Goal: Task Accomplishment & Management: Complete application form

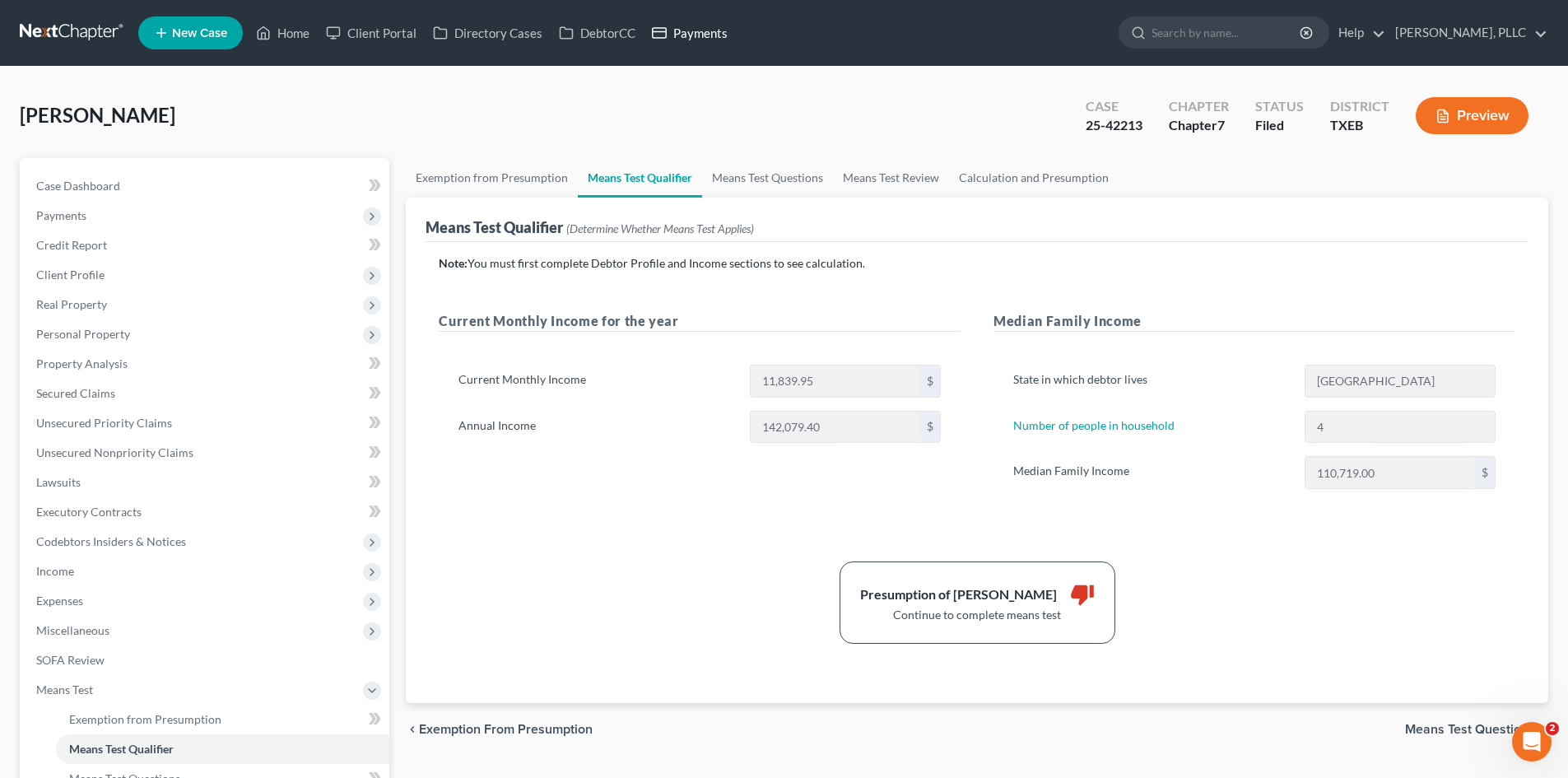
click at [722, 33] on link "Payments" at bounding box center [689, 33] width 92 height 29
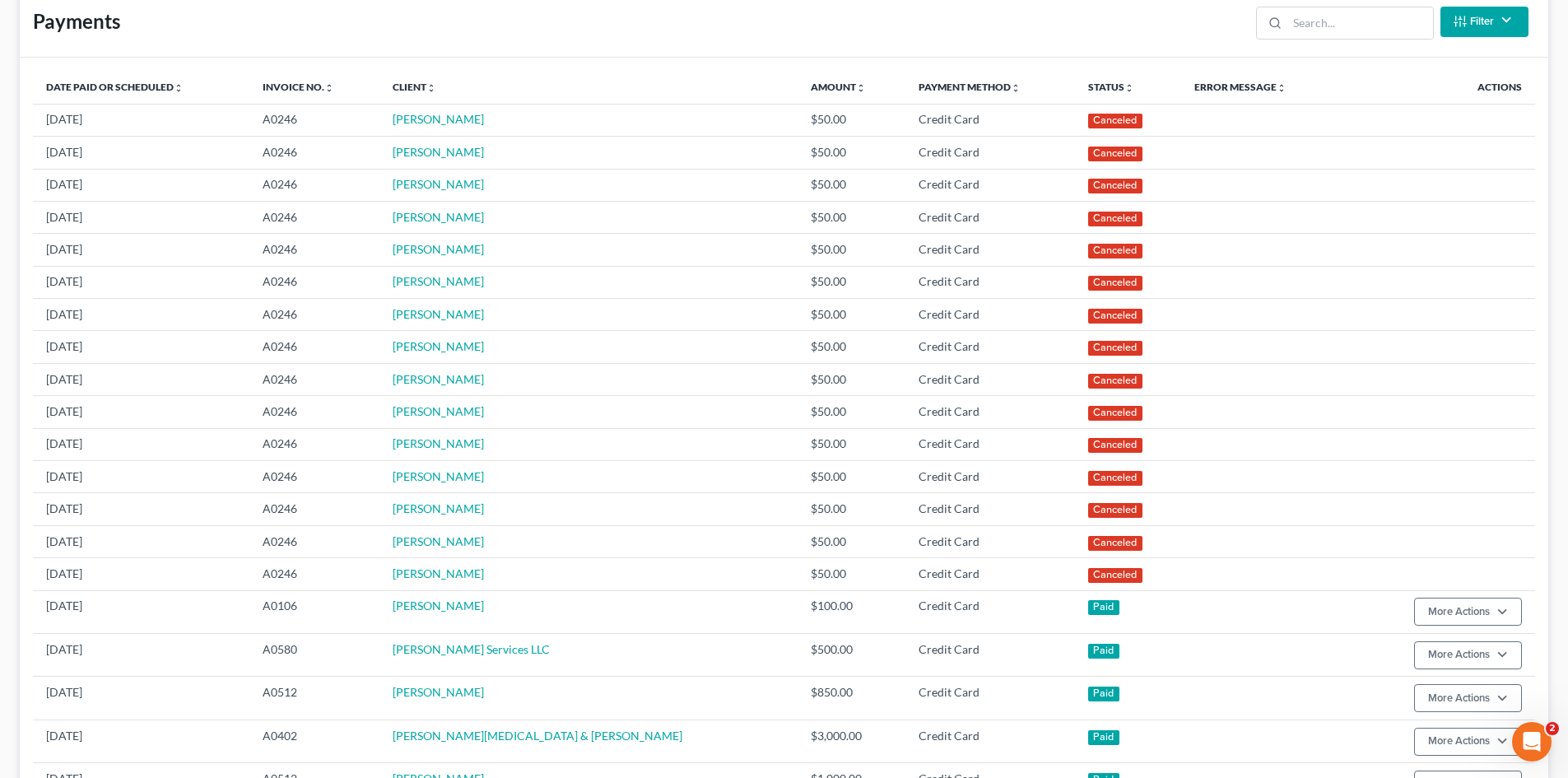
scroll to position [24, 0]
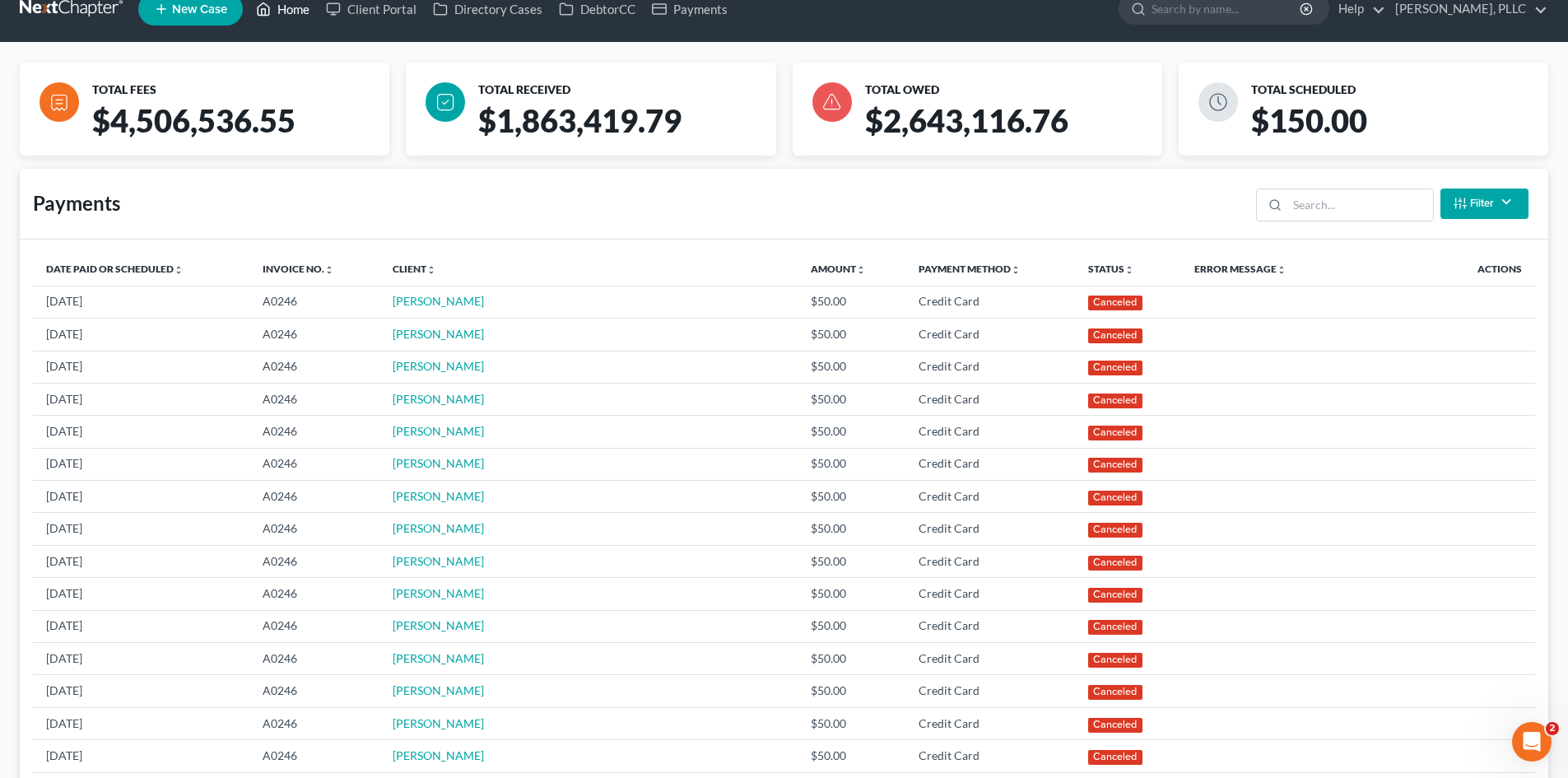
click at [276, 8] on link "Home" at bounding box center [283, 9] width 70 height 29
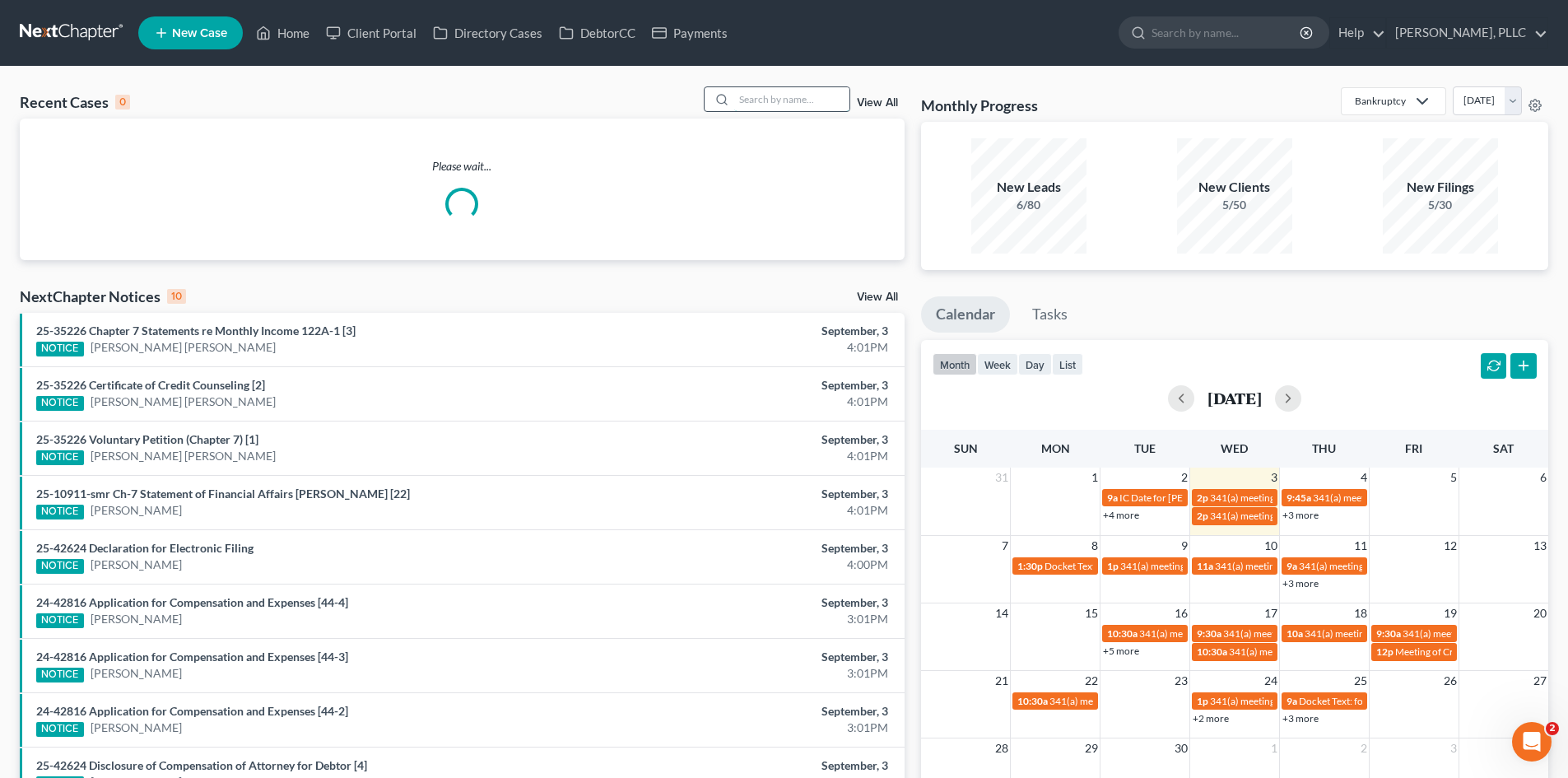
click at [744, 94] on input "search" at bounding box center [791, 99] width 116 height 24
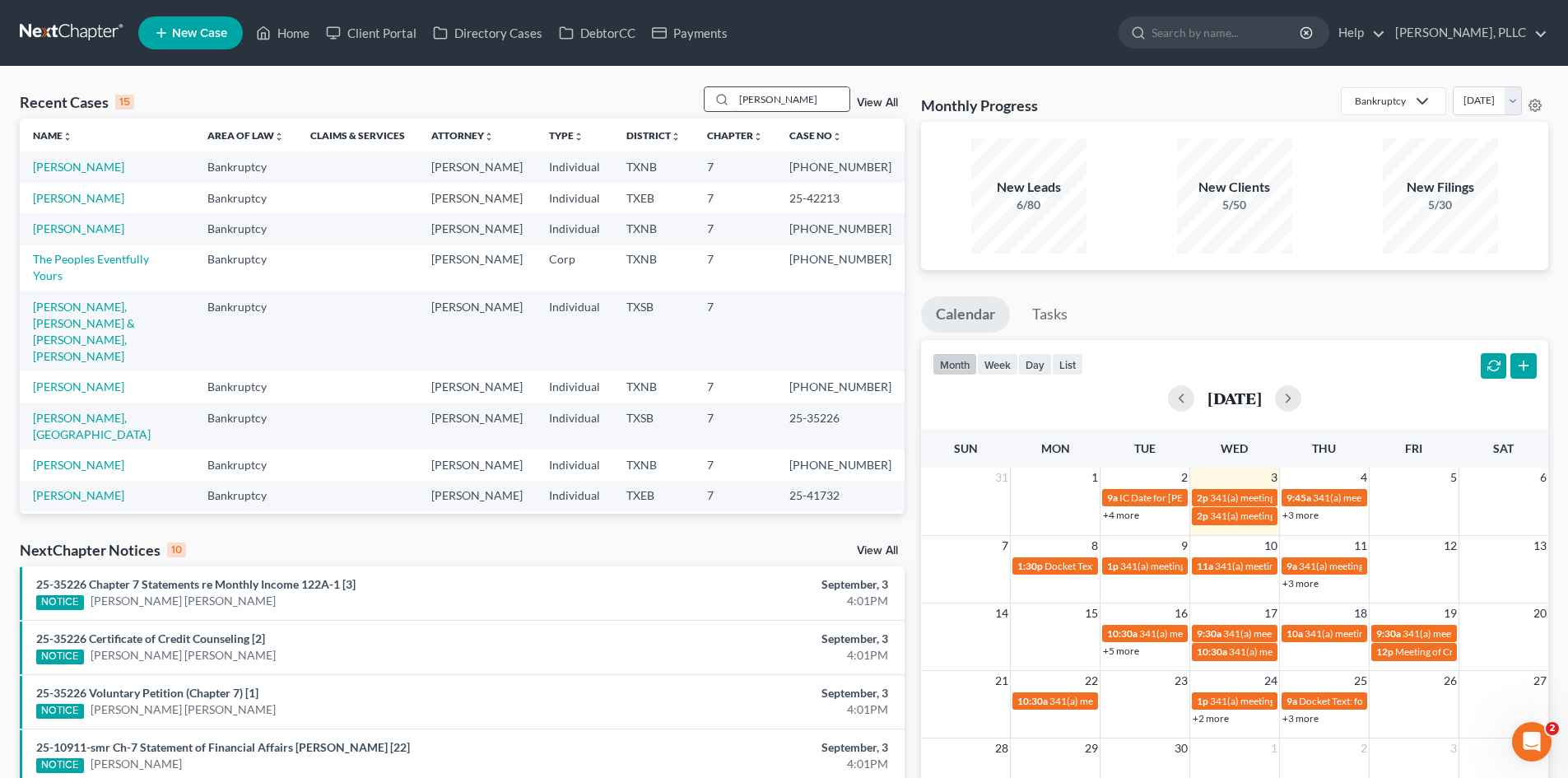
type input "[PERSON_NAME]"
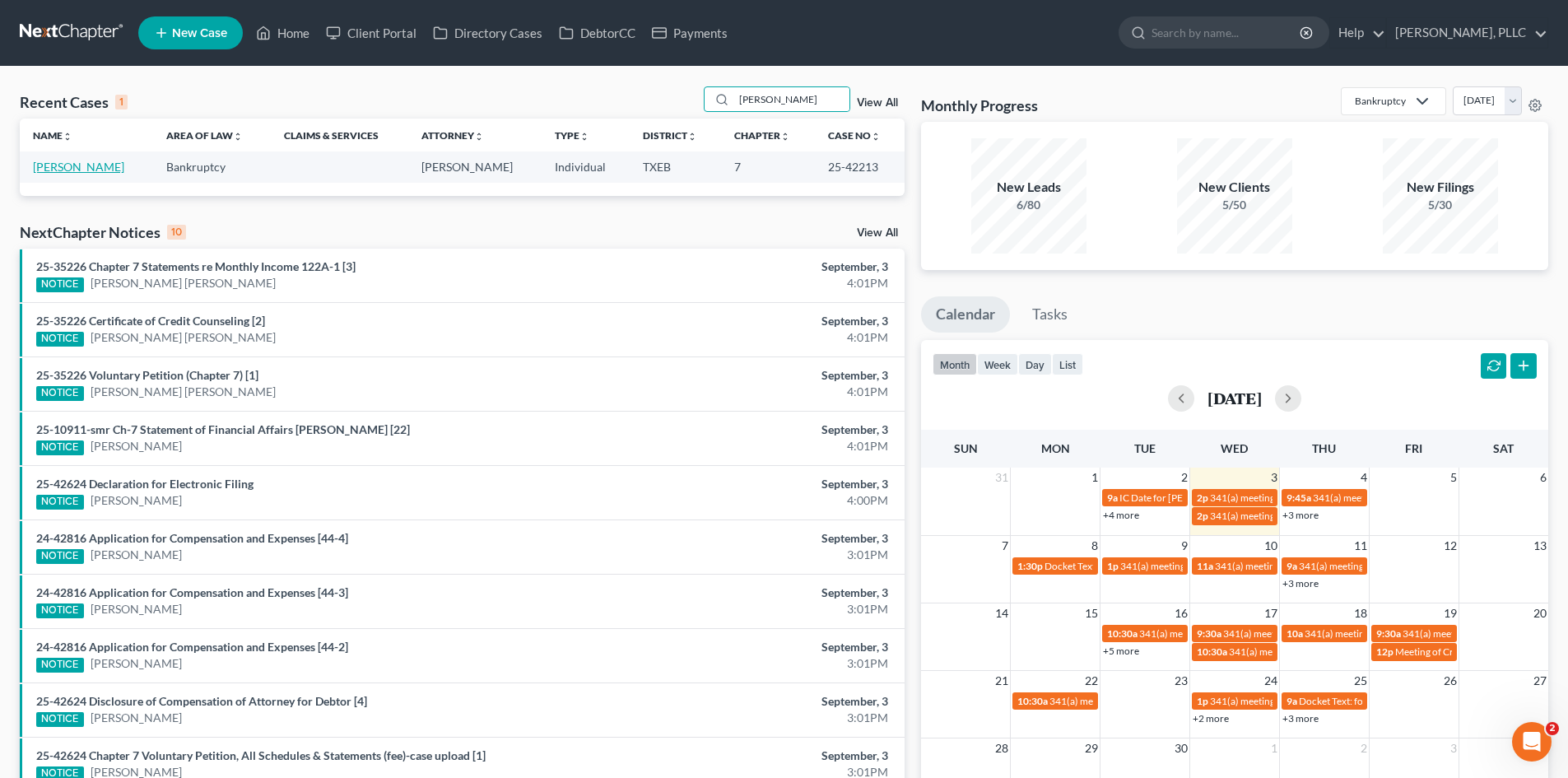
click at [76, 174] on link "[PERSON_NAME]" at bounding box center [79, 166] width 91 height 14
select select "4"
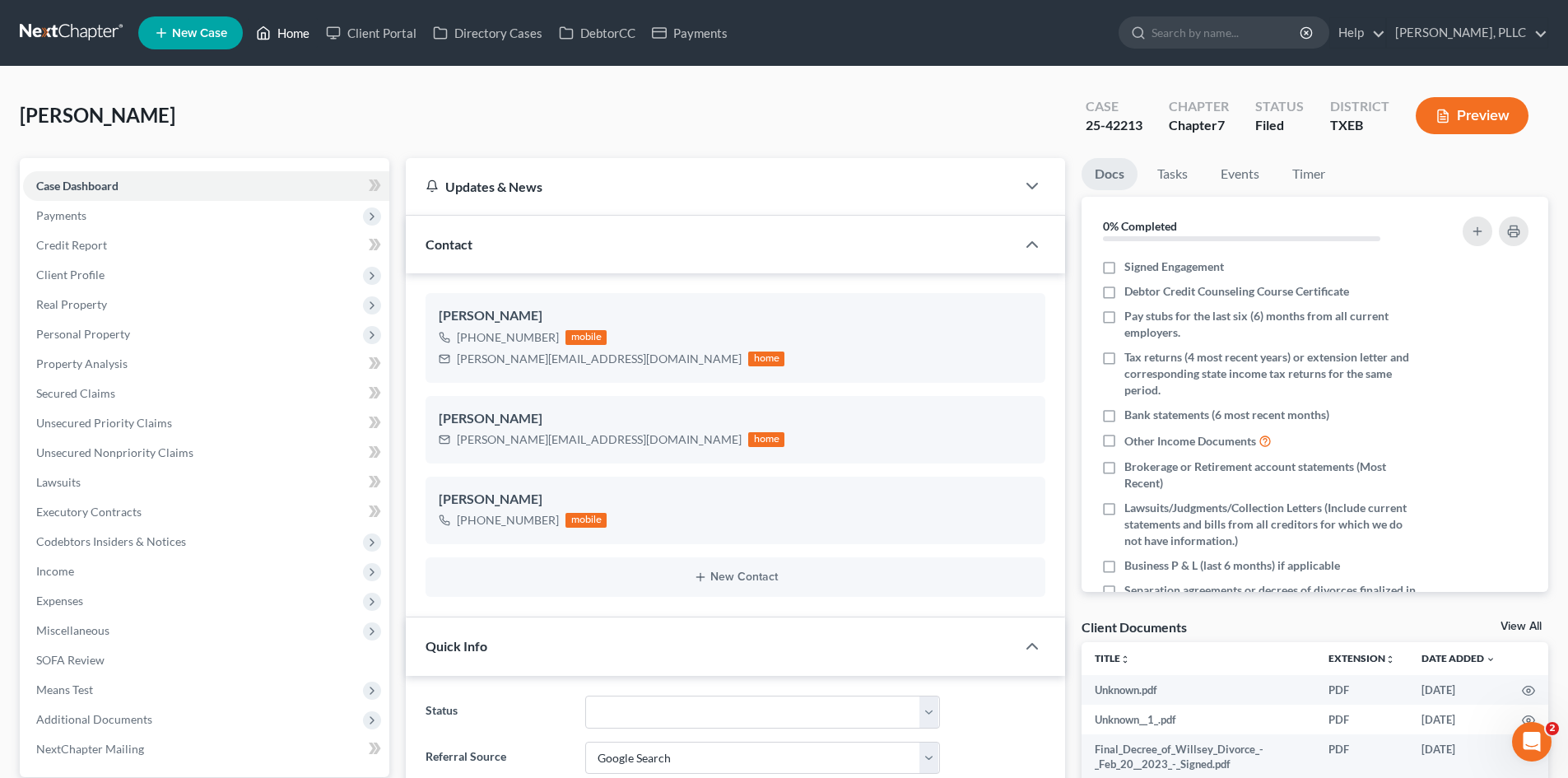
click at [276, 46] on link "Home" at bounding box center [283, 33] width 70 height 29
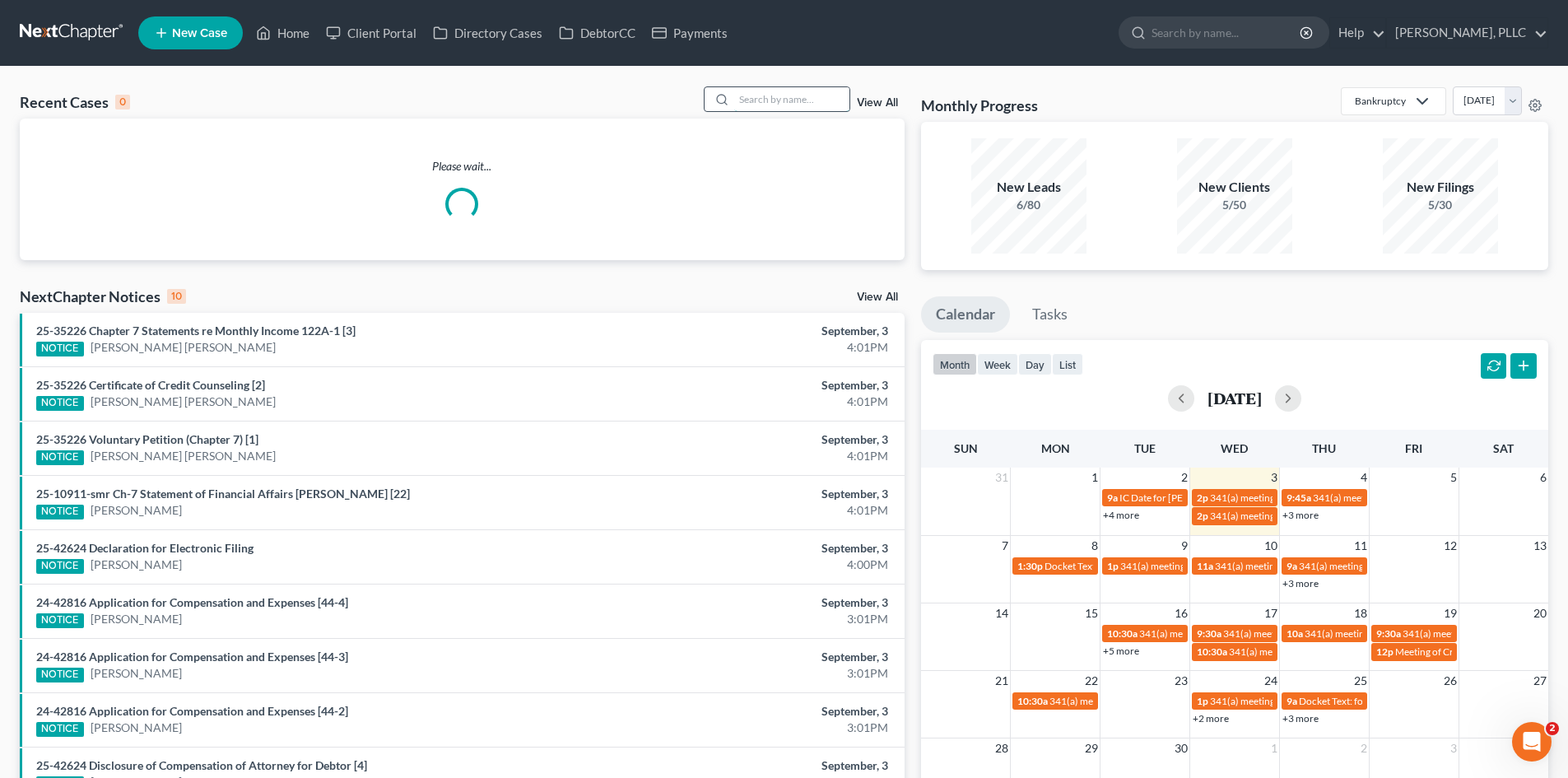
click at [753, 103] on input "search" at bounding box center [791, 99] width 116 height 24
type input "[PERSON_NAME]"
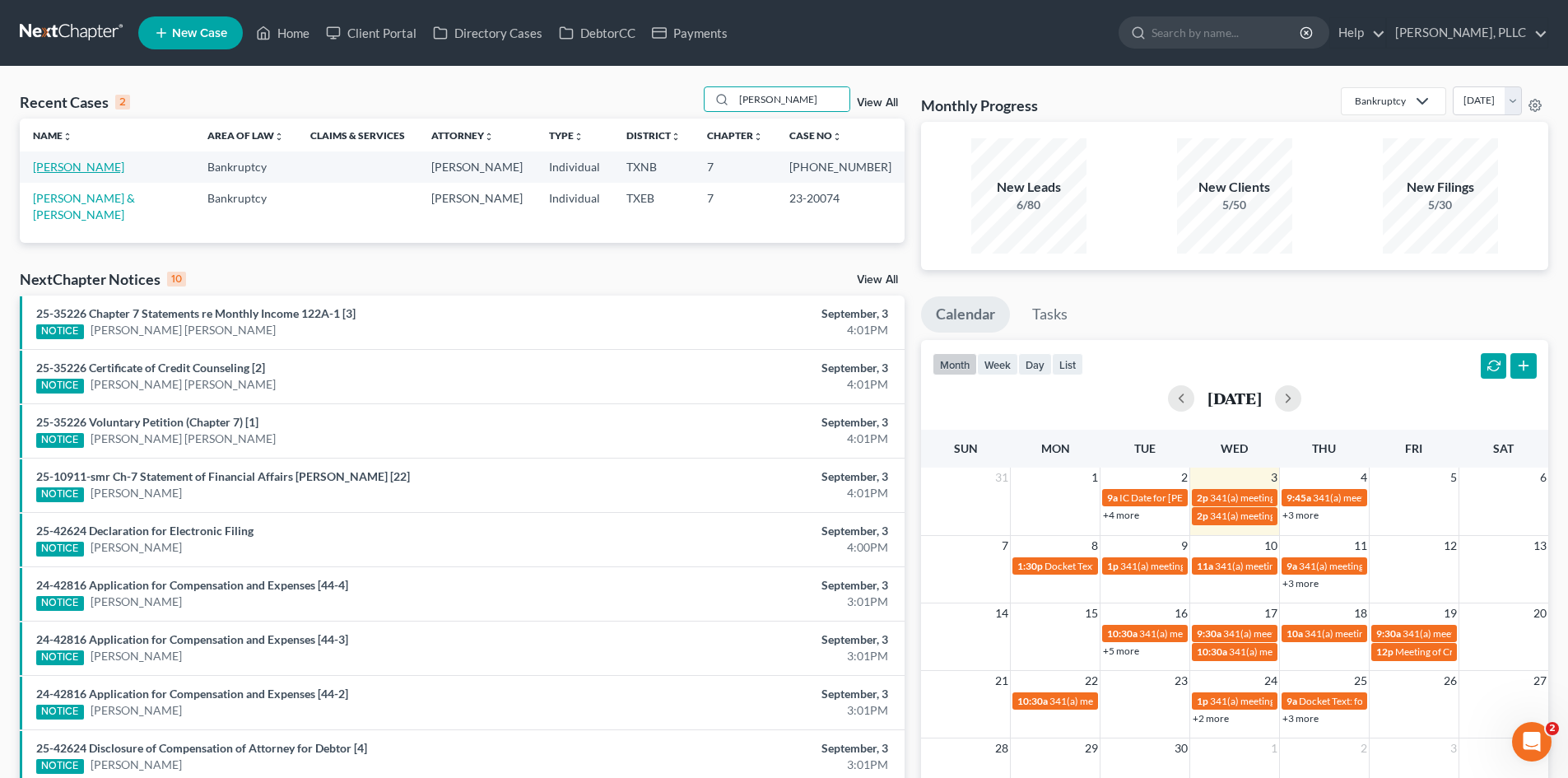
click at [90, 163] on link "[PERSON_NAME]" at bounding box center [79, 166] width 91 height 14
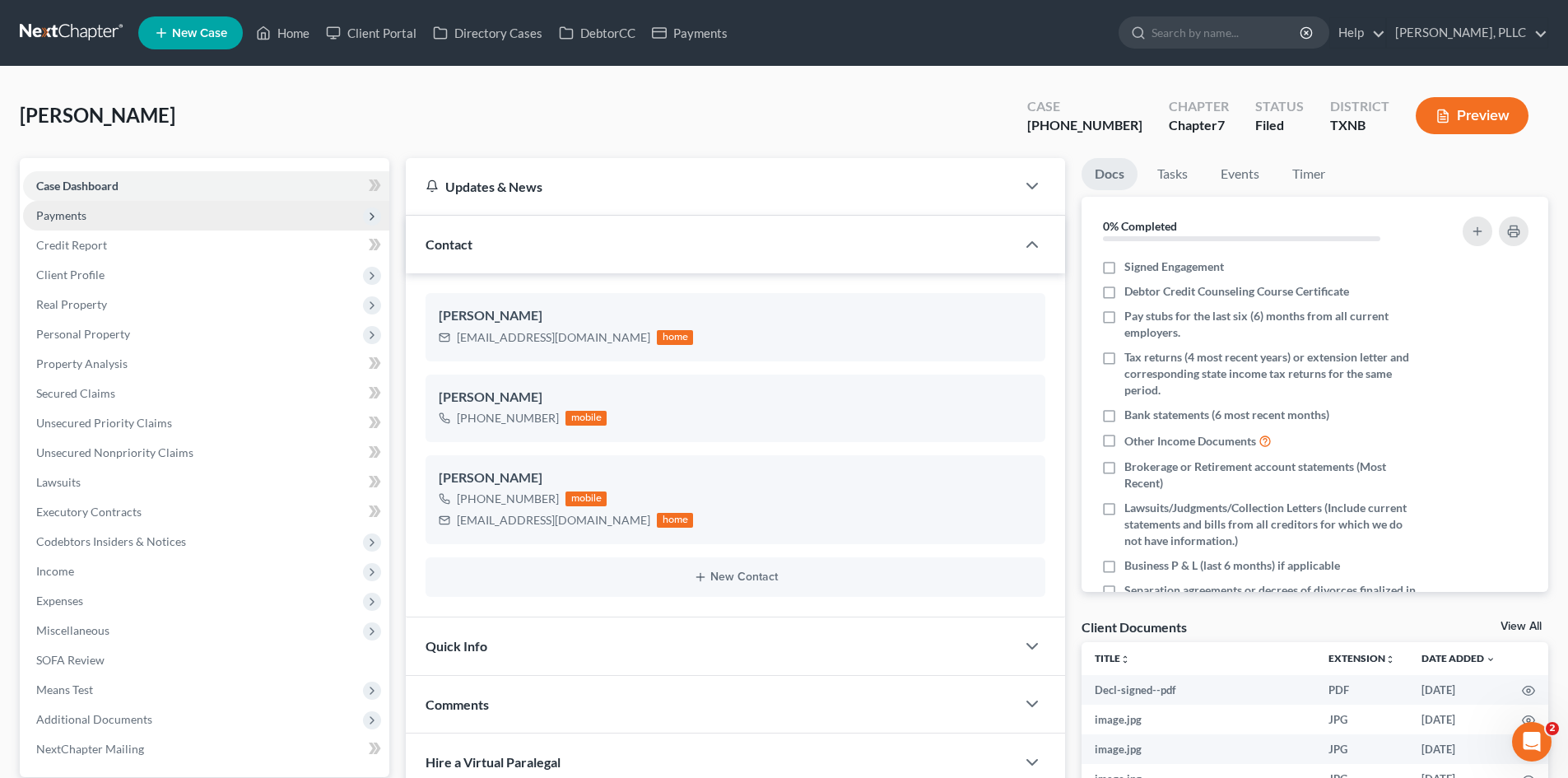
click at [130, 210] on span "Payments" at bounding box center [206, 216] width 366 height 29
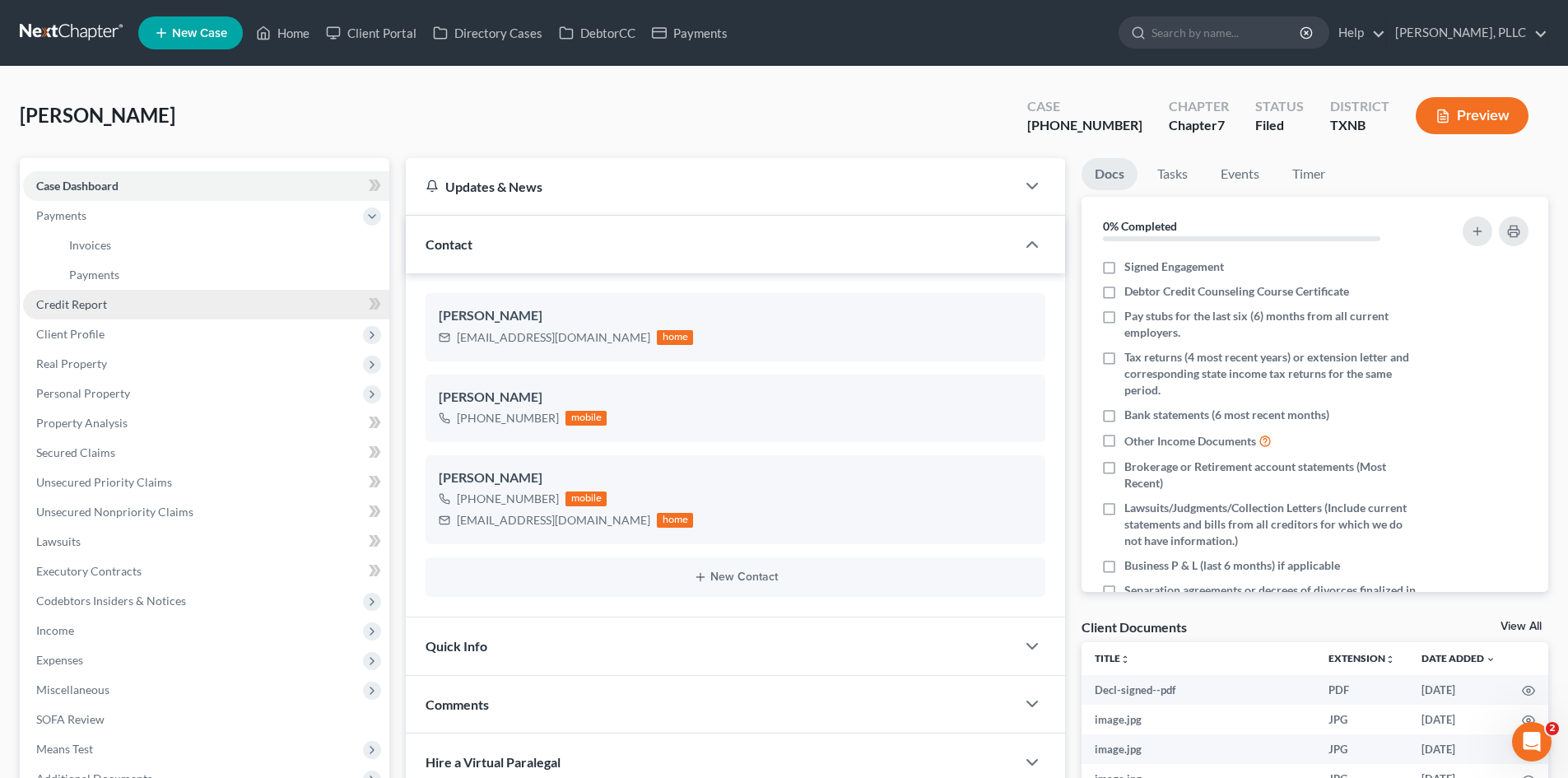
click at [94, 306] on span "Credit Report" at bounding box center [71, 304] width 71 height 14
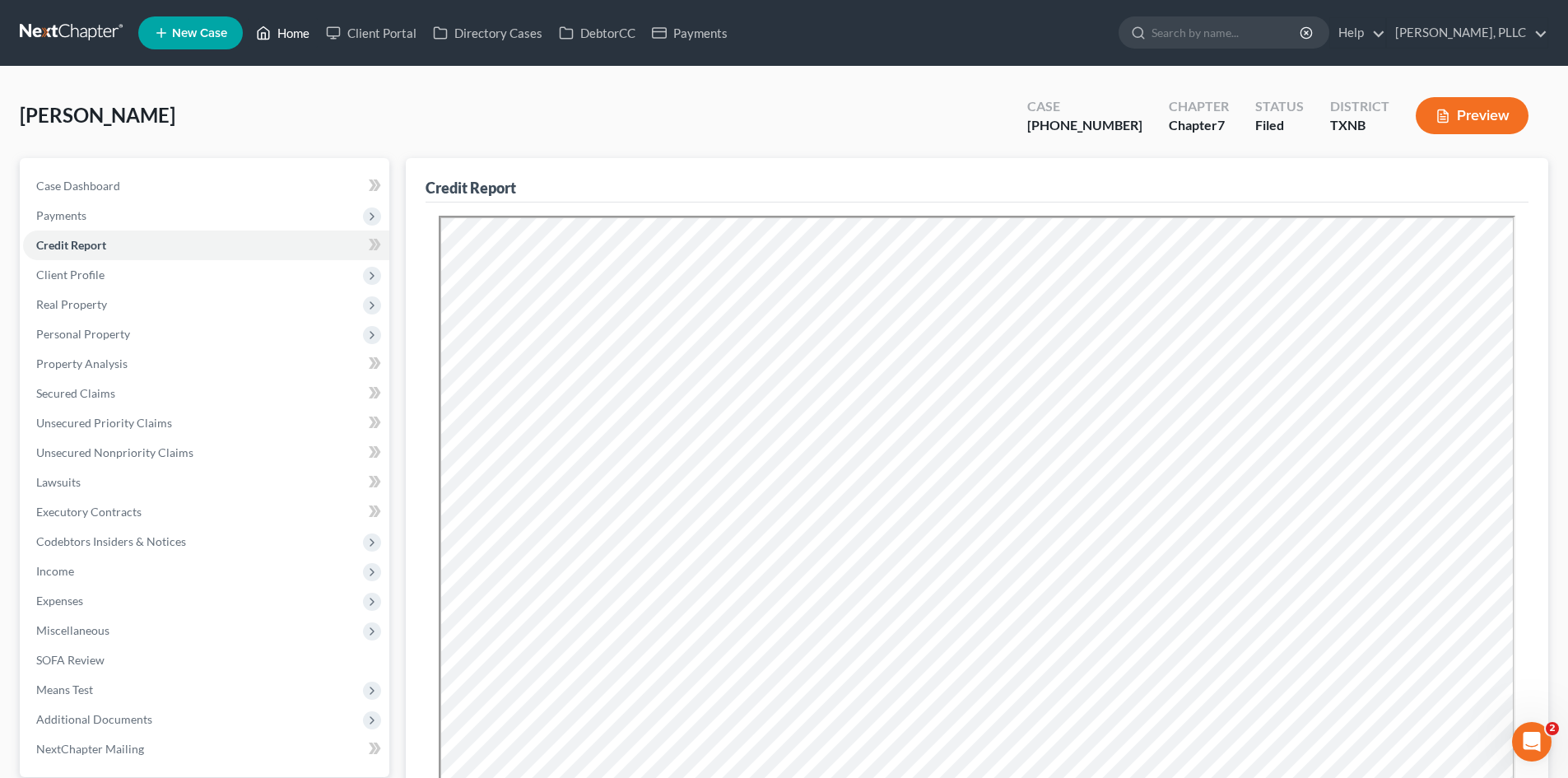
click at [298, 40] on link "Home" at bounding box center [283, 33] width 70 height 29
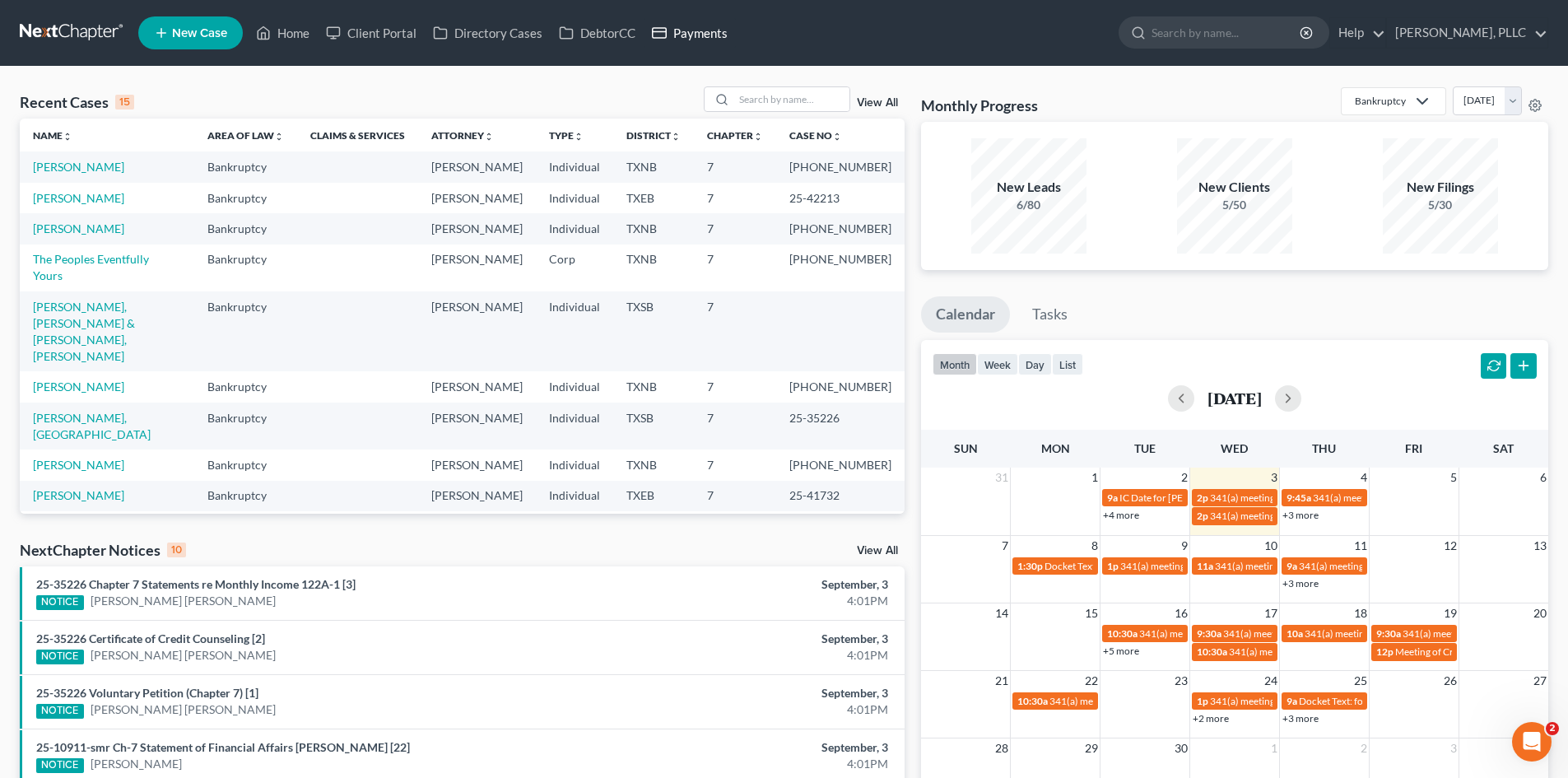
click at [727, 37] on link "Payments" at bounding box center [689, 33] width 92 height 29
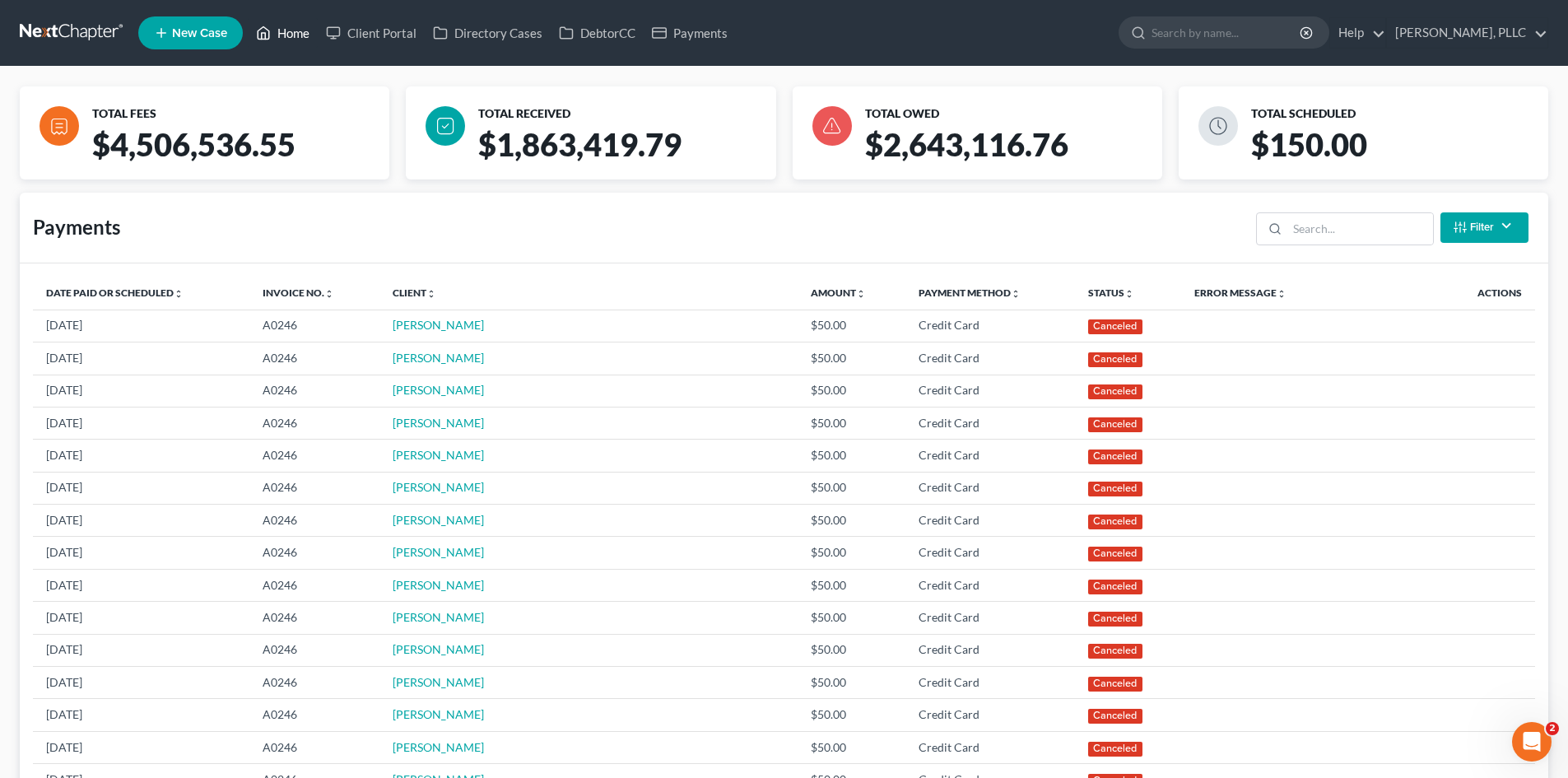
click at [293, 29] on link "Home" at bounding box center [283, 33] width 70 height 29
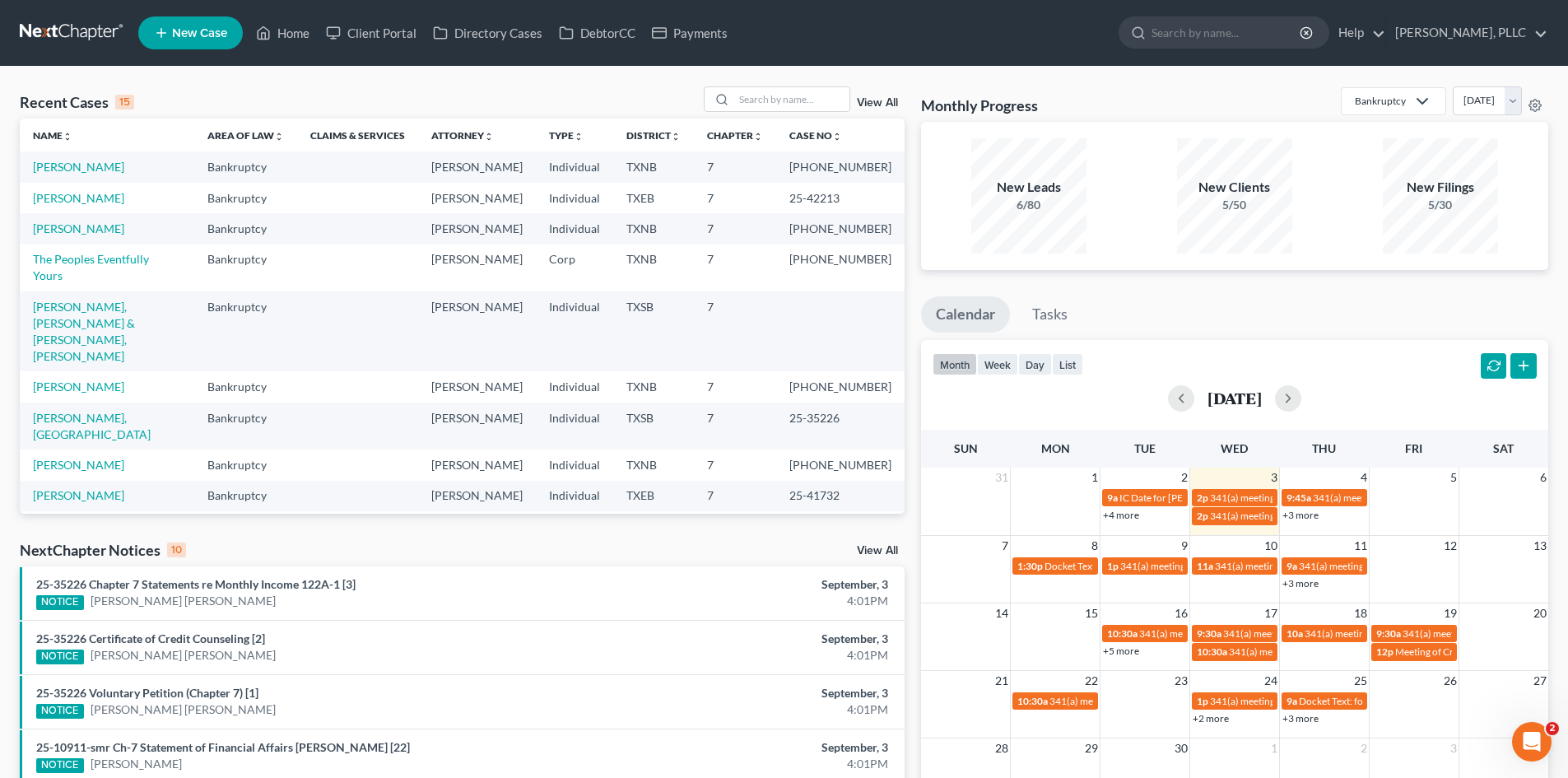
click at [223, 38] on span "New Case" at bounding box center [199, 33] width 55 height 13
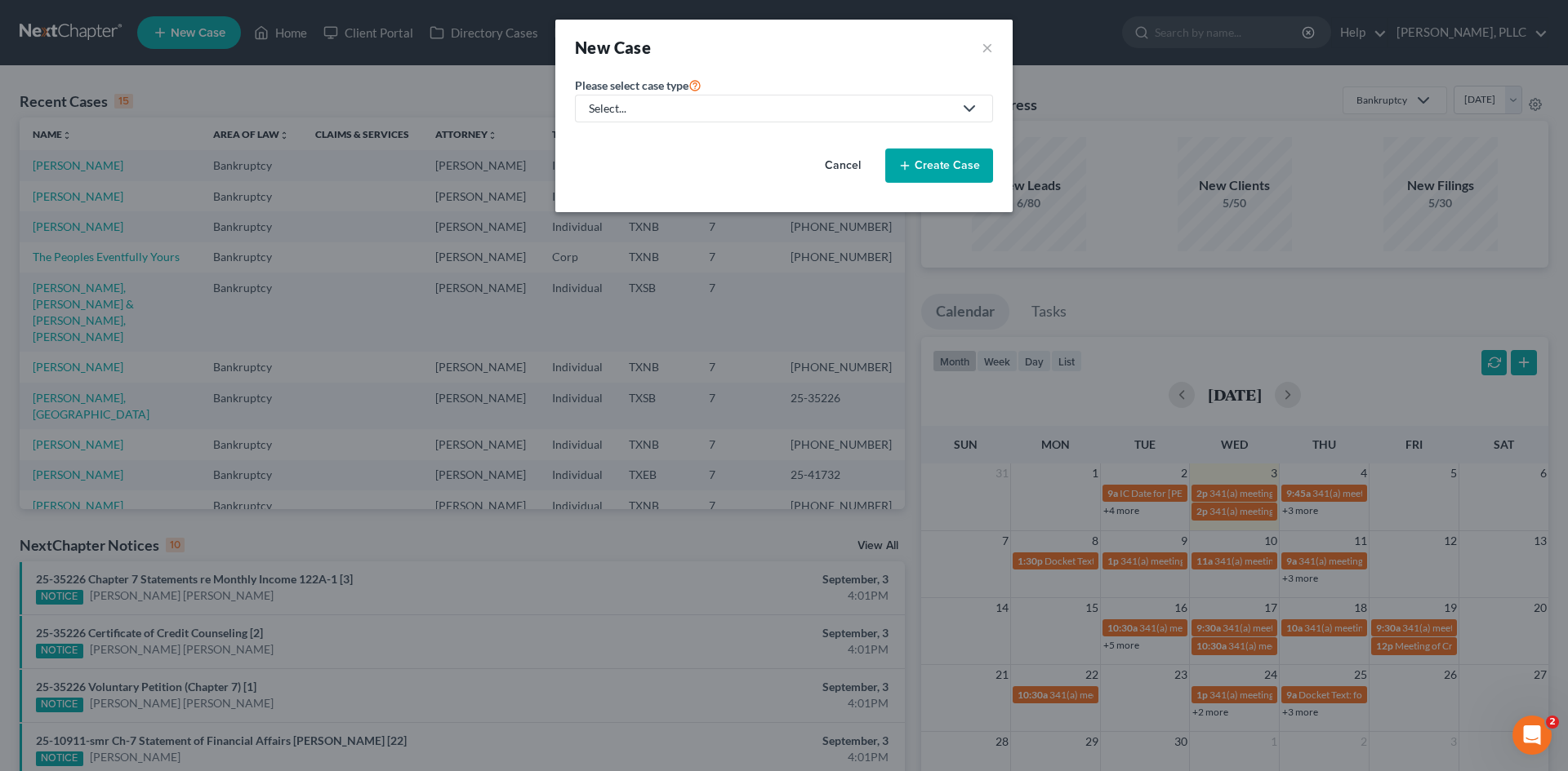
click at [794, 110] on div "Select..." at bounding box center [770, 108] width 365 height 16
click at [601, 148] on div "Bankruptcy" at bounding box center [657, 141] width 133 height 16
select select "78"
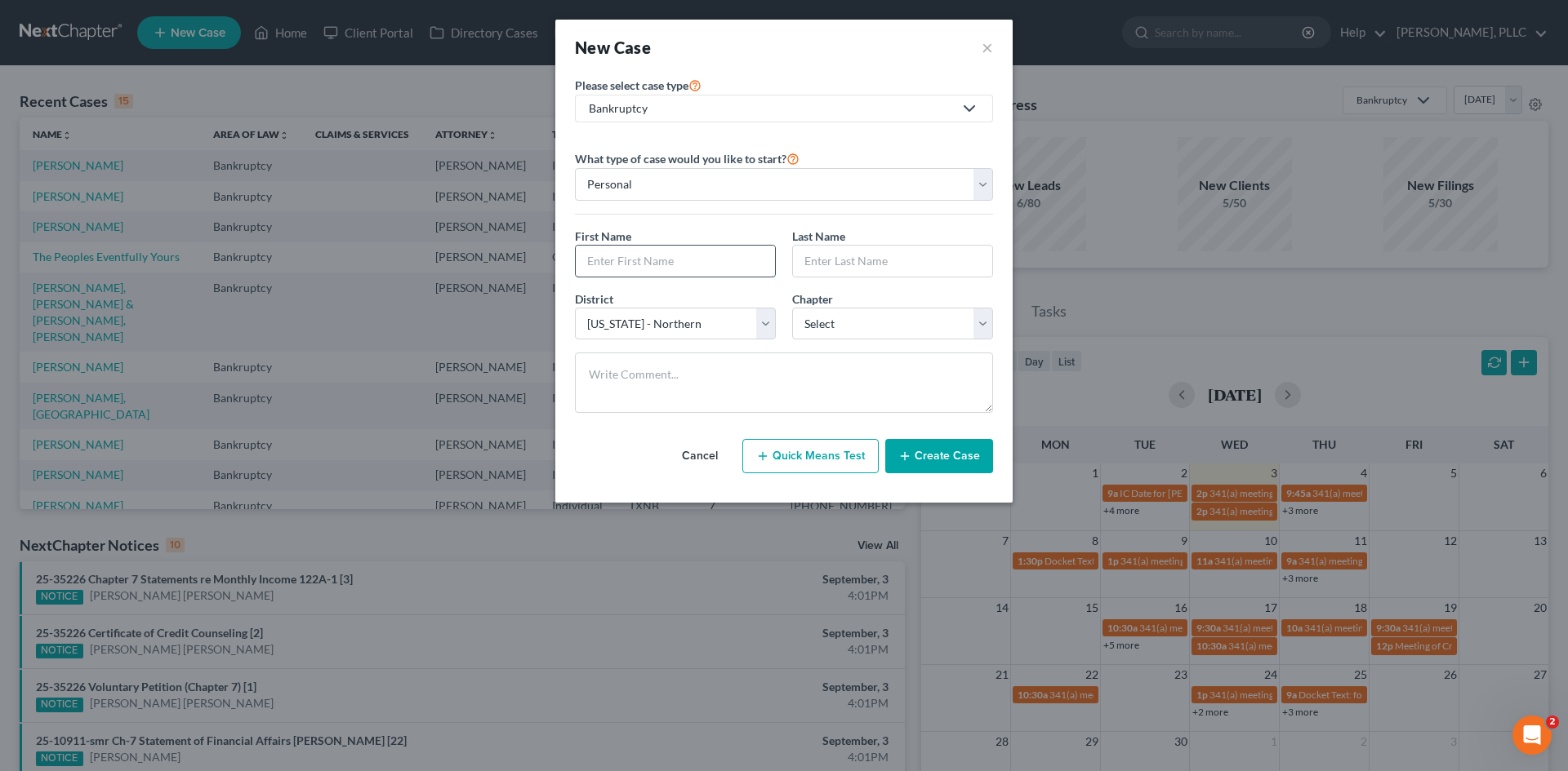
click at [644, 261] on input "text" at bounding box center [675, 261] width 200 height 31
type input "J"
type input "[PERSON_NAME]"
click at [907, 269] on input "text" at bounding box center [892, 261] width 200 height 31
type input "[PERSON_NAME]"
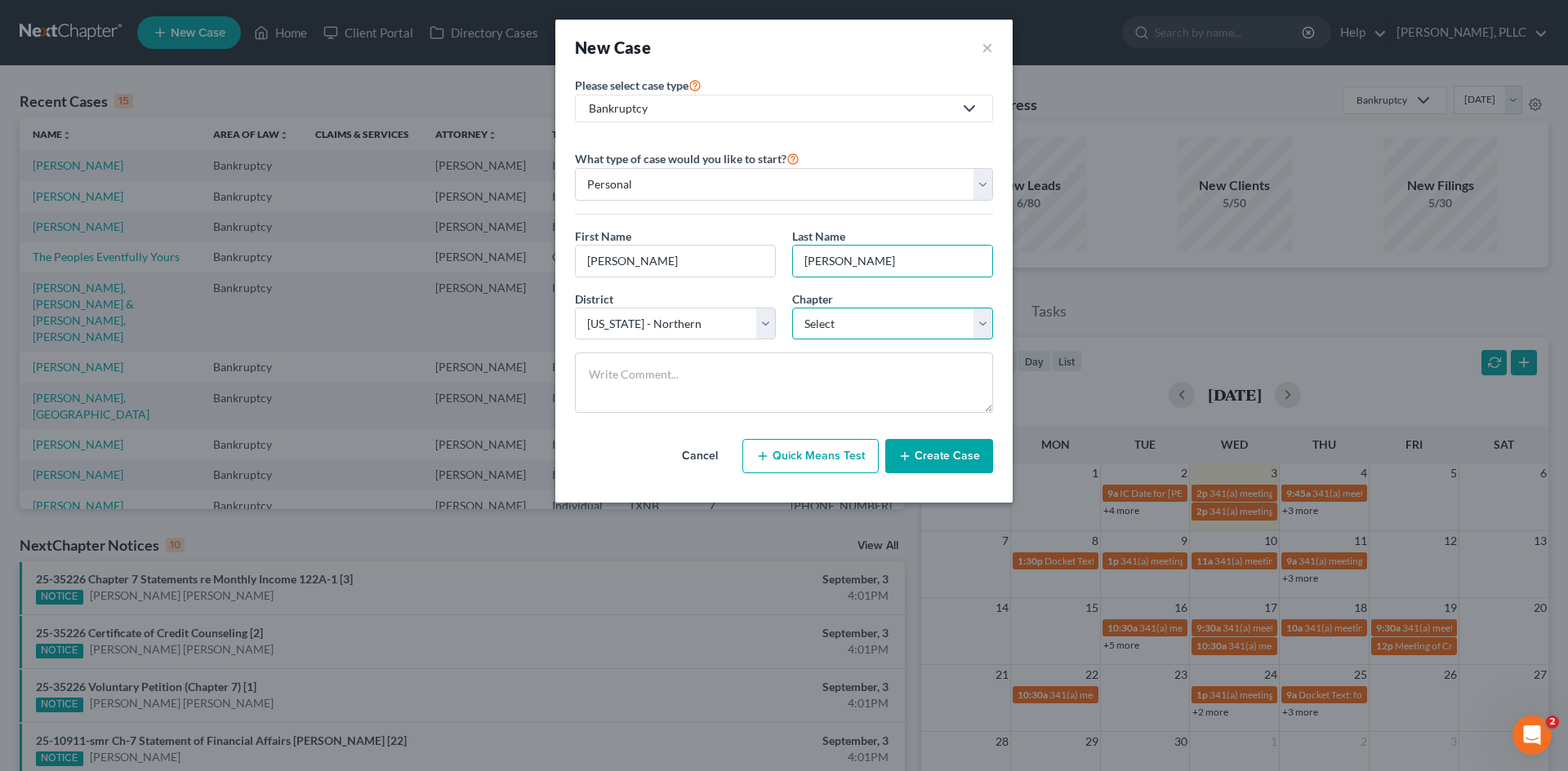
drag, startPoint x: 840, startPoint y: 325, endPoint x: 841, endPoint y: 334, distance: 9.1
click at [840, 325] on select "Select 7 11 12 13" at bounding box center [892, 324] width 201 height 33
select select "0"
click at [792, 307] on select "Select 7 11 12 13" at bounding box center [892, 324] width 201 height 33
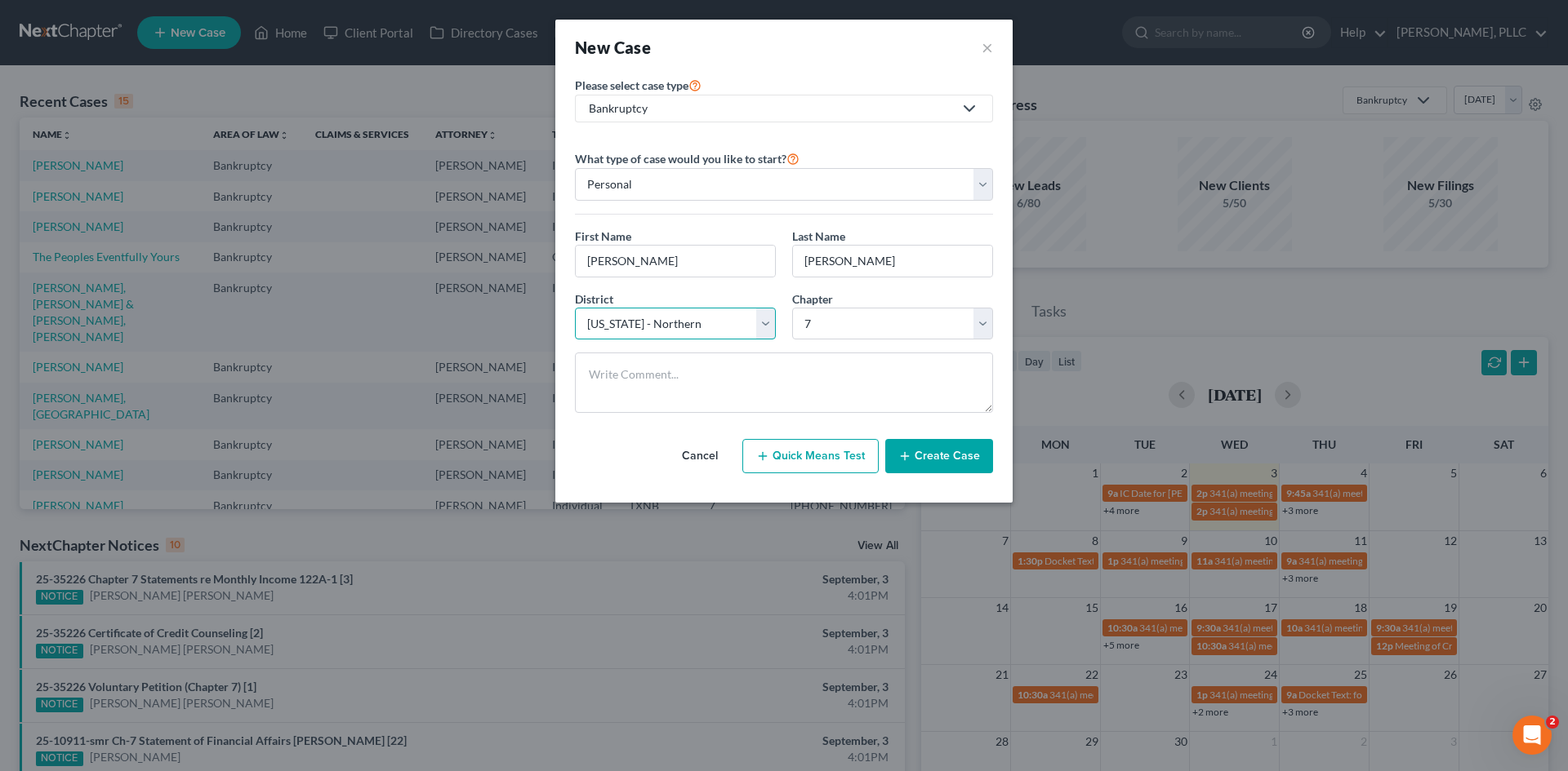
click at [697, 318] on select "Select [US_STATE] - [GEOGRAPHIC_DATA] [US_STATE] - [GEOGRAPHIC_DATA][US_STATE] …" at bounding box center [675, 324] width 201 height 33
select select "79"
click at [575, 307] on select "Select [US_STATE] - [GEOGRAPHIC_DATA] [US_STATE] - [GEOGRAPHIC_DATA][US_STATE] …" at bounding box center [675, 324] width 201 height 33
click at [975, 452] on button "Create Case" at bounding box center [939, 456] width 108 height 35
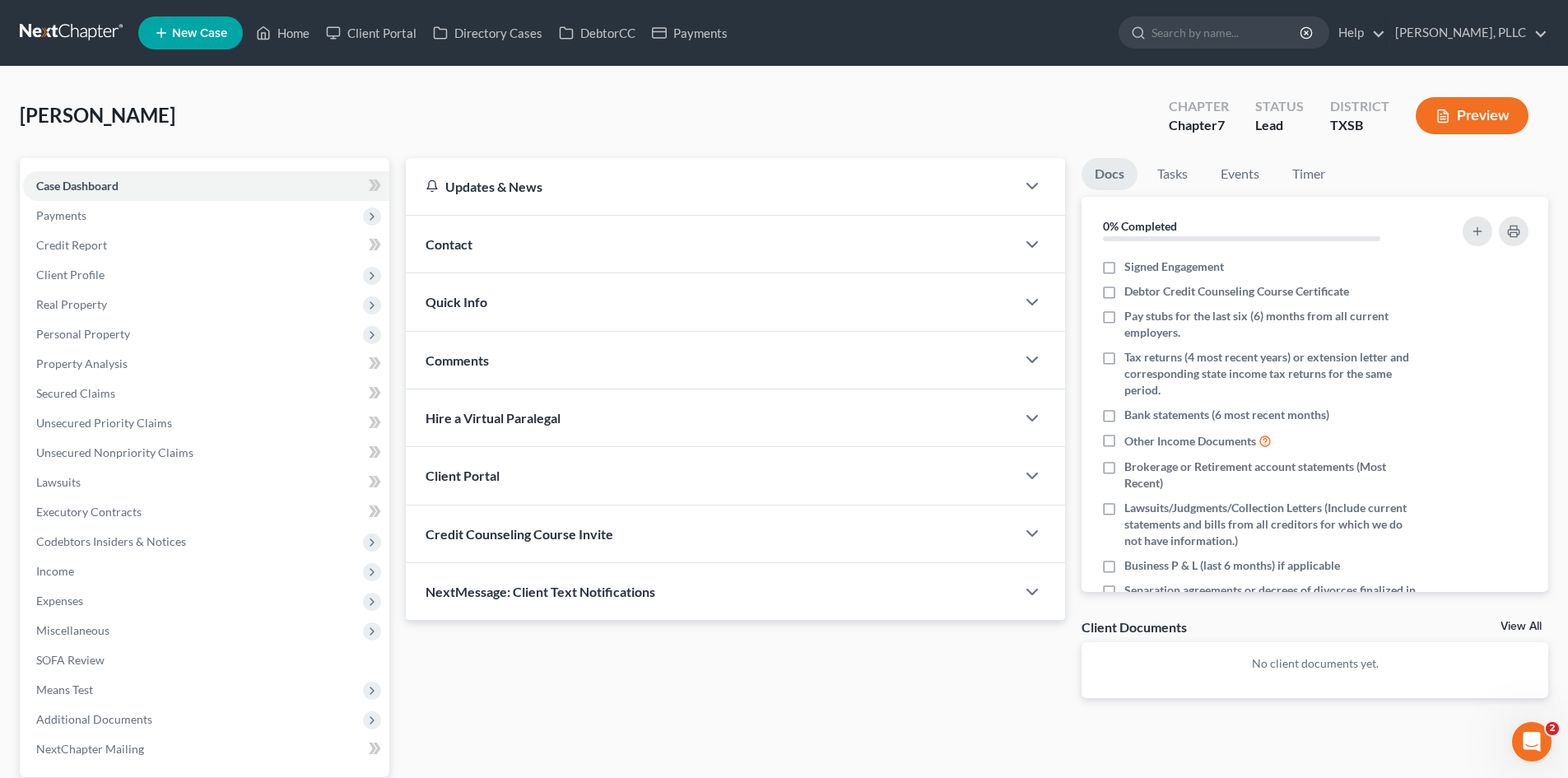
click at [535, 257] on div "Contact" at bounding box center [710, 244] width 610 height 56
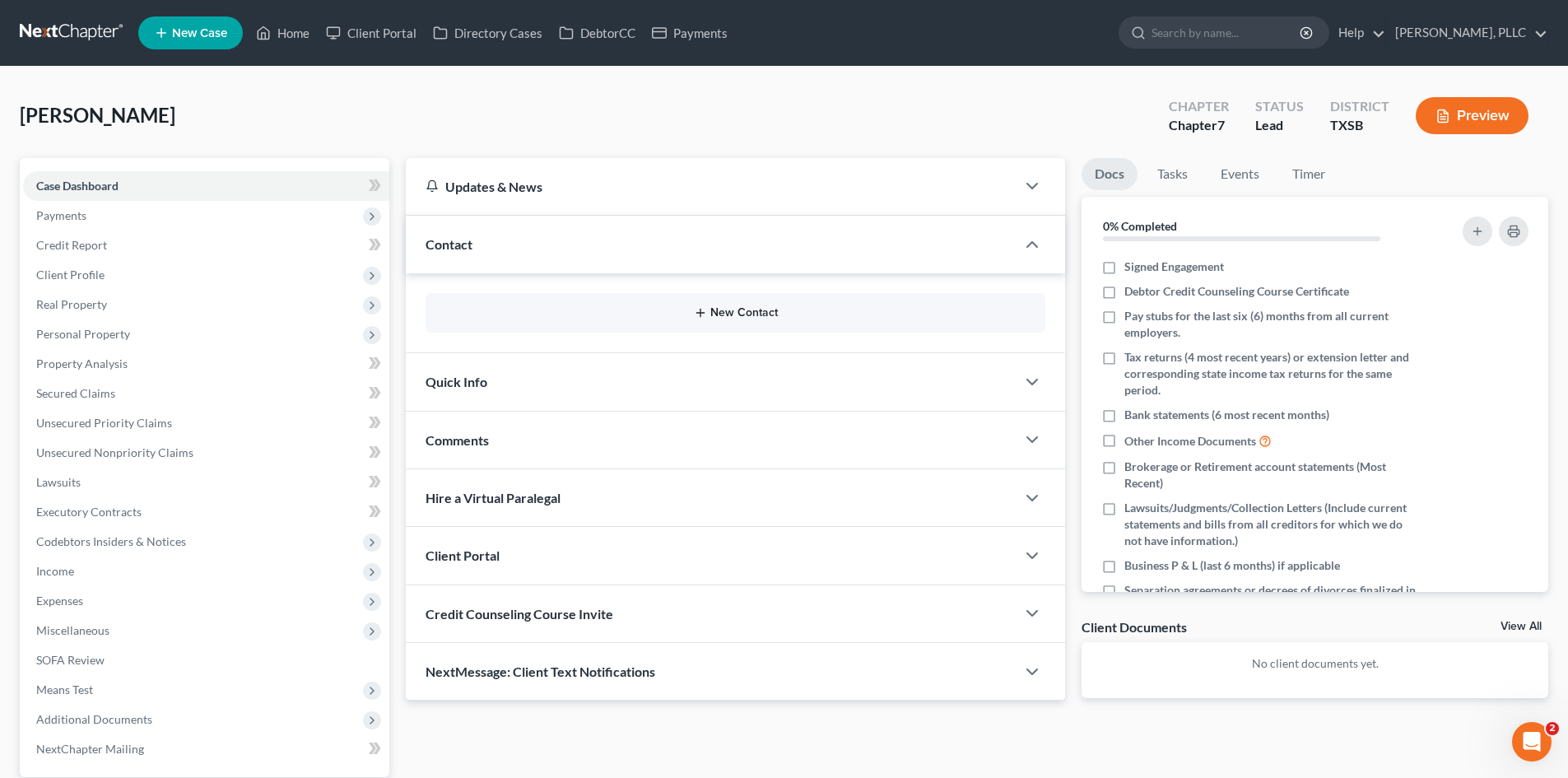
click at [716, 319] on button "New Contact" at bounding box center [735, 313] width 593 height 14
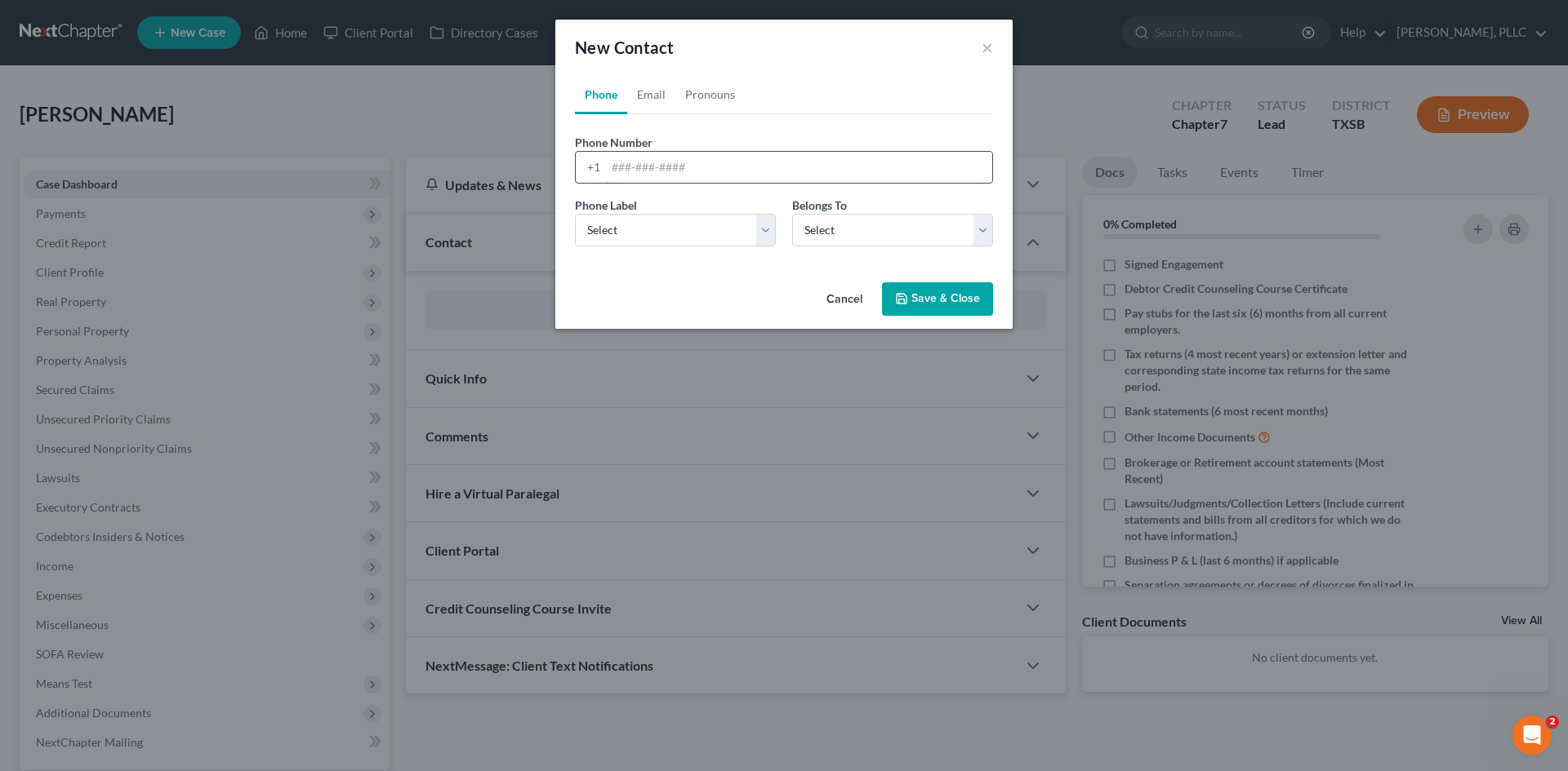
click at [627, 170] on input "tel" at bounding box center [798, 167] width 386 height 31
click at [607, 170] on input "tel" at bounding box center [798, 167] width 386 height 31
type input "[PHONE_NUMBER]"
click at [639, 239] on select "Select Mobile Home Work Other" at bounding box center [675, 230] width 201 height 33
select select "0"
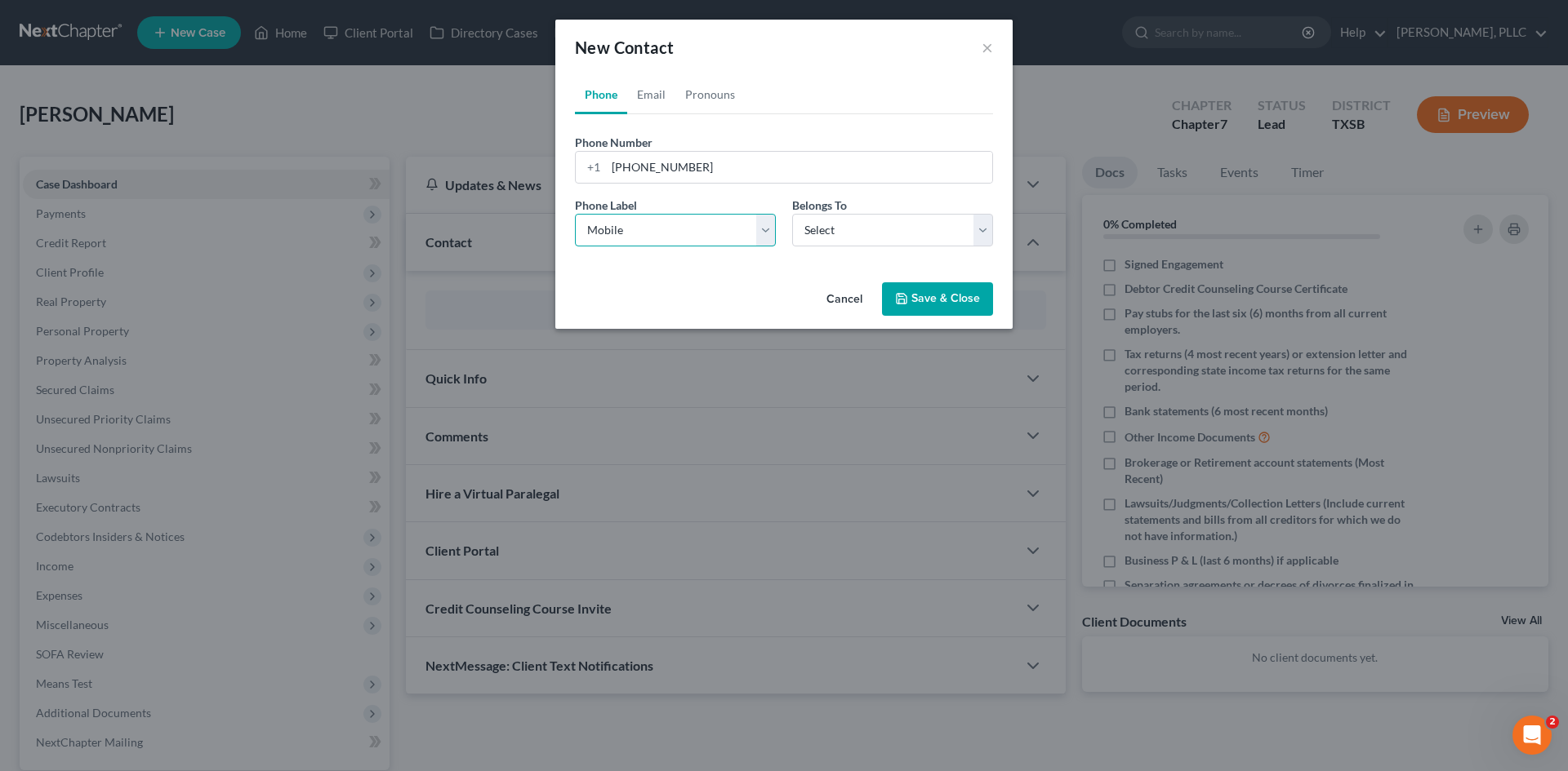
click at [575, 214] on select "Select Mobile Home Work Other" at bounding box center [675, 230] width 201 height 33
click at [832, 234] on select "Select Client Other" at bounding box center [892, 230] width 201 height 33
click at [792, 214] on select "Select Client Other" at bounding box center [892, 230] width 201 height 33
select select "0"
drag, startPoint x: 647, startPoint y: 90, endPoint x: 673, endPoint y: 171, distance: 85.1
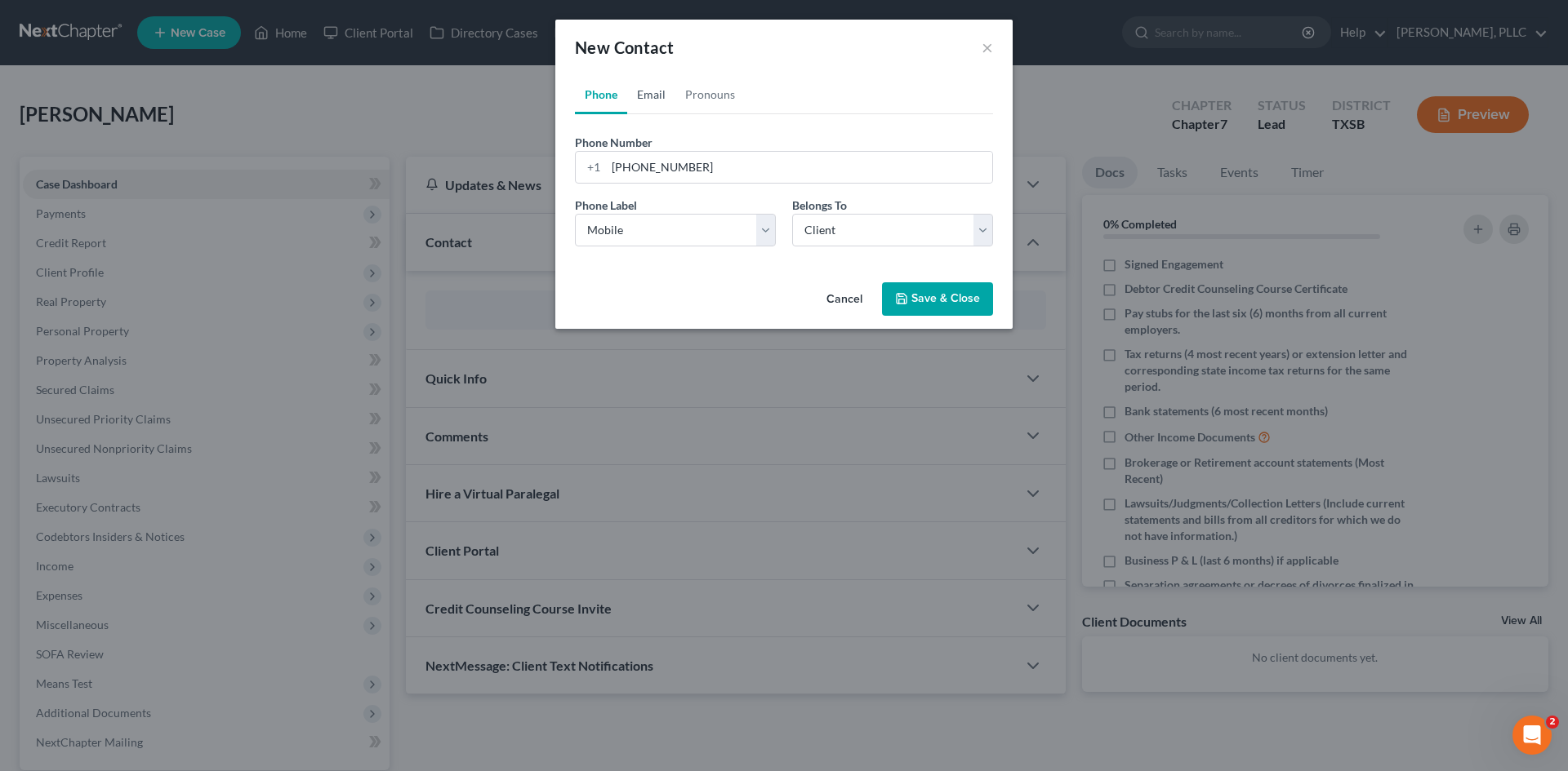
click at [647, 90] on link "Email" at bounding box center [651, 94] width 48 height 40
drag, startPoint x: 673, startPoint y: 172, endPoint x: 1530, endPoint y: 106, distance: 859.5
click at [673, 172] on input "email" at bounding box center [798, 167] width 386 height 31
paste input "[EMAIL_ADDRESS][DOMAIN_NAME]"
type input "[EMAIL_ADDRESS][DOMAIN_NAME]"
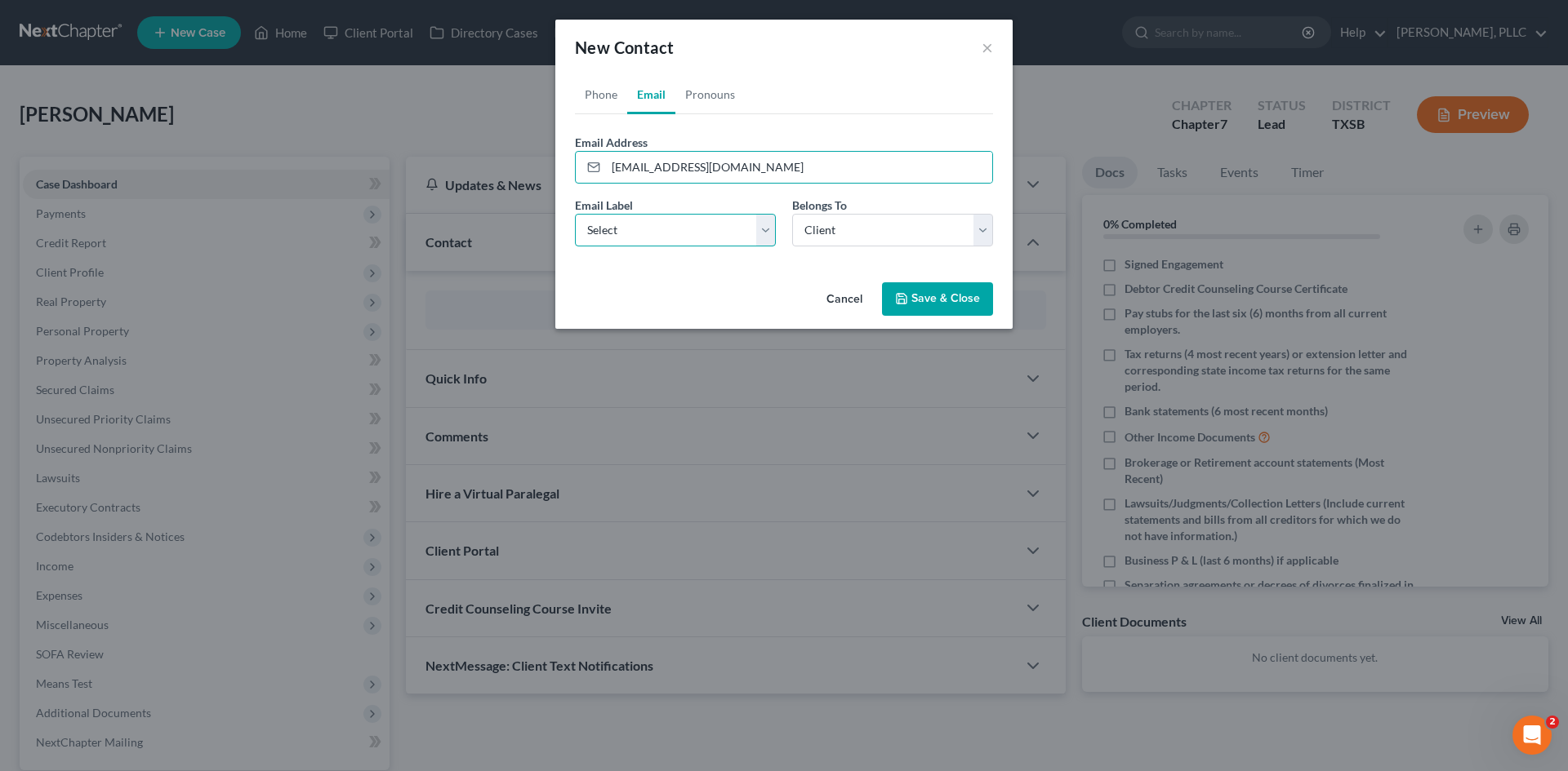
click at [673, 243] on select "Select Home Work Other" at bounding box center [675, 230] width 201 height 33
select select "1"
click at [575, 214] on select "Select Home Work Other" at bounding box center [675, 230] width 201 height 33
click at [929, 307] on button "Save & Close" at bounding box center [936, 300] width 111 height 35
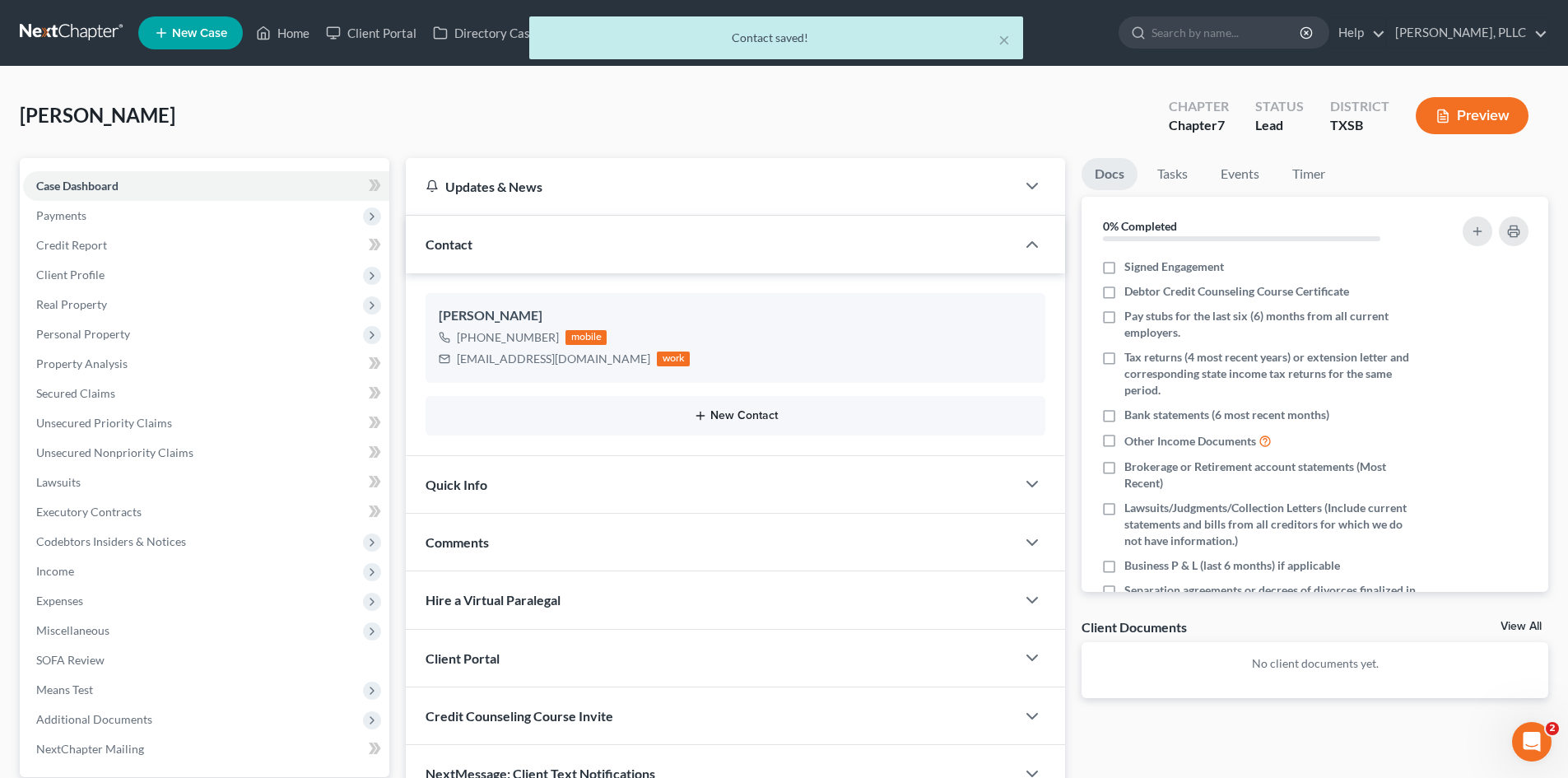
scroll to position [114, 0]
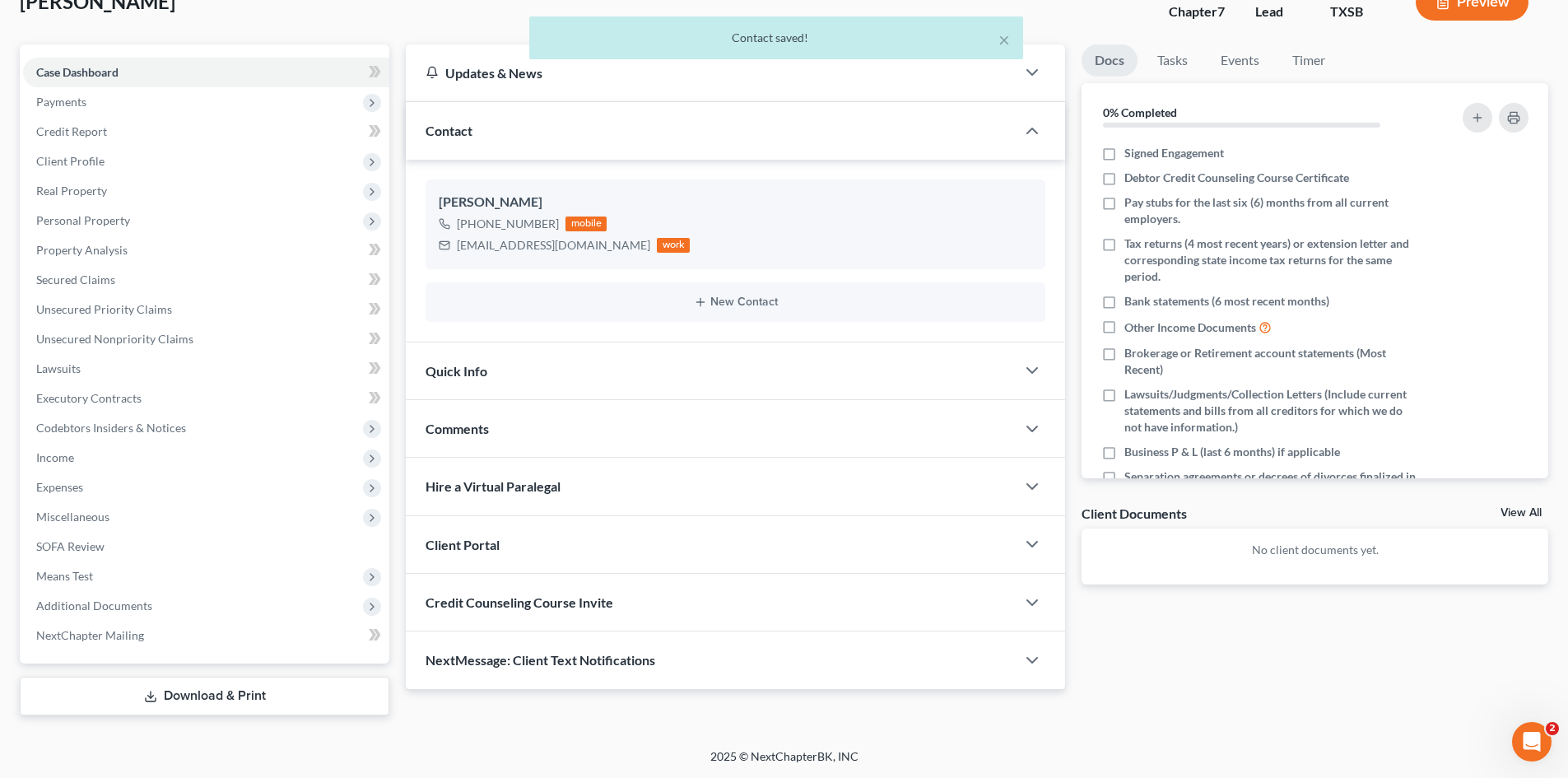
click at [521, 540] on div "Client Portal" at bounding box center [710, 545] width 610 height 56
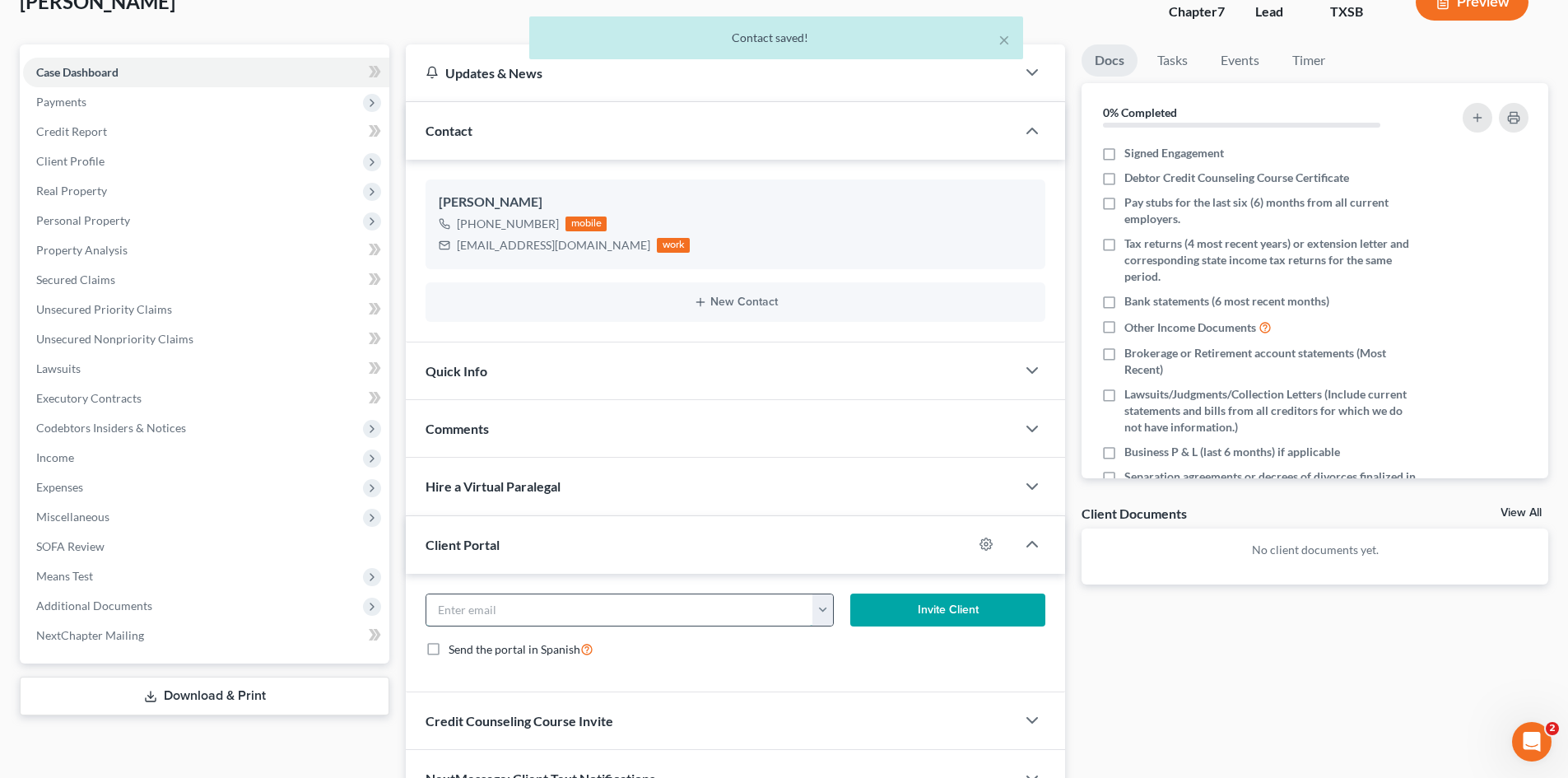
click at [634, 619] on input "email" at bounding box center [620, 610] width 387 height 31
paste input "[EMAIL_ADDRESS][DOMAIN_NAME]"
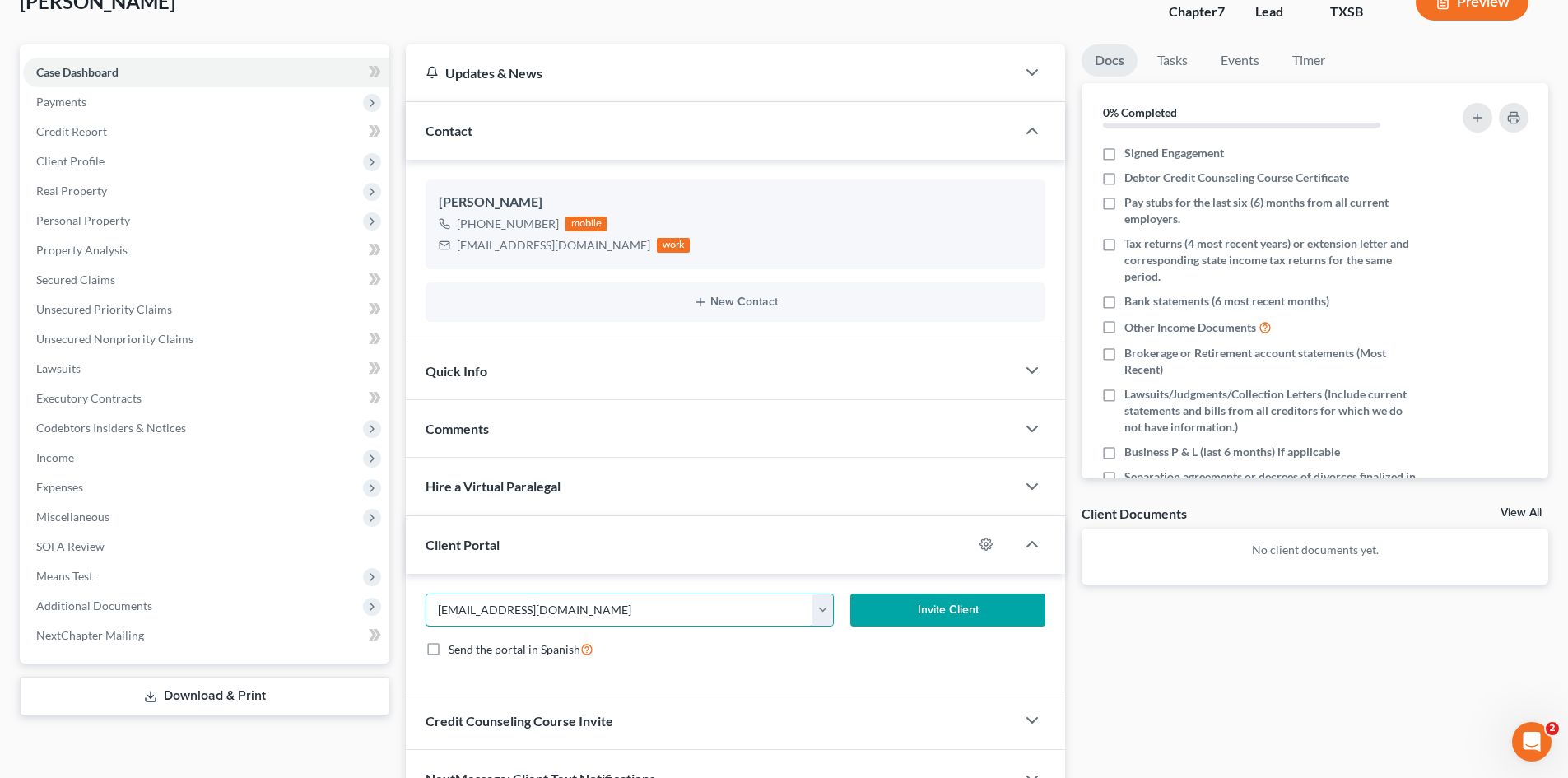
type input "[EMAIL_ADDRESS][DOMAIN_NAME]"
drag, startPoint x: 968, startPoint y: 615, endPoint x: 422, endPoint y: 387, distance: 591.7
click at [967, 615] on button "Invite Client" at bounding box center [949, 610] width 196 height 33
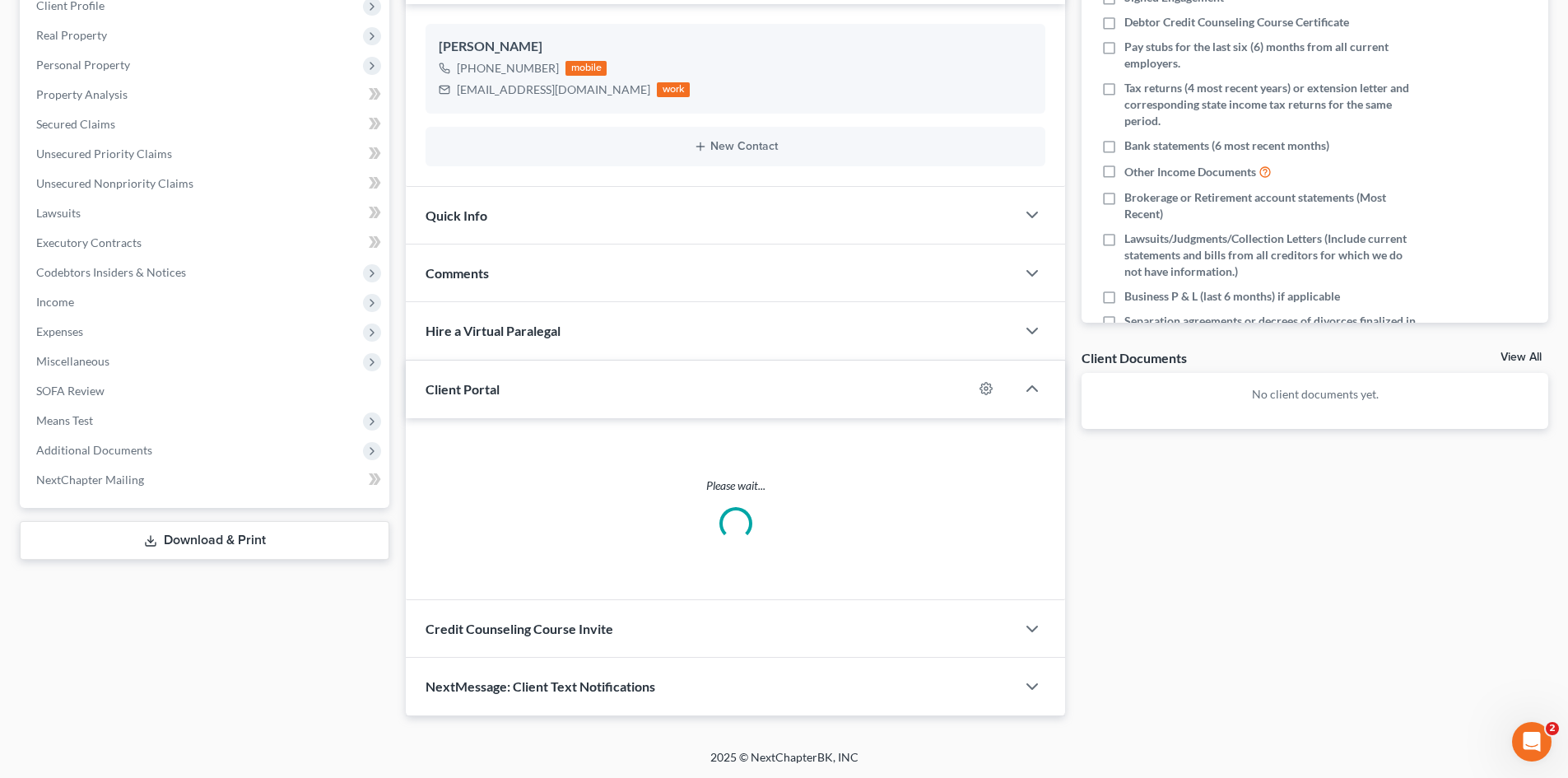
scroll to position [270, 0]
click at [510, 639] on div "Credit Counseling Course Invite" at bounding box center [710, 627] width 610 height 56
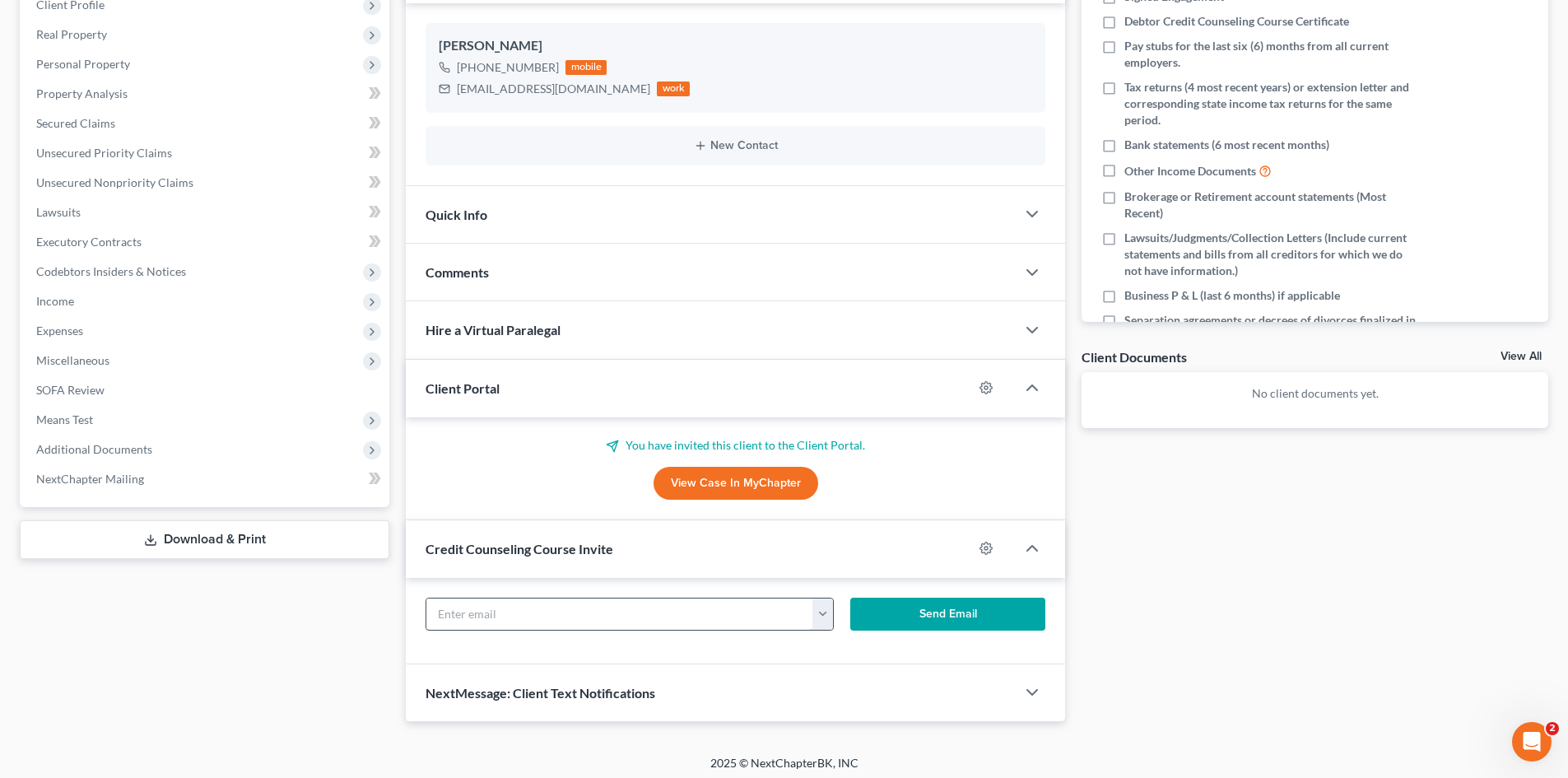
click at [555, 618] on input "text" at bounding box center [620, 615] width 387 height 31
paste input "[EMAIL_ADDRESS][DOMAIN_NAME]"
type input "[EMAIL_ADDRESS][DOMAIN_NAME]"
drag, startPoint x: 976, startPoint y: 626, endPoint x: 540, endPoint y: 515, distance: 449.9
click at [974, 622] on button "Send Email" at bounding box center [949, 615] width 196 height 33
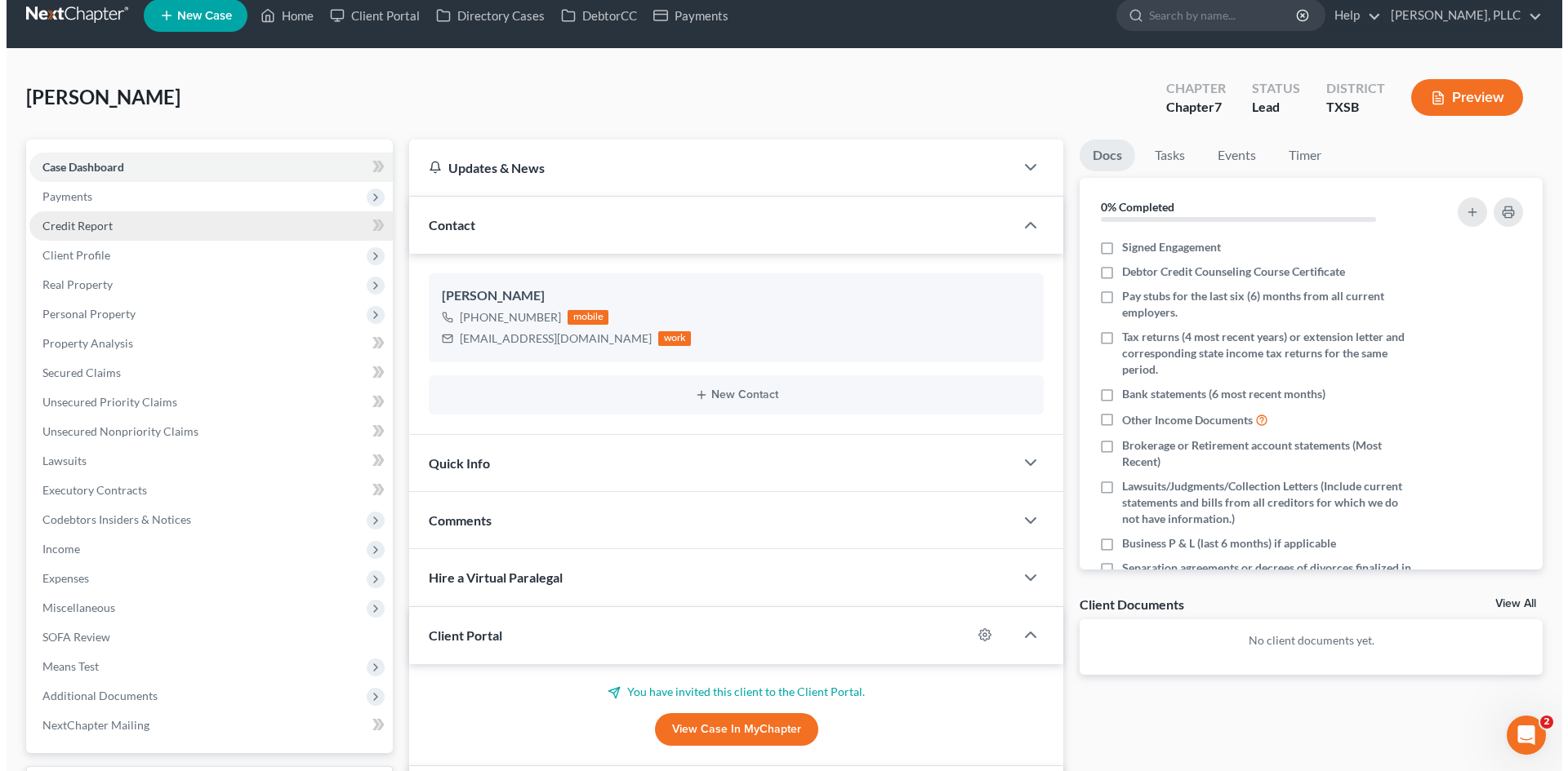
scroll to position [0, 0]
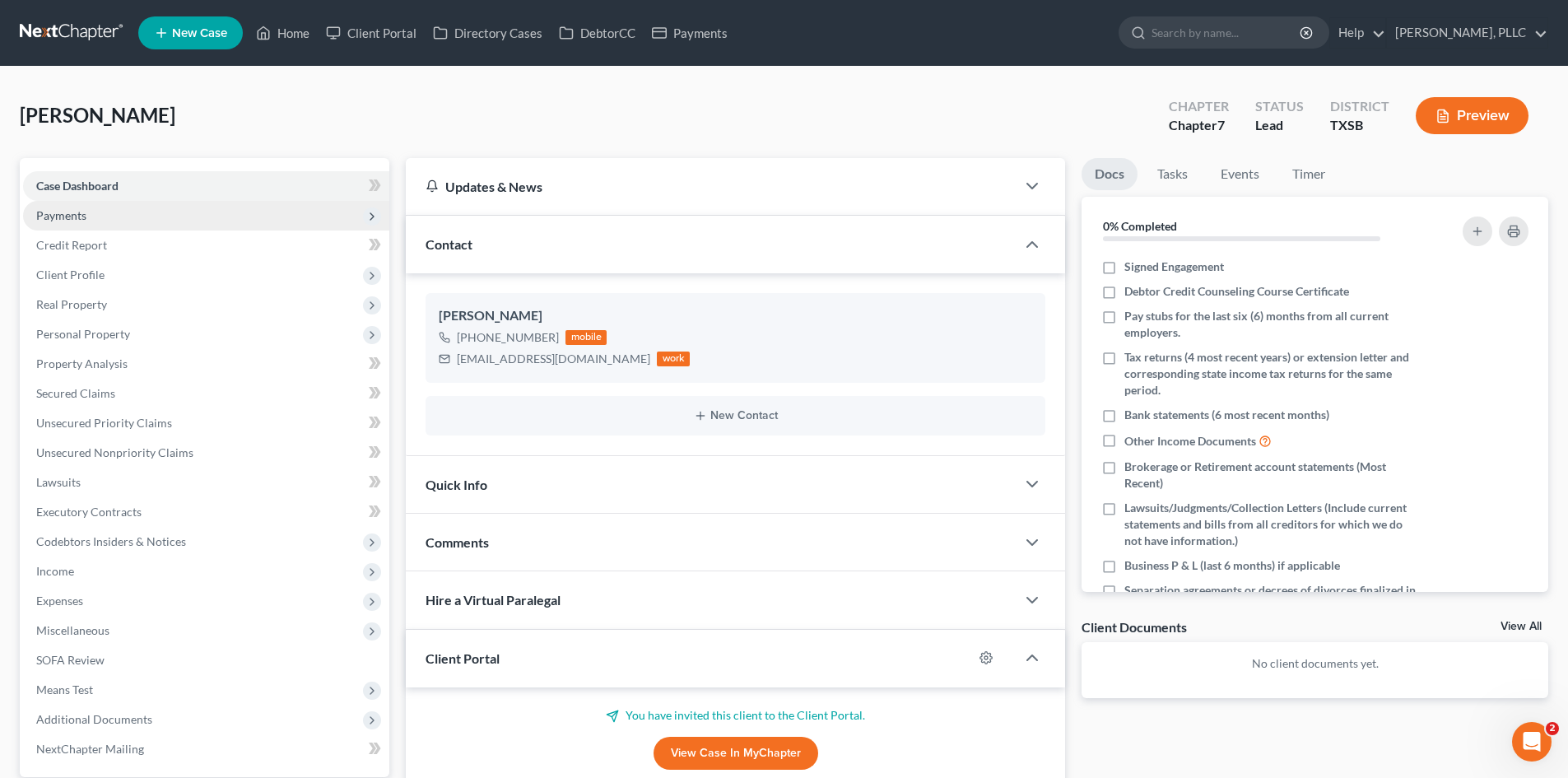
click at [105, 214] on span "Payments" at bounding box center [206, 216] width 366 height 29
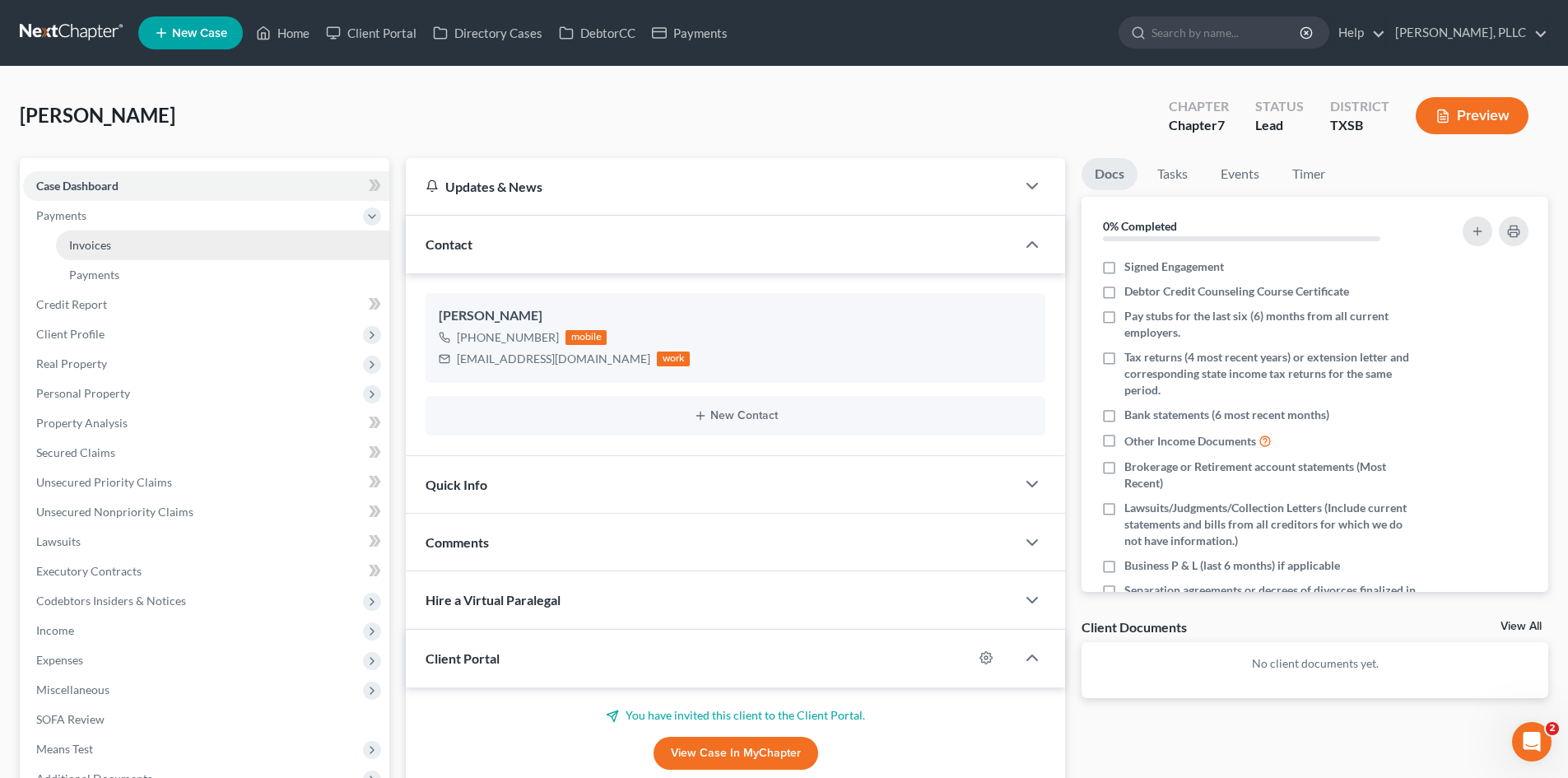
click at [109, 246] on span "Invoices" at bounding box center [89, 245] width 42 height 14
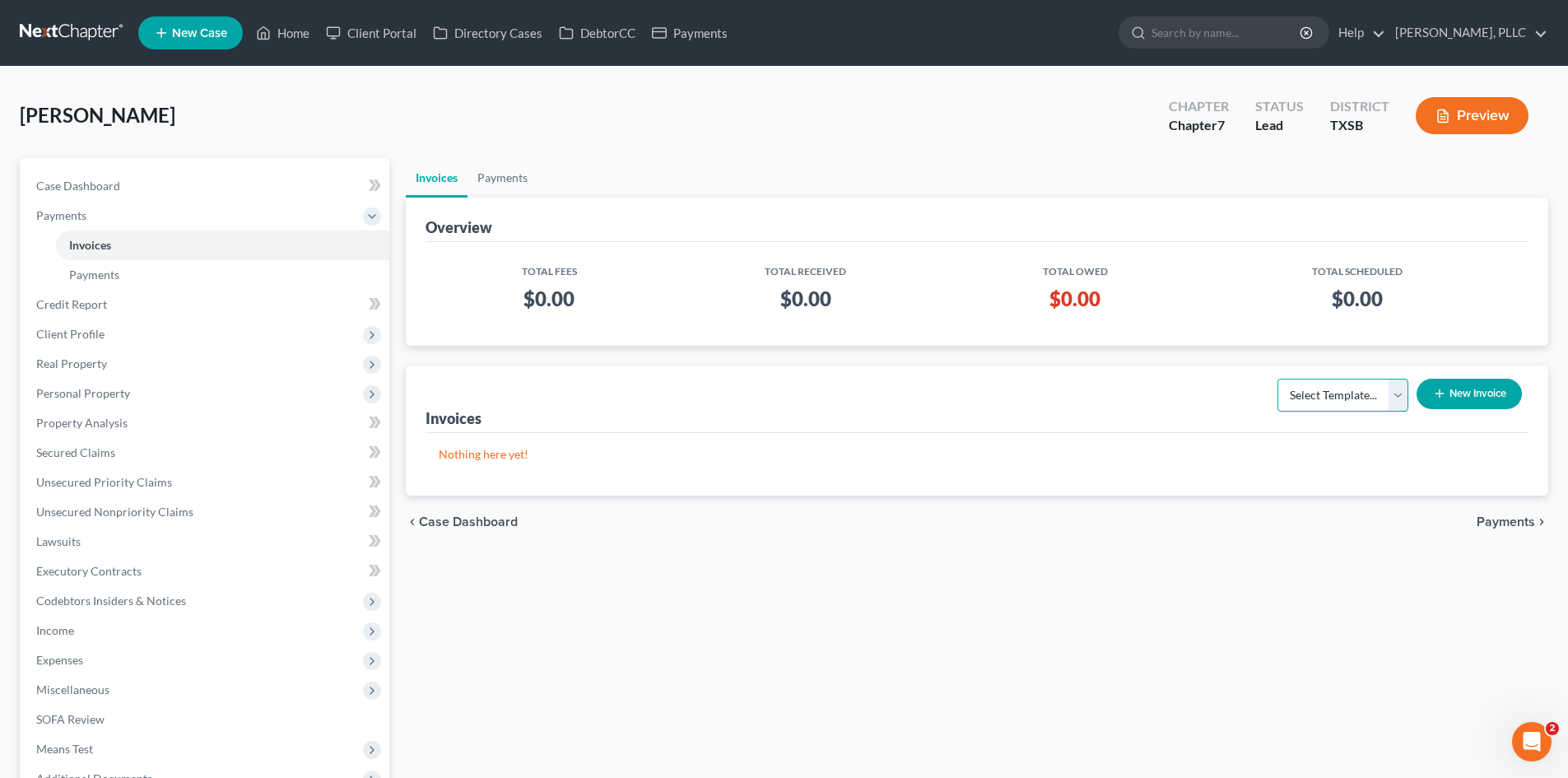
drag, startPoint x: 1310, startPoint y: 399, endPoint x: 1302, endPoint y: 473, distance: 74.4
click at [1310, 399] on select "Select Template... Invoice" at bounding box center [1342, 395] width 131 height 33
select select "0"
click at [1277, 378] on select "Select Template... Invoice" at bounding box center [1342, 395] width 131 height 33
click at [1414, 407] on div "Select Template... Invoice New Invoice" at bounding box center [1395, 401] width 265 height 56
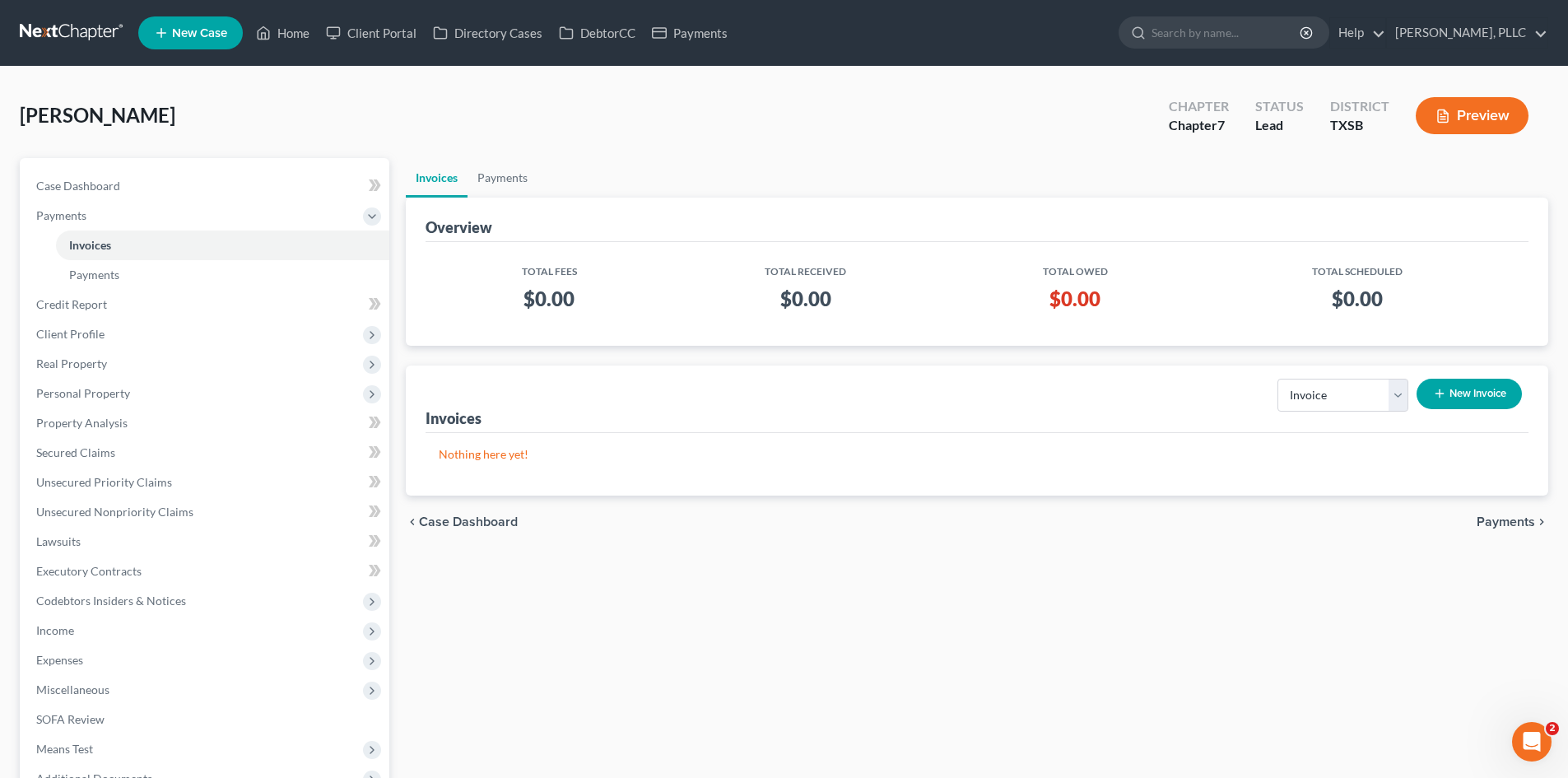
click at [1443, 400] on button "New Invoice" at bounding box center [1469, 393] width 105 height 30
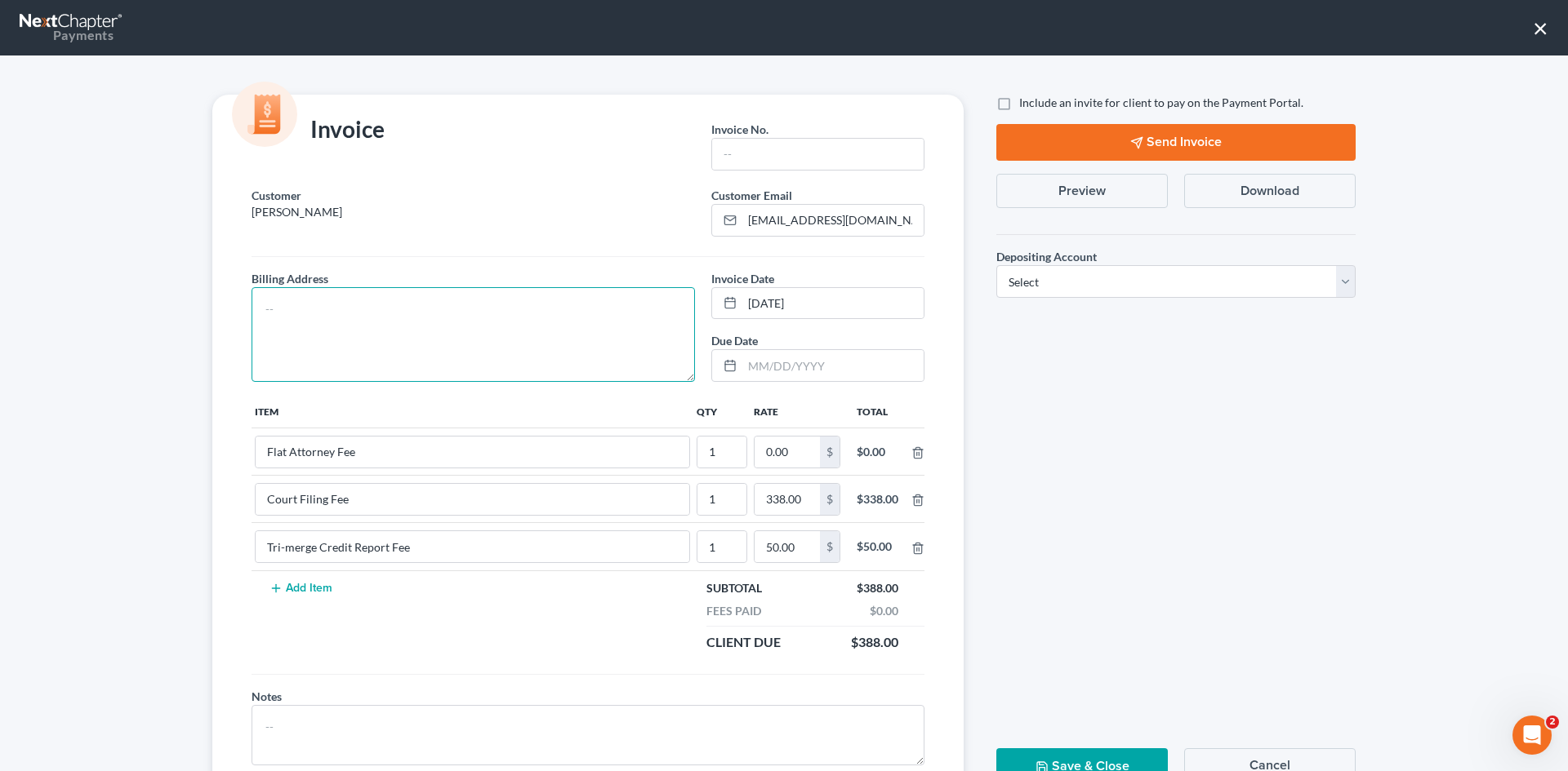
click at [411, 344] on textarea at bounding box center [473, 334] width 444 height 94
type textarea "To be provided."
click at [777, 461] on input "0.00" at bounding box center [787, 452] width 66 height 31
type input "1"
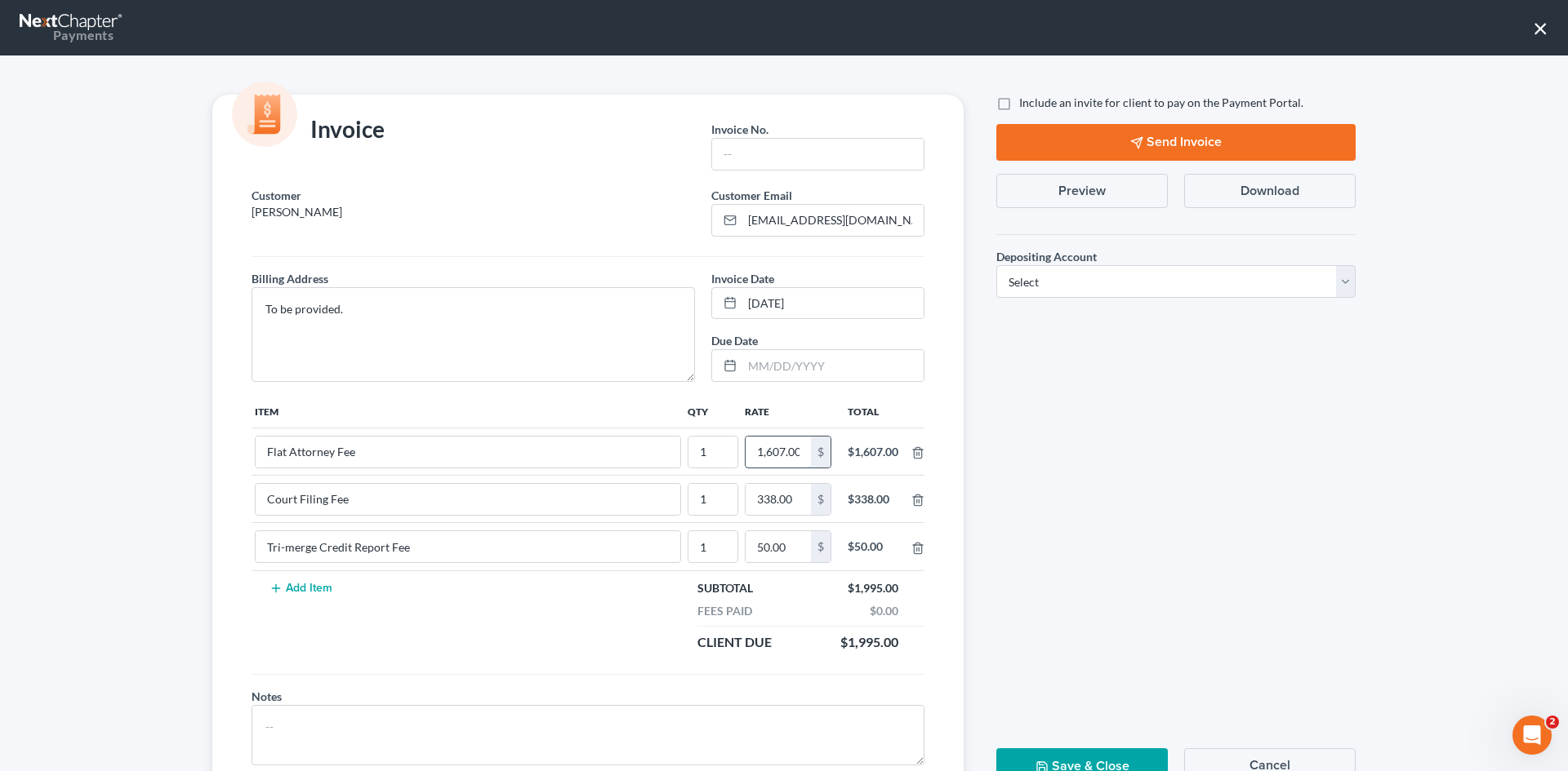
scroll to position [0, 3]
type input "1,607.00"
click at [753, 154] on input "text" at bounding box center [817, 154] width 211 height 31
type input "A0594"
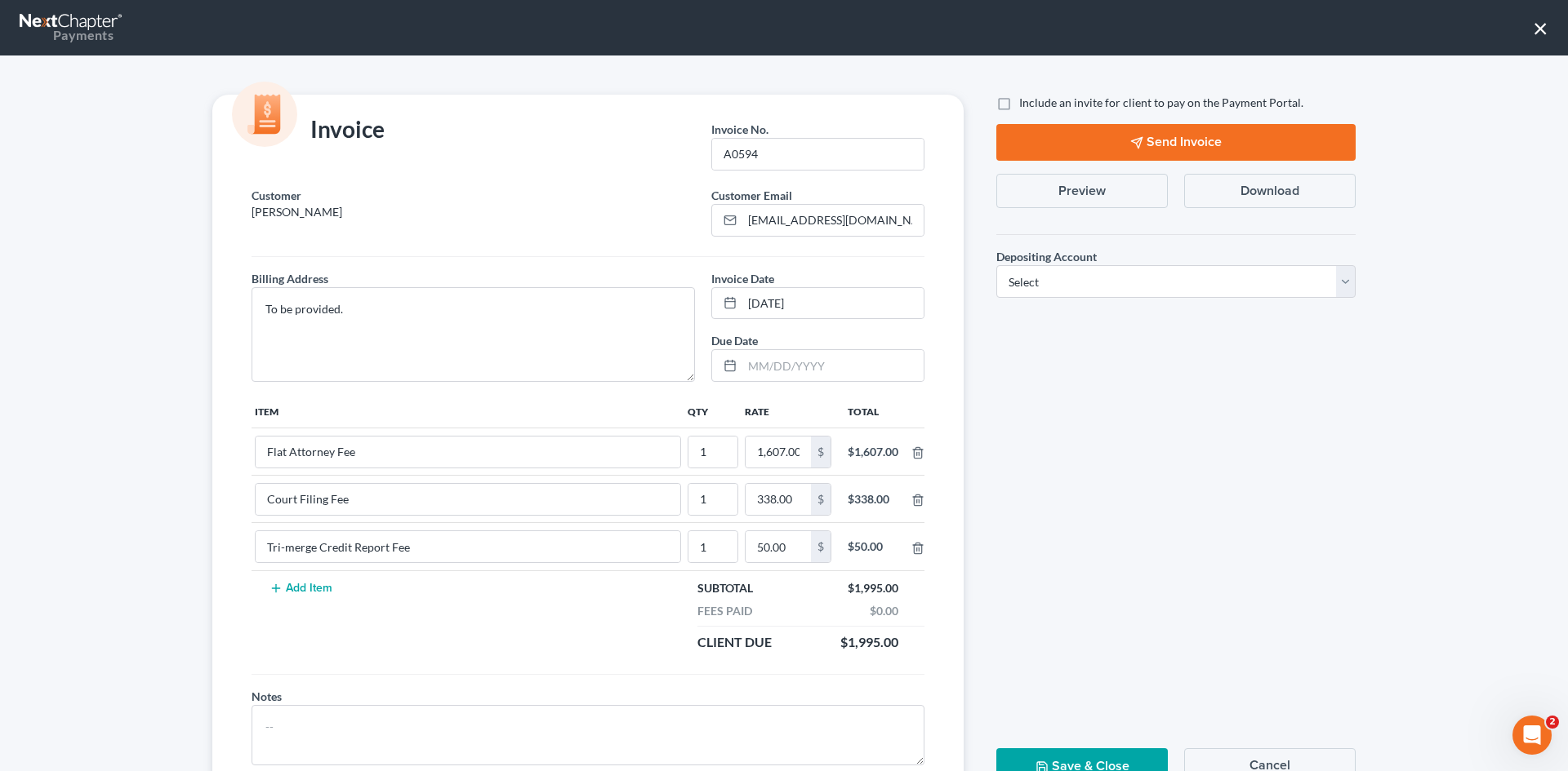
click at [1019, 103] on label "Include an invite for client to pay on the Payment Portal." at bounding box center [1161, 102] width 284 height 16
click at [1025, 103] on input "Include an invite for client to pay on the Payment Portal." at bounding box center [1030, 99] width 11 height 11
checkbox input "true"
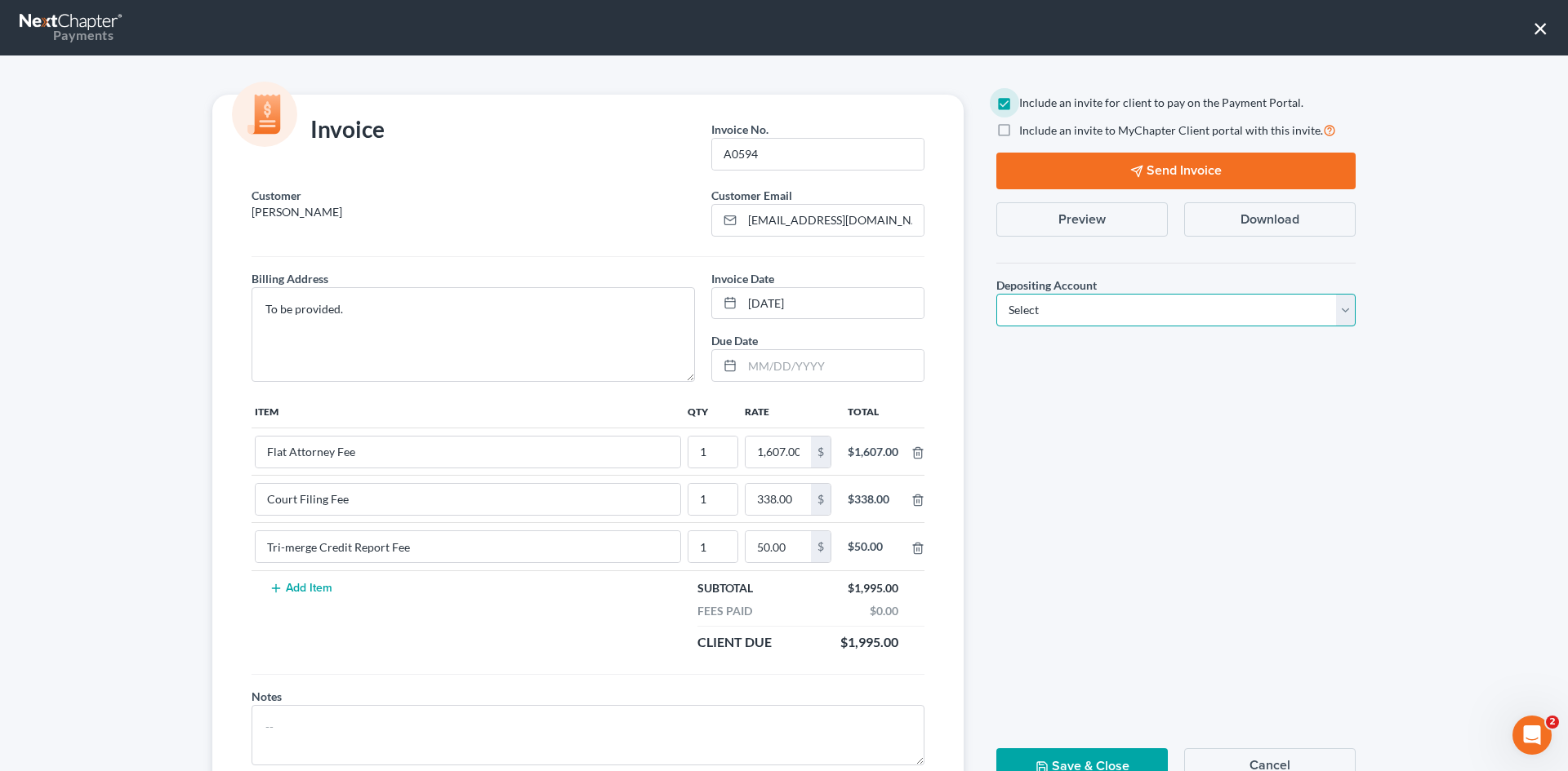
drag, startPoint x: 1107, startPoint y: 303, endPoint x: 1080, endPoint y: 325, distance: 34.8
click at [1107, 303] on select "Select Operation Trust" at bounding box center [1176, 310] width 360 height 33
select select "1"
click at [996, 294] on select "Select Operation Trust" at bounding box center [1176, 310] width 360 height 33
click at [1172, 181] on button "Send Invoice" at bounding box center [1176, 171] width 360 height 37
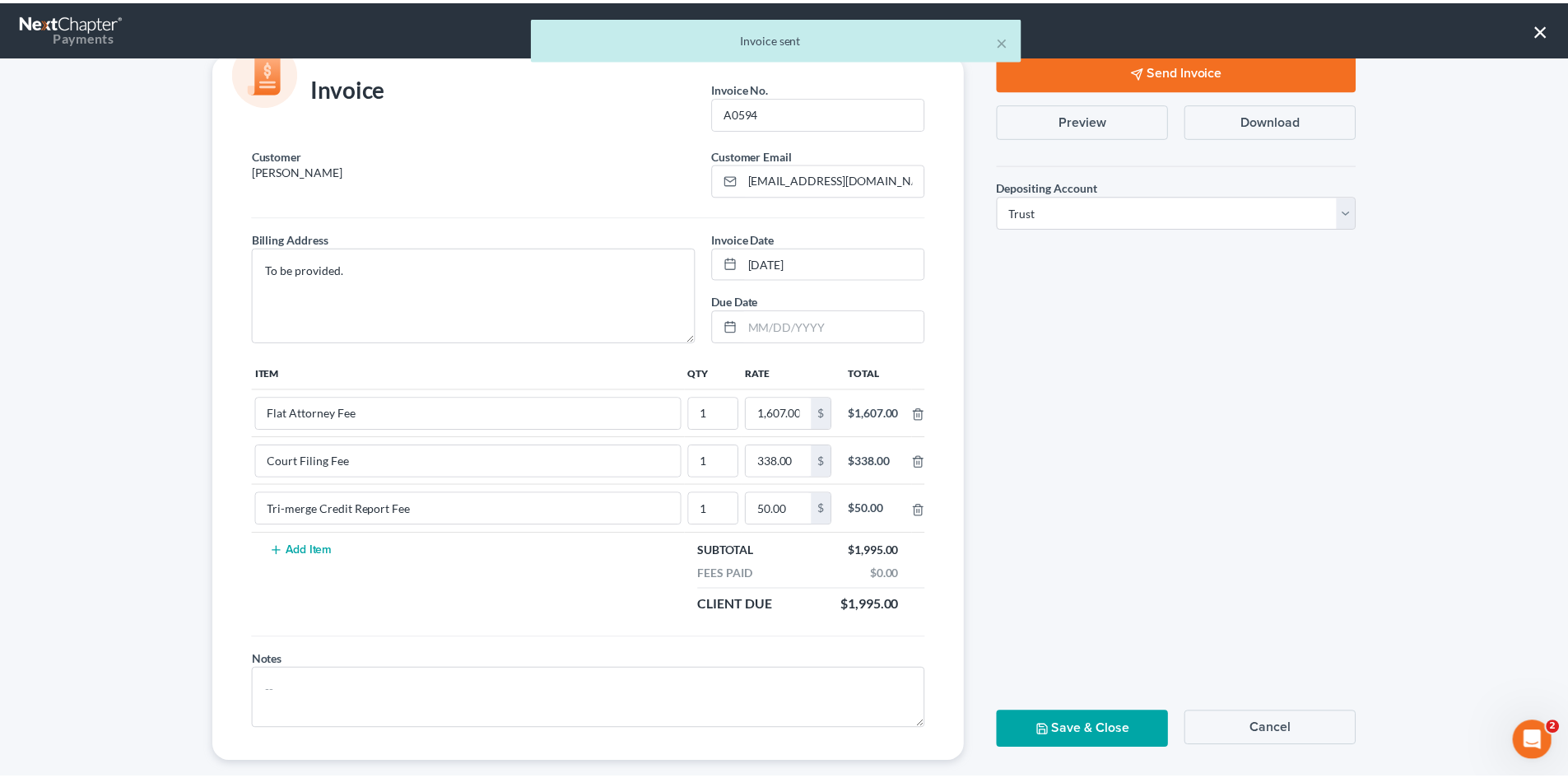
scroll to position [67, 0]
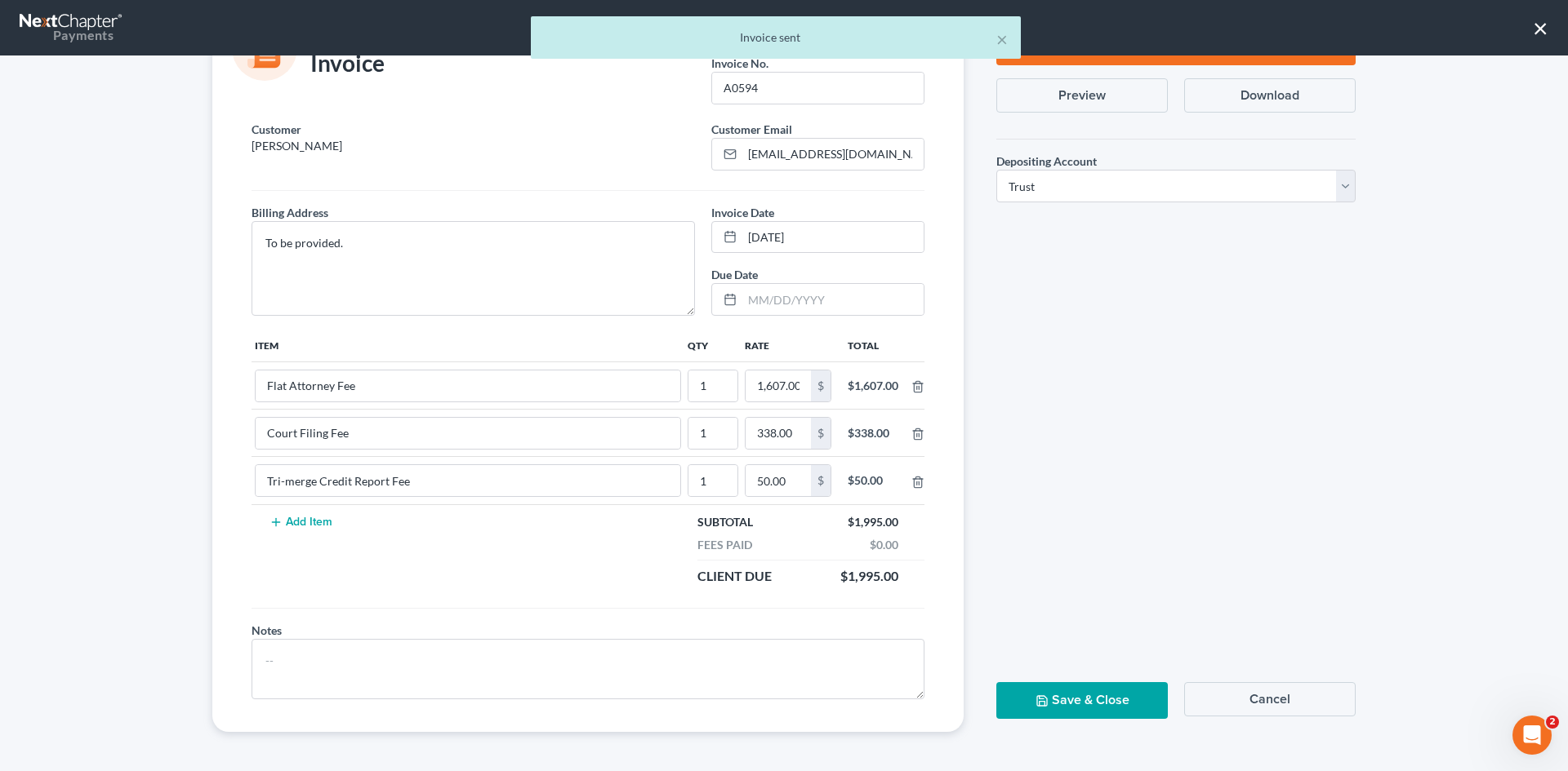
click at [1105, 687] on button "Save & Close" at bounding box center [1082, 701] width 172 height 37
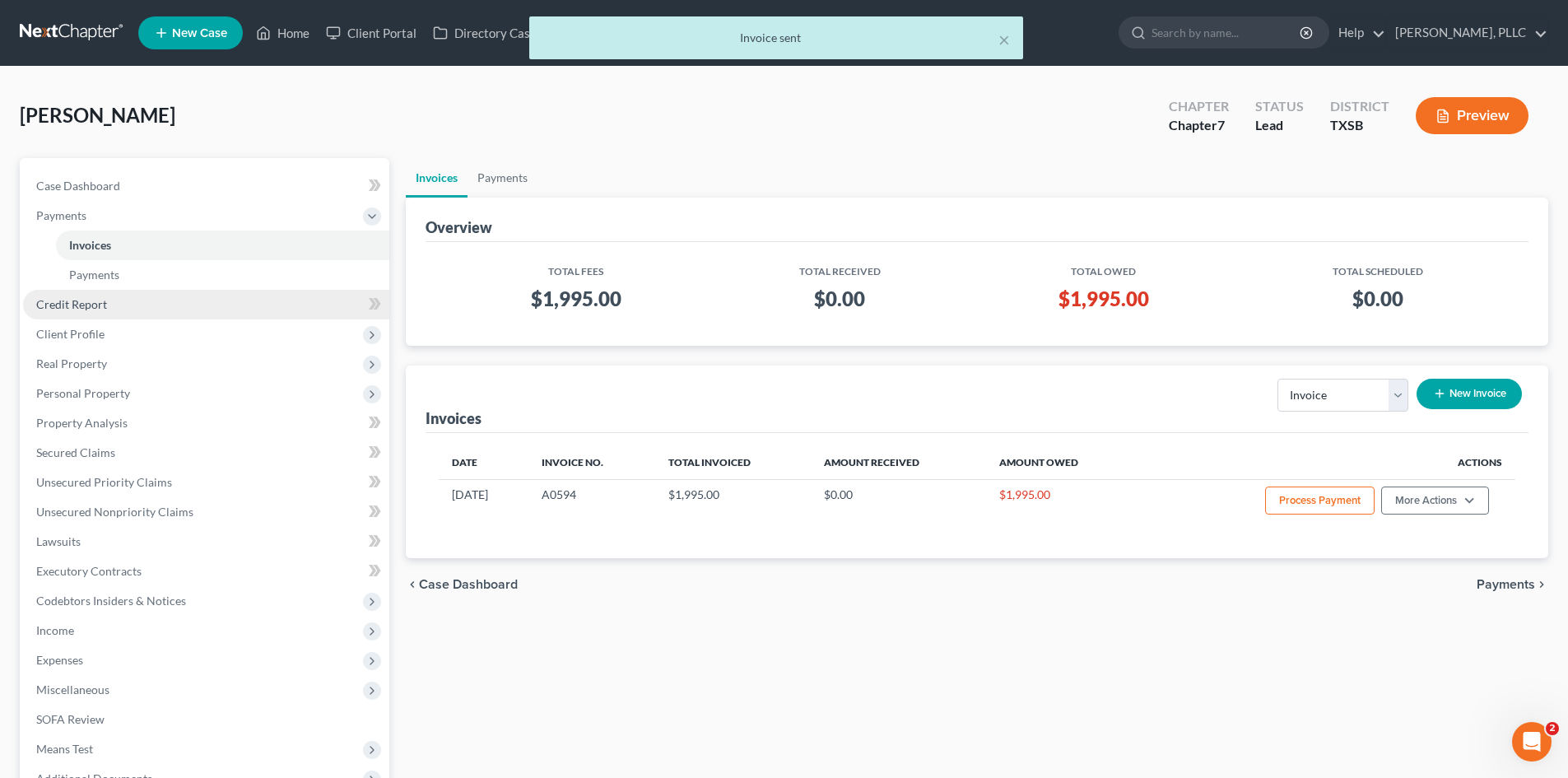
click at [90, 310] on span "Credit Report" at bounding box center [71, 304] width 71 height 14
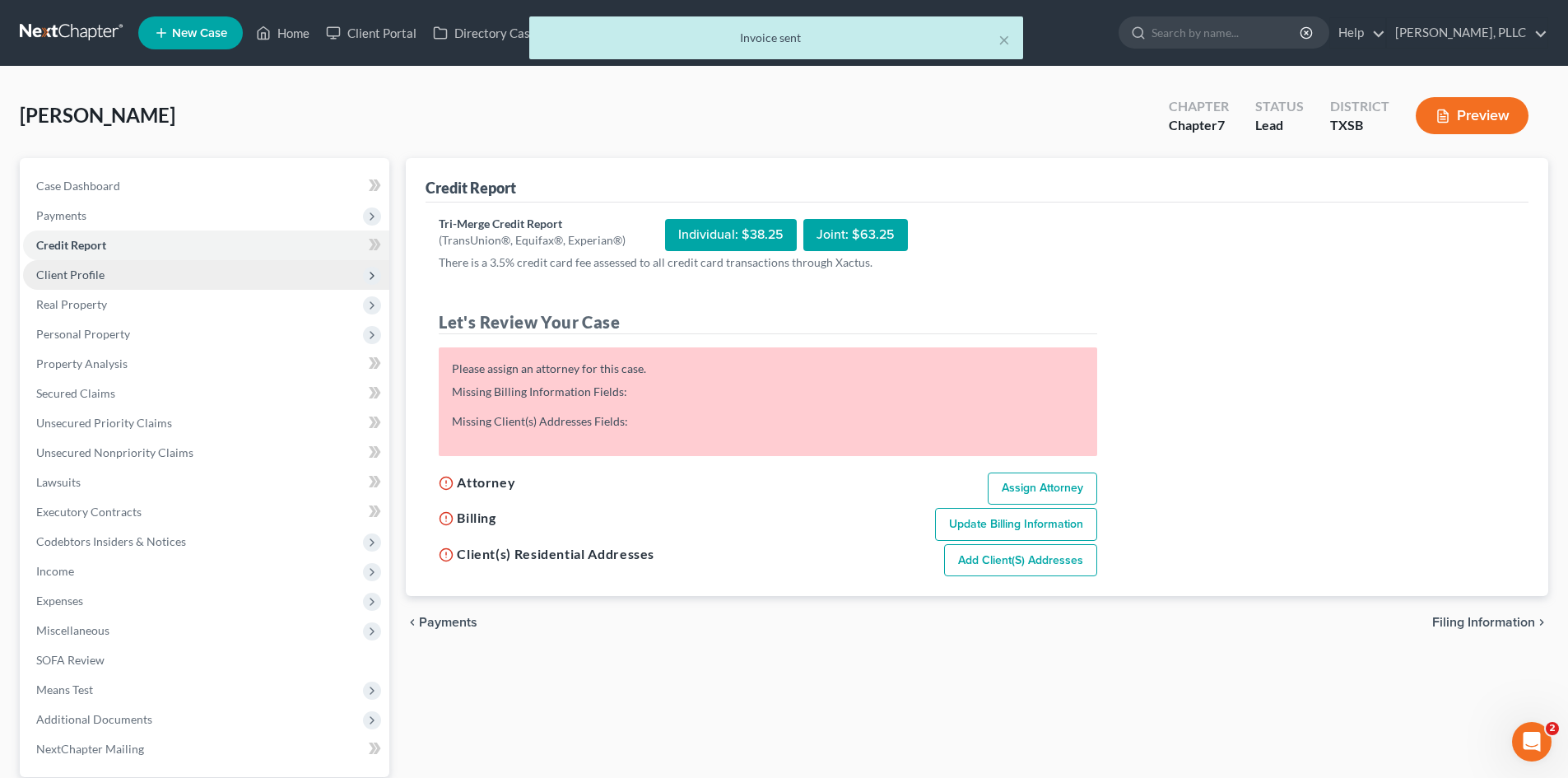
click at [106, 338] on span "Personal Property" at bounding box center [83, 334] width 94 height 14
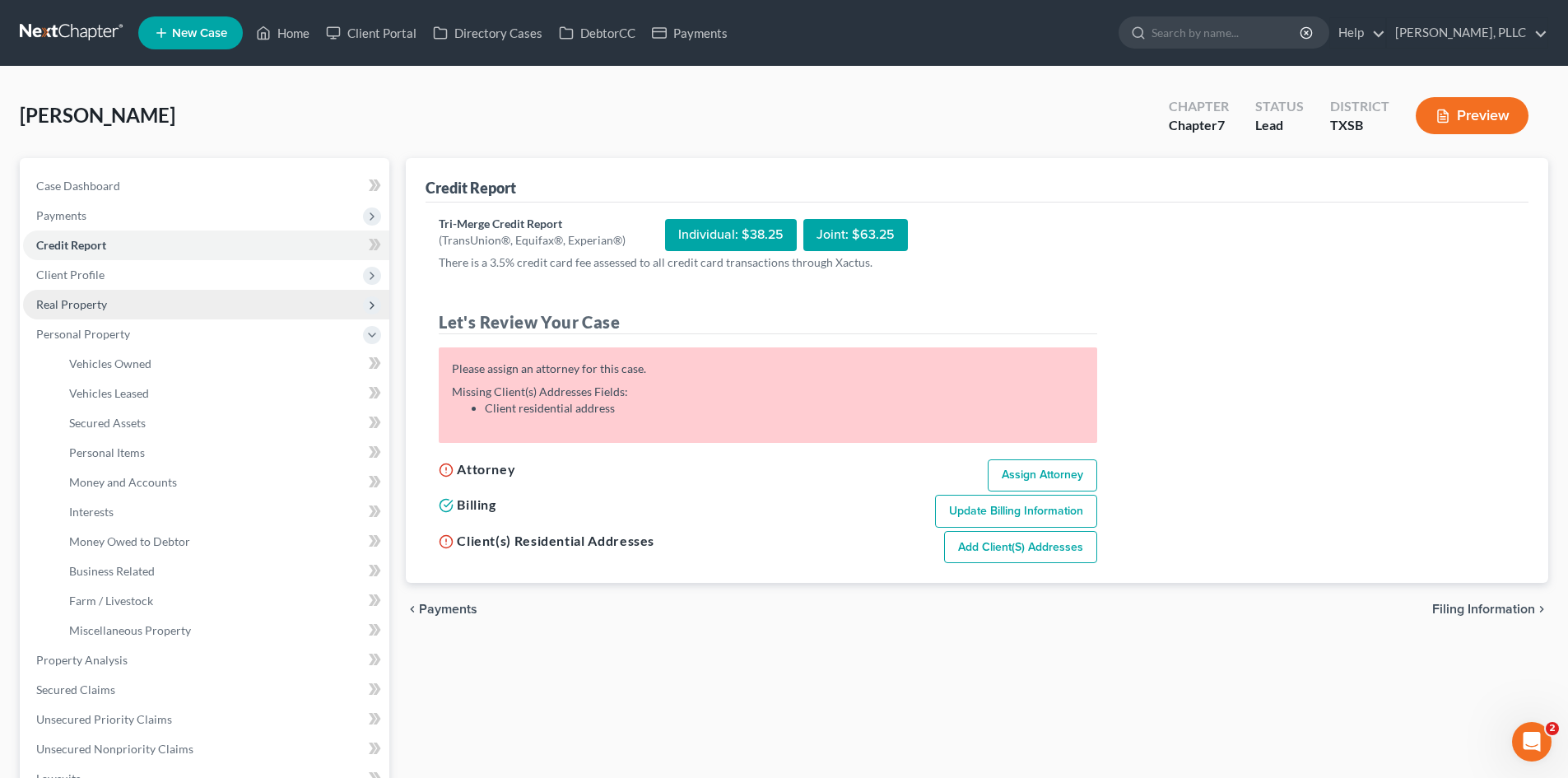
click at [99, 307] on span "Real Property" at bounding box center [71, 304] width 71 height 14
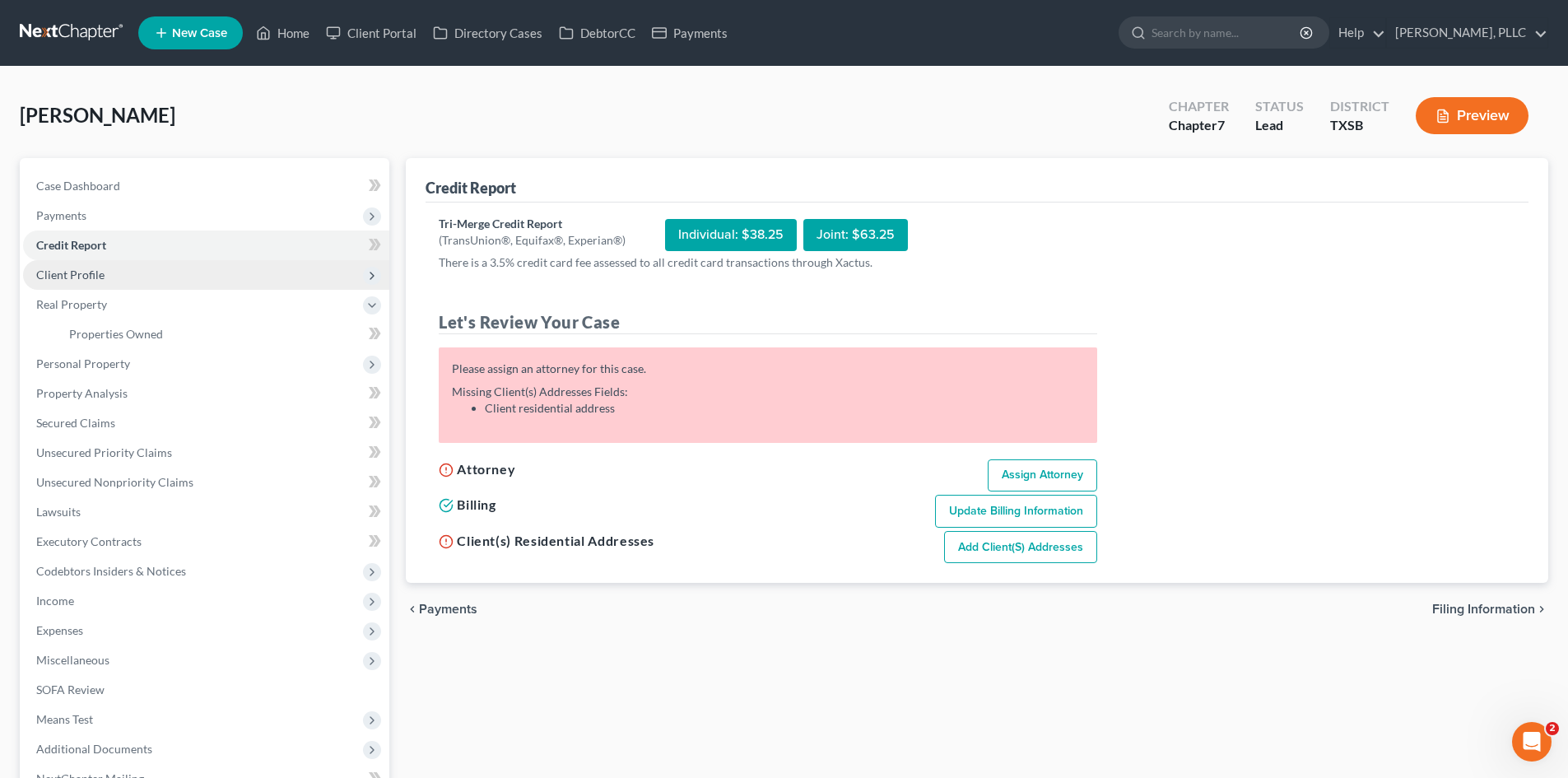
click at [99, 283] on span "Client Profile" at bounding box center [206, 275] width 366 height 29
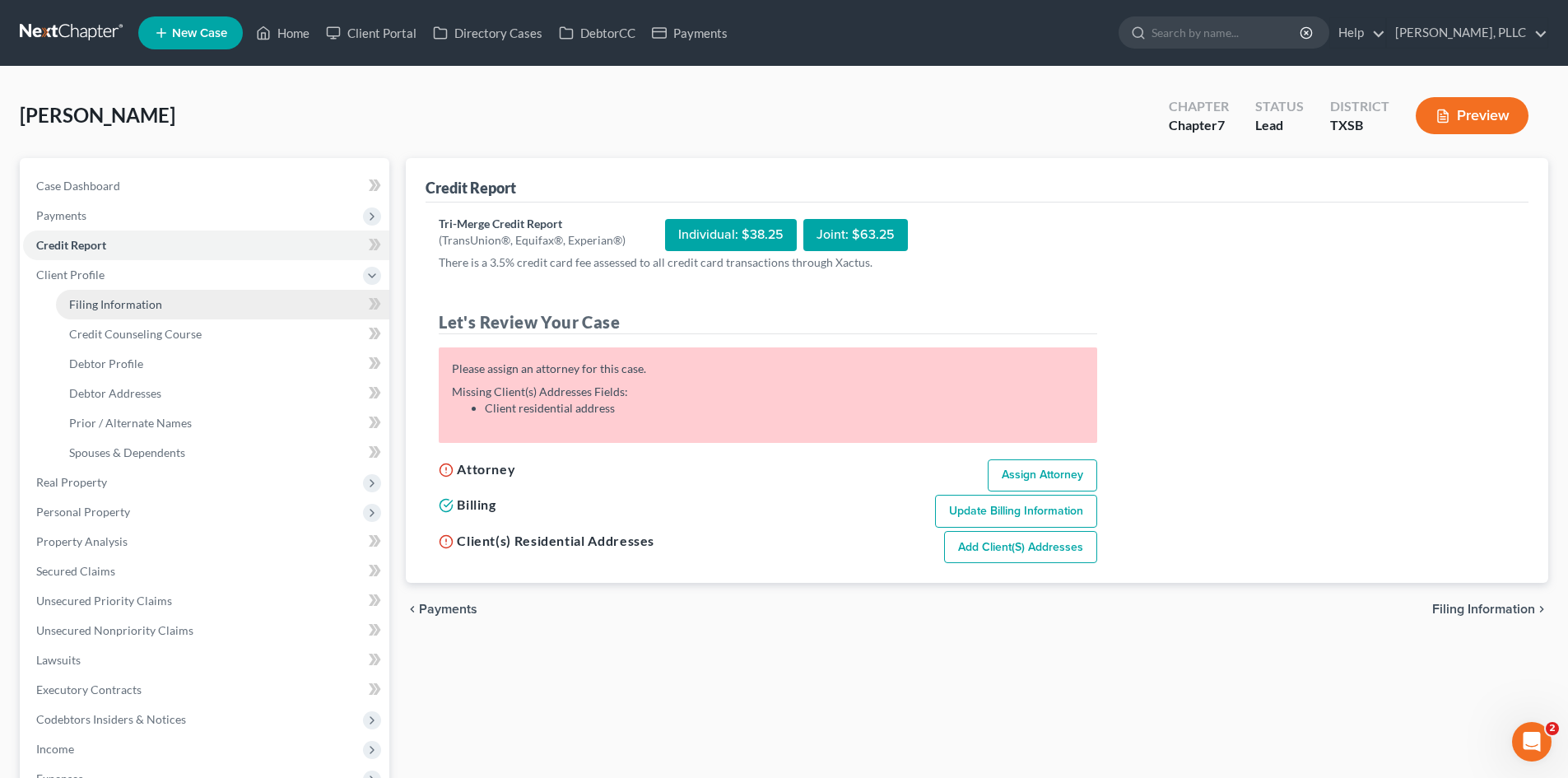
click at [165, 295] on link "Filing Information" at bounding box center [223, 304] width 333 height 29
select select "1"
select select "0"
select select "79"
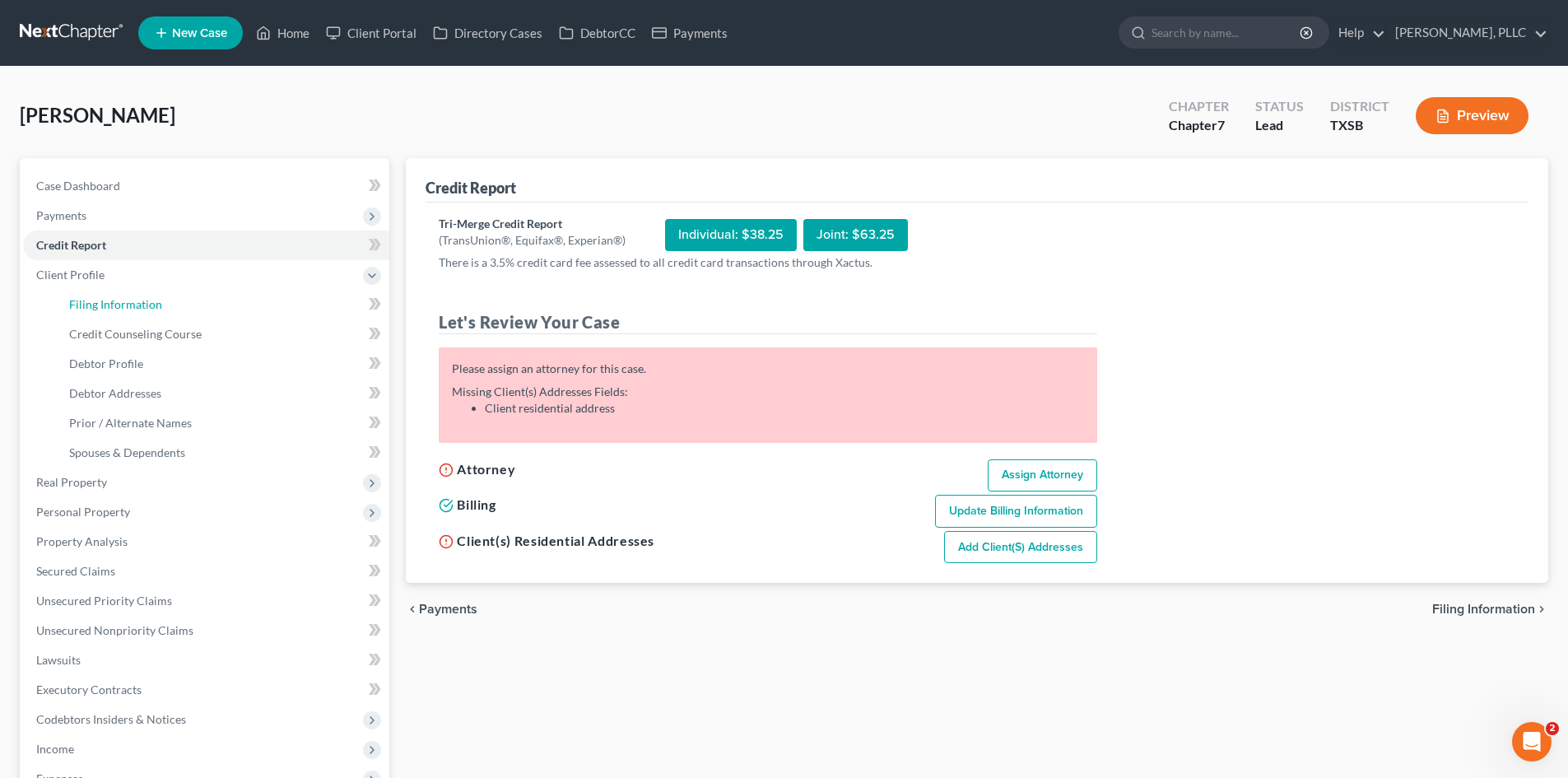
select select "45"
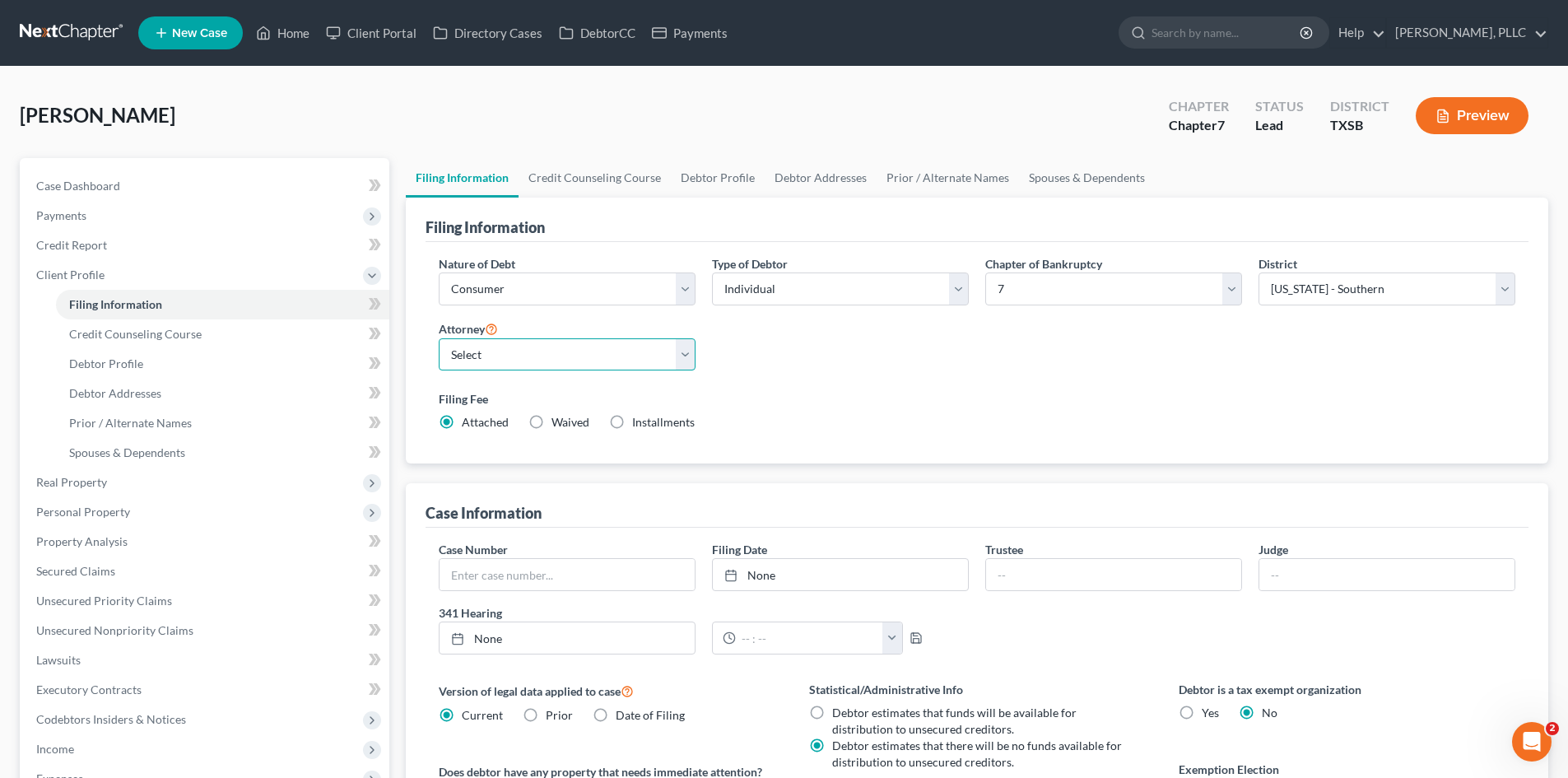
drag, startPoint x: 588, startPoint y: 347, endPoint x: 728, endPoint y: 393, distance: 147.4
click at [588, 347] on select "Select [PERSON_NAME] - TXEB [PERSON_NAME] - [GEOGRAPHIC_DATA] [PERSON_NAME] - […" at bounding box center [567, 355] width 257 height 33
select select "2"
click at [438, 338] on select "Select [PERSON_NAME] - TXEB [PERSON_NAME] - [GEOGRAPHIC_DATA] [PERSON_NAME] - […" at bounding box center [567, 355] width 257 height 33
click at [548, 105] on div "[PERSON_NAME] Upgraded Chapter Chapter 7 Status [GEOGRAPHIC_DATA] [GEOGRAPHIC_D…" at bounding box center [784, 123] width 1528 height 72
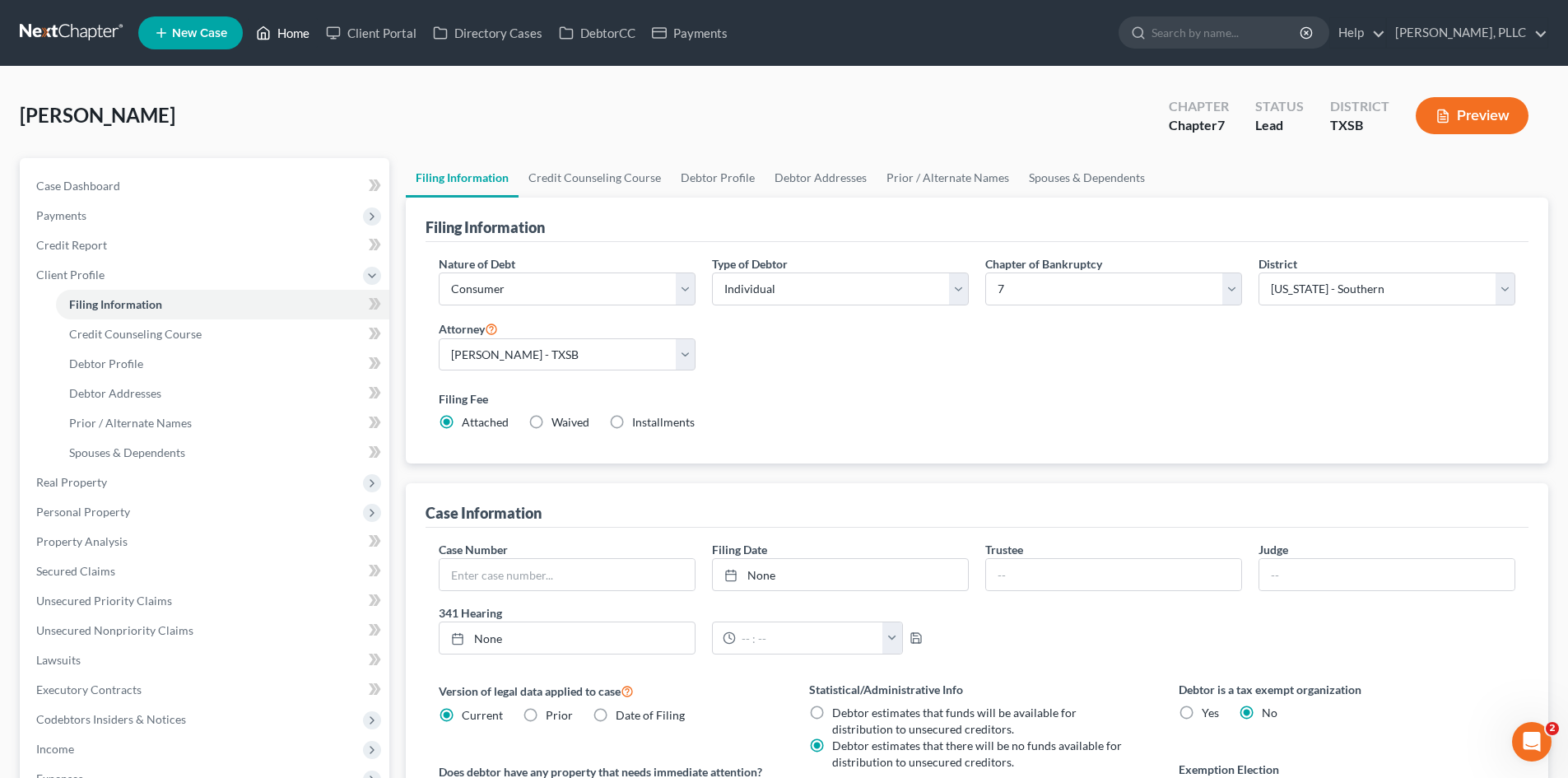
click at [284, 33] on link "Home" at bounding box center [283, 33] width 70 height 29
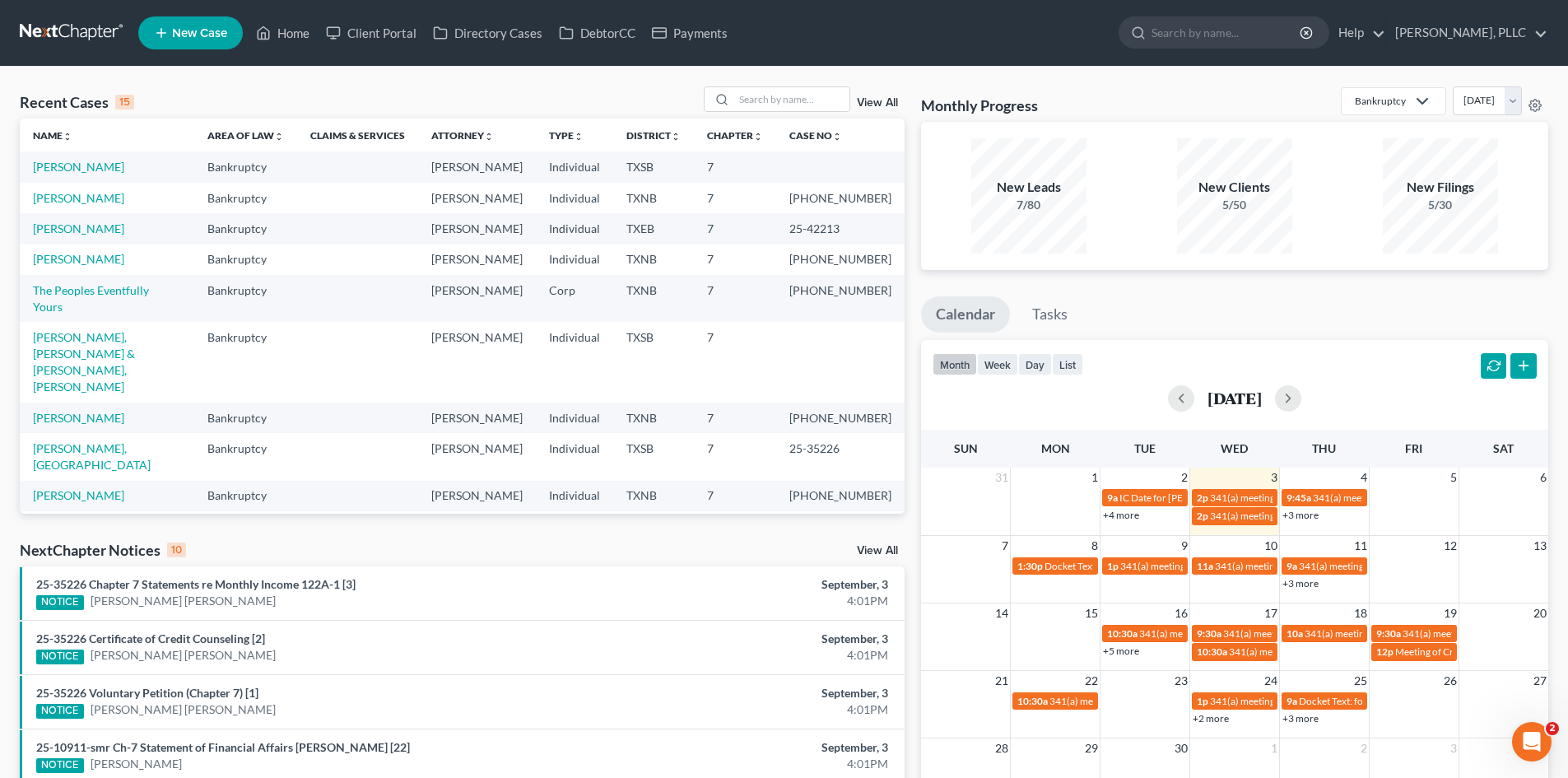
click at [150, 41] on link "New Case" at bounding box center [191, 33] width 105 height 33
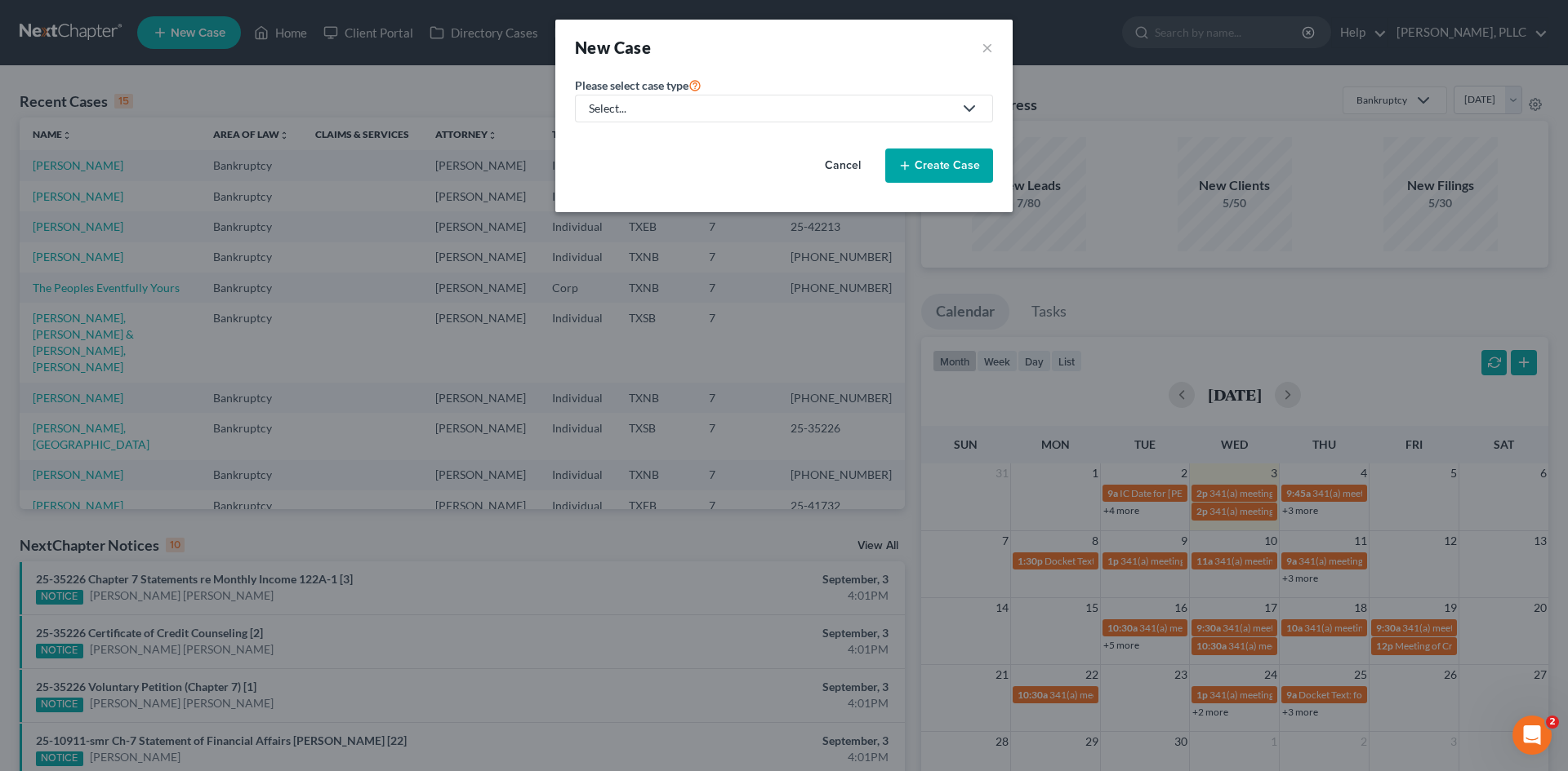
click at [662, 110] on div "Select..." at bounding box center [770, 108] width 365 height 16
click at [649, 136] on div "Bankruptcy" at bounding box center [657, 141] width 133 height 16
select select "78"
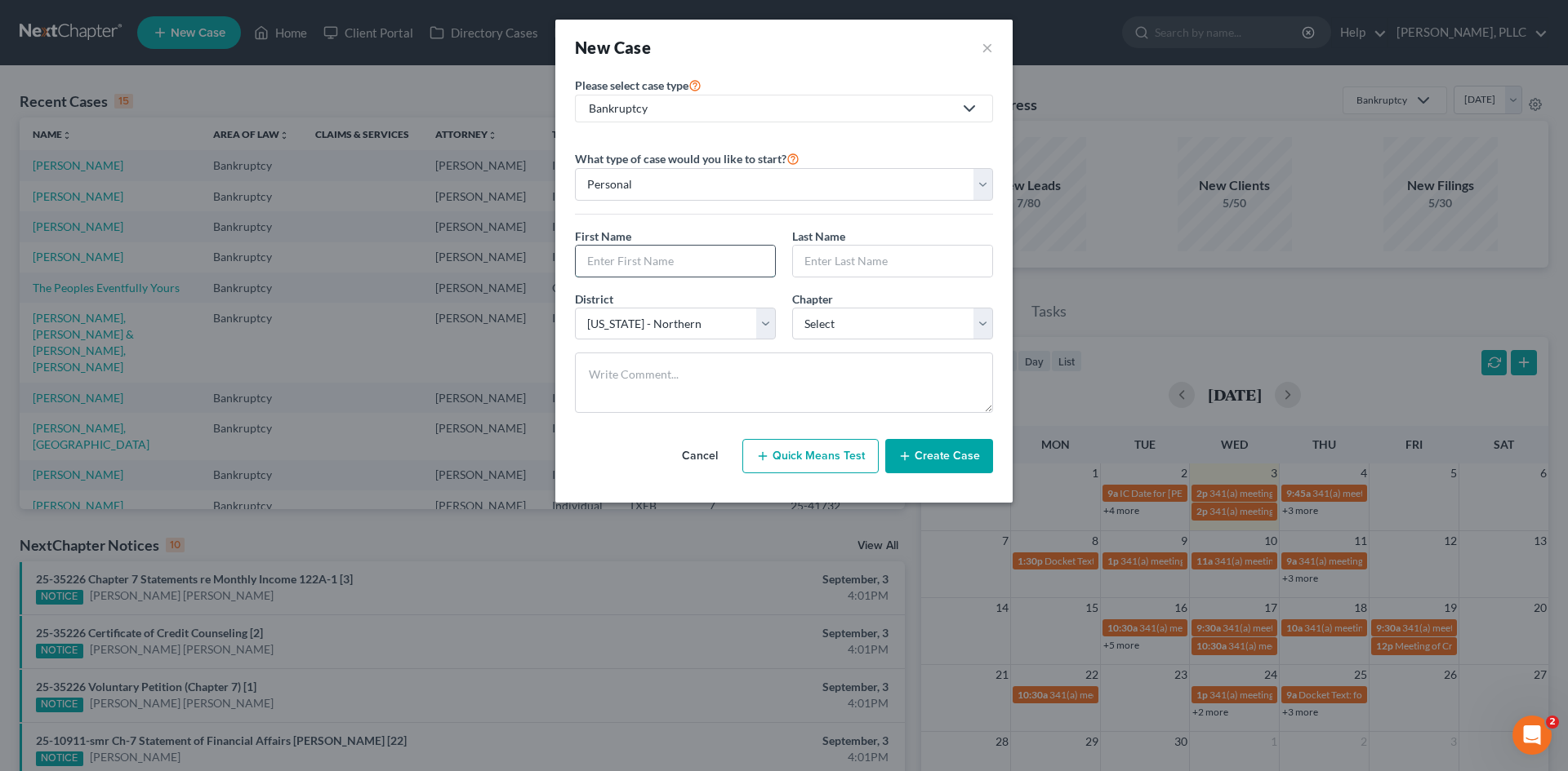
click at [645, 255] on input "text" at bounding box center [675, 261] width 200 height 31
type input "[PERSON_NAME]"
click at [854, 252] on input "text" at bounding box center [892, 261] width 200 height 31
type input "[PERSON_NAME]"
click at [843, 324] on select "Select 7 11 12 13" at bounding box center [892, 324] width 201 height 33
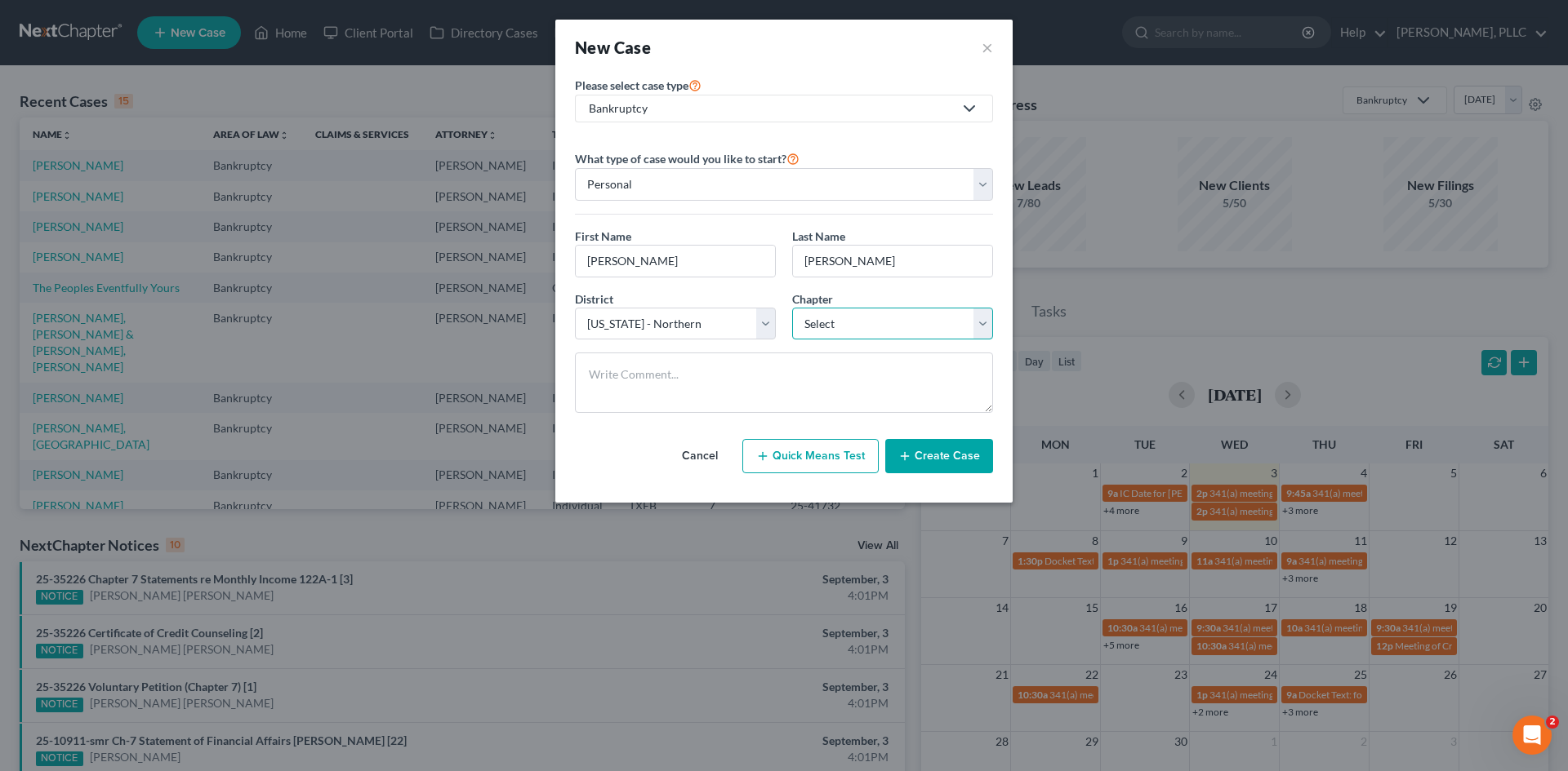
select select "0"
click at [792, 307] on select "Select 7 11 12 13" at bounding box center [892, 324] width 201 height 33
click at [949, 459] on button "Create Case" at bounding box center [939, 456] width 108 height 35
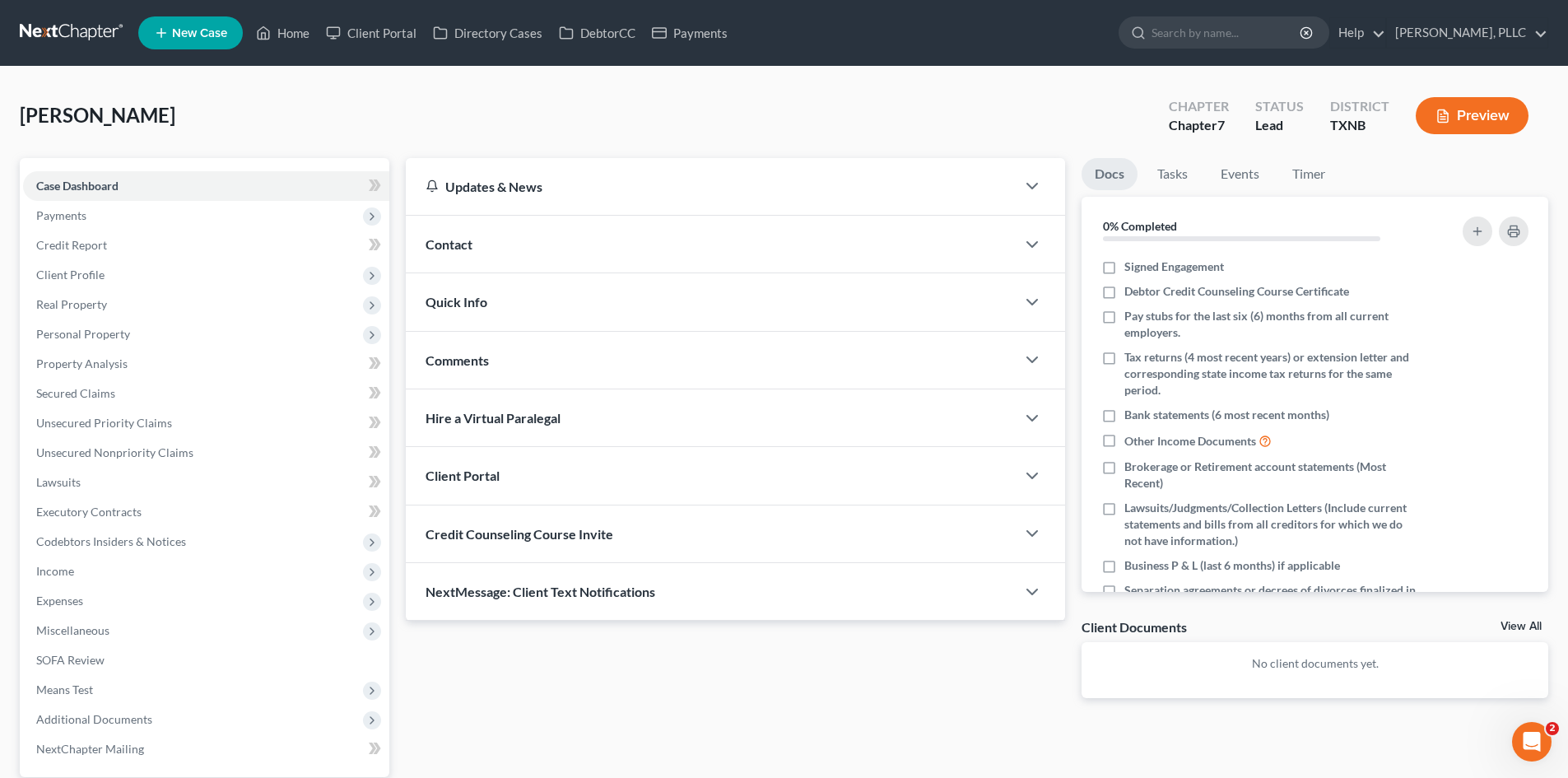
click at [631, 248] on div "Contact" at bounding box center [710, 244] width 610 height 56
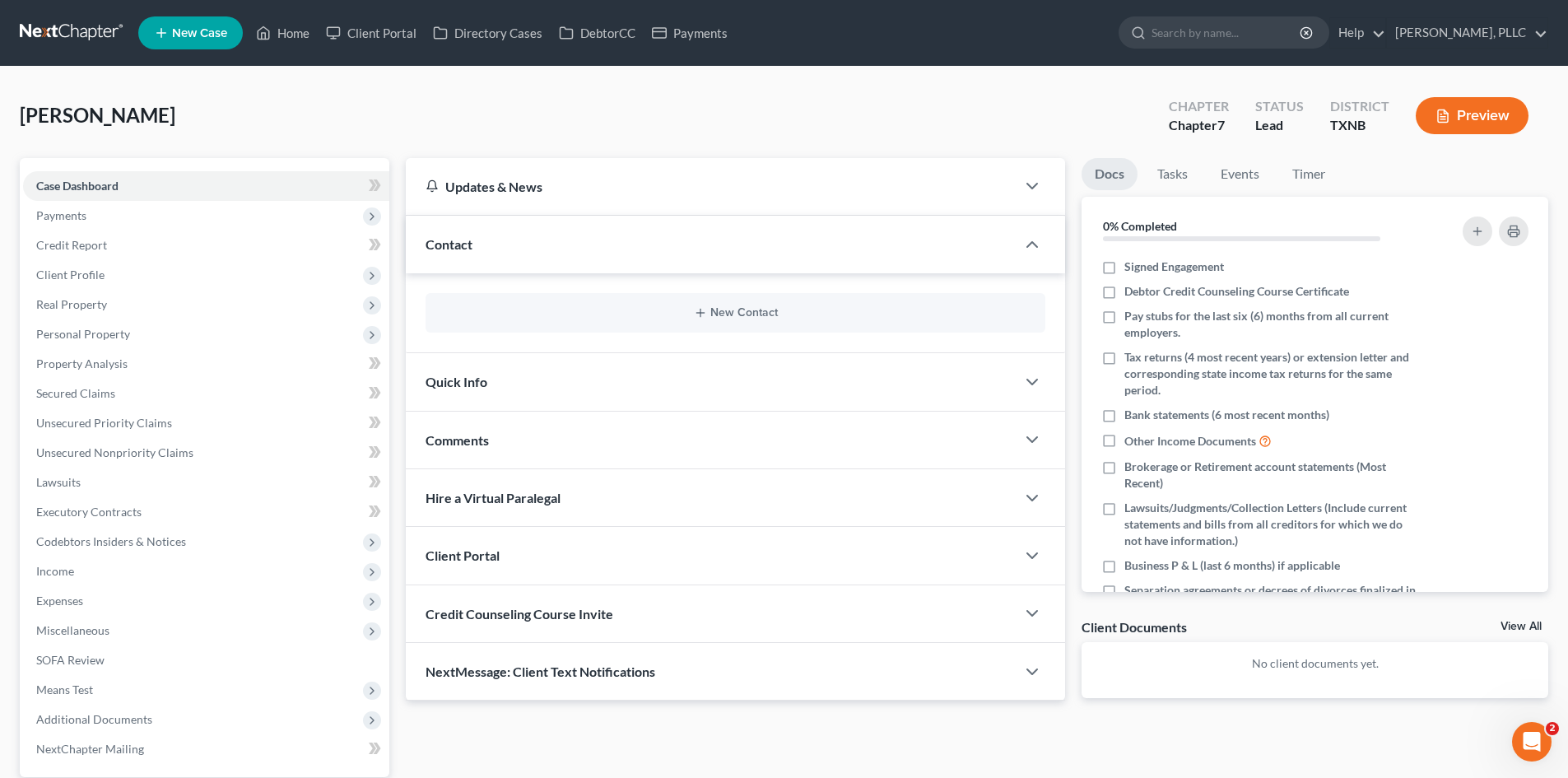
click at [783, 305] on div "New Contact" at bounding box center [736, 312] width 620 height 40
click at [756, 309] on button "New Contact" at bounding box center [735, 313] width 593 height 14
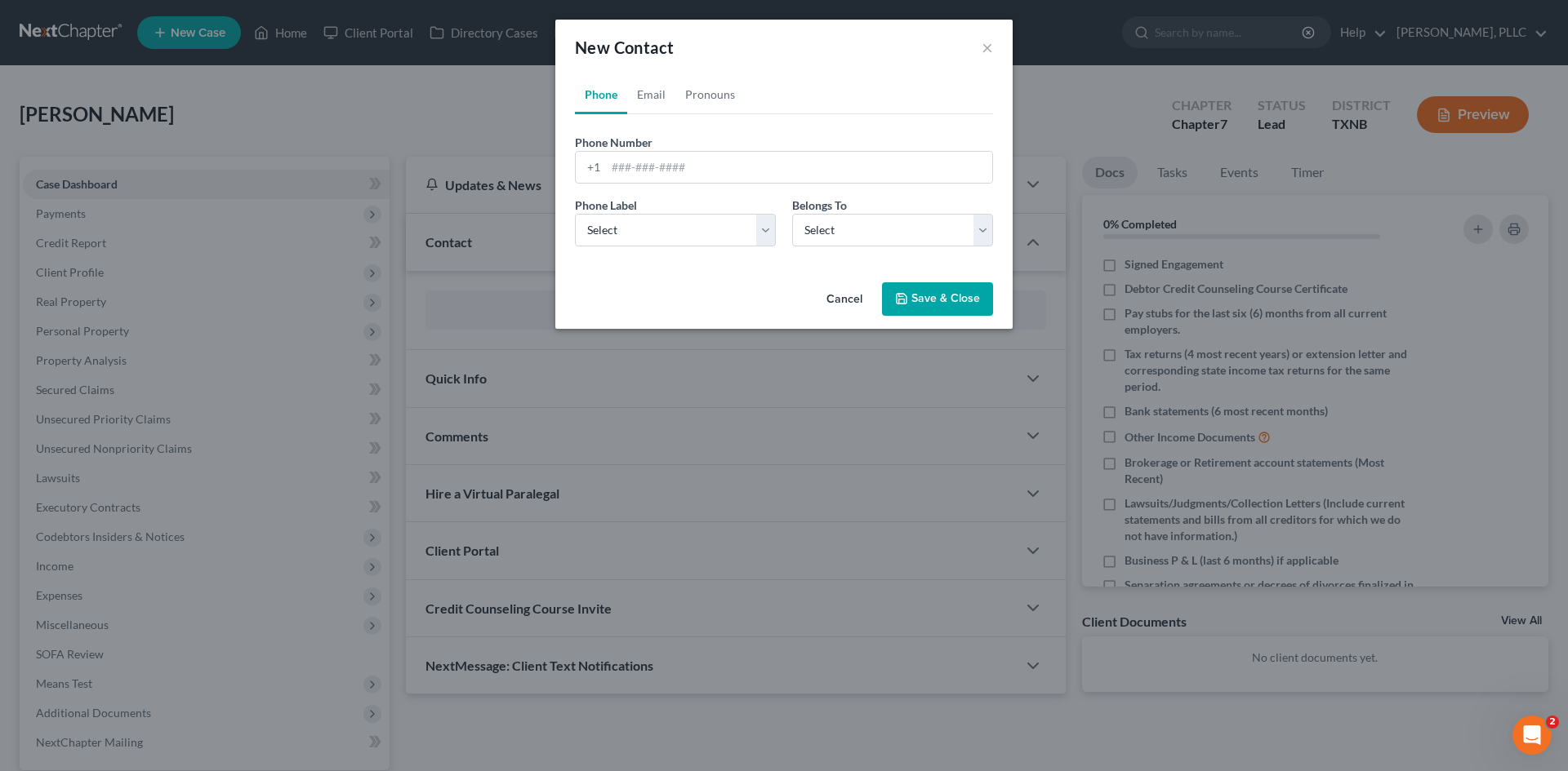
click at [688, 184] on div "Phone Number * +1 Ext." at bounding box center [784, 165] width 434 height 63
drag, startPoint x: 685, startPoint y: 176, endPoint x: 693, endPoint y: 161, distance: 17.0
click at [685, 176] on input "tel" at bounding box center [798, 167] width 386 height 31
type input "[PHONE_NUMBER]"
click at [724, 214] on select "Select Mobile Home Work Other" at bounding box center [675, 230] width 201 height 33
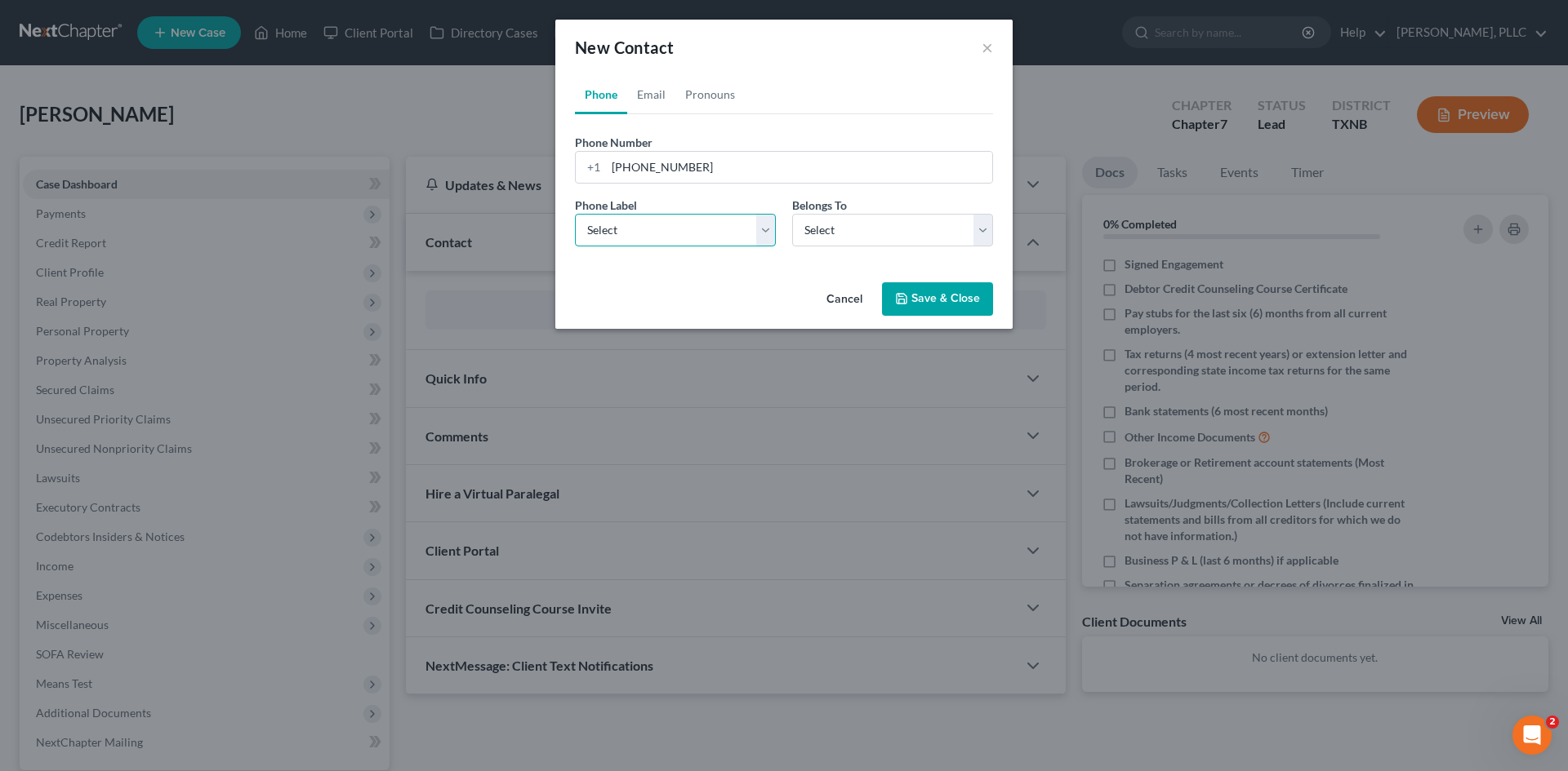
select select "0"
click at [575, 214] on select "Select Mobile Home Work Other" at bounding box center [675, 230] width 201 height 33
click at [871, 231] on select "Select Client Other" at bounding box center [892, 230] width 201 height 33
select select "0"
click at [792, 214] on select "Select Client Other" at bounding box center [892, 230] width 201 height 33
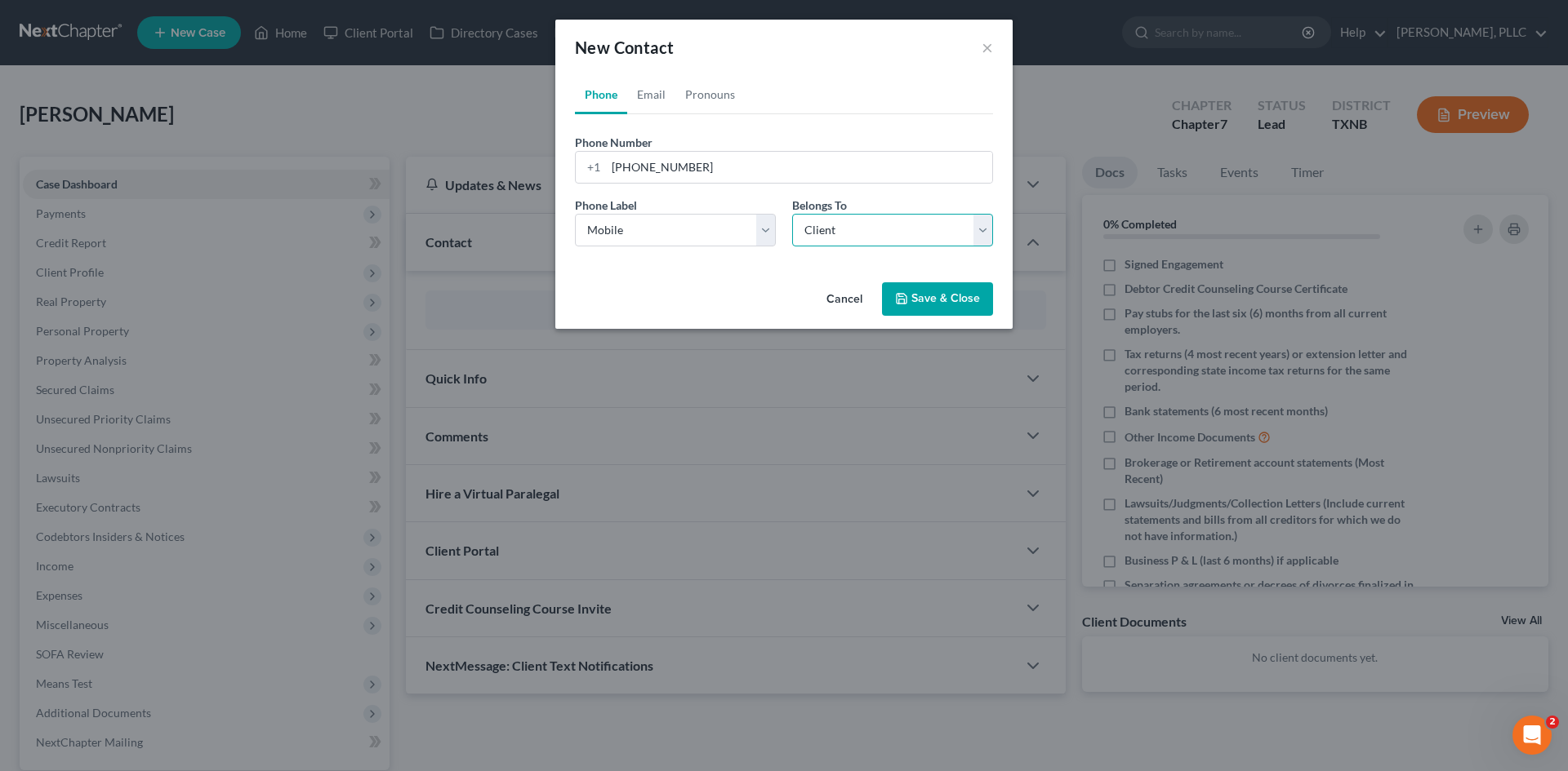
select select "0"
click at [636, 104] on link "Email" at bounding box center [651, 94] width 48 height 40
click at [662, 167] on input "email" at bounding box center [798, 167] width 386 height 31
paste input "[EMAIL_ADDRESS][DOMAIN_NAME]"
type input "[EMAIL_ADDRESS][DOMAIN_NAME]"
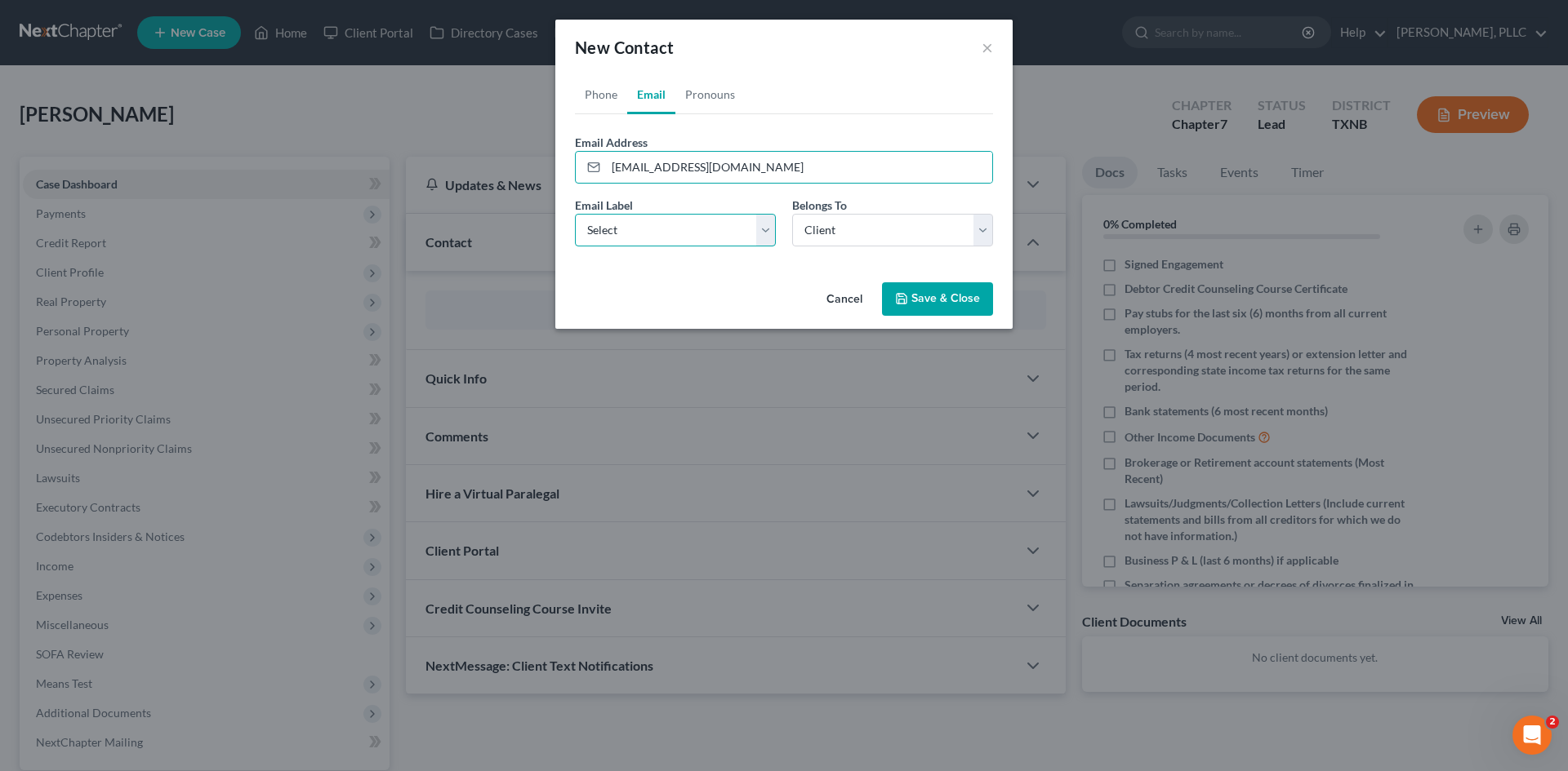
drag, startPoint x: 666, startPoint y: 221, endPoint x: 666, endPoint y: 245, distance: 24.0
click at [666, 221] on select "Select Home Work Other" at bounding box center [675, 230] width 201 height 33
select select "0"
click at [575, 214] on select "Select Home Work Other" at bounding box center [675, 230] width 201 height 33
click at [924, 295] on button "Save & Close" at bounding box center [936, 300] width 111 height 35
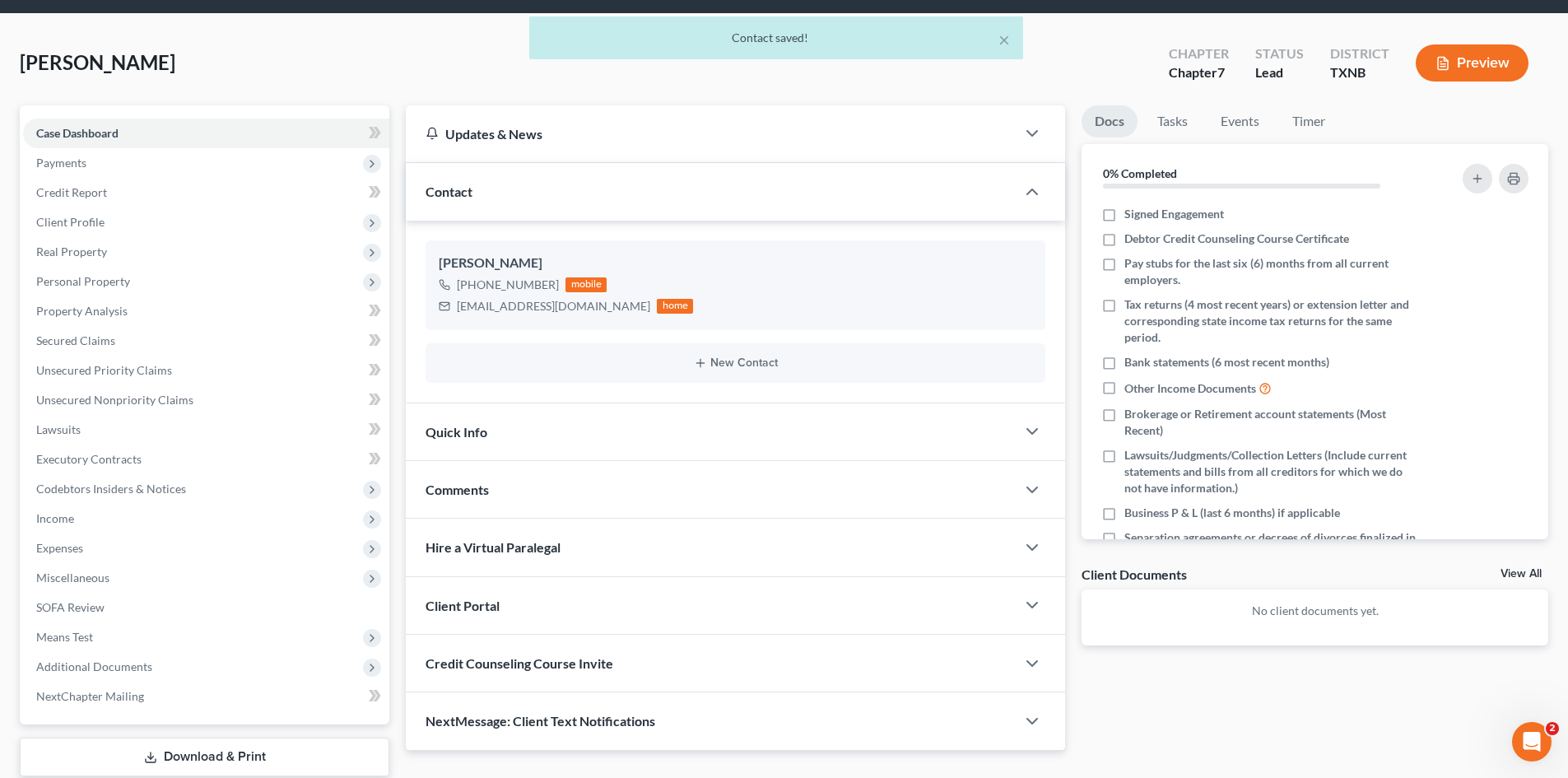
scroll to position [83, 0]
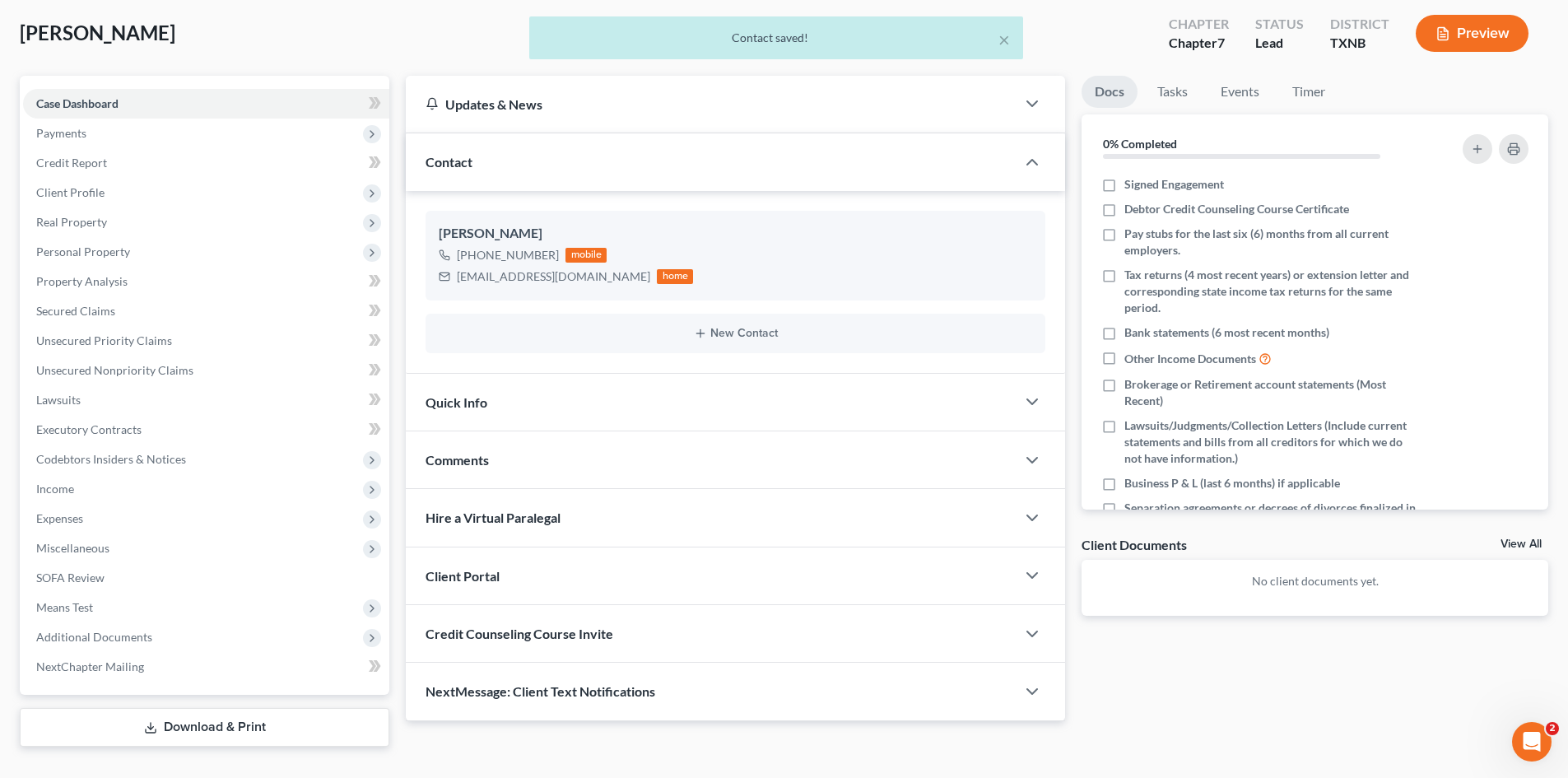
click at [567, 412] on div "Quick Info" at bounding box center [710, 402] width 610 height 56
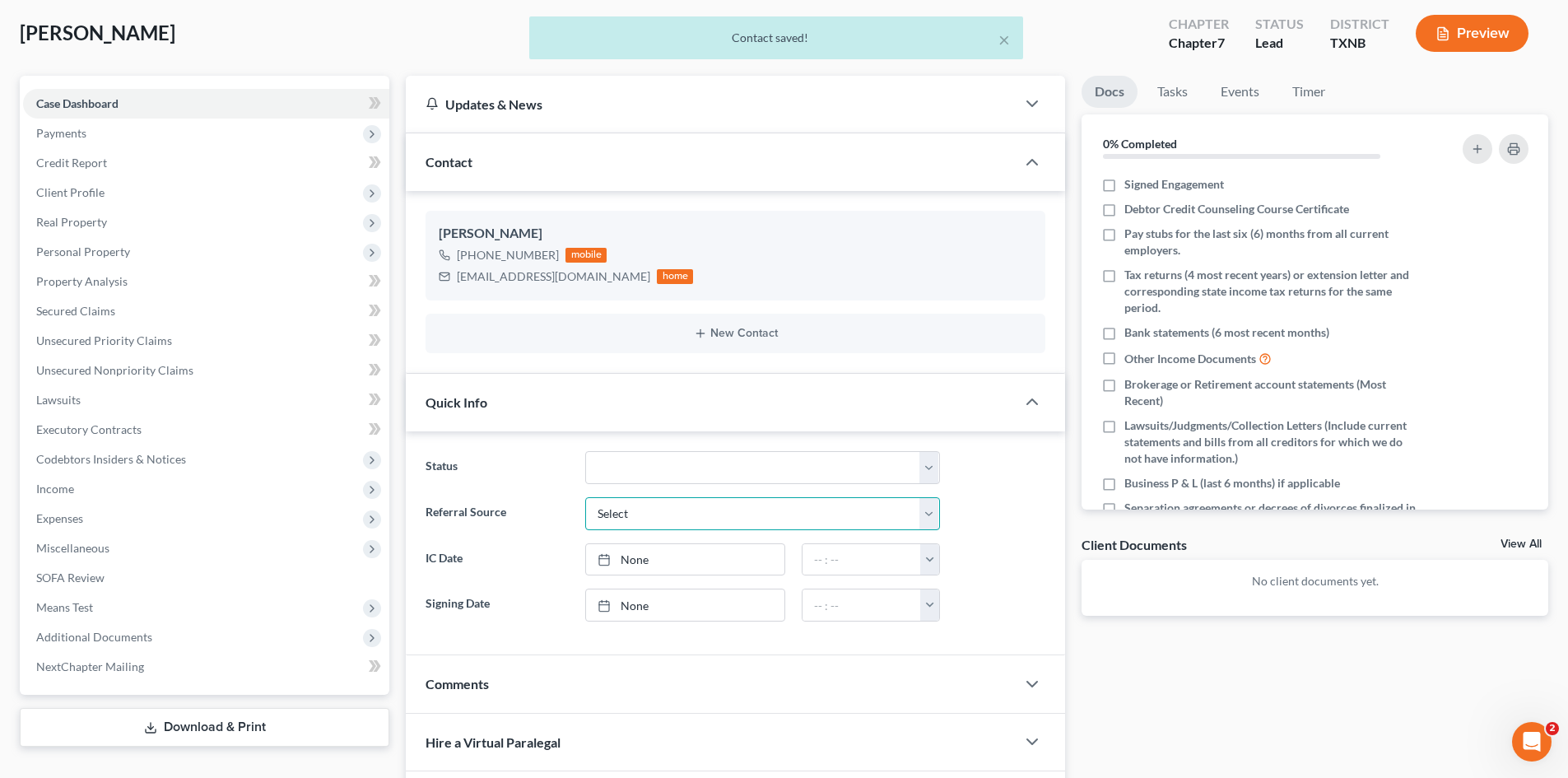
drag, startPoint x: 700, startPoint y: 518, endPoint x: 690, endPoint y: 529, distance: 14.9
click at [699, 518] on select "Select Word Of Mouth Previous Clients Direct Mail Website Google Search Modern …" at bounding box center [762, 513] width 355 height 33
select select "4"
click at [585, 497] on select "Select Word Of Mouth Previous Clients Direct Mail Website Google Search Modern …" at bounding box center [762, 513] width 355 height 33
click at [653, 566] on link "None" at bounding box center [685, 560] width 198 height 31
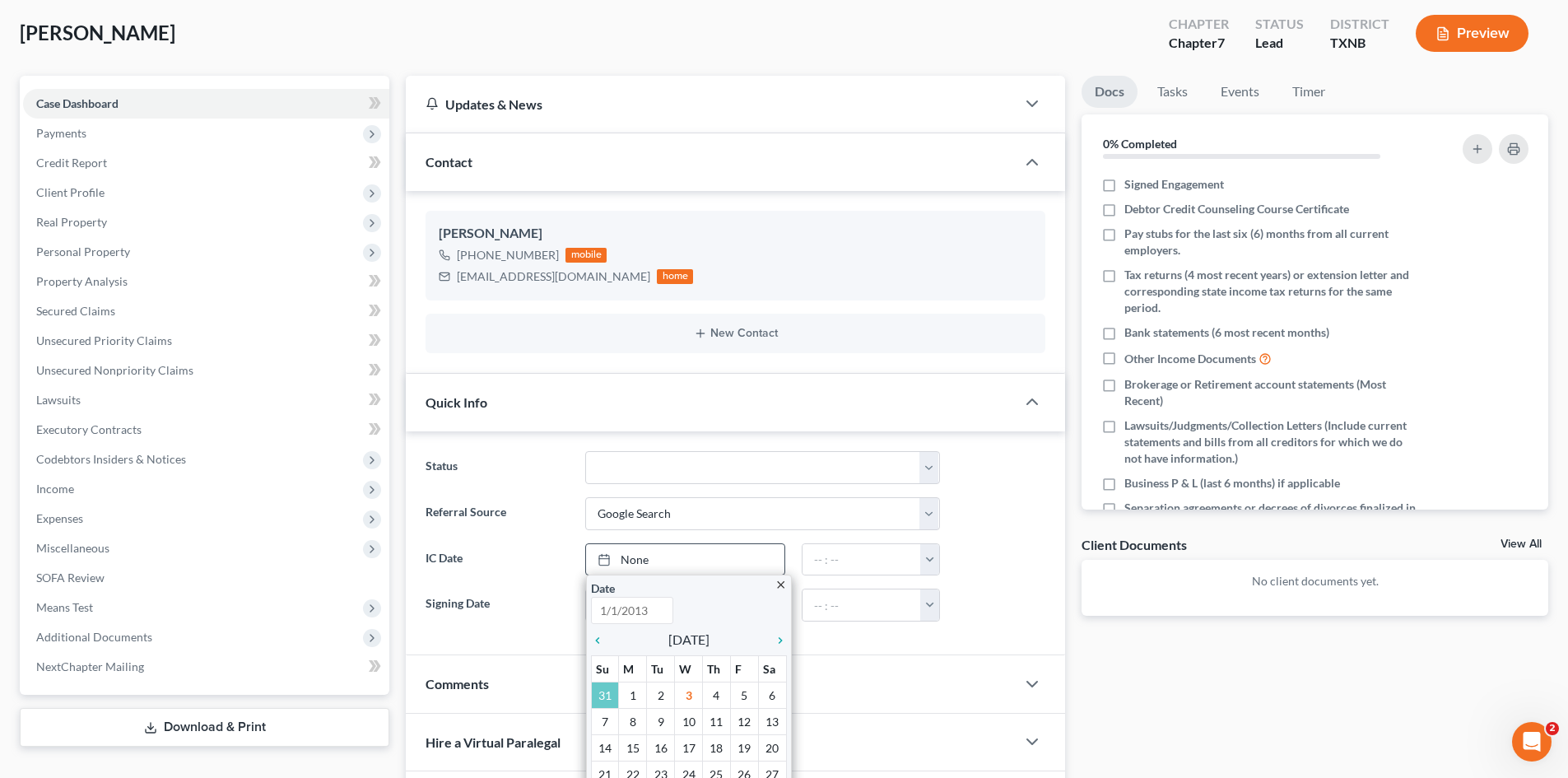
type input "[DATE]"
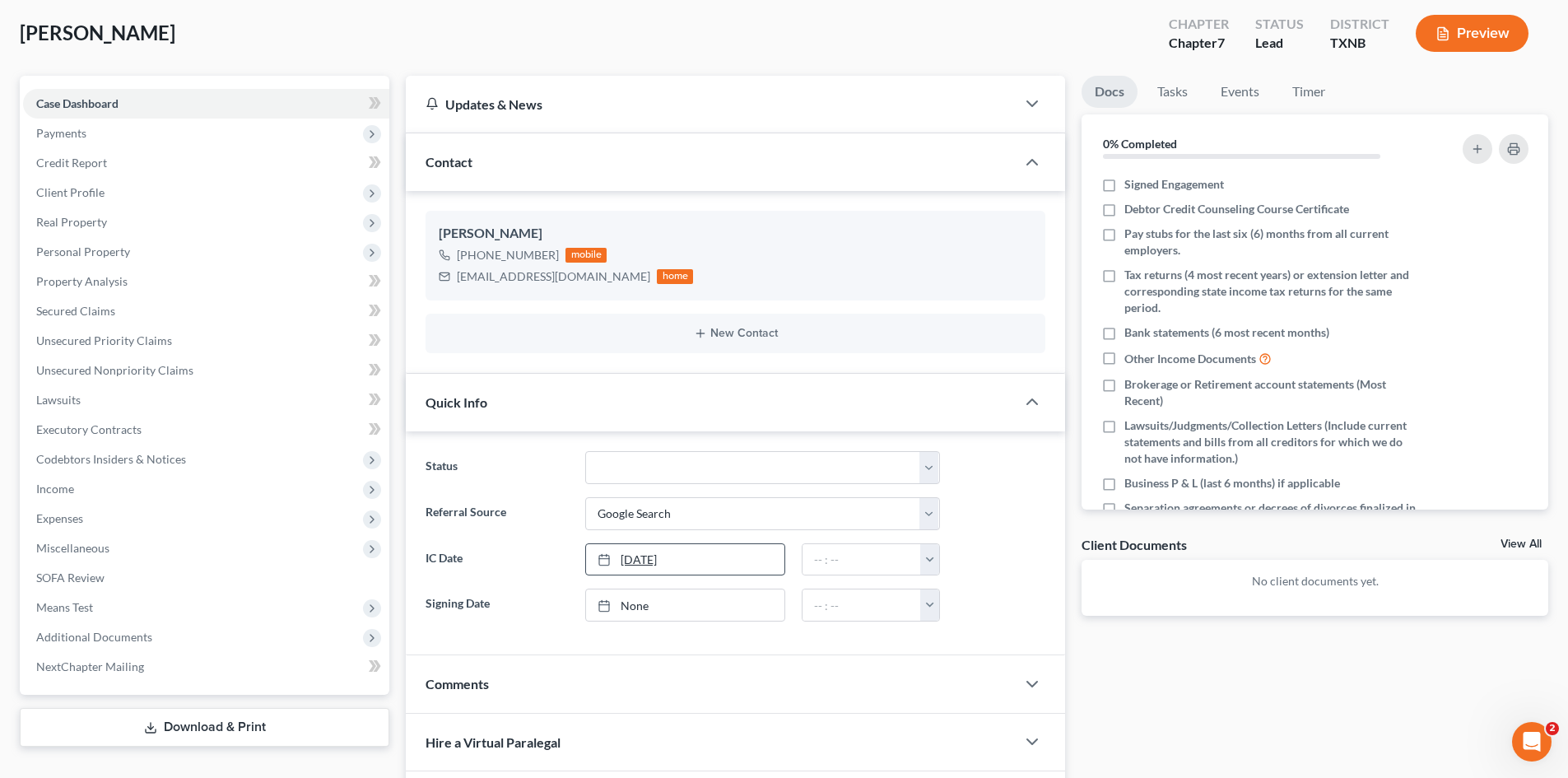
click at [753, 553] on link "[DATE]" at bounding box center [685, 560] width 198 height 31
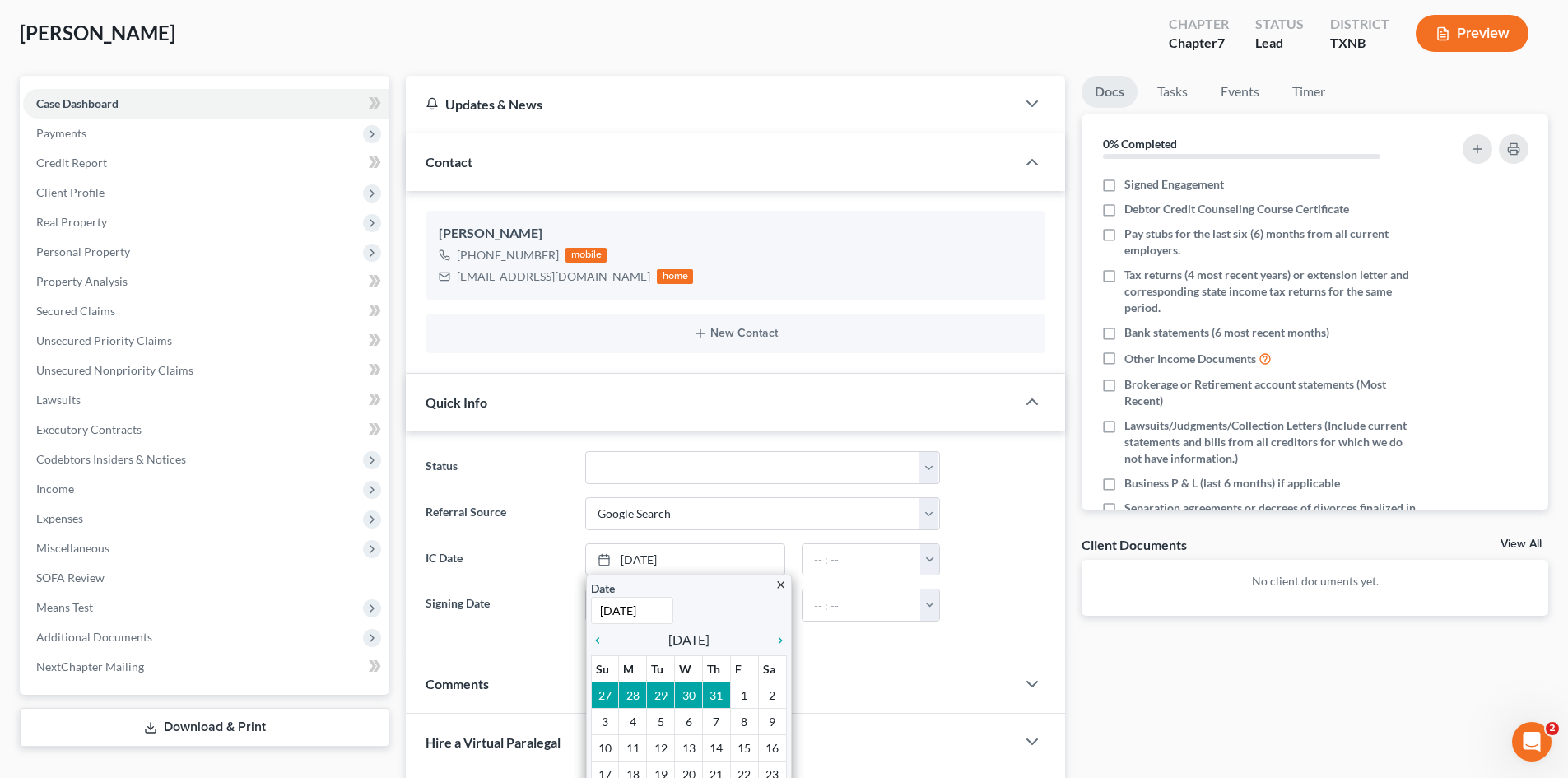
scroll to position [247, 0]
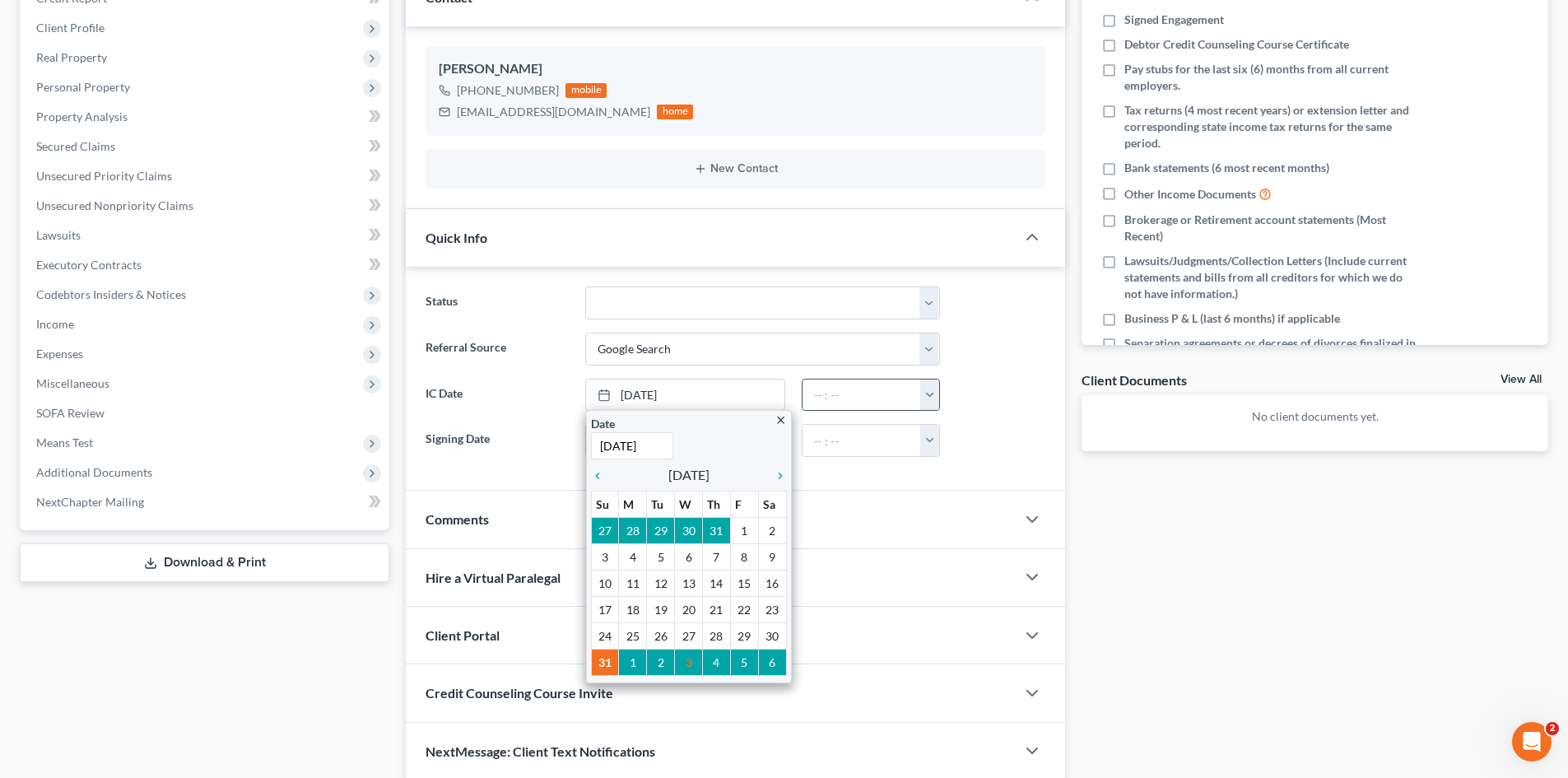
click at [936, 387] on button "button" at bounding box center [929, 395] width 18 height 31
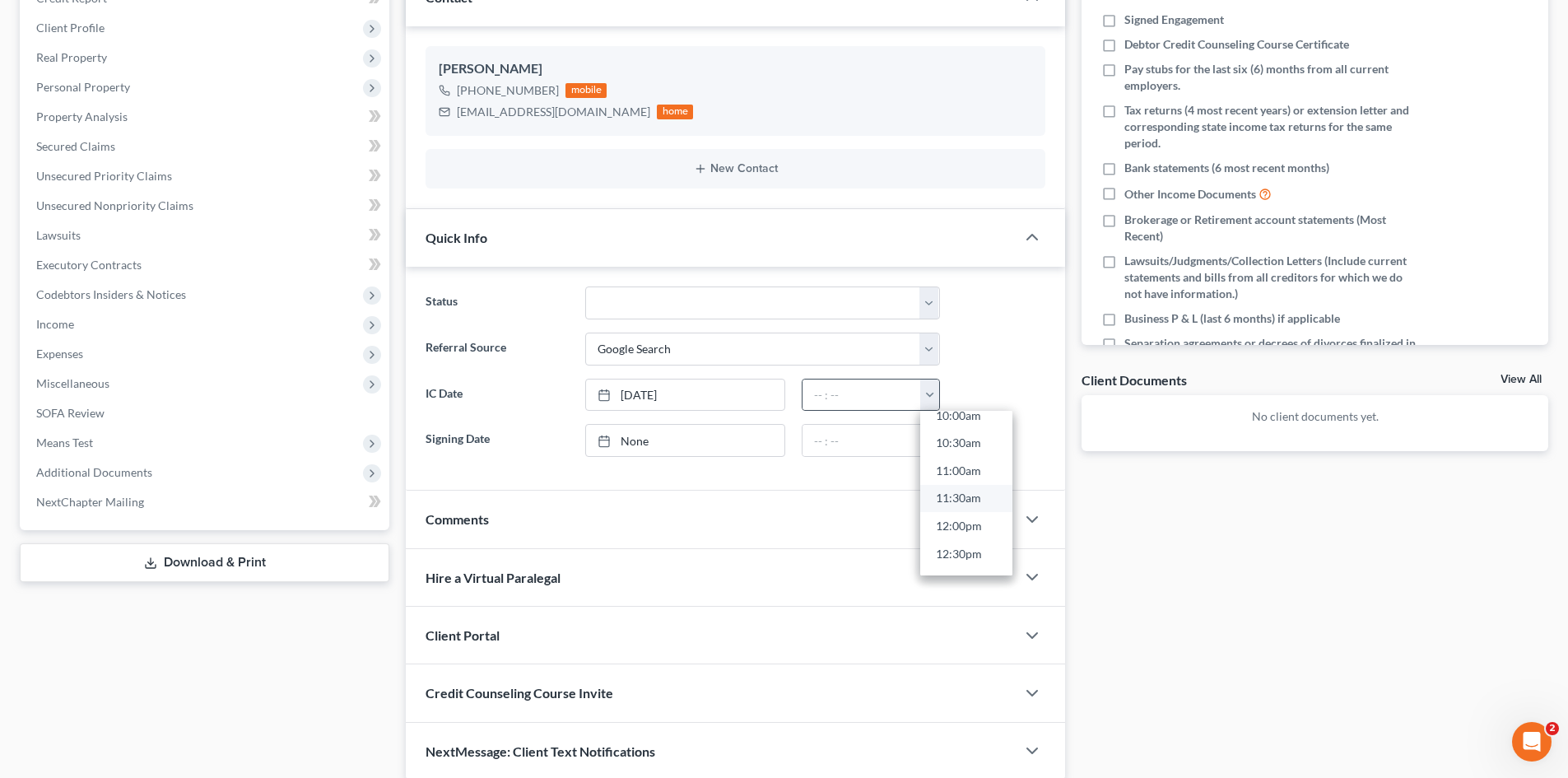
scroll to position [577, 0]
click at [958, 481] on link "11:30am" at bounding box center [966, 490] width 92 height 28
type input "11:30am"
click at [663, 398] on link "[DATE]" at bounding box center [685, 395] width 198 height 31
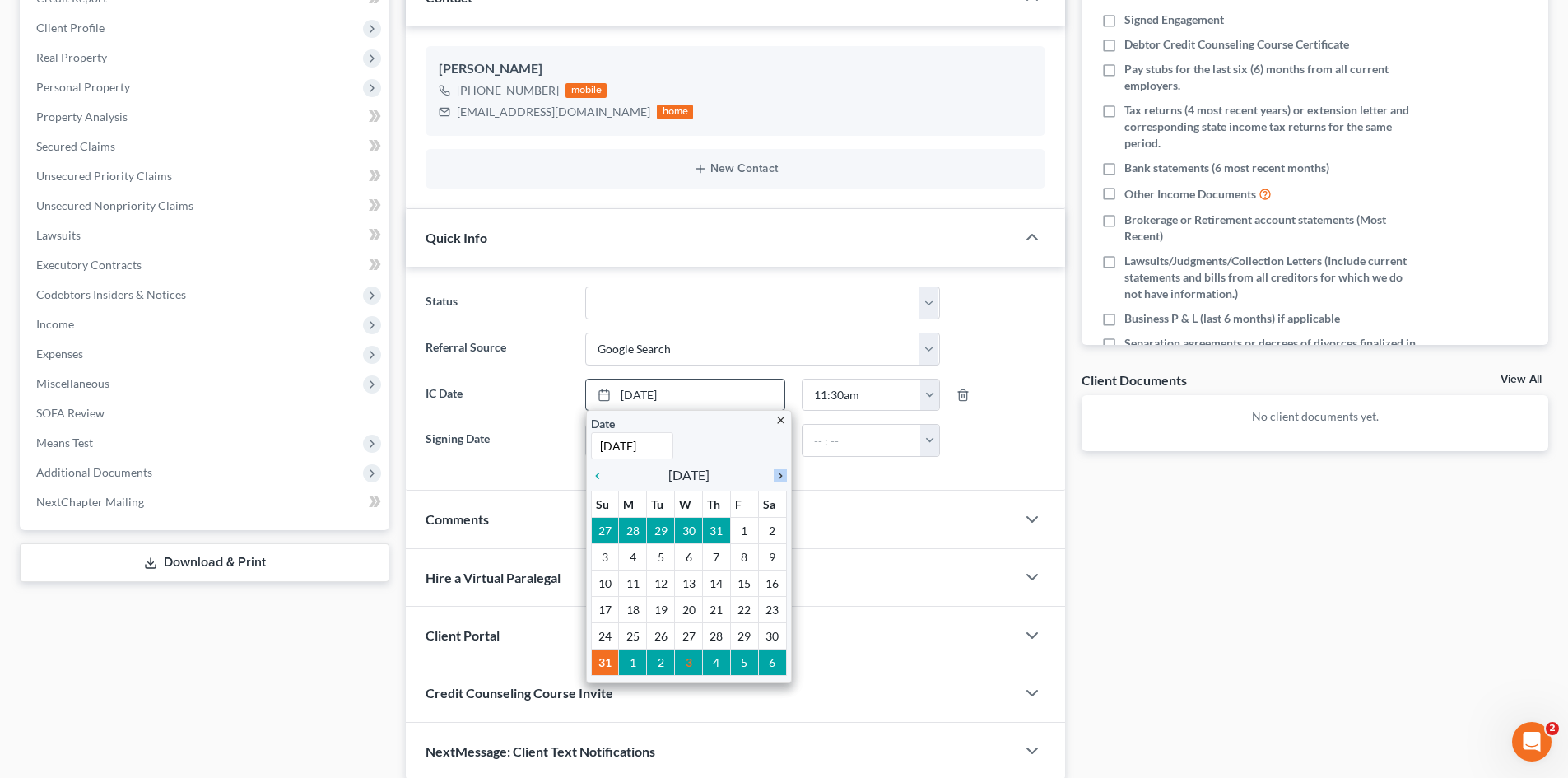
click at [784, 475] on div "close Date [DATE] Time 12:00 AM chevron_left [DATE] chevron_right Su M Tu W Th …" at bounding box center [689, 547] width 206 height 273
click at [782, 476] on icon "chevron_right" at bounding box center [776, 477] width 21 height 14
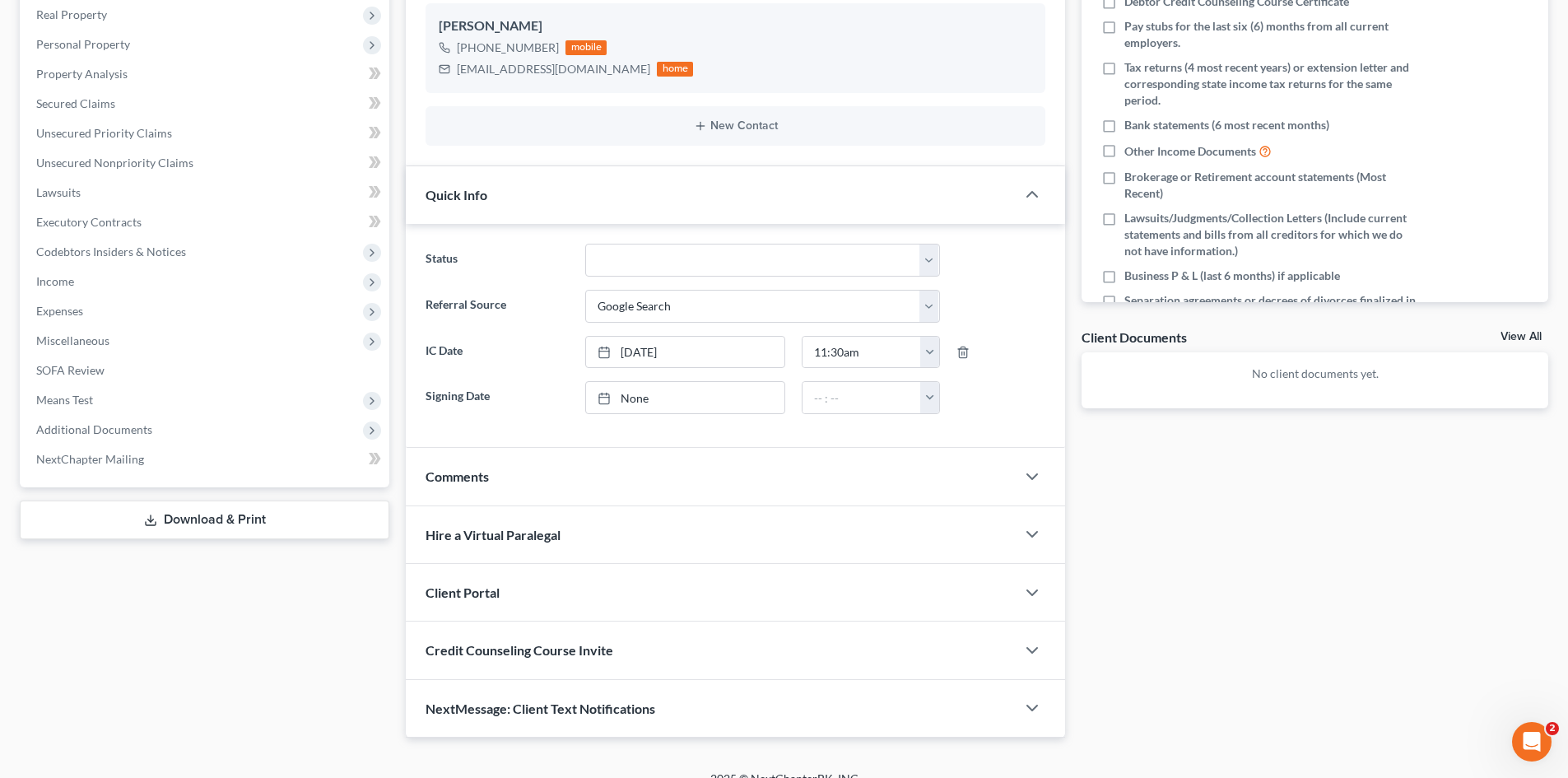
scroll to position [312, 0]
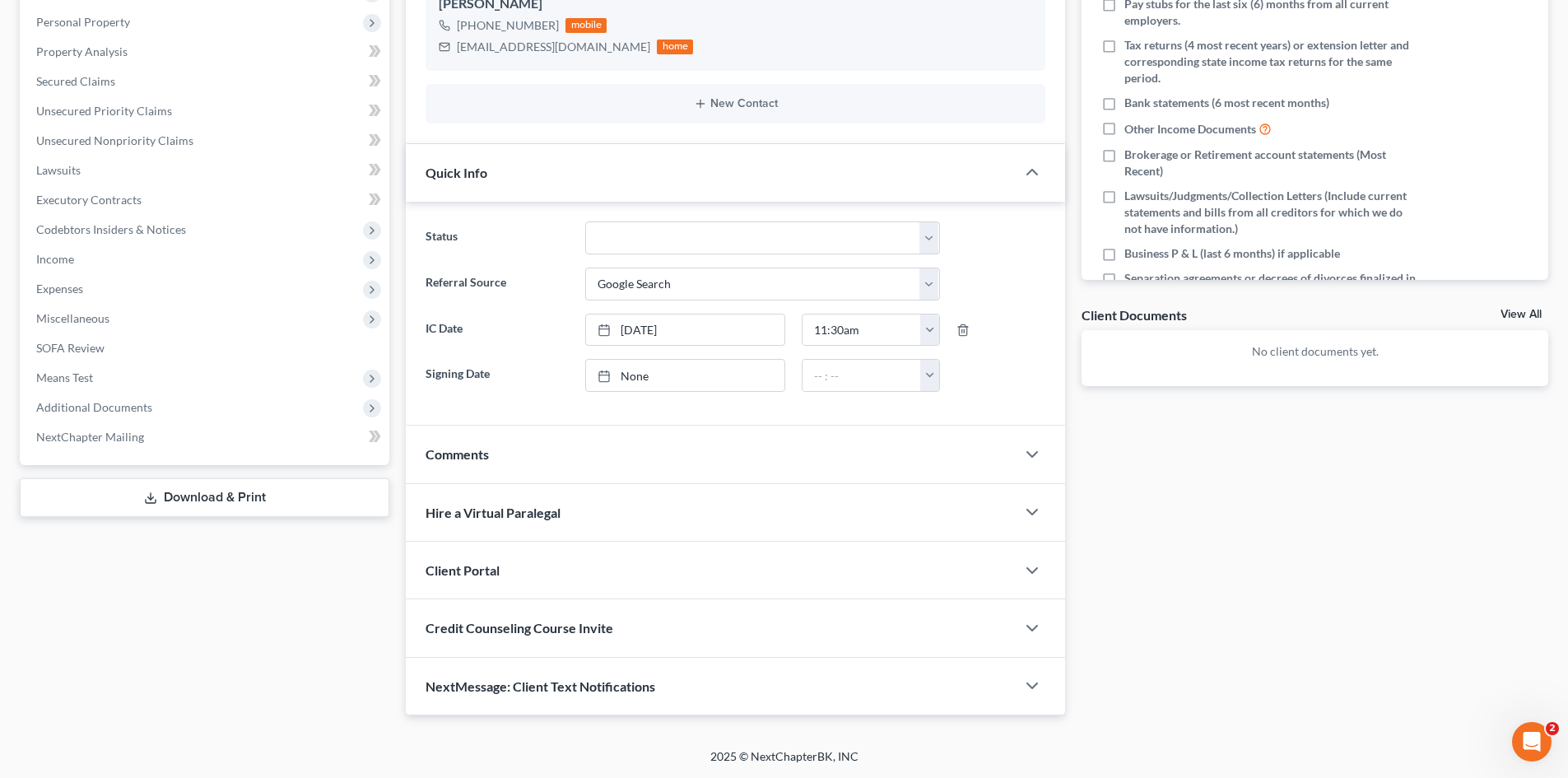
click at [483, 575] on span "Client Portal" at bounding box center [463, 570] width 74 height 16
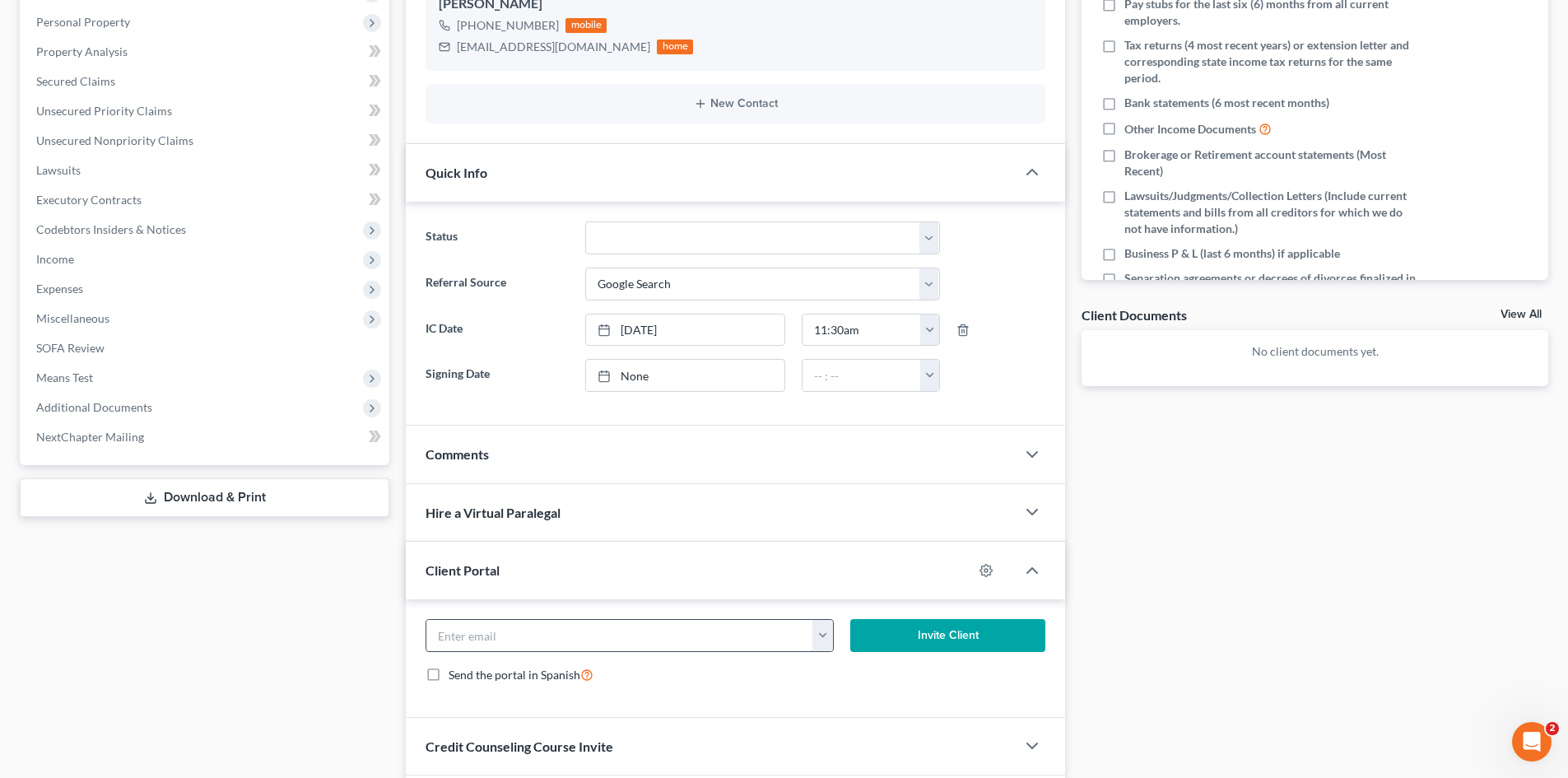
click at [517, 645] on input "email" at bounding box center [620, 636] width 387 height 31
paste input "[EMAIL_ADDRESS][DOMAIN_NAME]"
type input "[EMAIL_ADDRESS][DOMAIN_NAME]"
click at [895, 644] on button "Invite Client" at bounding box center [949, 636] width 196 height 33
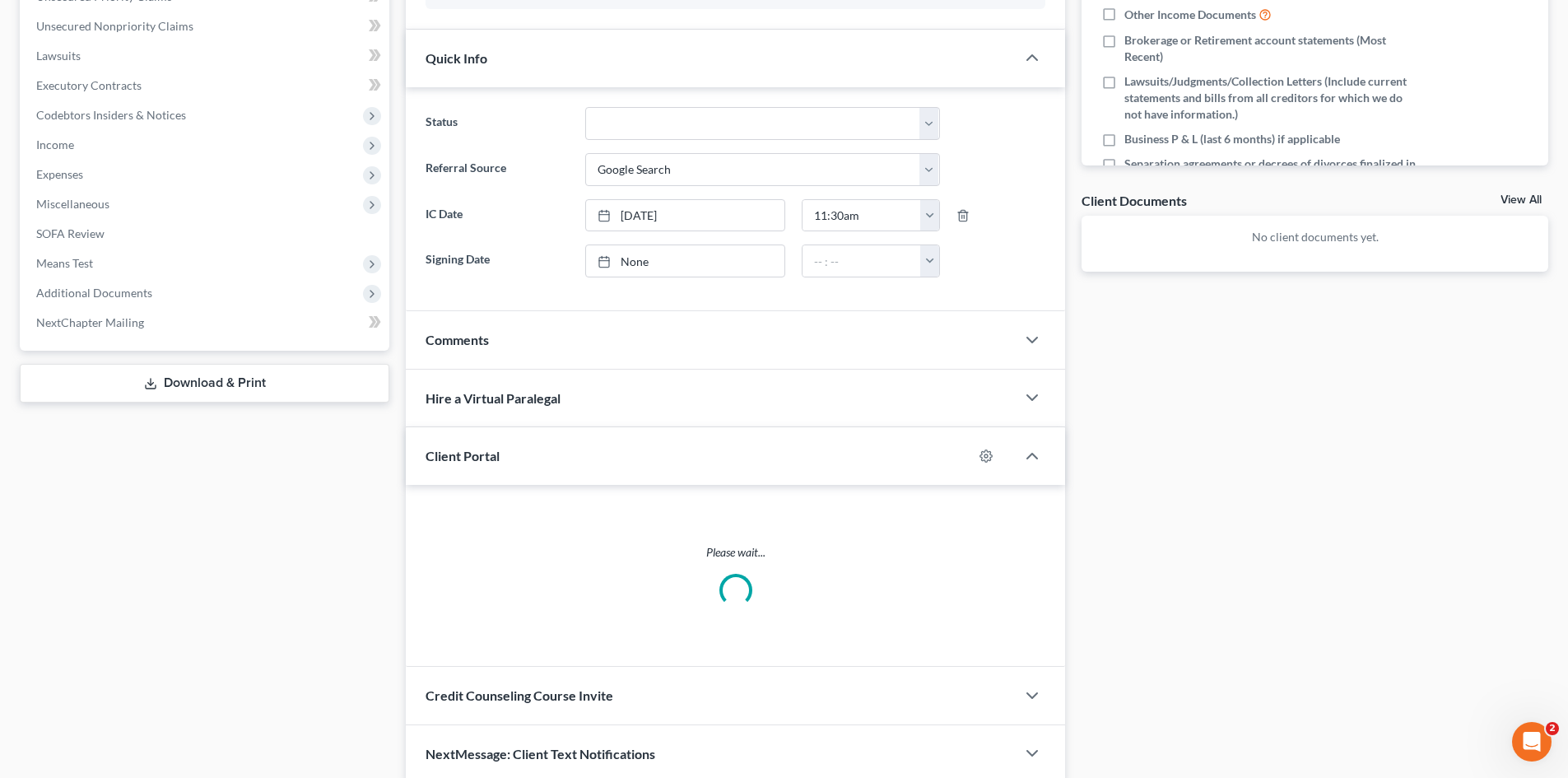
scroll to position [494, 0]
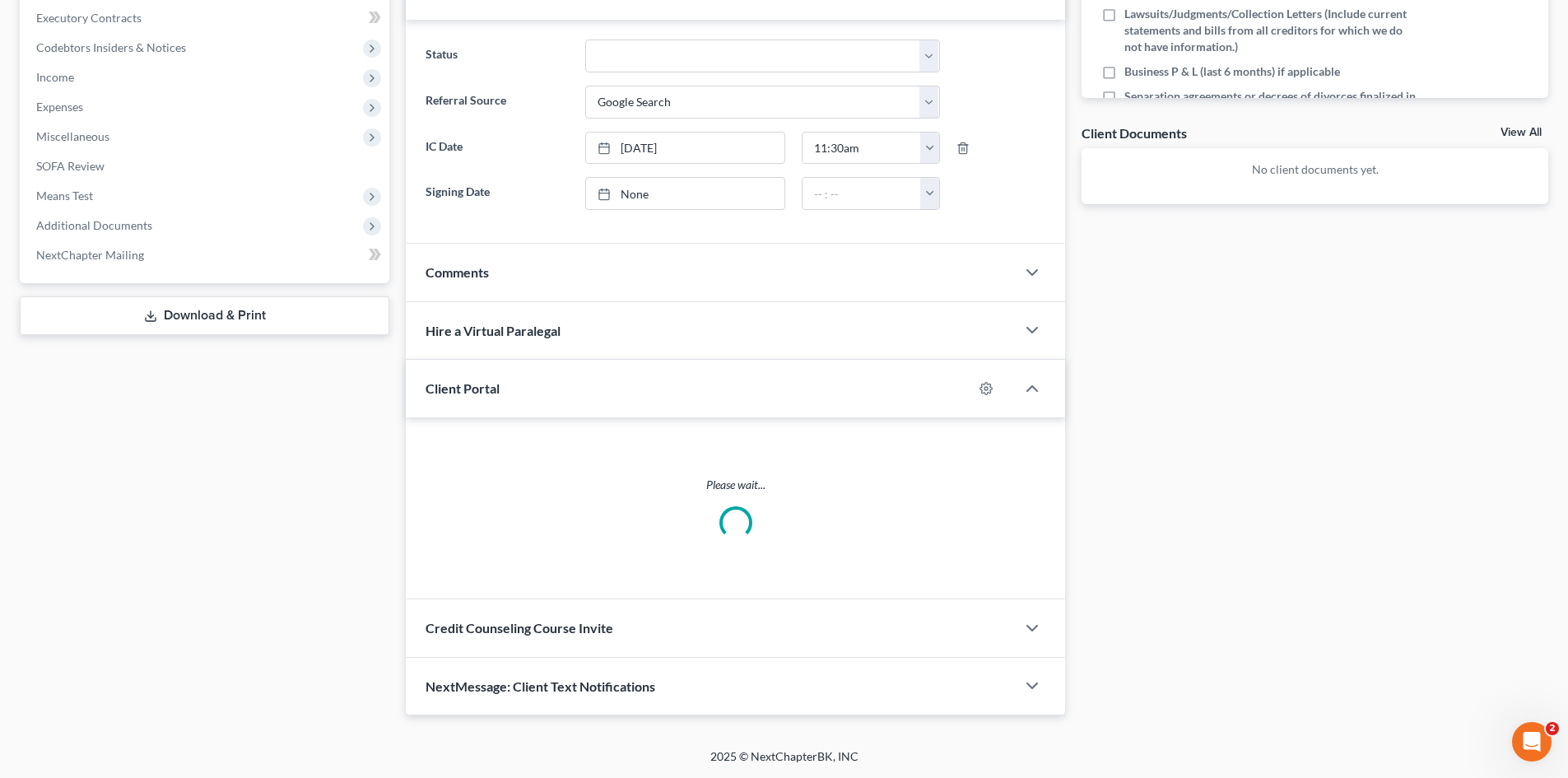
click at [513, 630] on span "Credit Counseling Course Invite" at bounding box center [519, 628] width 188 height 16
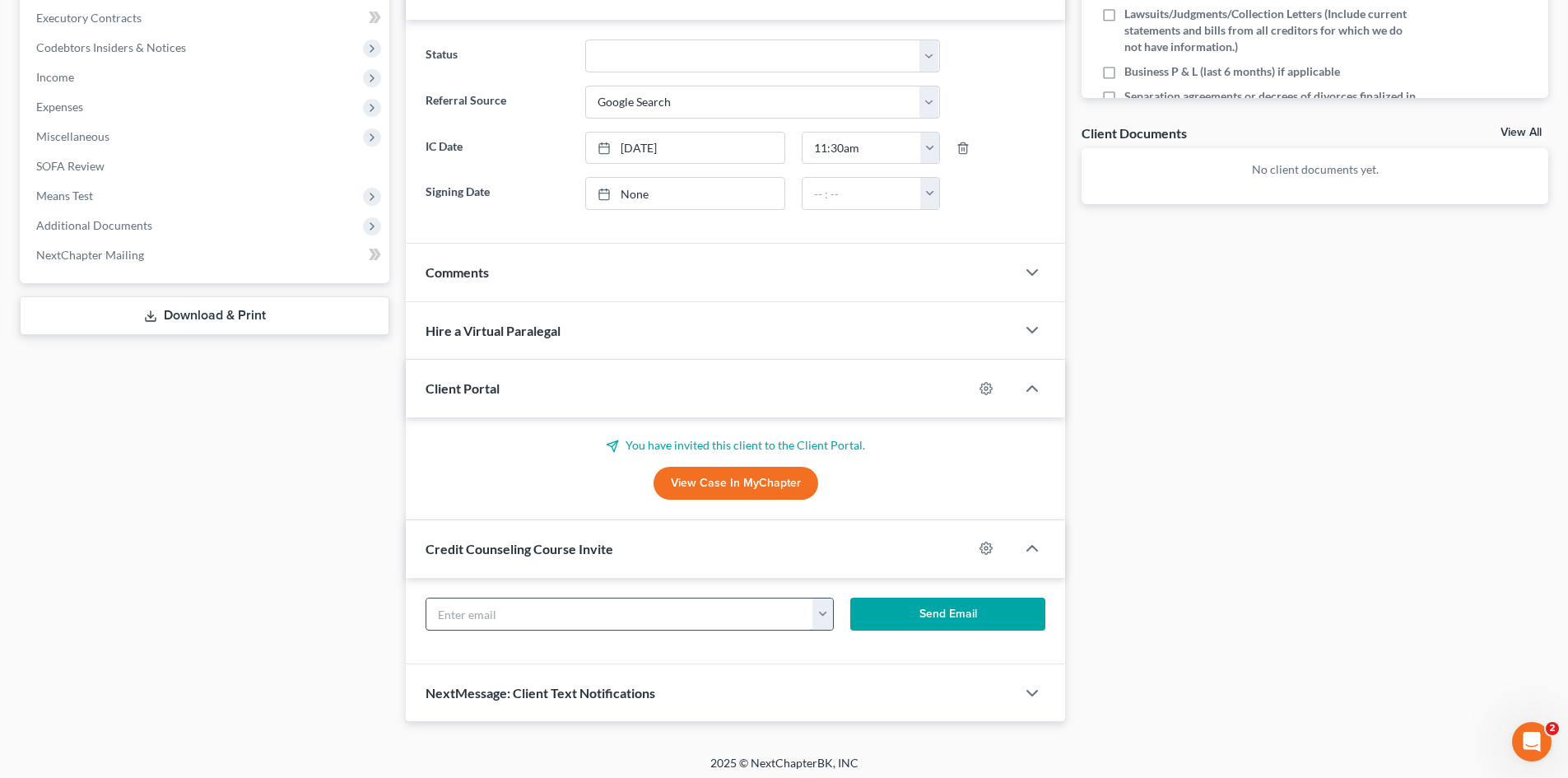
click at [520, 609] on input "text" at bounding box center [620, 615] width 387 height 31
paste input "[EMAIL_ADDRESS][DOMAIN_NAME]"
type input "[EMAIL_ADDRESS][DOMAIN_NAME]"
click at [936, 623] on button "Send Email" at bounding box center [949, 615] width 196 height 33
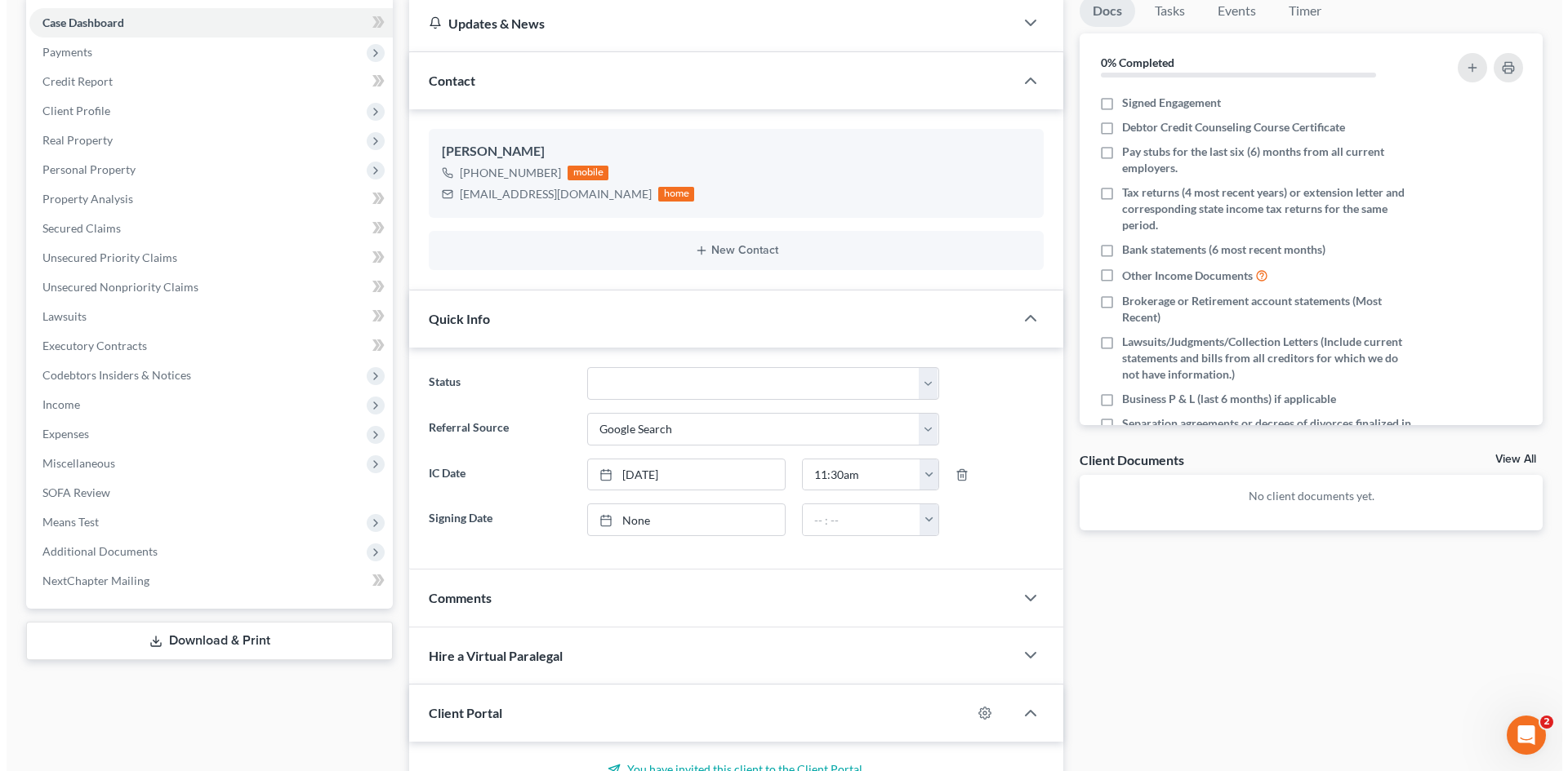
scroll to position [0, 0]
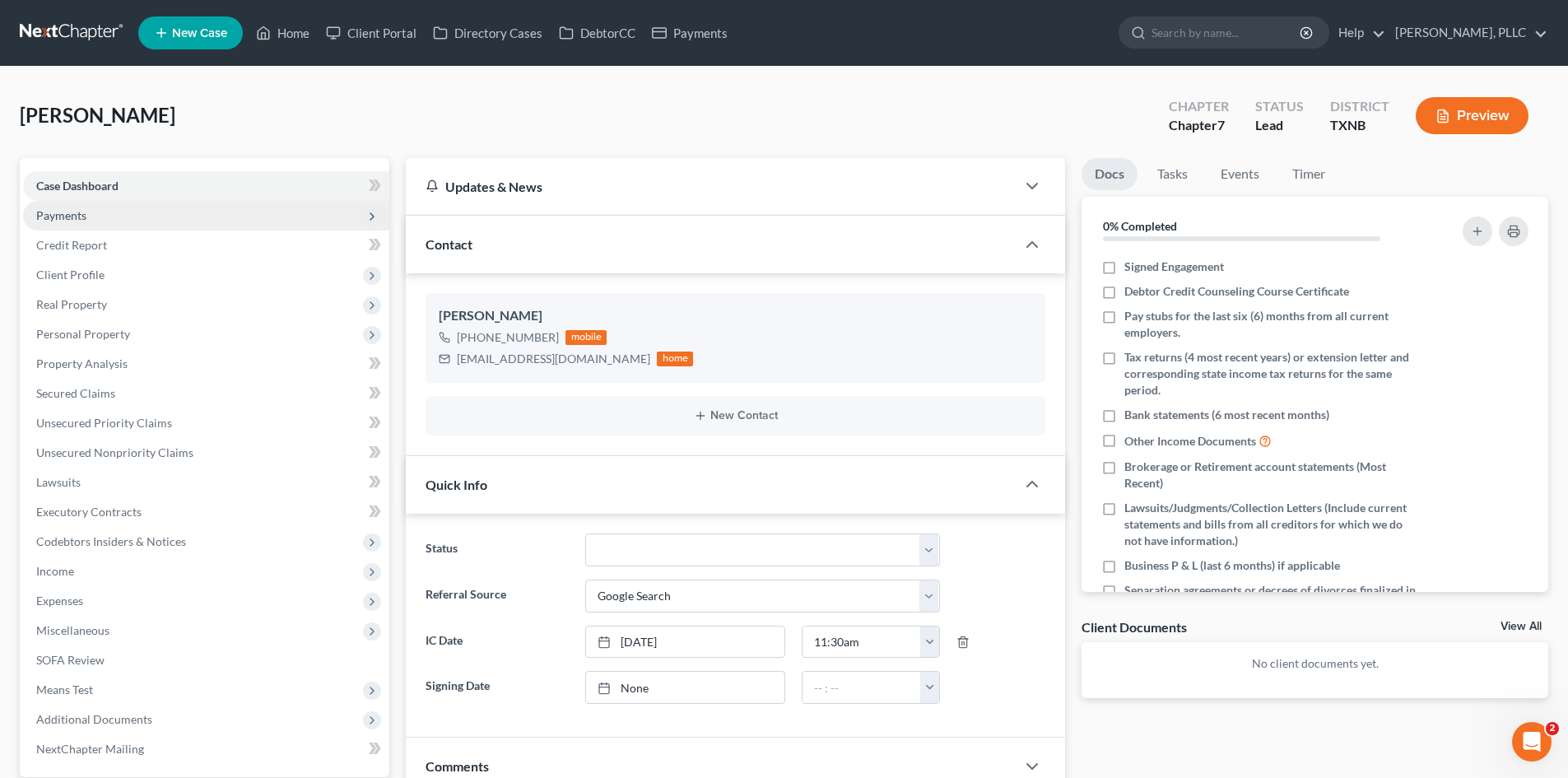
click at [67, 220] on span "Payments" at bounding box center [61, 215] width 51 height 14
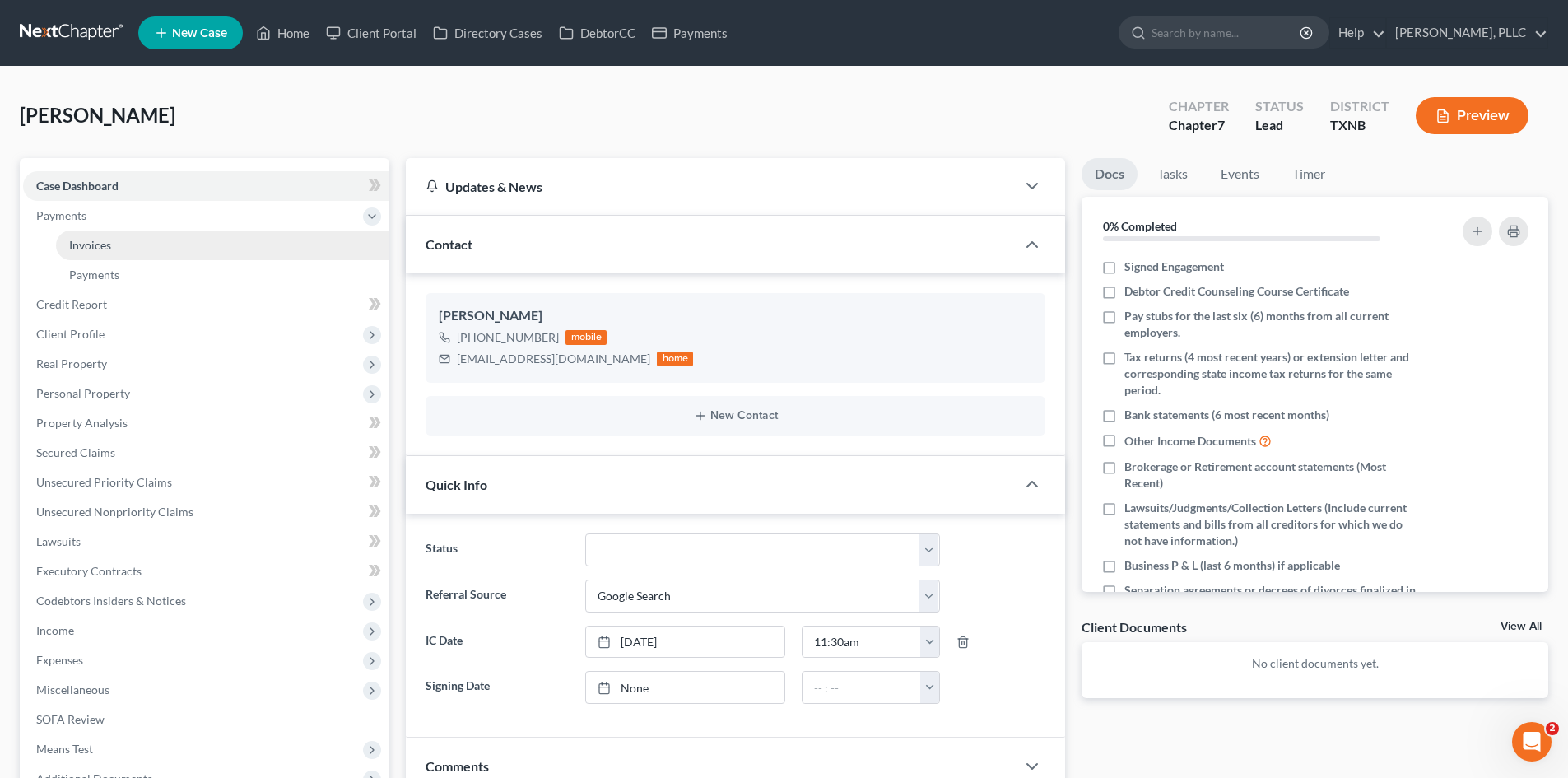
click at [183, 254] on link "Invoices" at bounding box center [223, 245] width 333 height 29
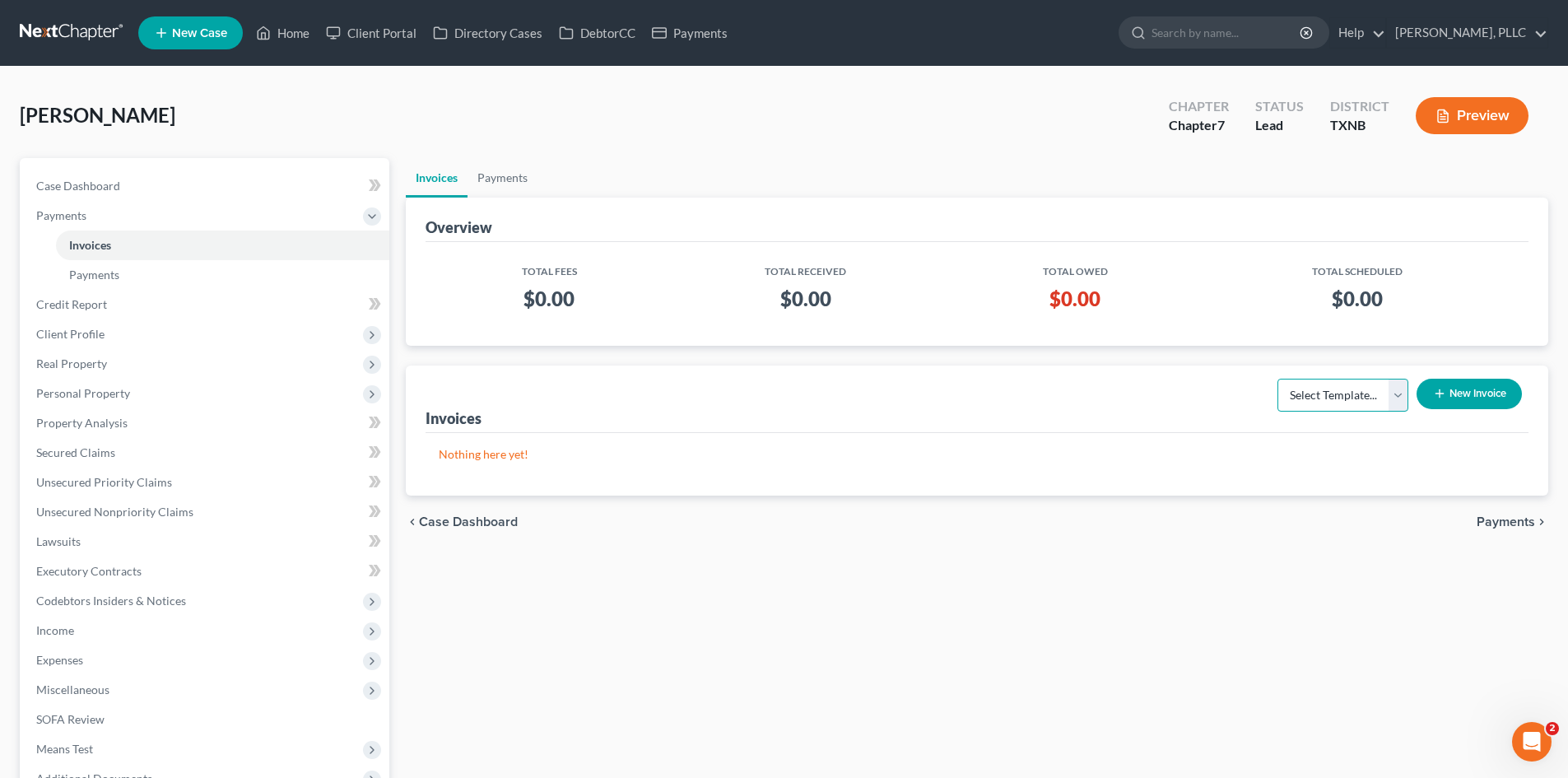
click at [1311, 394] on select "Select Template... Invoice" at bounding box center [1342, 395] width 131 height 33
select select "0"
click at [1277, 378] on select "Select Template... Invoice" at bounding box center [1342, 395] width 131 height 33
click at [1439, 398] on icon "button" at bounding box center [1440, 394] width 14 height 14
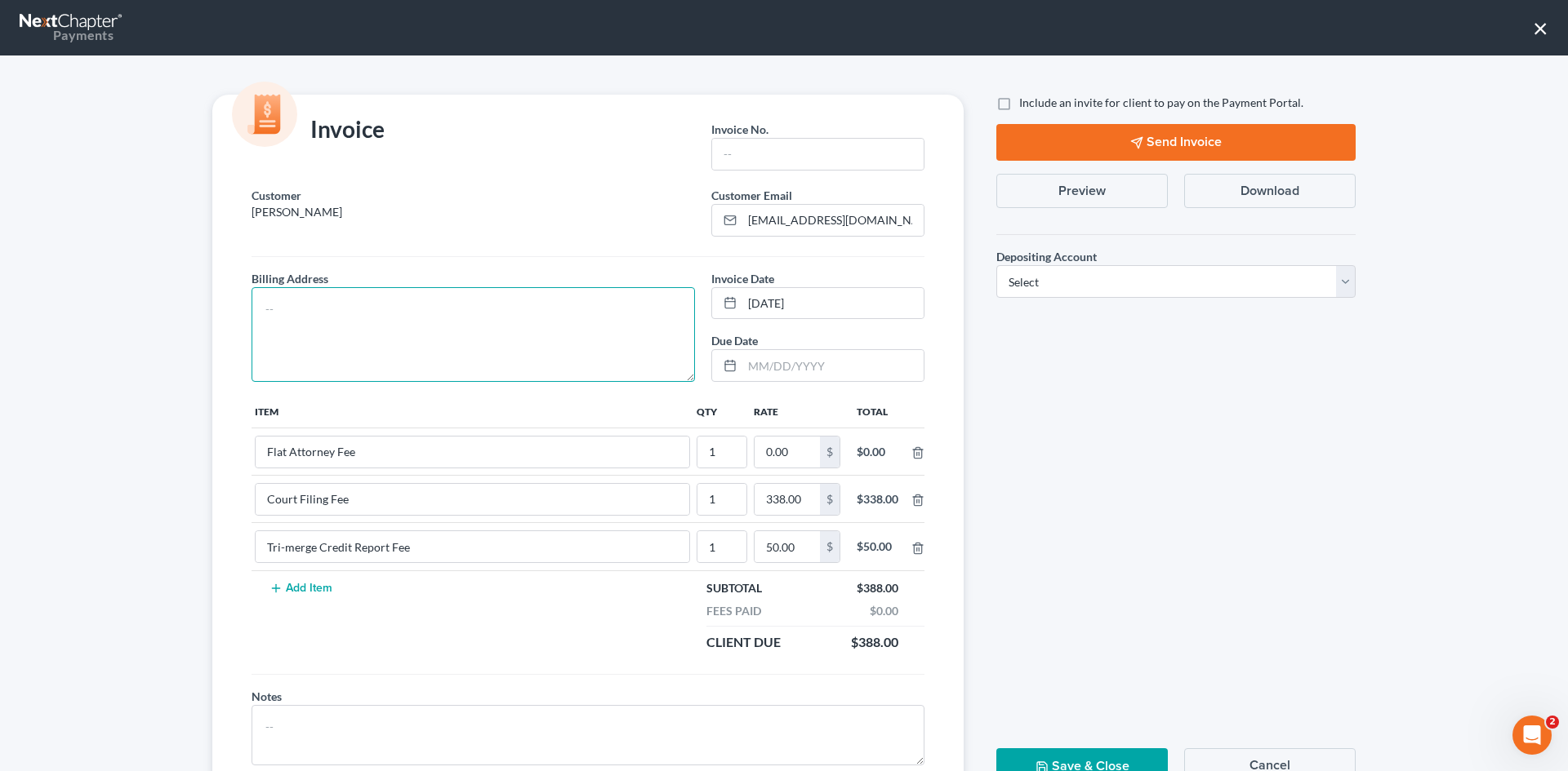
click at [259, 306] on textarea at bounding box center [473, 334] width 444 height 94
type textarea "To be provided."
click at [793, 459] on input "0.00" at bounding box center [787, 452] width 66 height 31
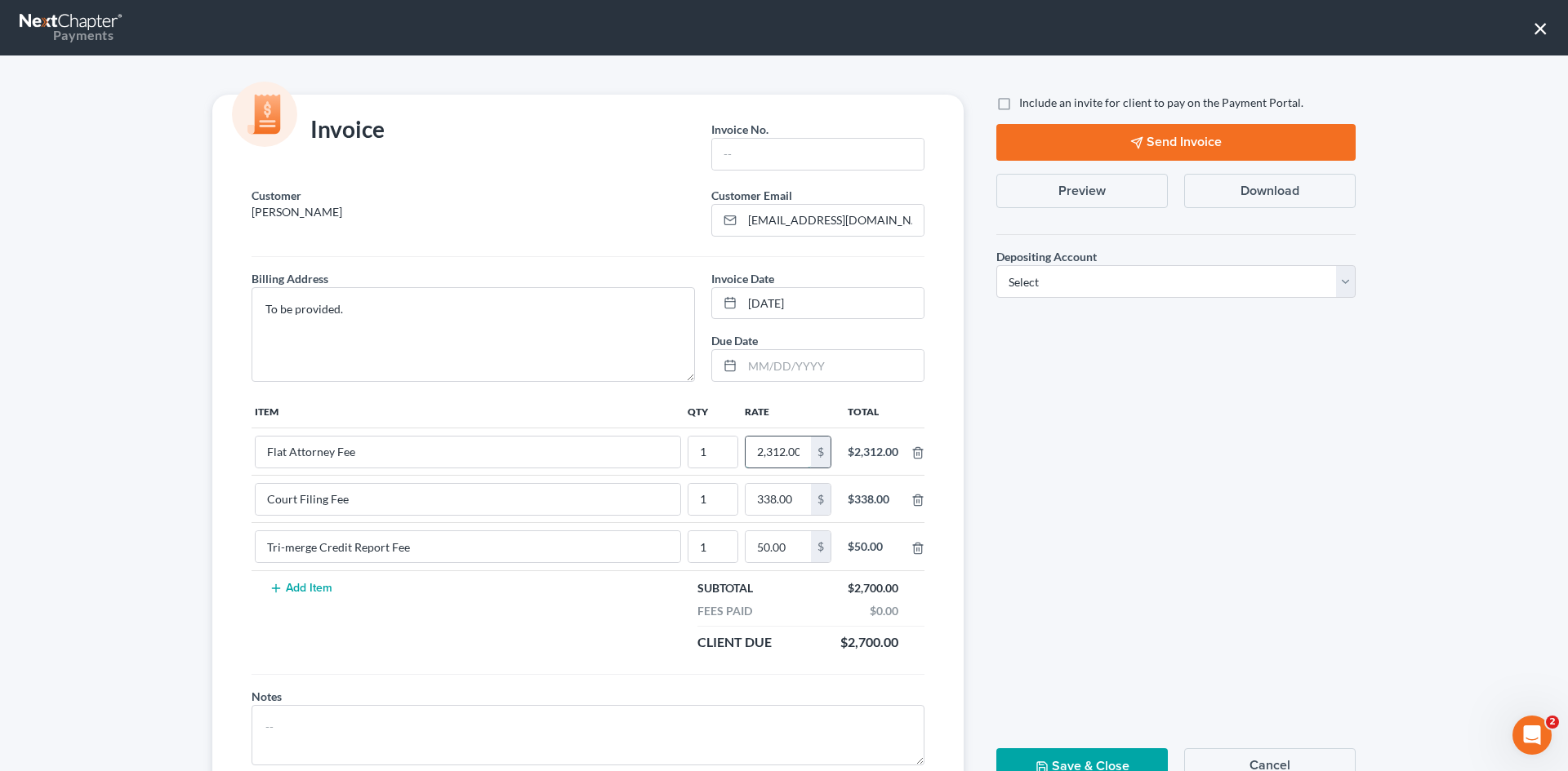
scroll to position [0, 3]
type input "2,312.00"
click at [731, 151] on input "text" at bounding box center [817, 154] width 211 height 31
type input "A0595"
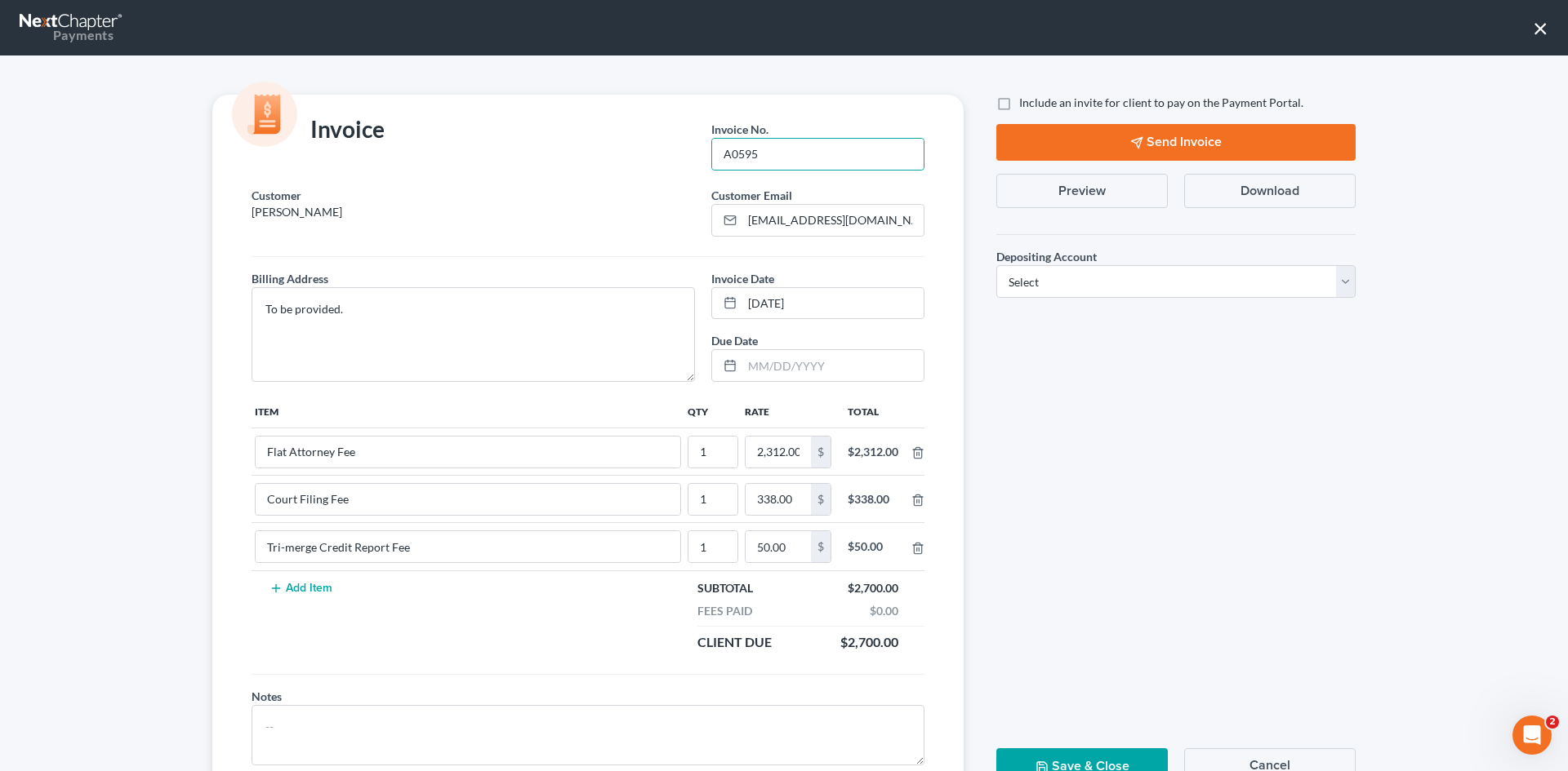
click at [1019, 97] on label "Include an invite for client to pay on the Payment Portal." at bounding box center [1161, 102] width 284 height 16
click at [1025, 97] on input "Include an invite for client to pay on the Payment Portal." at bounding box center [1030, 99] width 11 height 11
checkbox input "true"
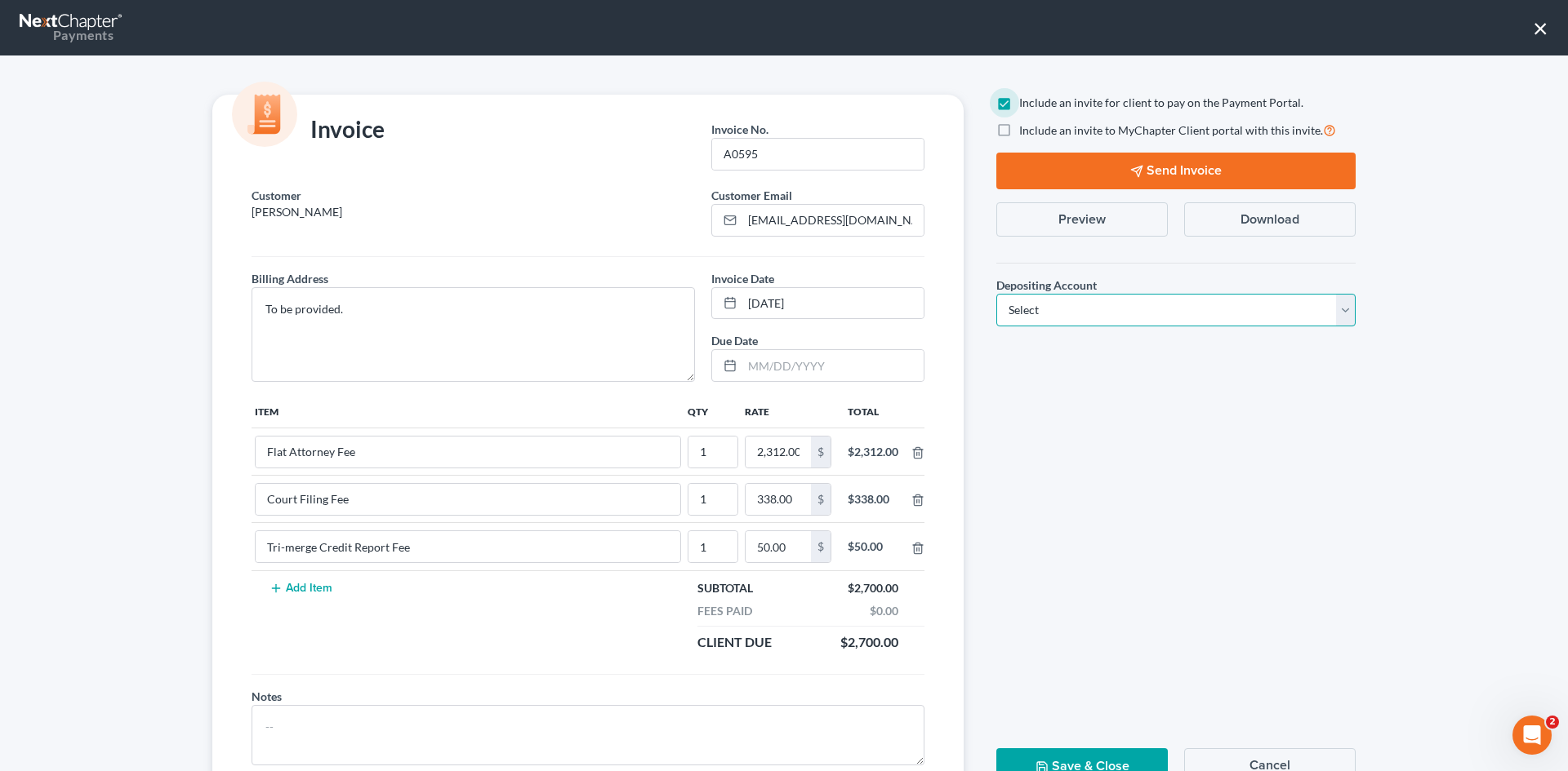
drag, startPoint x: 1069, startPoint y: 308, endPoint x: 1066, endPoint y: 323, distance: 15.3
click at [1069, 308] on select "Select Operation Trust" at bounding box center [1176, 310] width 360 height 33
select select "1"
click at [996, 294] on select "Select Operation Trust" at bounding box center [1176, 310] width 360 height 33
click at [1185, 164] on button "Send Invoice" at bounding box center [1176, 171] width 360 height 37
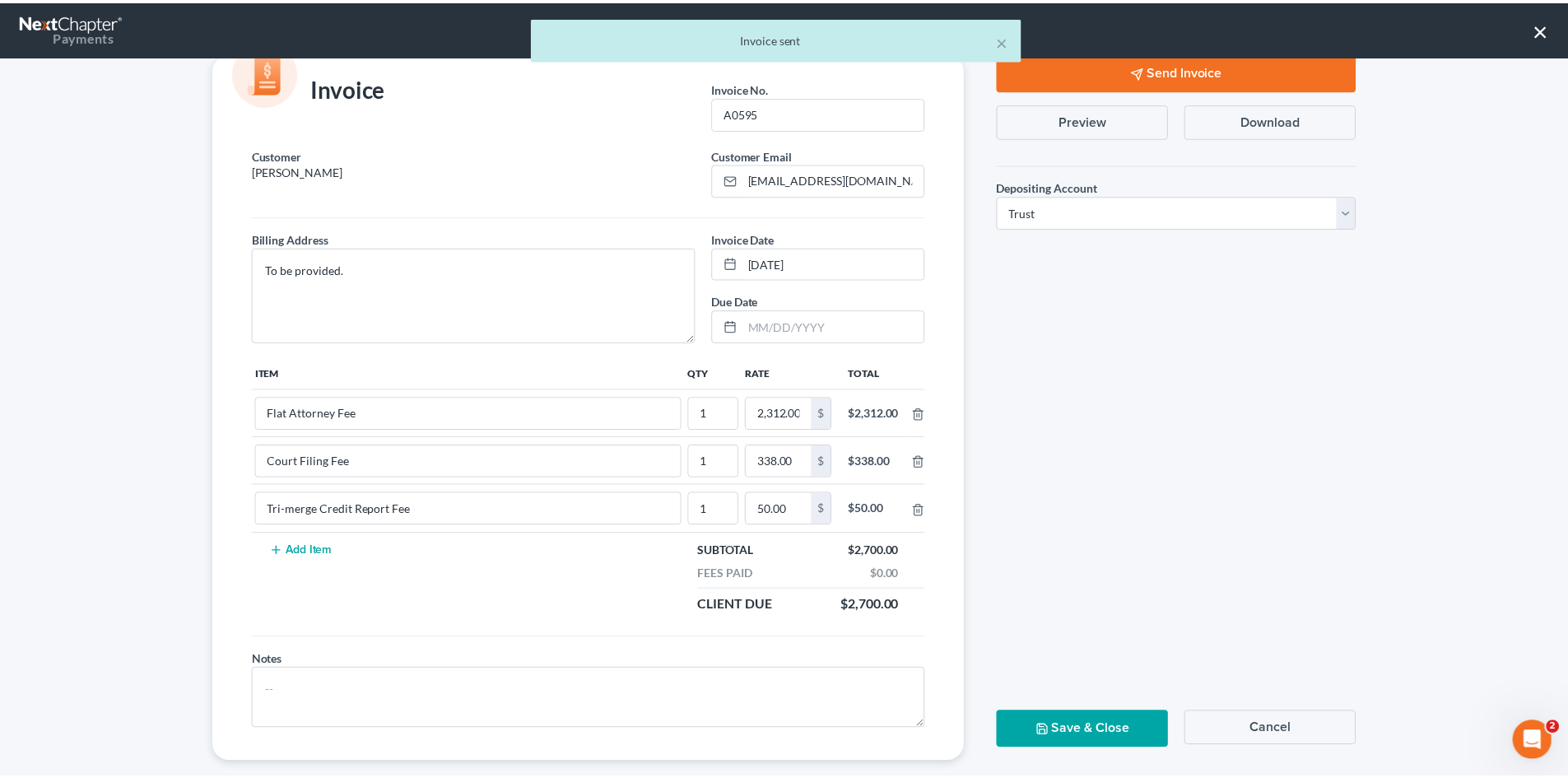
scroll to position [67, 0]
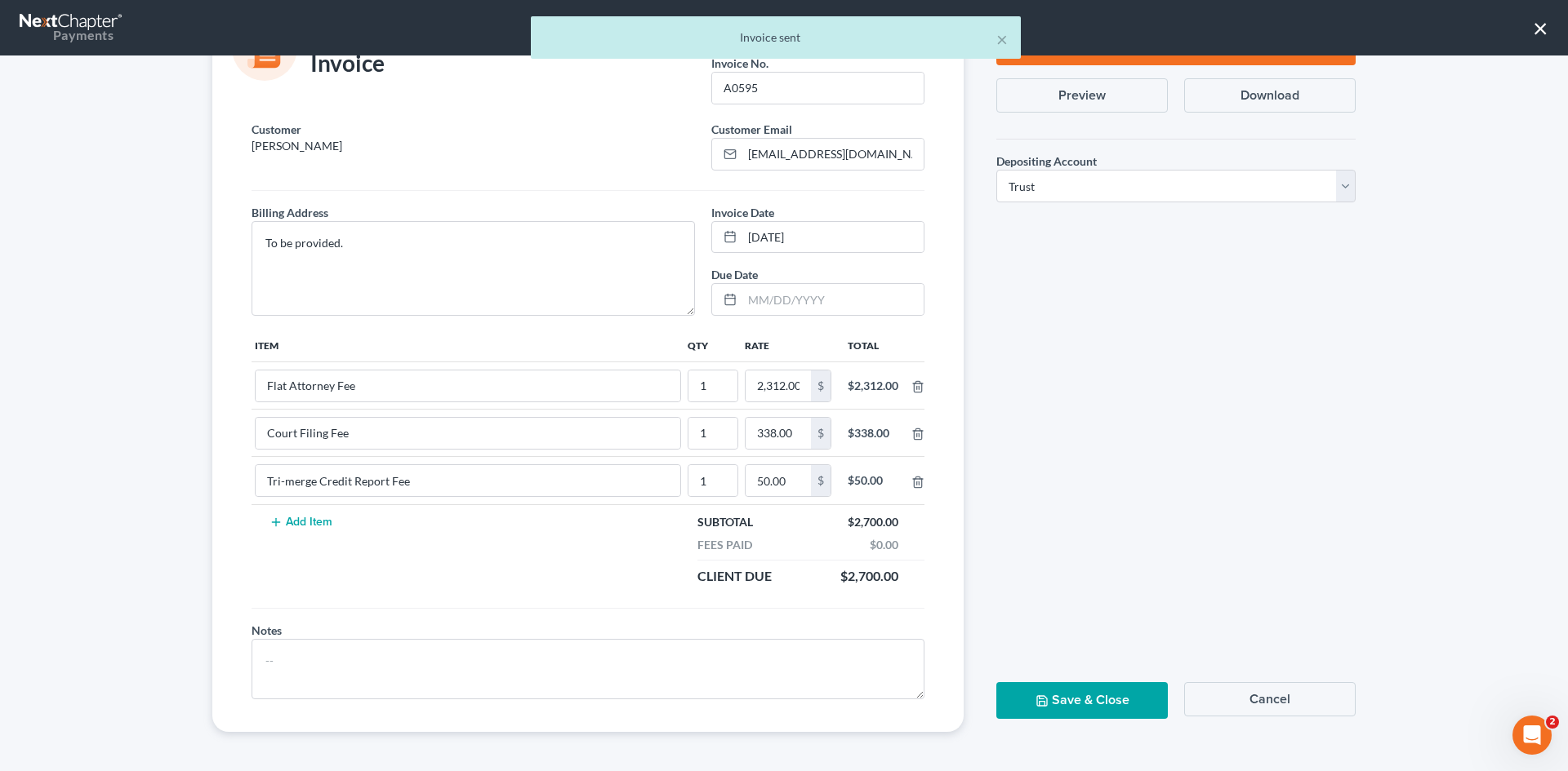
click at [1040, 705] on icon "button" at bounding box center [1042, 701] width 14 height 13
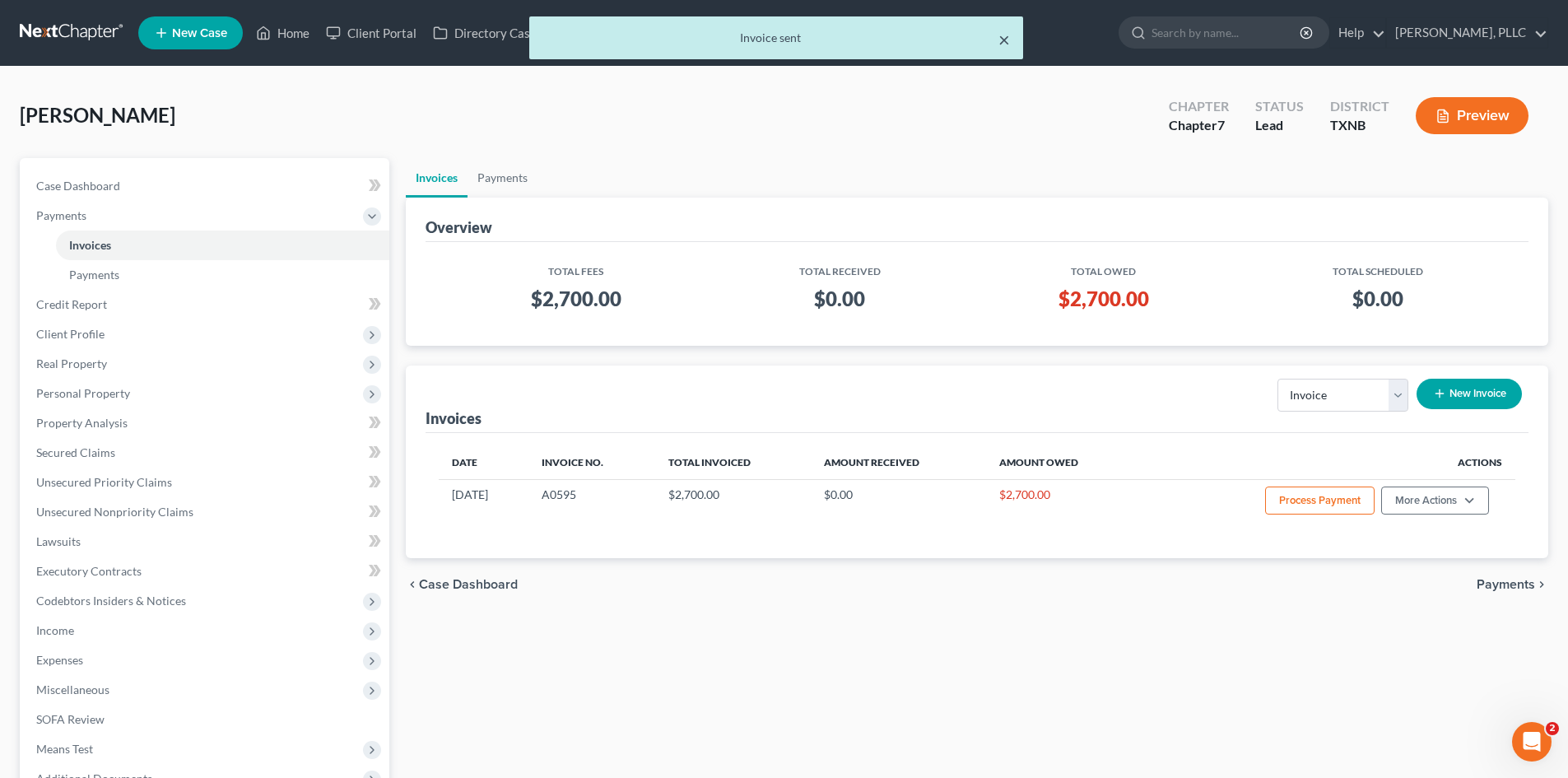
click at [1007, 40] on button "×" at bounding box center [1004, 39] width 12 height 19
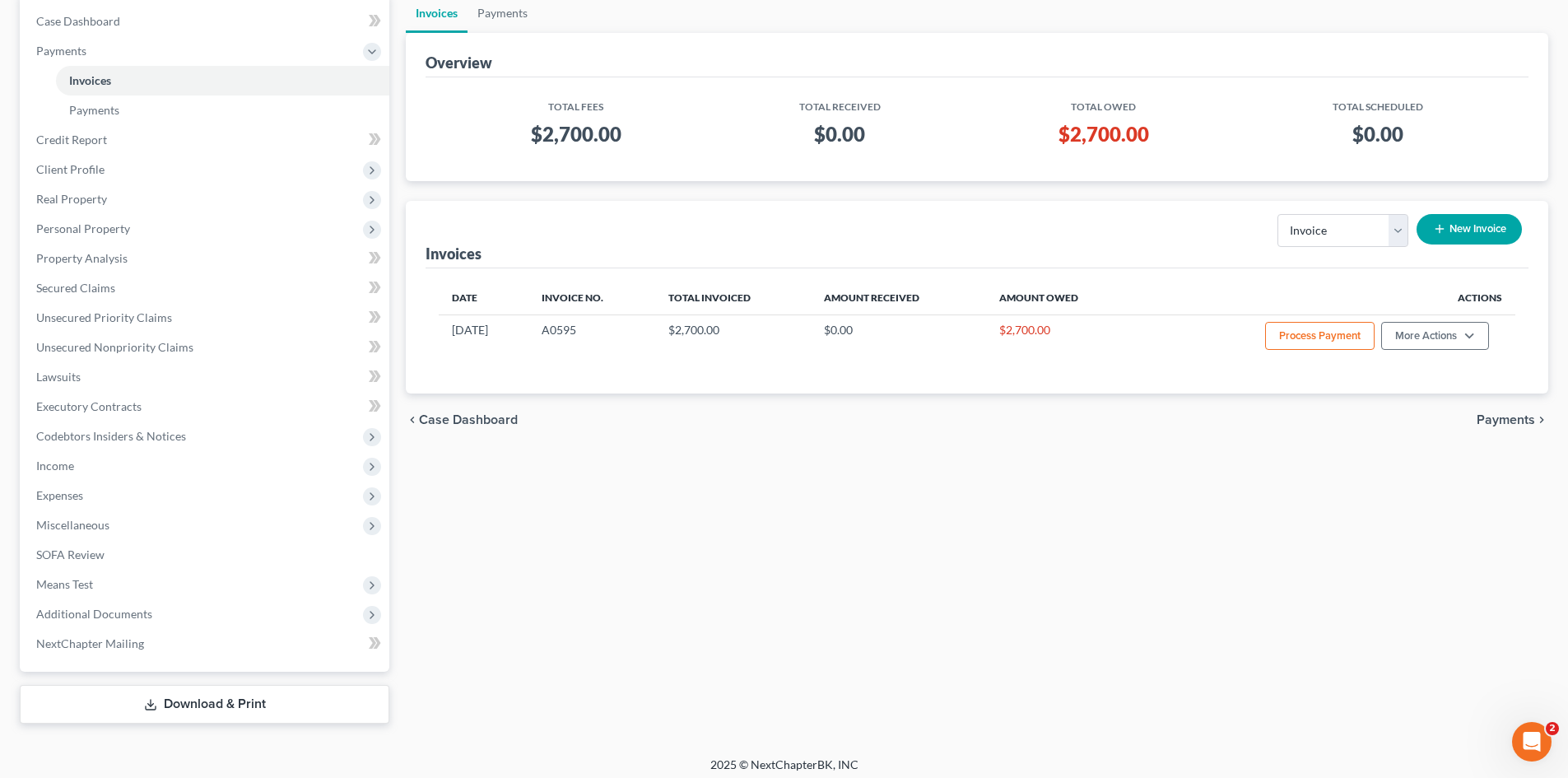
scroll to position [0, 0]
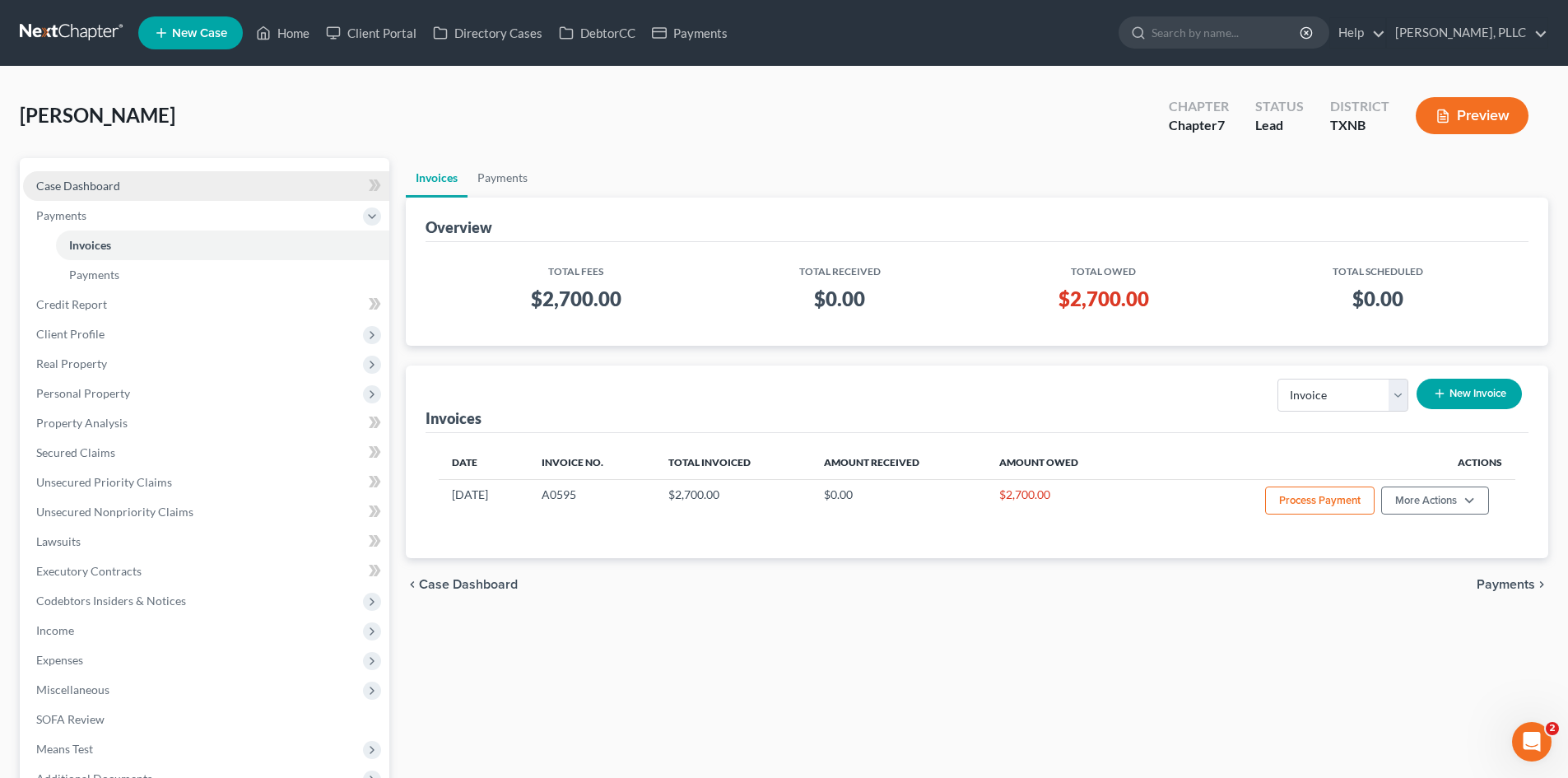
click at [170, 194] on link "Case Dashboard" at bounding box center [206, 186] width 366 height 29
select select "4"
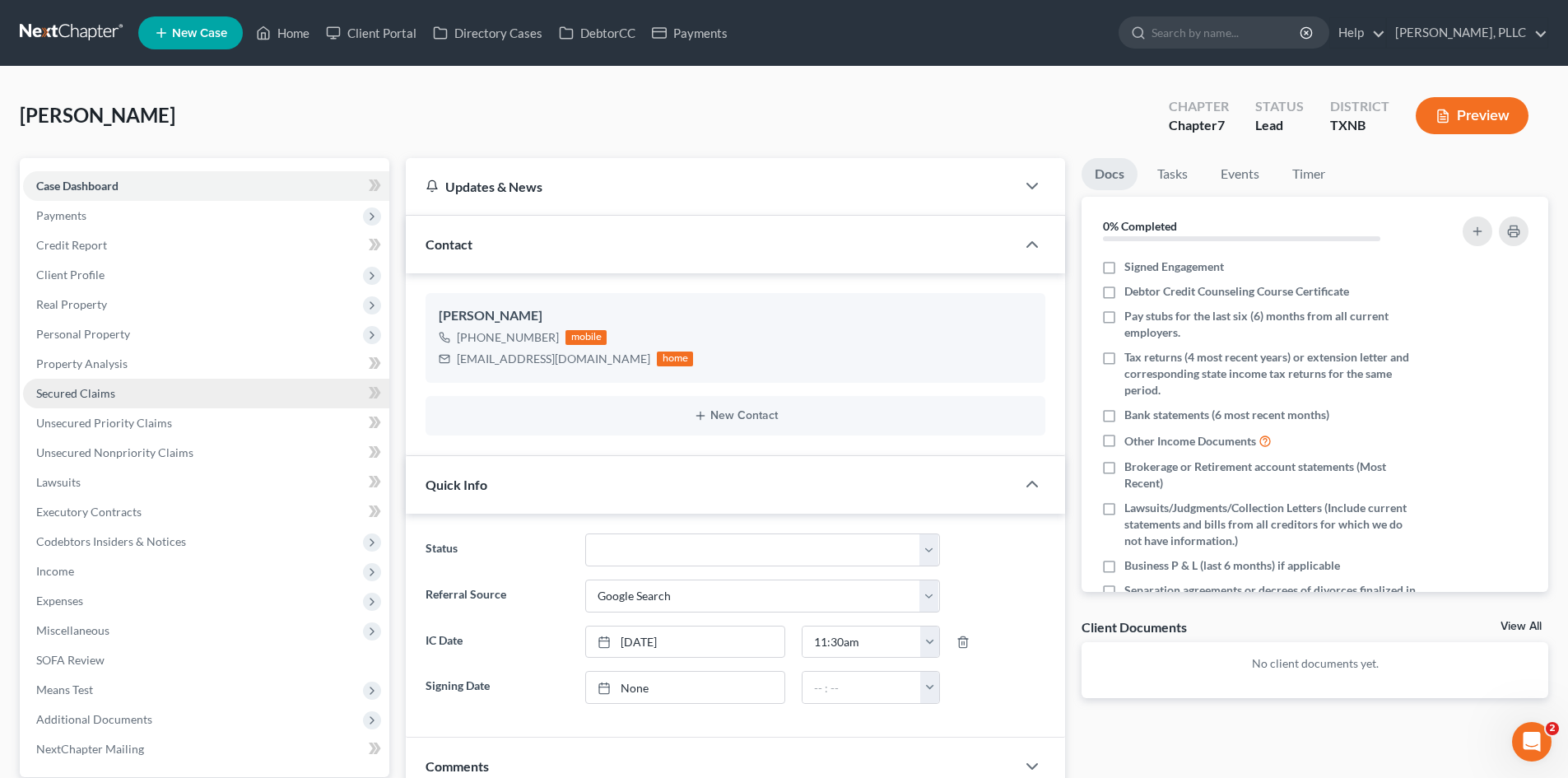
click at [158, 389] on link "Secured Claims" at bounding box center [206, 393] width 366 height 29
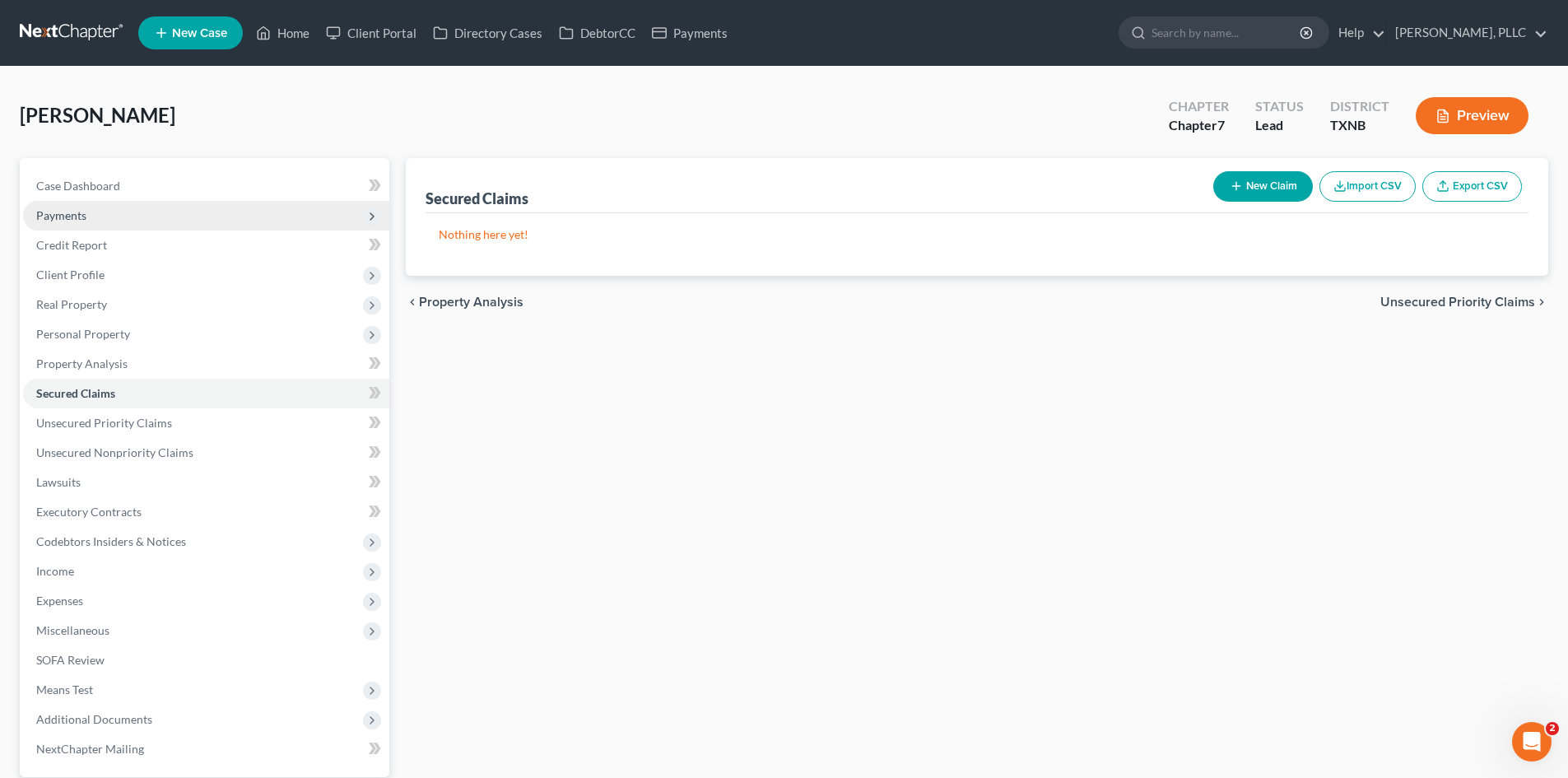
click at [123, 218] on span "Payments" at bounding box center [206, 216] width 366 height 29
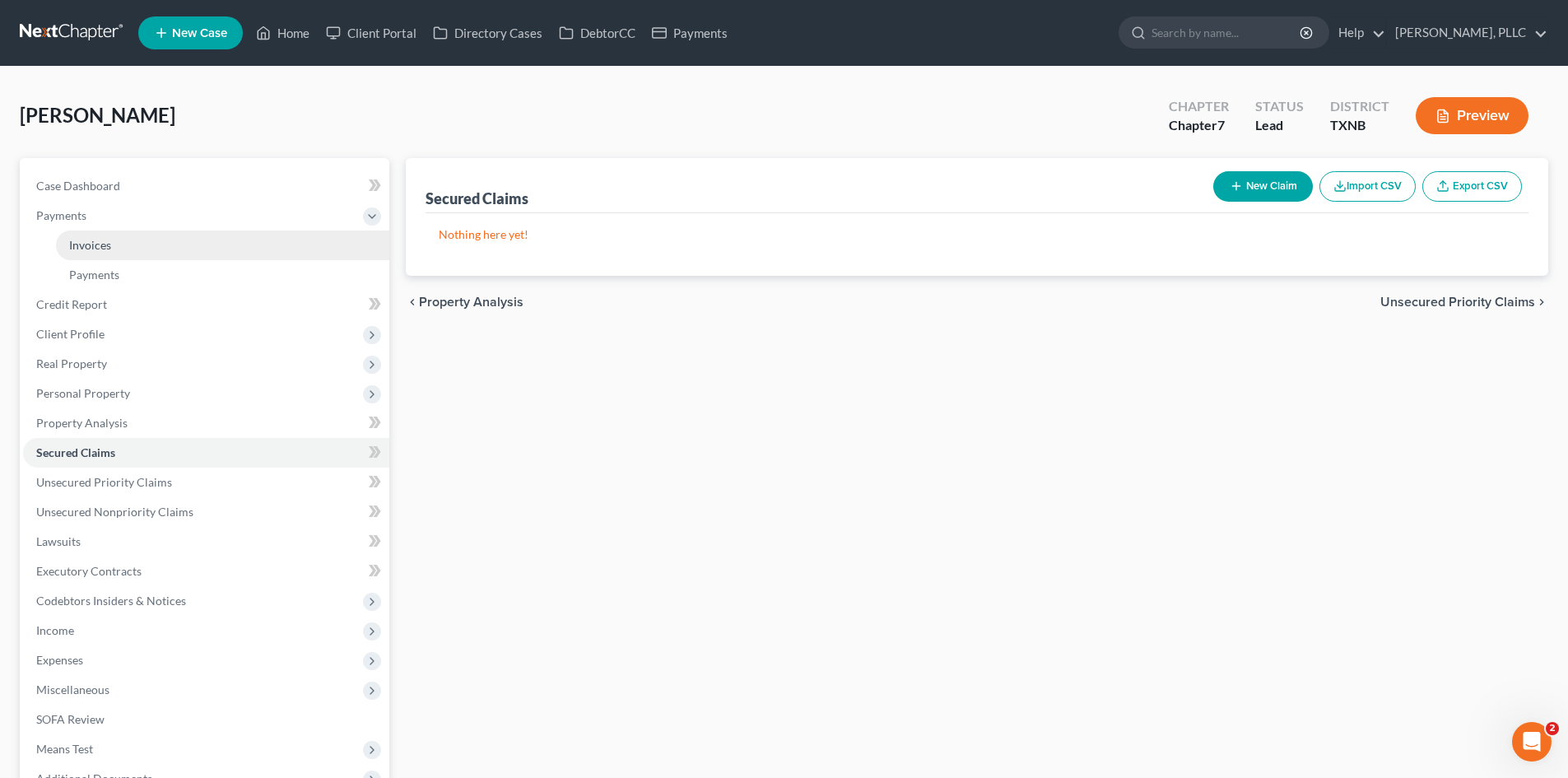
click at [228, 250] on link "Invoices" at bounding box center [223, 245] width 333 height 29
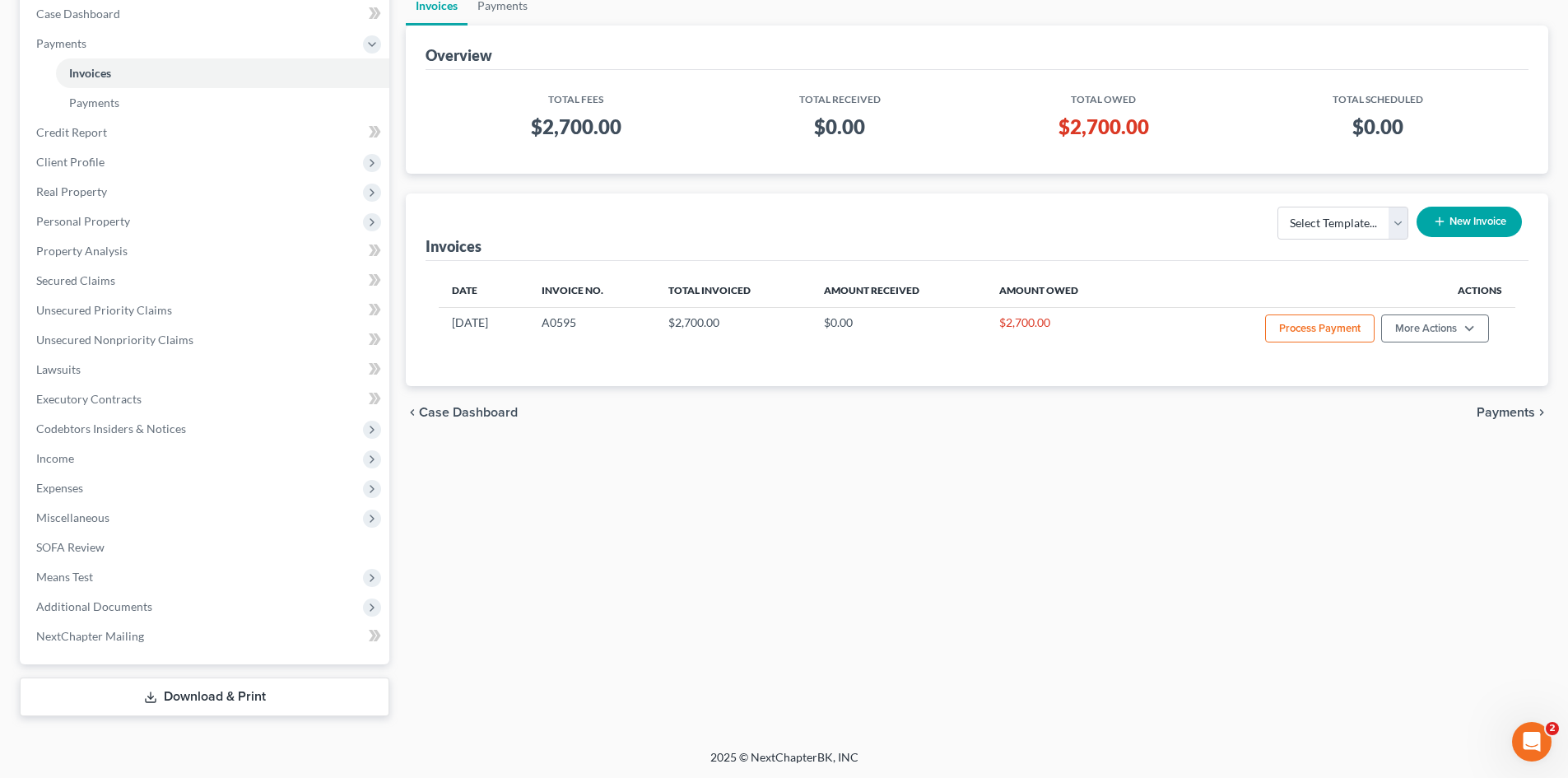
scroll to position [173, 0]
click at [122, 172] on span "Client Profile" at bounding box center [206, 161] width 366 height 29
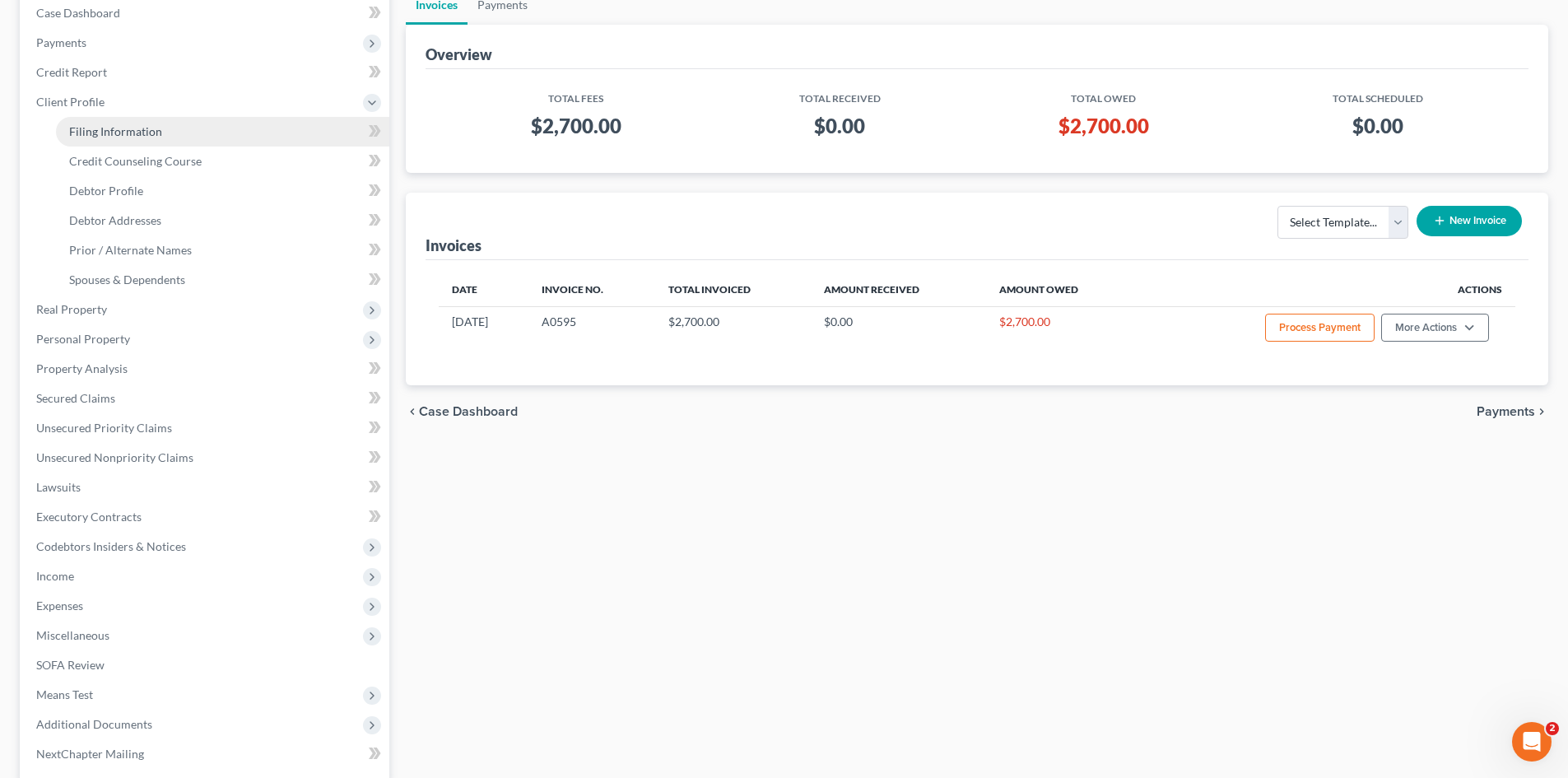
click at [170, 128] on link "Filing Information" at bounding box center [223, 131] width 333 height 29
select select "1"
select select "0"
select select "78"
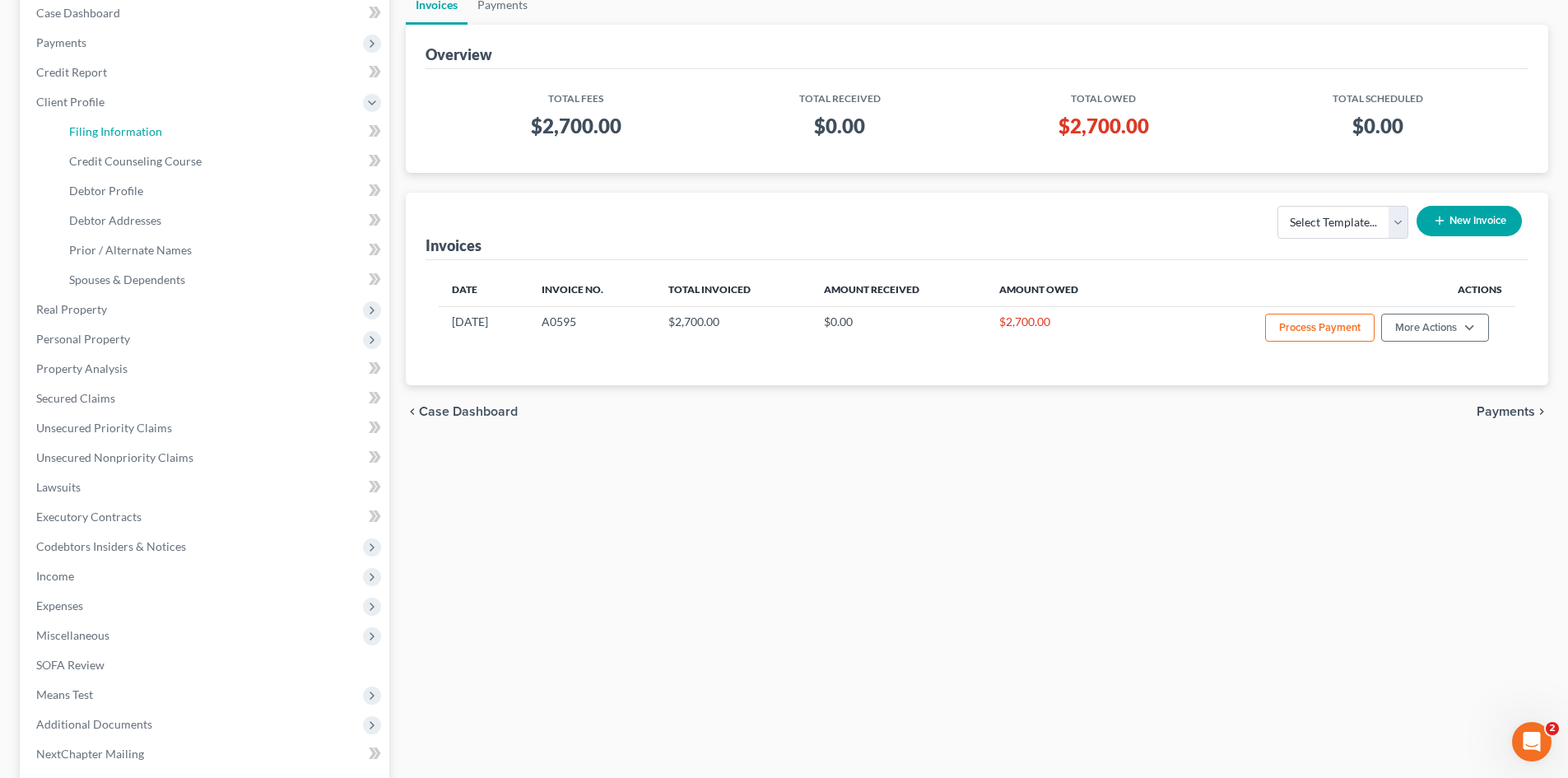
select select "45"
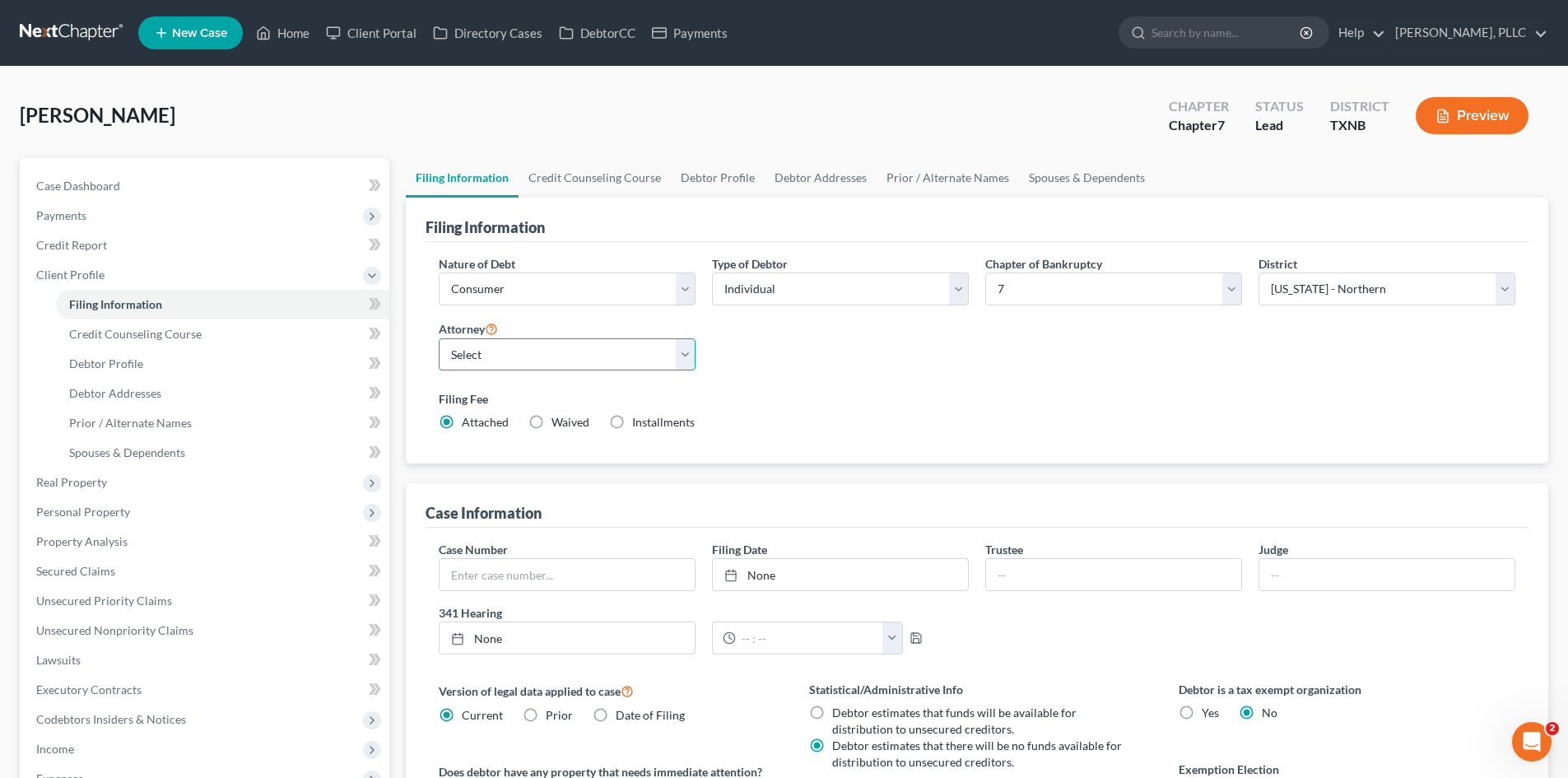
click at [583, 350] on select "Select [PERSON_NAME] - TXEB [PERSON_NAME] - [GEOGRAPHIC_DATA] [PERSON_NAME] - […" at bounding box center [567, 355] width 257 height 33
select select "1"
click at [438, 338] on select "Select [PERSON_NAME] - TXEB [PERSON_NAME] - [GEOGRAPHIC_DATA] [PERSON_NAME] - […" at bounding box center [567, 355] width 257 height 33
drag, startPoint x: 521, startPoint y: 116, endPoint x: 222, endPoint y: 217, distance: 315.6
click at [520, 116] on div "[PERSON_NAME] Upgraded Chapter Chapter 7 Status Lead District TXNB Preview" at bounding box center [784, 123] width 1528 height 72
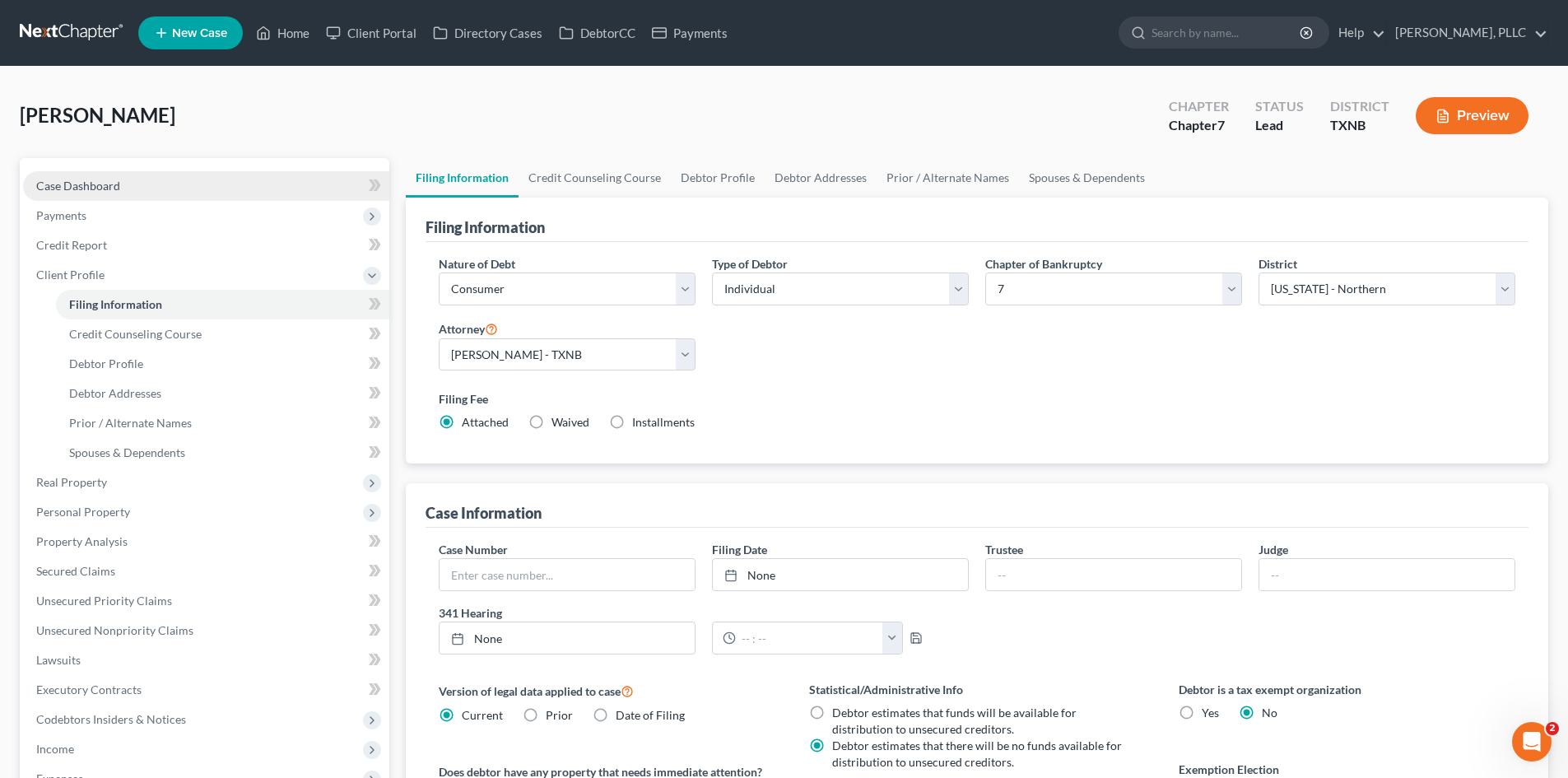
click at [109, 194] on link "Case Dashboard" at bounding box center [206, 186] width 366 height 29
select select "4"
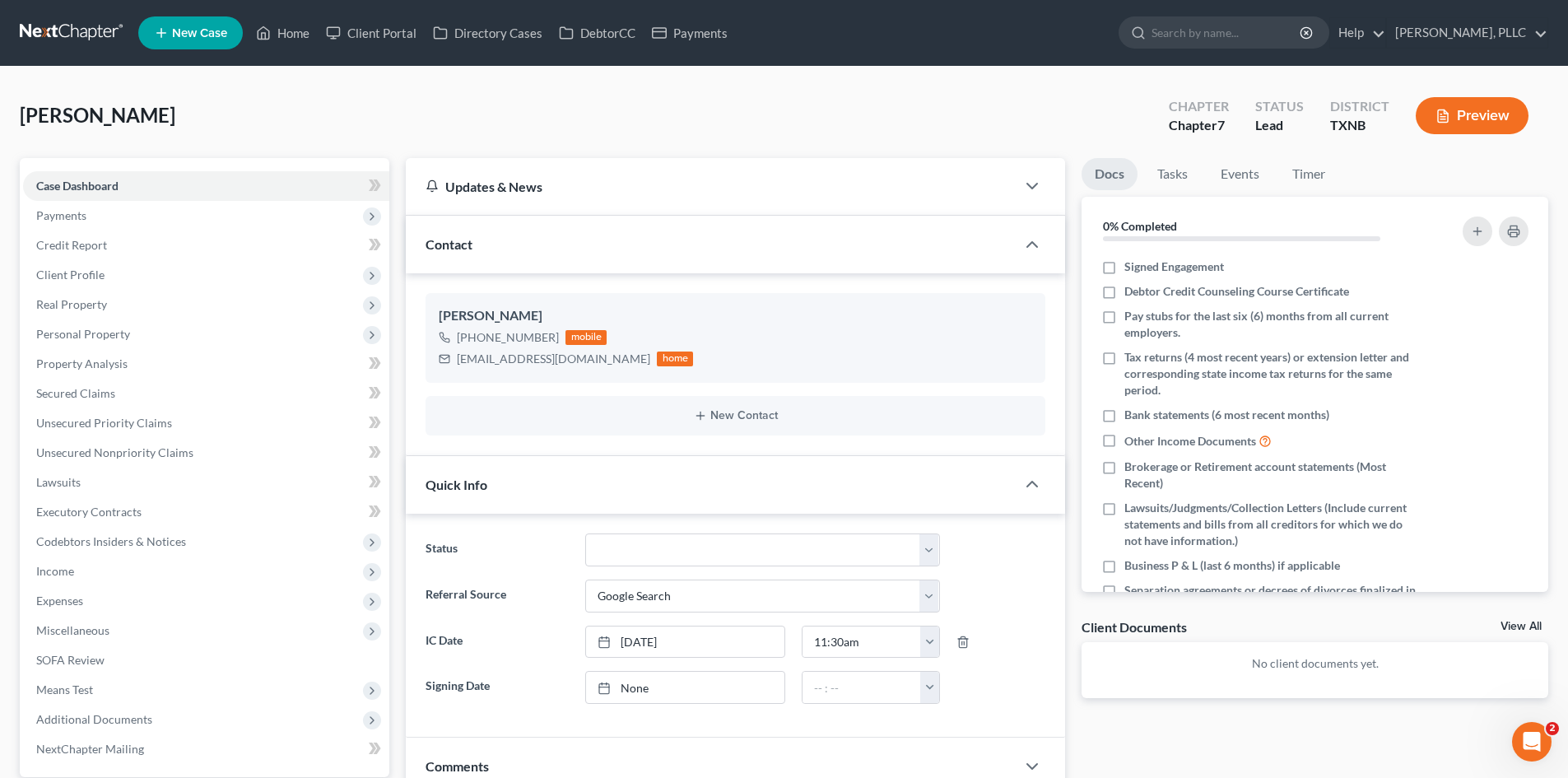
drag, startPoint x: 582, startPoint y: 102, endPoint x: 252, endPoint y: 56, distance: 333.2
click at [582, 102] on div "[PERSON_NAME] Upgraded Chapter Chapter 7 Status Lead District TXNB Preview" at bounding box center [784, 123] width 1528 height 72
drag, startPoint x: 265, startPoint y: 46, endPoint x: 395, endPoint y: 2, distance: 137.2
click at [265, 46] on link "Home" at bounding box center [283, 33] width 70 height 29
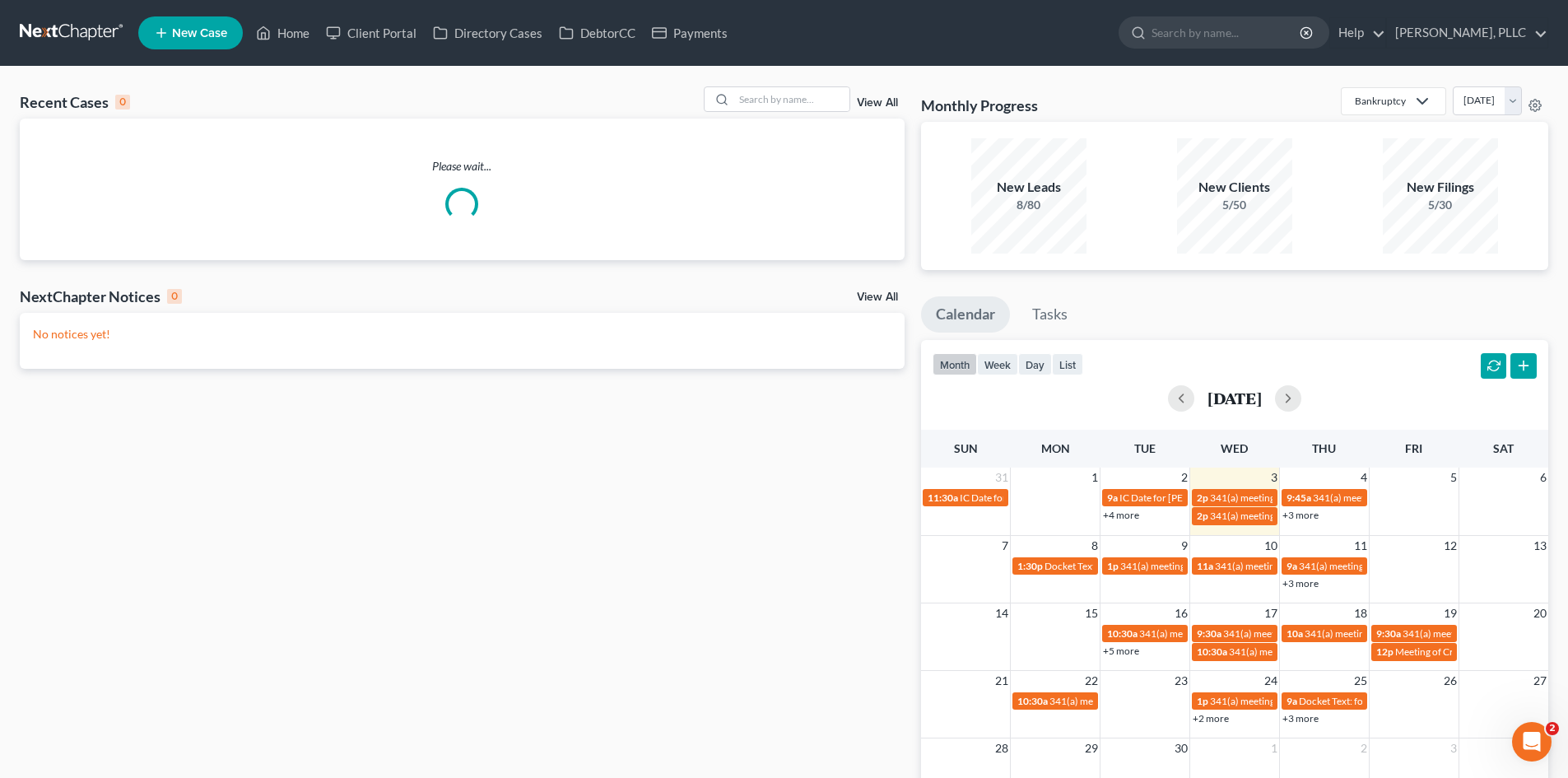
click at [233, 23] on link "New Case" at bounding box center [191, 33] width 105 height 33
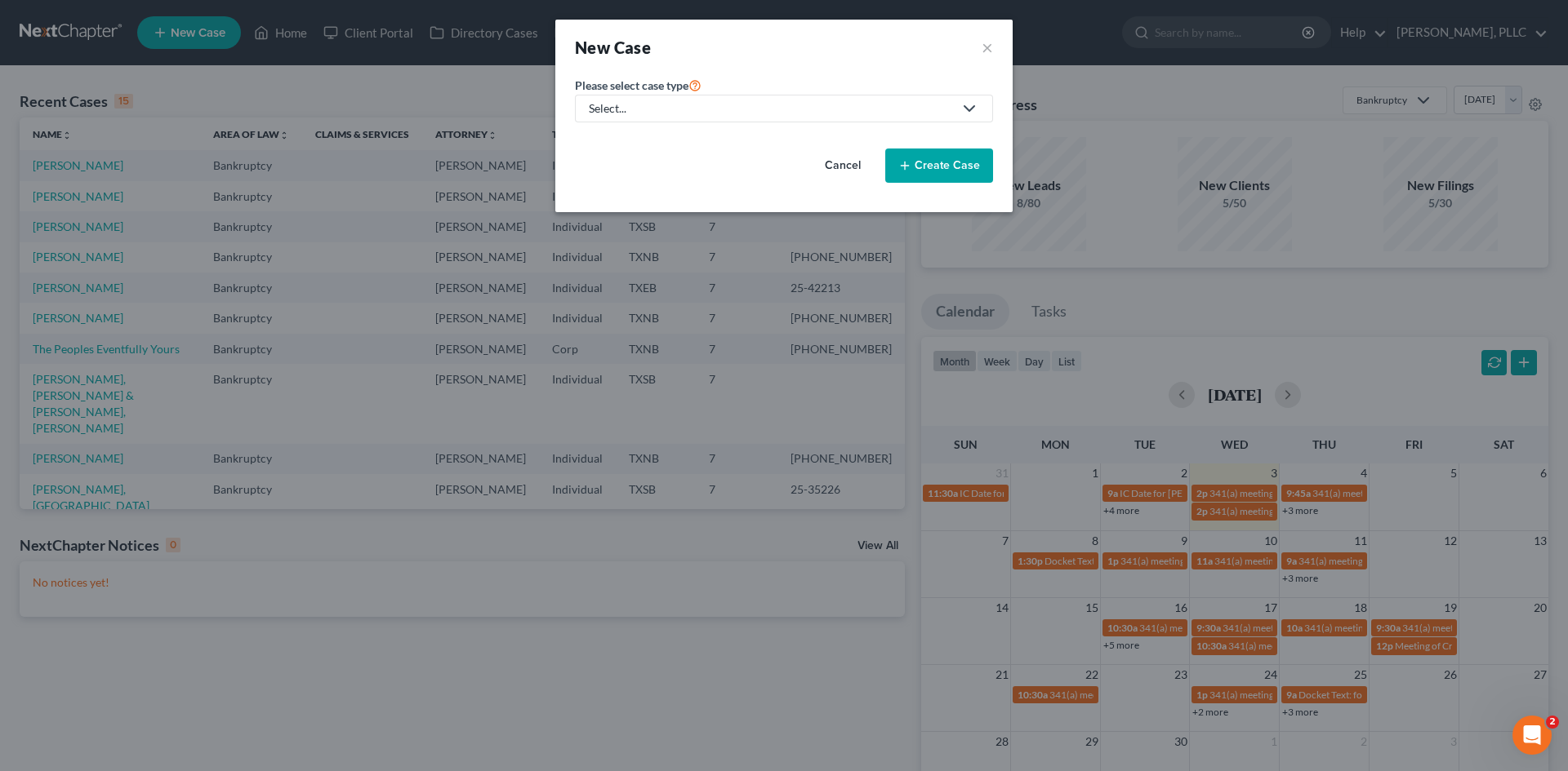
click at [653, 92] on span "Please select case type" at bounding box center [632, 85] width 114 height 13
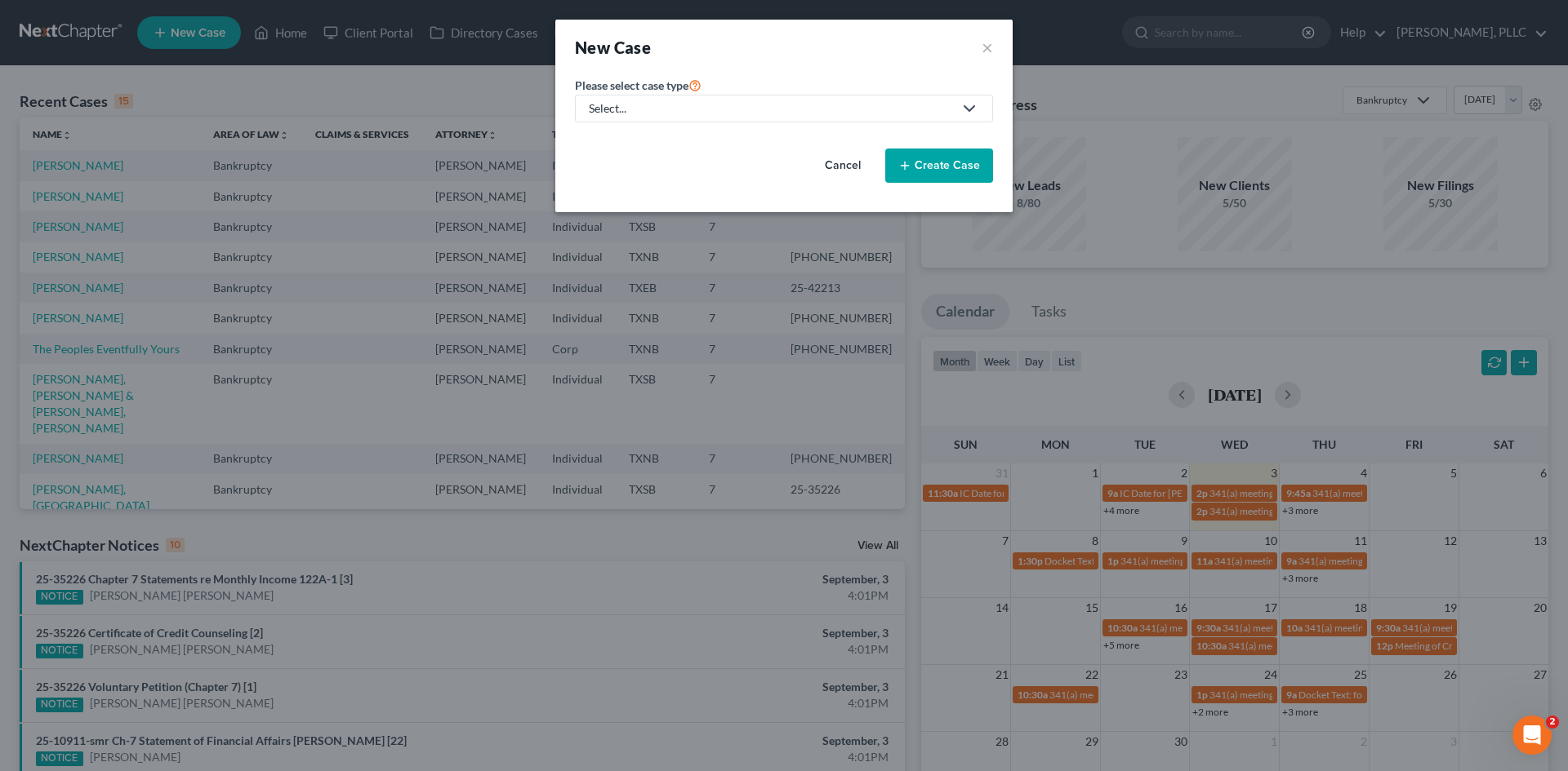
click at [640, 111] on div "Select..." at bounding box center [770, 108] width 365 height 16
click at [630, 138] on div "Bankruptcy" at bounding box center [657, 141] width 133 height 16
select select "78"
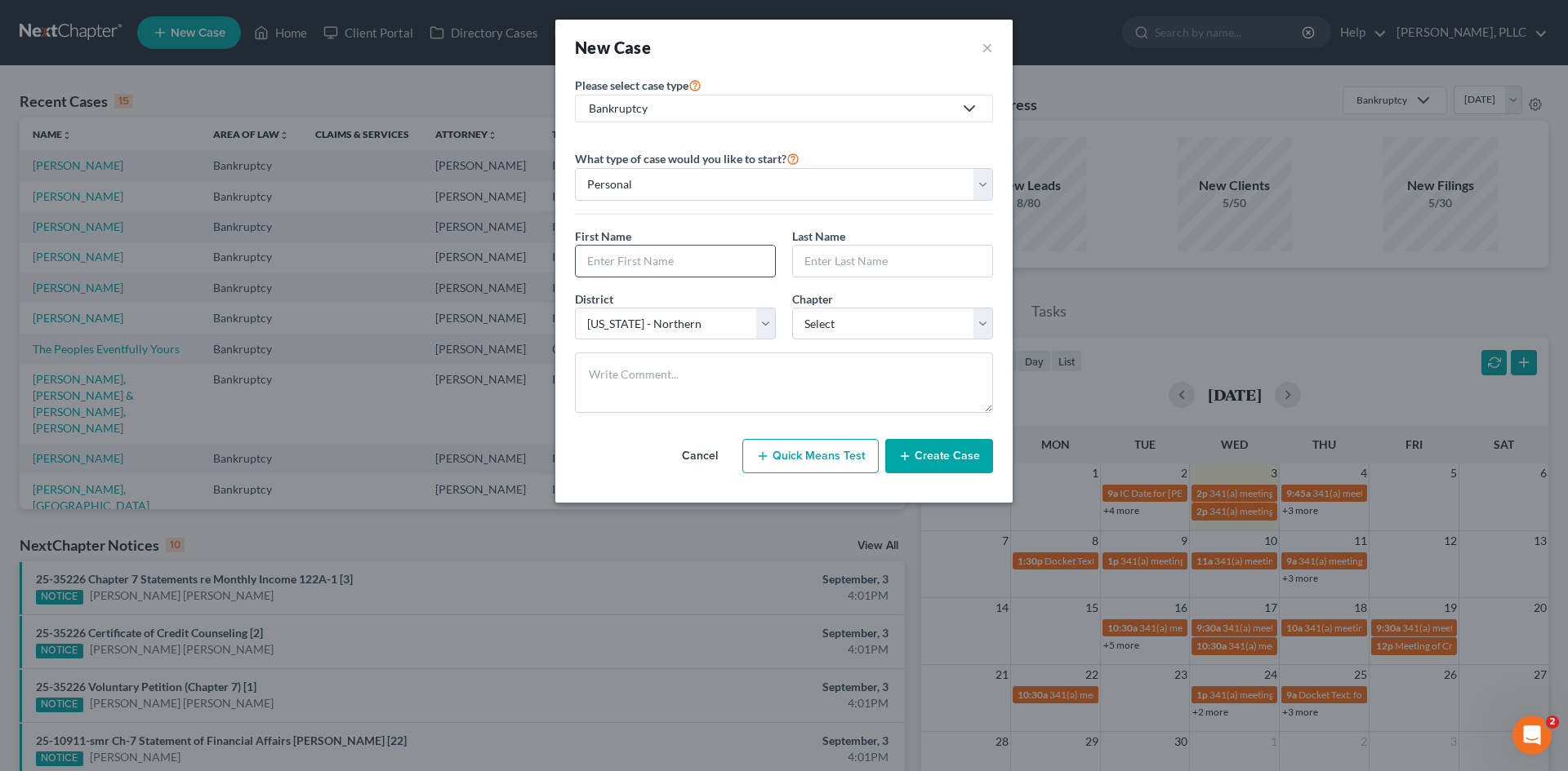
click at [634, 269] on input "text" at bounding box center [675, 261] width 200 height 31
type input "[PERSON_NAME]"
click at [880, 253] on input "text" at bounding box center [892, 261] width 200 height 31
type input "[PERSON_NAME]"
click at [836, 332] on select "Select 7 11 12 13" at bounding box center [892, 324] width 201 height 33
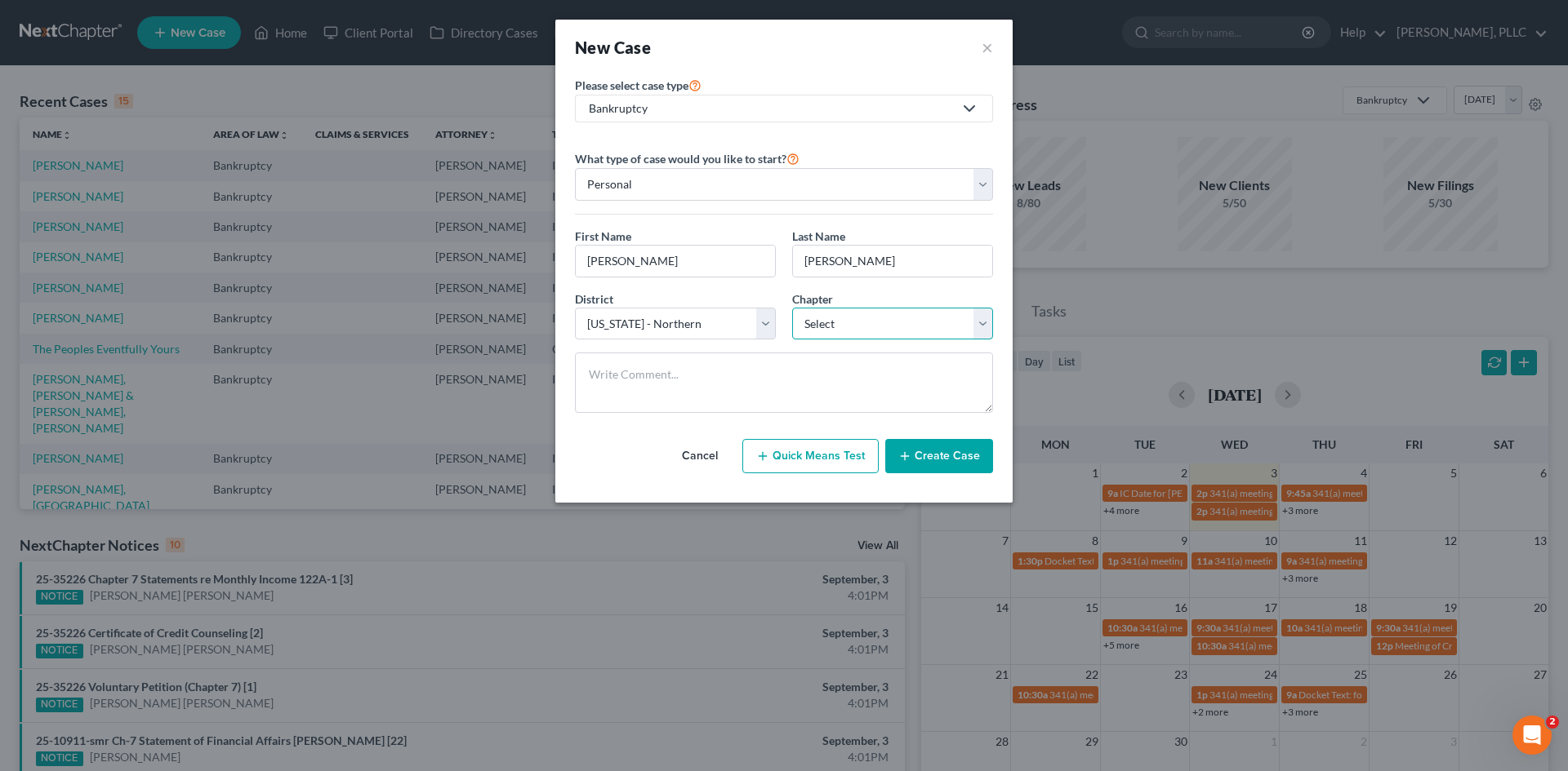
select select "0"
click at [792, 307] on select "Select 7 11 12 13" at bounding box center [892, 324] width 201 height 33
click at [746, 316] on select "Select [US_STATE] - [GEOGRAPHIC_DATA] [US_STATE] - [GEOGRAPHIC_DATA][US_STATE] …" at bounding box center [675, 324] width 201 height 33
click at [663, 335] on select "Select [US_STATE] - [GEOGRAPHIC_DATA] [US_STATE] - [GEOGRAPHIC_DATA][US_STATE] …" at bounding box center [675, 324] width 201 height 33
select select "77"
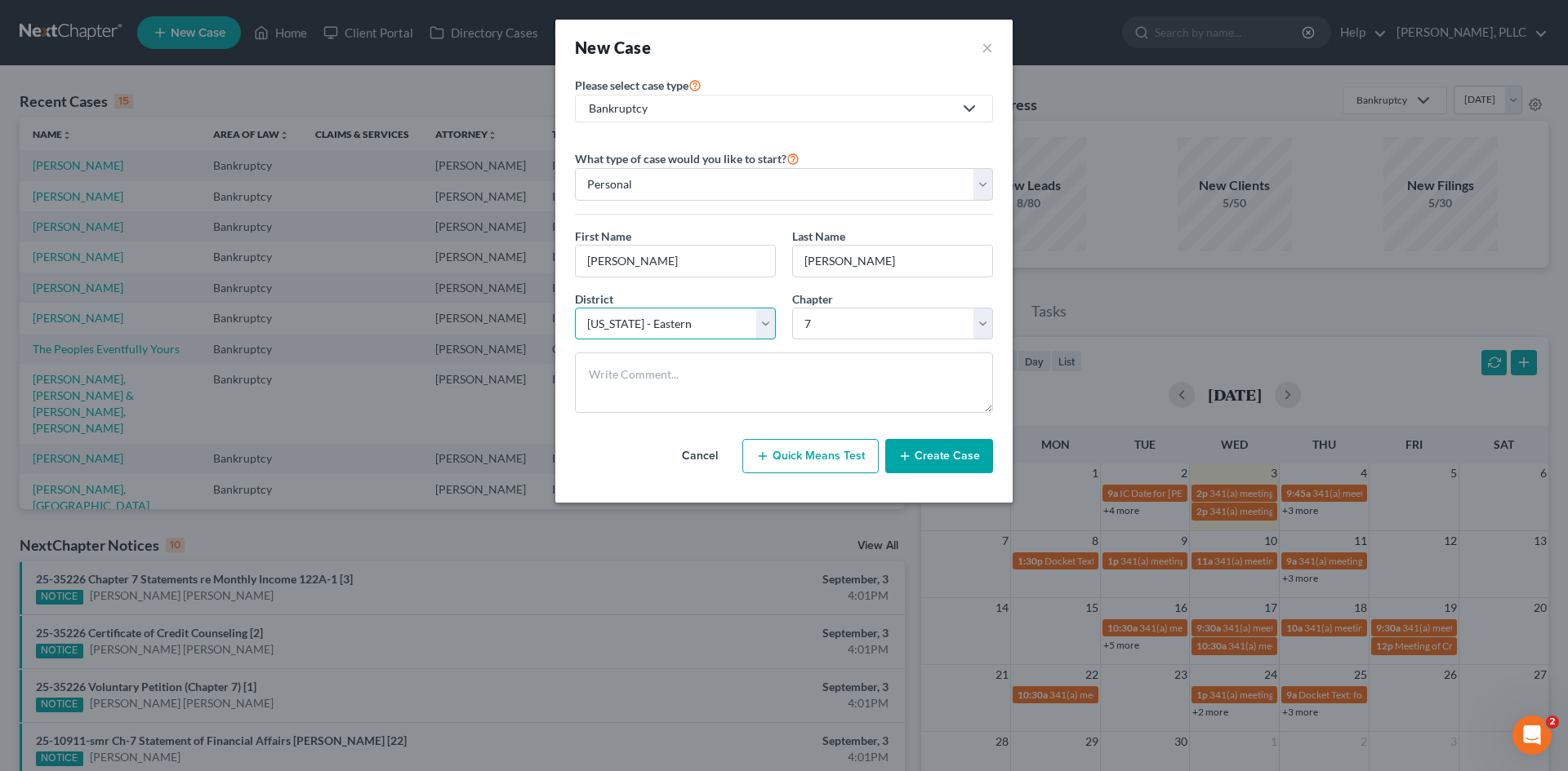
click at [575, 307] on select "Select [US_STATE] - [GEOGRAPHIC_DATA] [US_STATE] - [GEOGRAPHIC_DATA][US_STATE] …" at bounding box center [675, 324] width 201 height 33
click at [957, 446] on button "Create Case" at bounding box center [939, 456] width 108 height 35
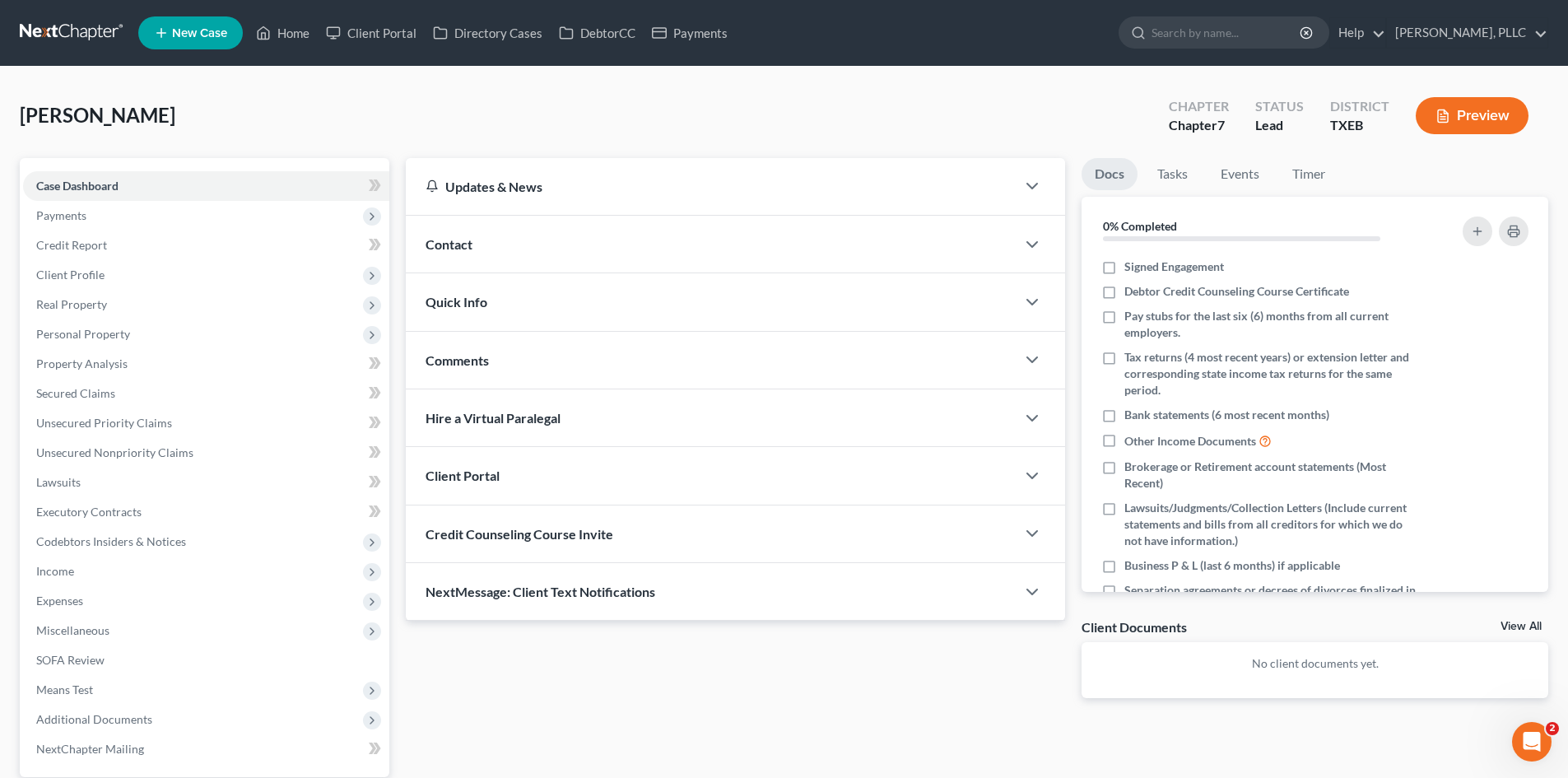
click at [550, 253] on div "Contact" at bounding box center [710, 244] width 610 height 56
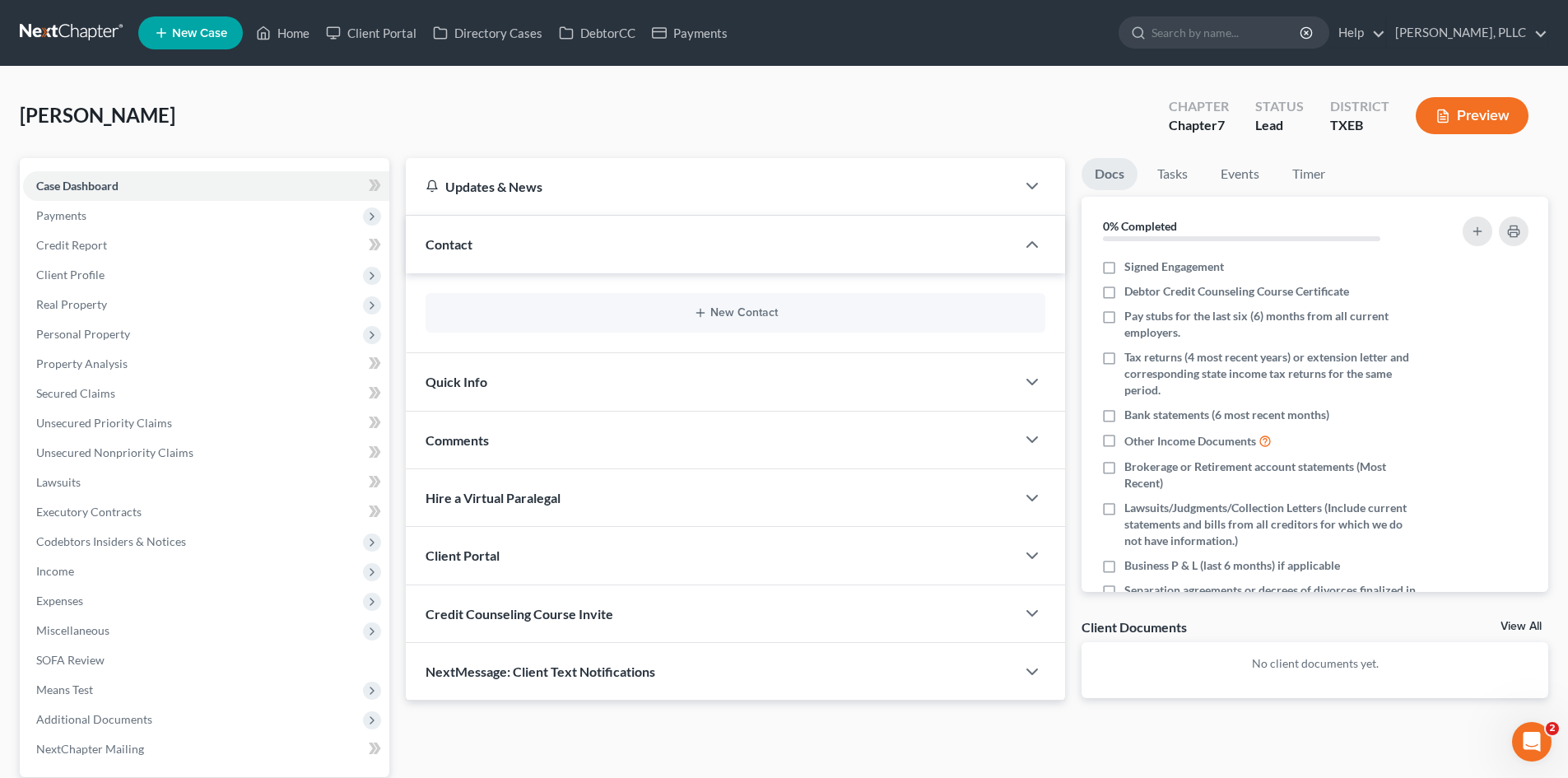
click at [720, 321] on div "New Contact" at bounding box center [736, 312] width 620 height 40
click at [722, 310] on button "New Contact" at bounding box center [735, 313] width 593 height 14
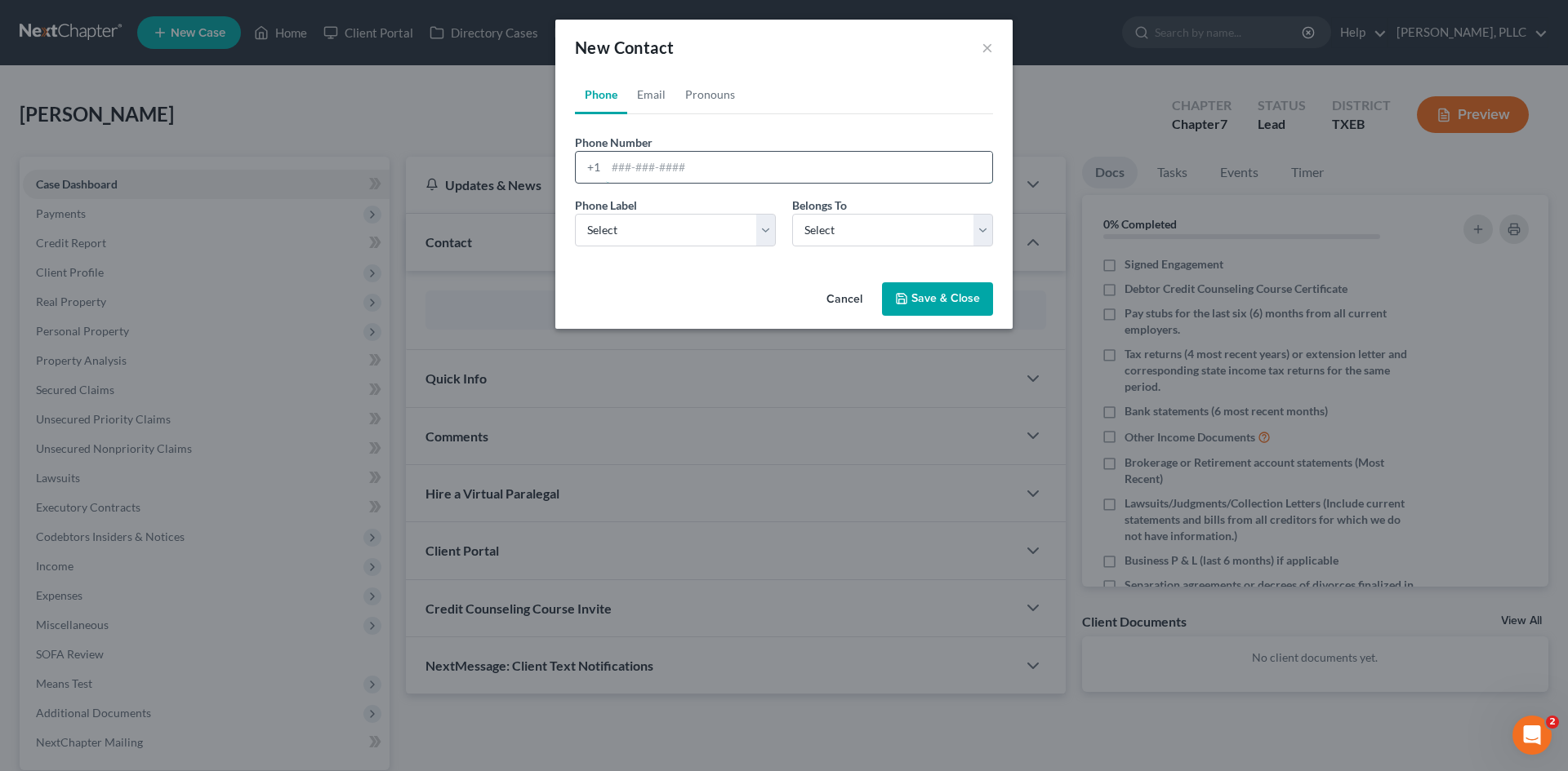
click at [639, 176] on input "tel" at bounding box center [798, 167] width 386 height 31
type input "[PHONE_NUMBER]"
click at [605, 219] on select "Select Mobile Home Work Other" at bounding box center [675, 230] width 201 height 33
select select "0"
click at [575, 214] on select "Select Mobile Home Work Other" at bounding box center [675, 230] width 201 height 33
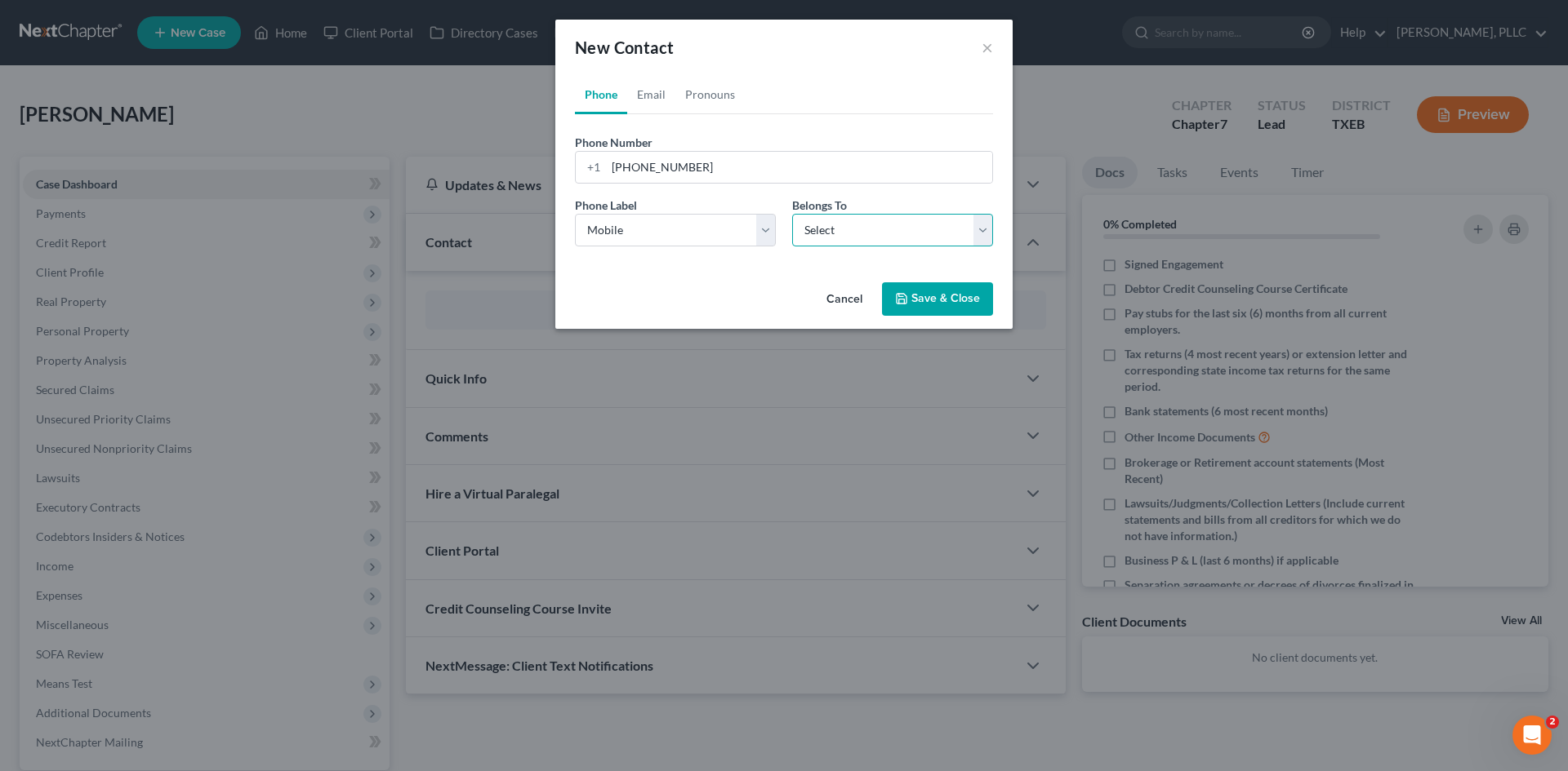
drag, startPoint x: 833, startPoint y: 226, endPoint x: 848, endPoint y: 246, distance: 25.0
click at [833, 226] on select "Select Client Other" at bounding box center [892, 230] width 201 height 33
select select "0"
click at [792, 214] on select "Select Client Other" at bounding box center [892, 230] width 201 height 33
click at [662, 98] on link "Email" at bounding box center [651, 94] width 48 height 40
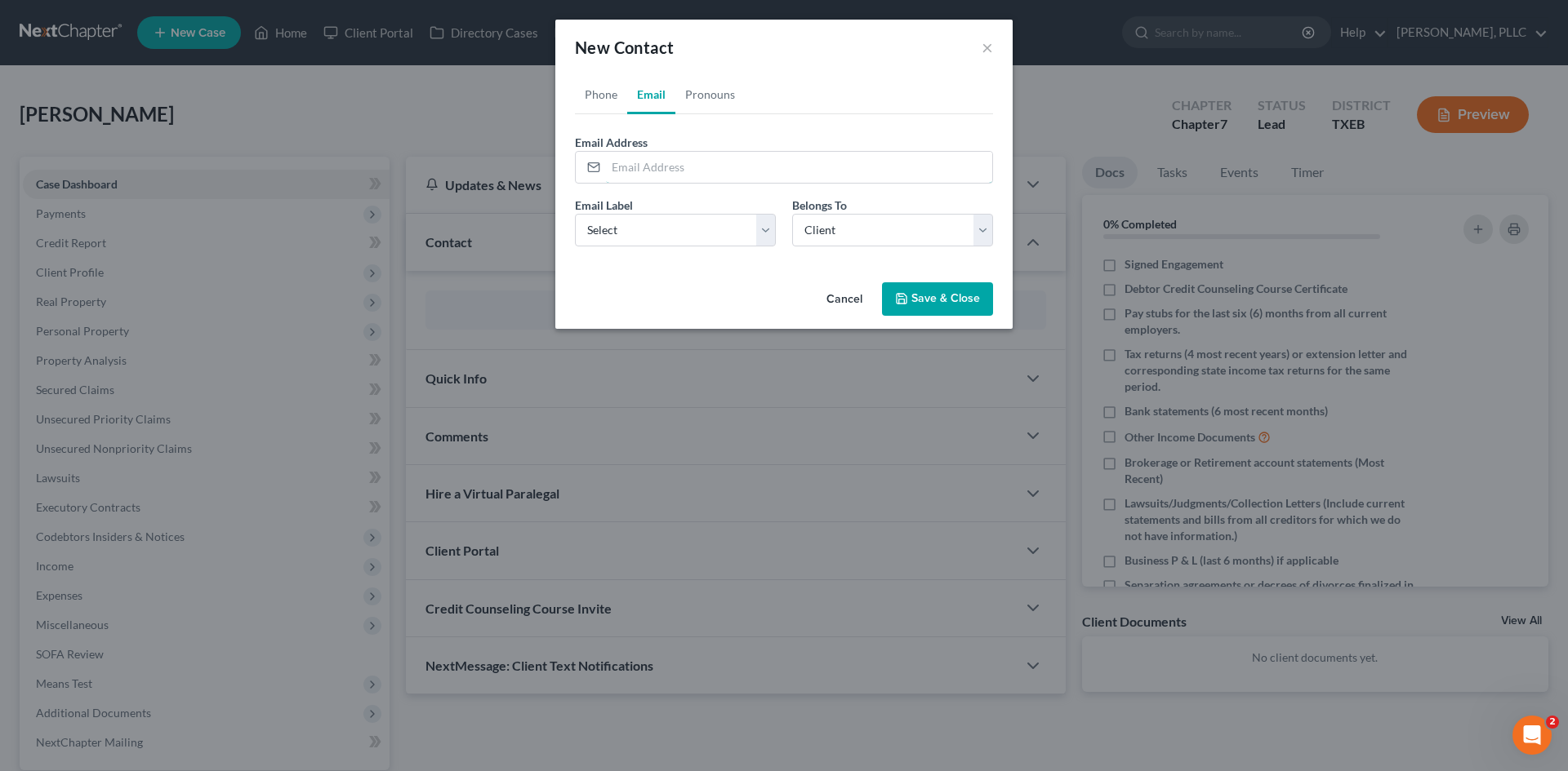
drag, startPoint x: 695, startPoint y: 168, endPoint x: 697, endPoint y: 147, distance: 21.1
click at [695, 168] on input "email" at bounding box center [798, 167] width 386 height 31
paste input "[EMAIL_ADDRESS][DOMAIN_NAME]"
type input "[EMAIL_ADDRESS][DOMAIN_NAME]"
drag, startPoint x: 703, startPoint y: 238, endPoint x: 684, endPoint y: 245, distance: 20.2
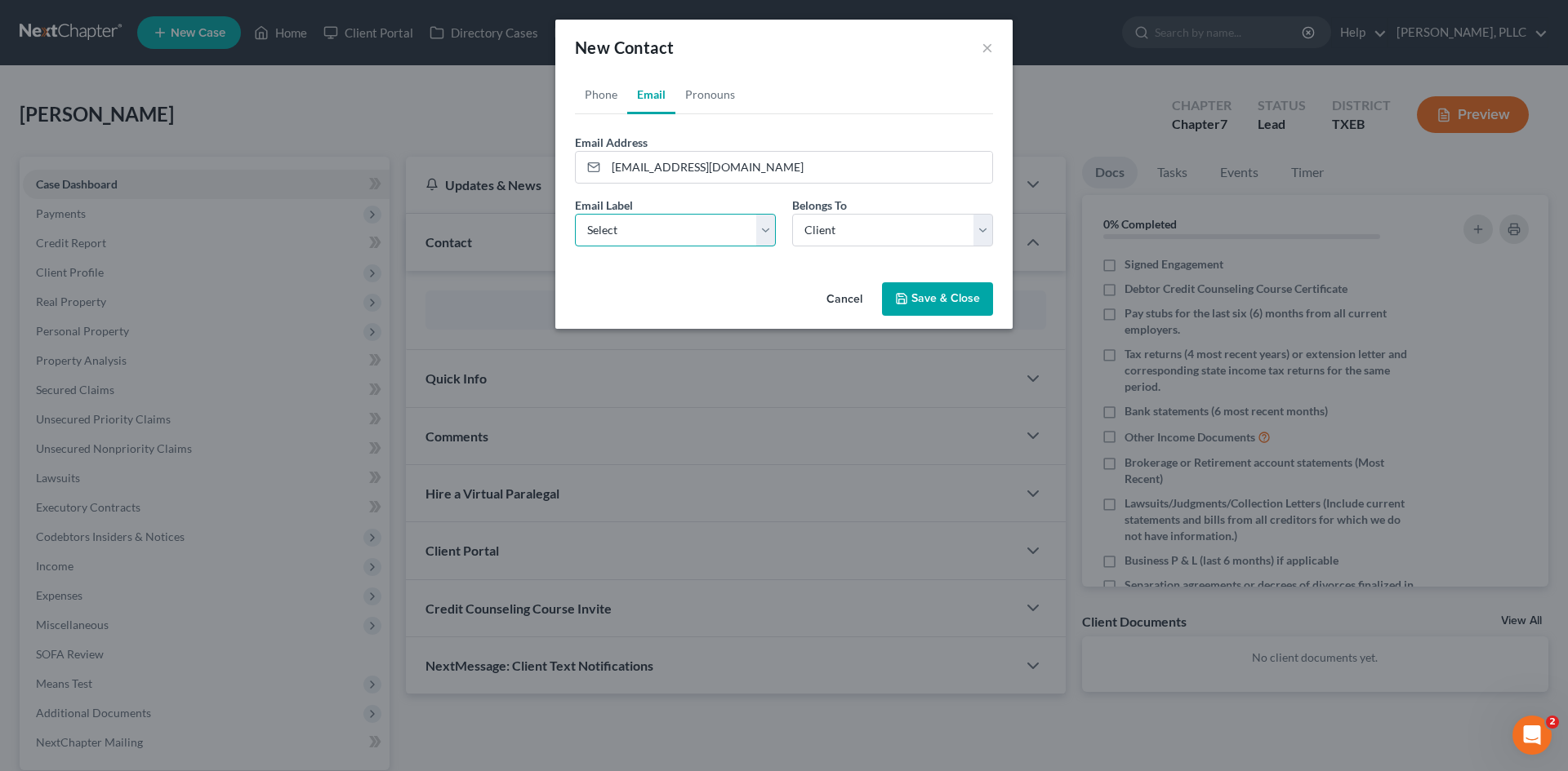
click at [702, 238] on select "Select Home Work Other" at bounding box center [675, 230] width 201 height 33
select select "1"
click at [575, 214] on select "Select Home Work Other" at bounding box center [675, 230] width 201 height 33
click at [964, 299] on button "Save & Close" at bounding box center [936, 300] width 111 height 35
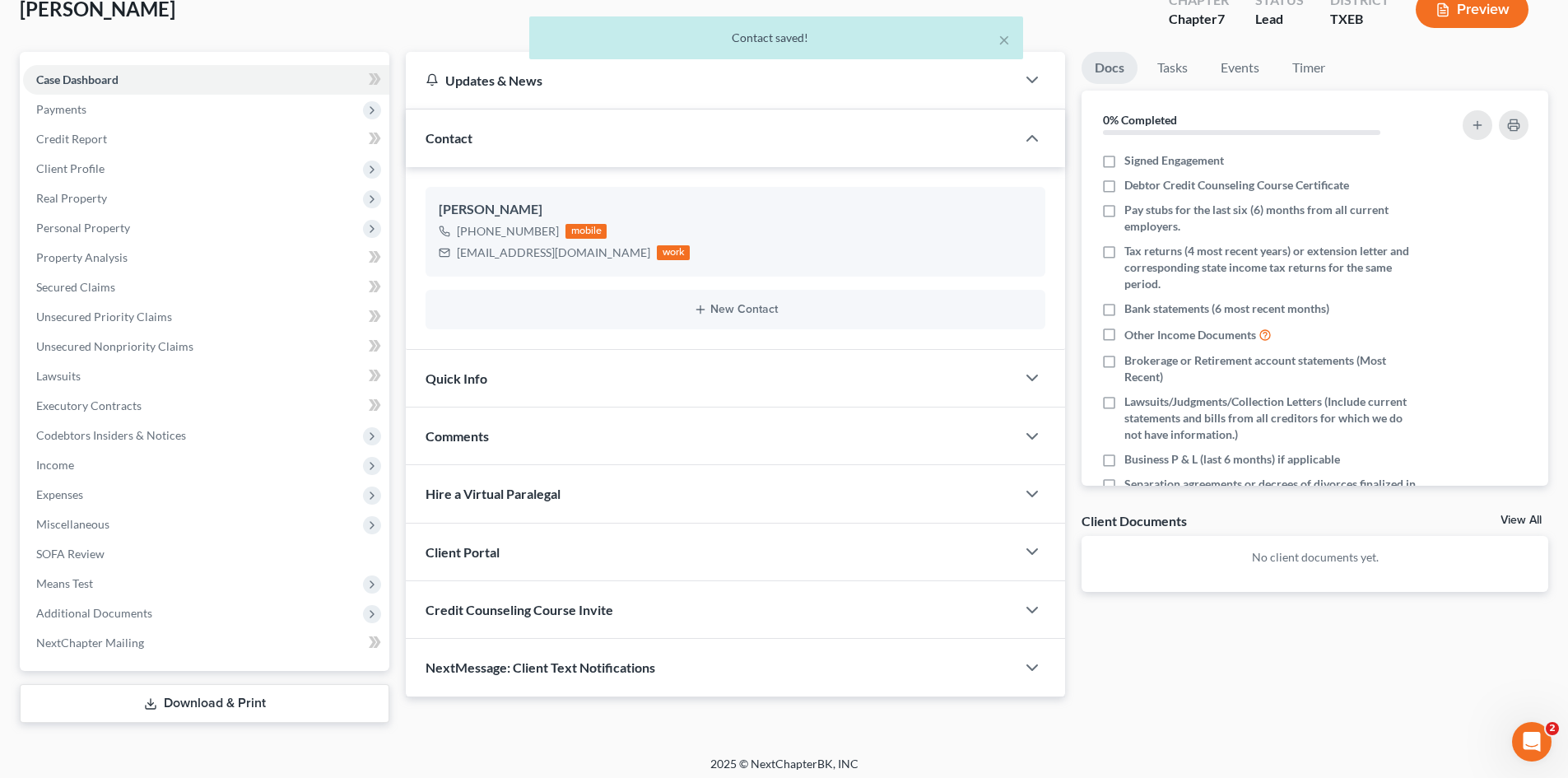
scroll to position [114, 0]
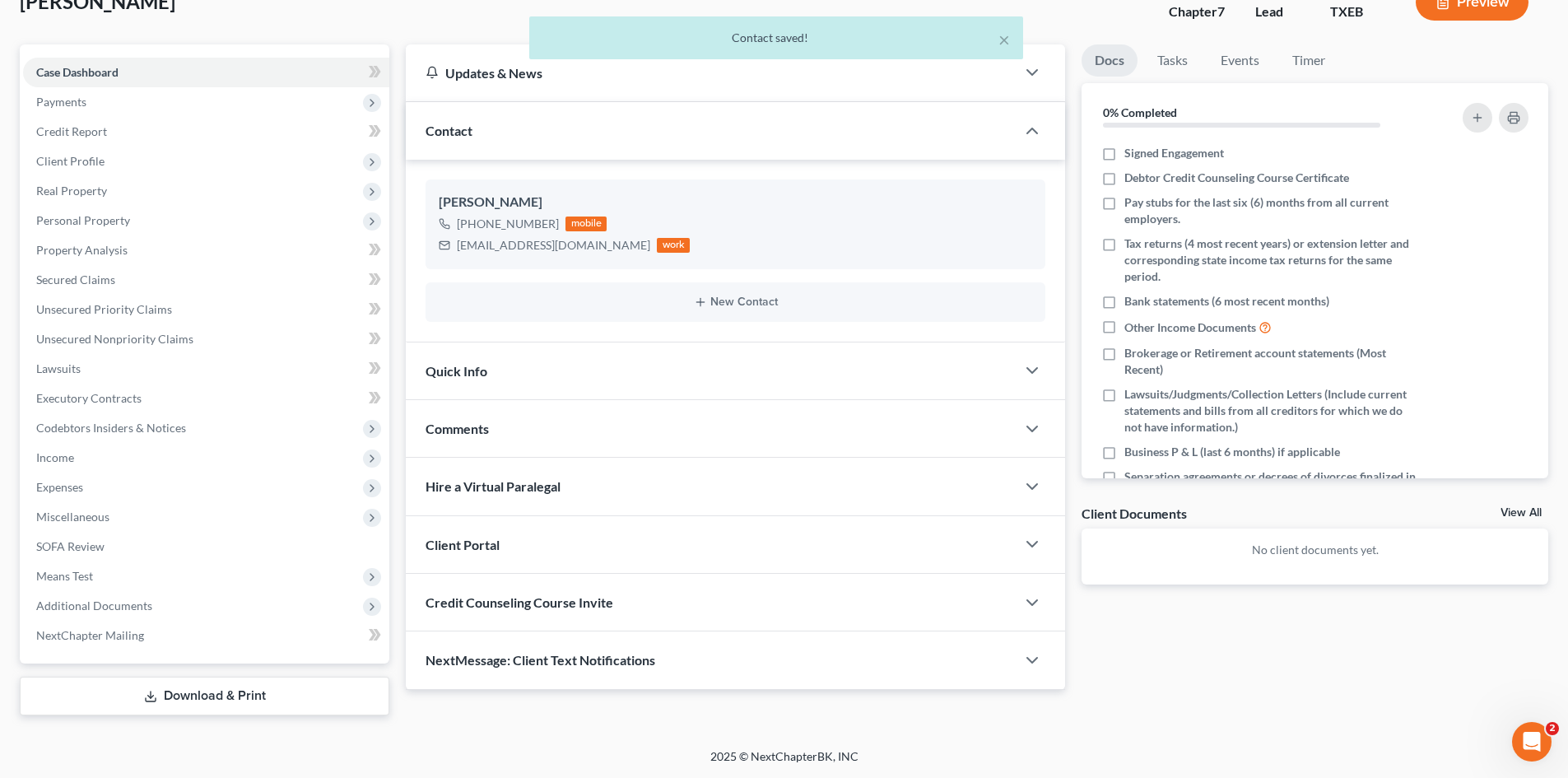
click at [522, 379] on div "Quick Info" at bounding box center [710, 371] width 610 height 56
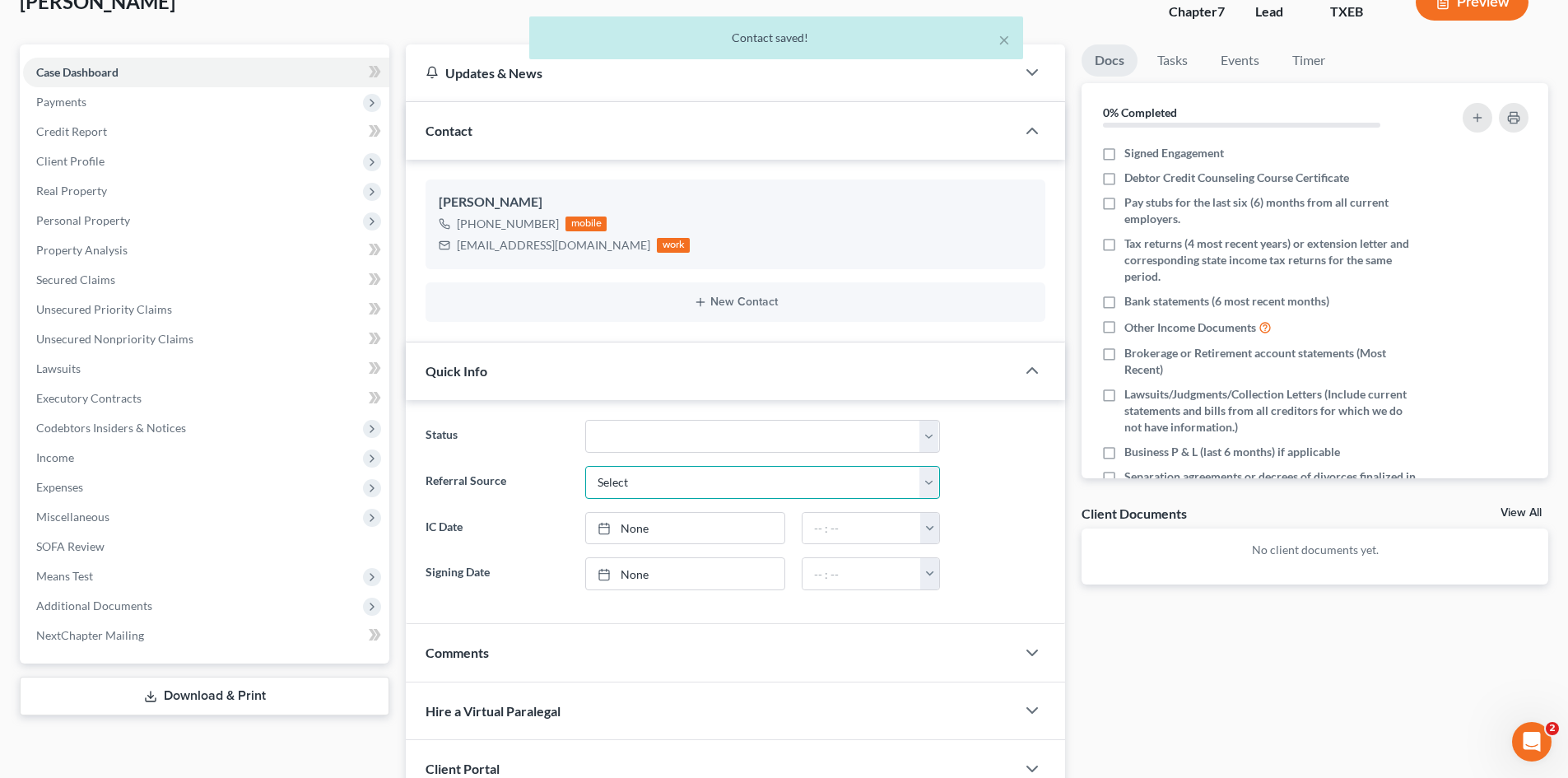
click at [684, 486] on select "Select Word Of Mouth Previous Clients Direct Mail Website Google Search Modern …" at bounding box center [762, 482] width 355 height 33
select select "1"
click at [585, 466] on select "Select Word Of Mouth Previous Clients Direct Mail Website Google Search Modern …" at bounding box center [762, 482] width 355 height 33
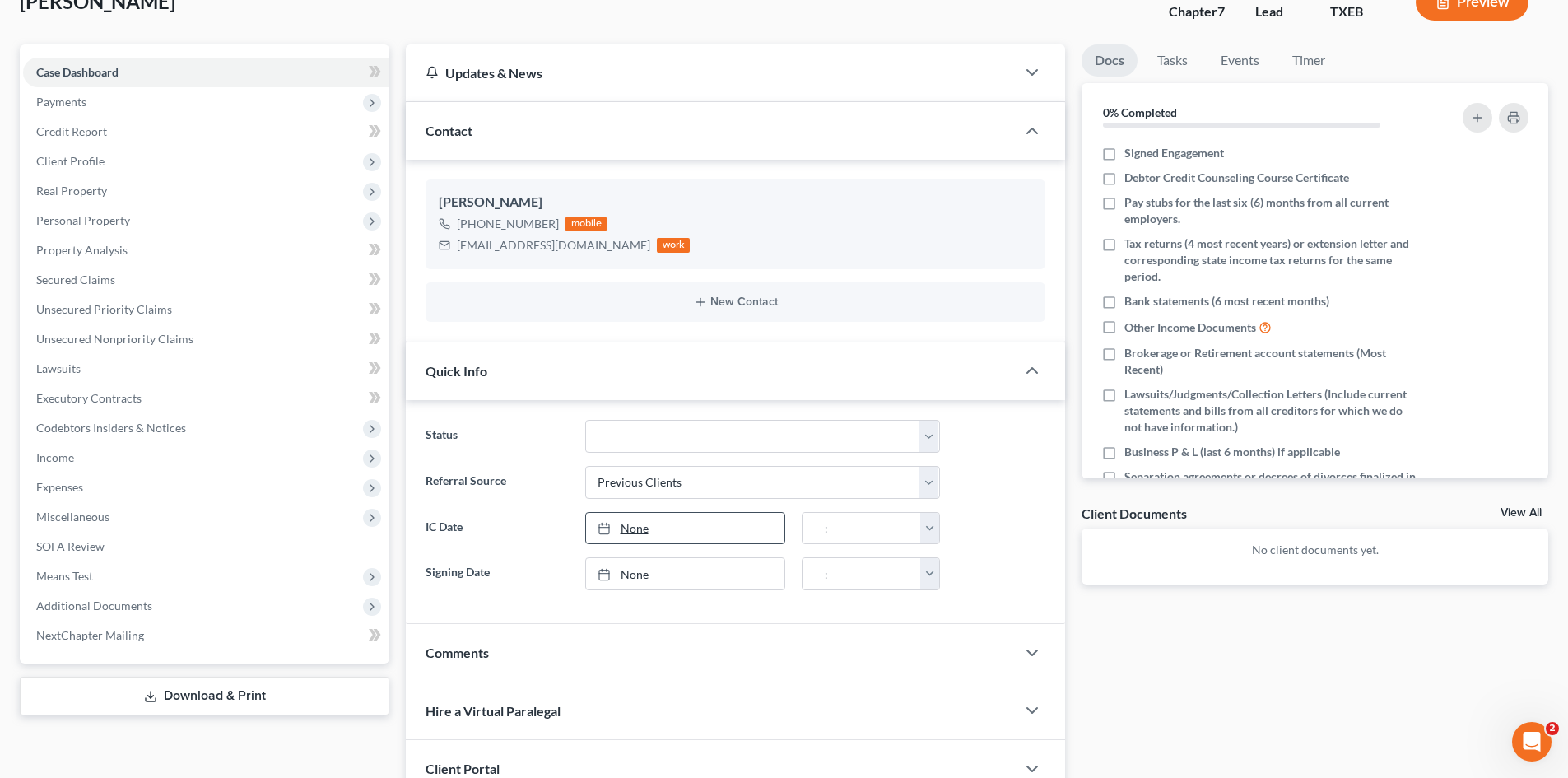
click at [665, 529] on link "None" at bounding box center [685, 528] width 198 height 31
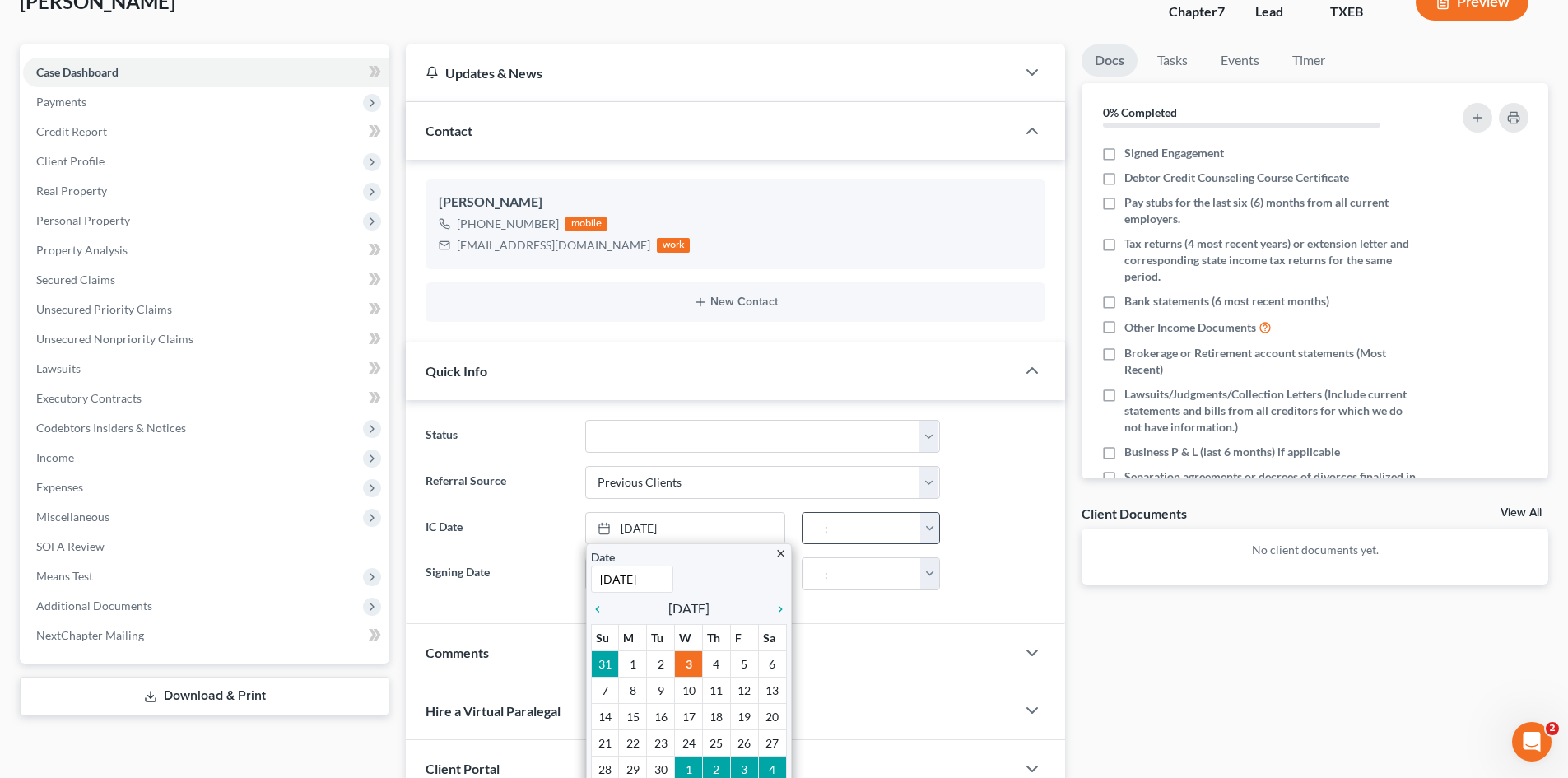
click at [935, 531] on button "button" at bounding box center [929, 528] width 18 height 31
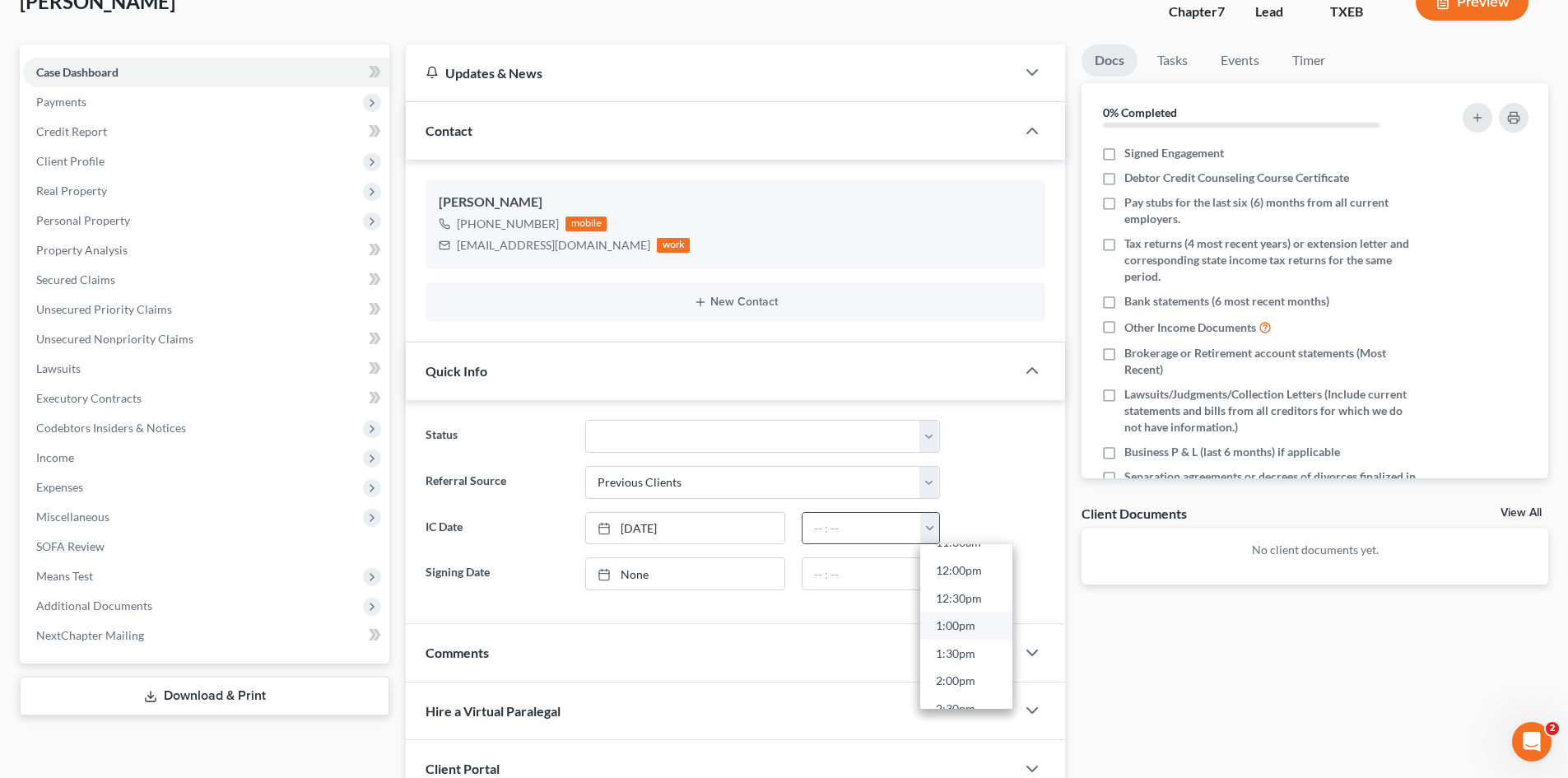
scroll to position [658, 0]
click at [964, 624] on link "1:00pm" at bounding box center [966, 624] width 92 height 28
type input "1:00pm"
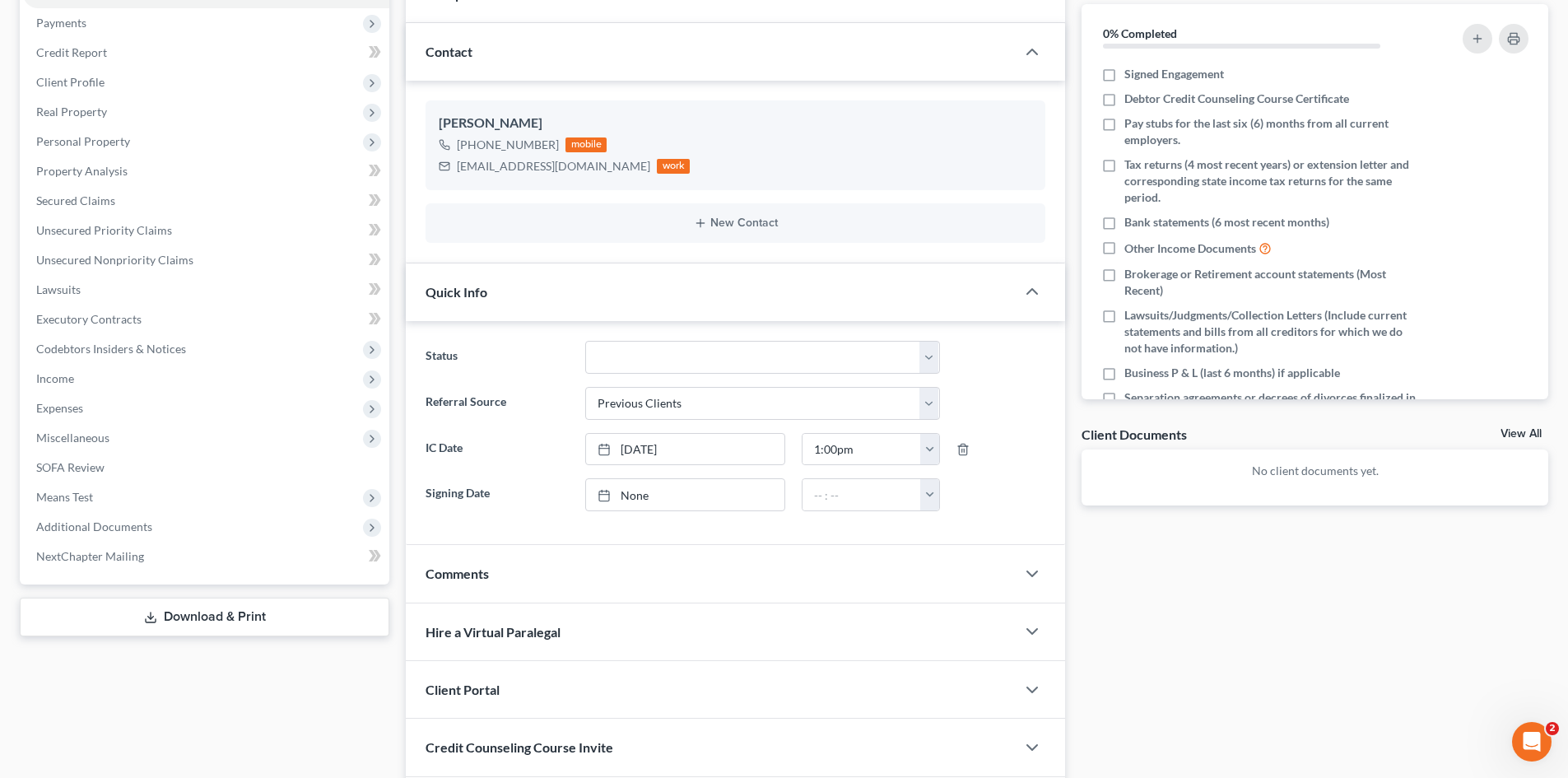
scroll to position [278, 0]
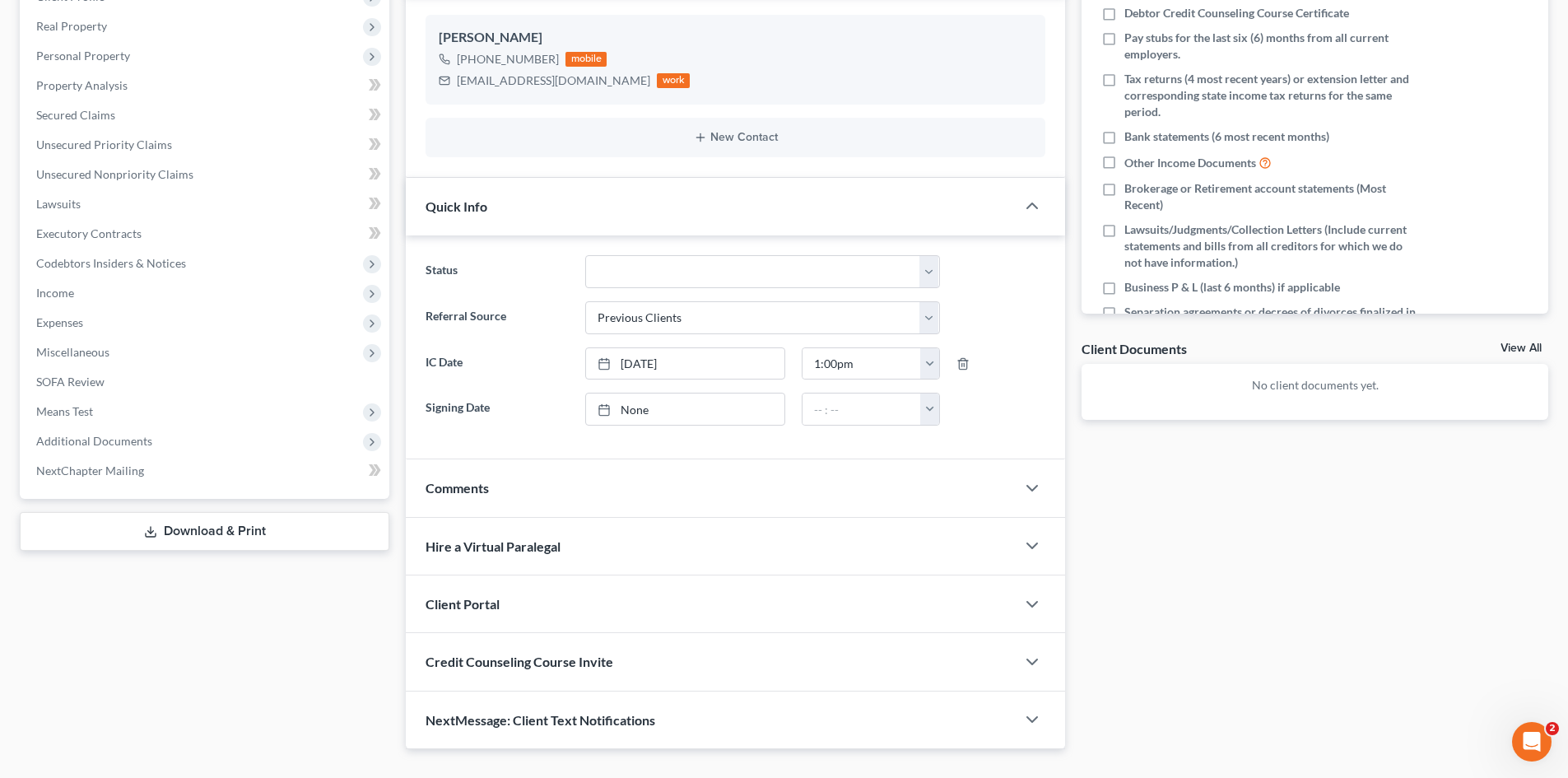
click at [599, 614] on div "Client Portal" at bounding box center [710, 604] width 610 height 56
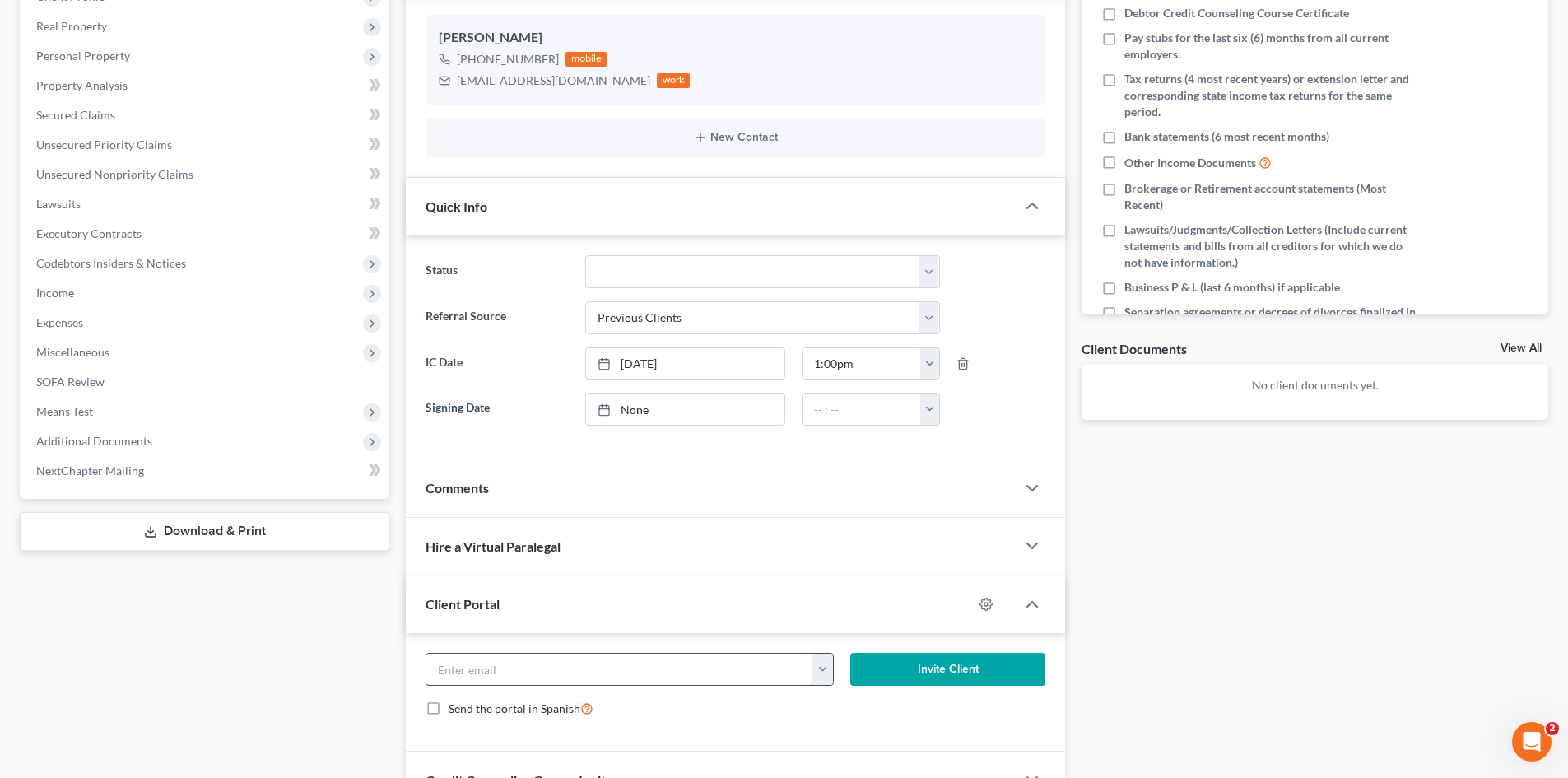
click at [579, 668] on input "email" at bounding box center [620, 669] width 387 height 31
paste input "[EMAIL_ADDRESS][DOMAIN_NAME]"
type input "[EMAIL_ADDRESS][DOMAIN_NAME]"
click at [840, 661] on div "[EMAIL_ADDRESS][DOMAIN_NAME] [EMAIL_ADDRESS][DOMAIN_NAME]" at bounding box center [629, 669] width 424 height 33
click at [964, 663] on button "Invite Client" at bounding box center [949, 669] width 196 height 33
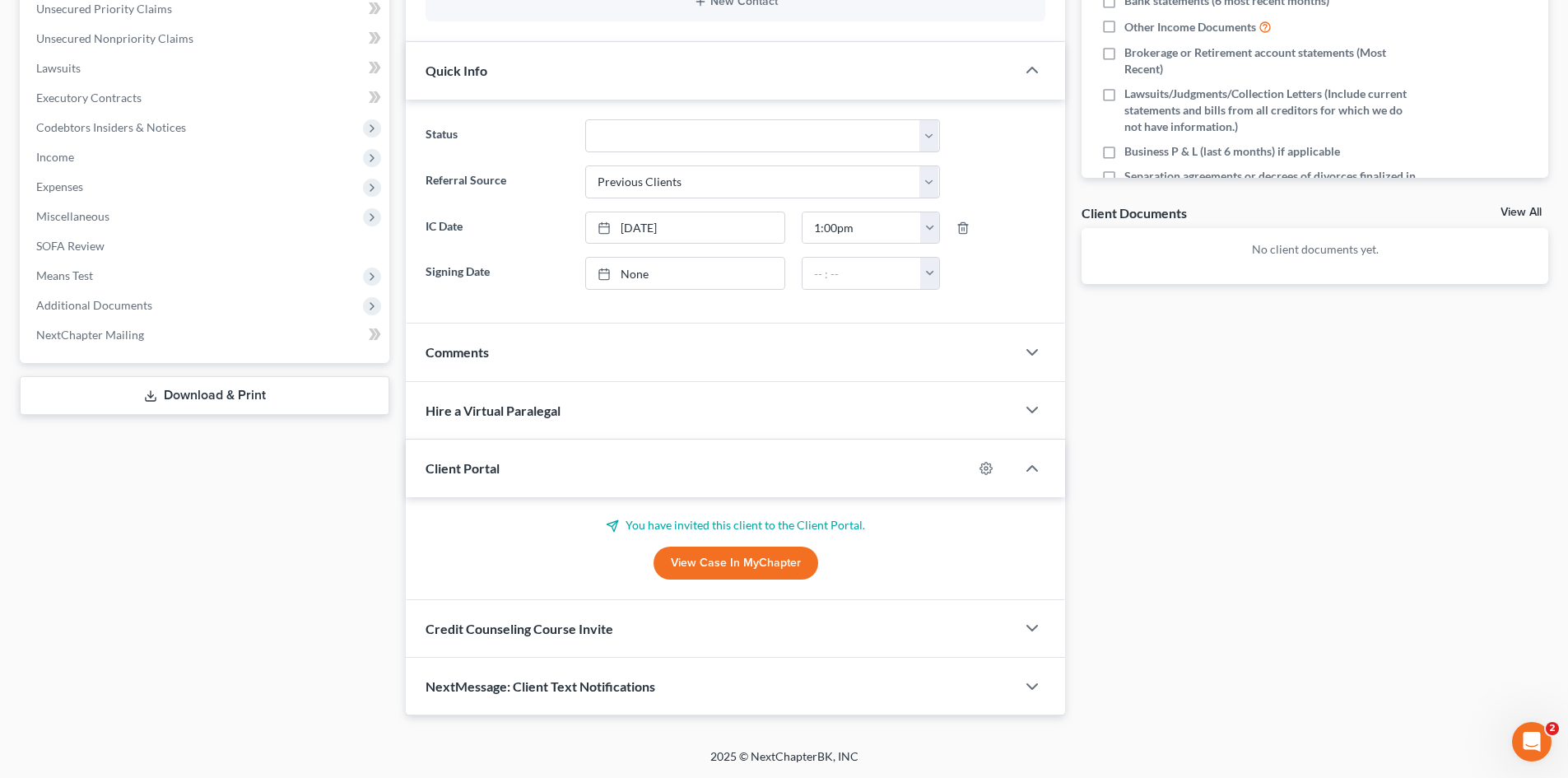
click at [684, 615] on div "Credit Counseling Course Invite" at bounding box center [710, 628] width 610 height 56
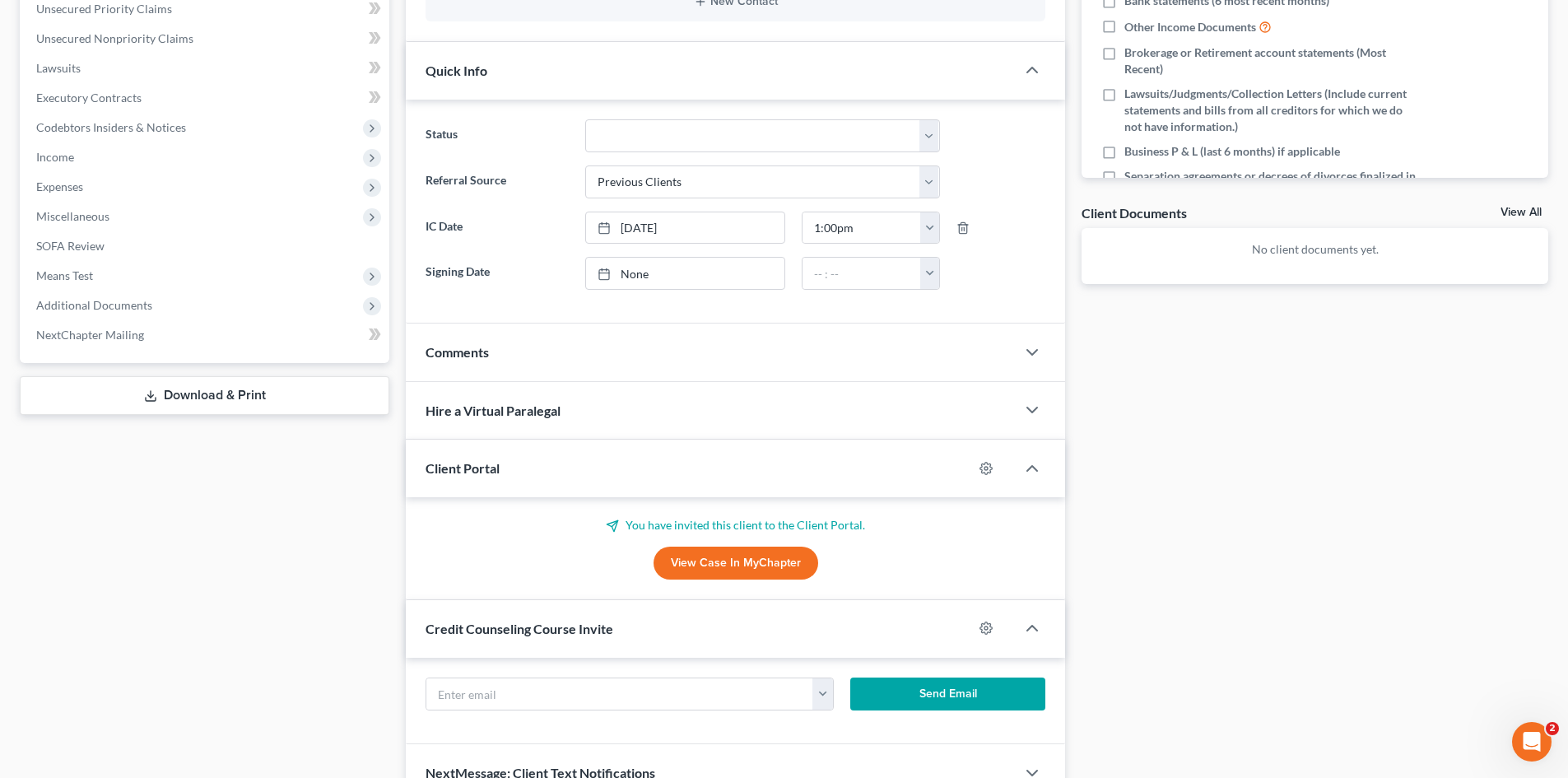
scroll to position [494, 0]
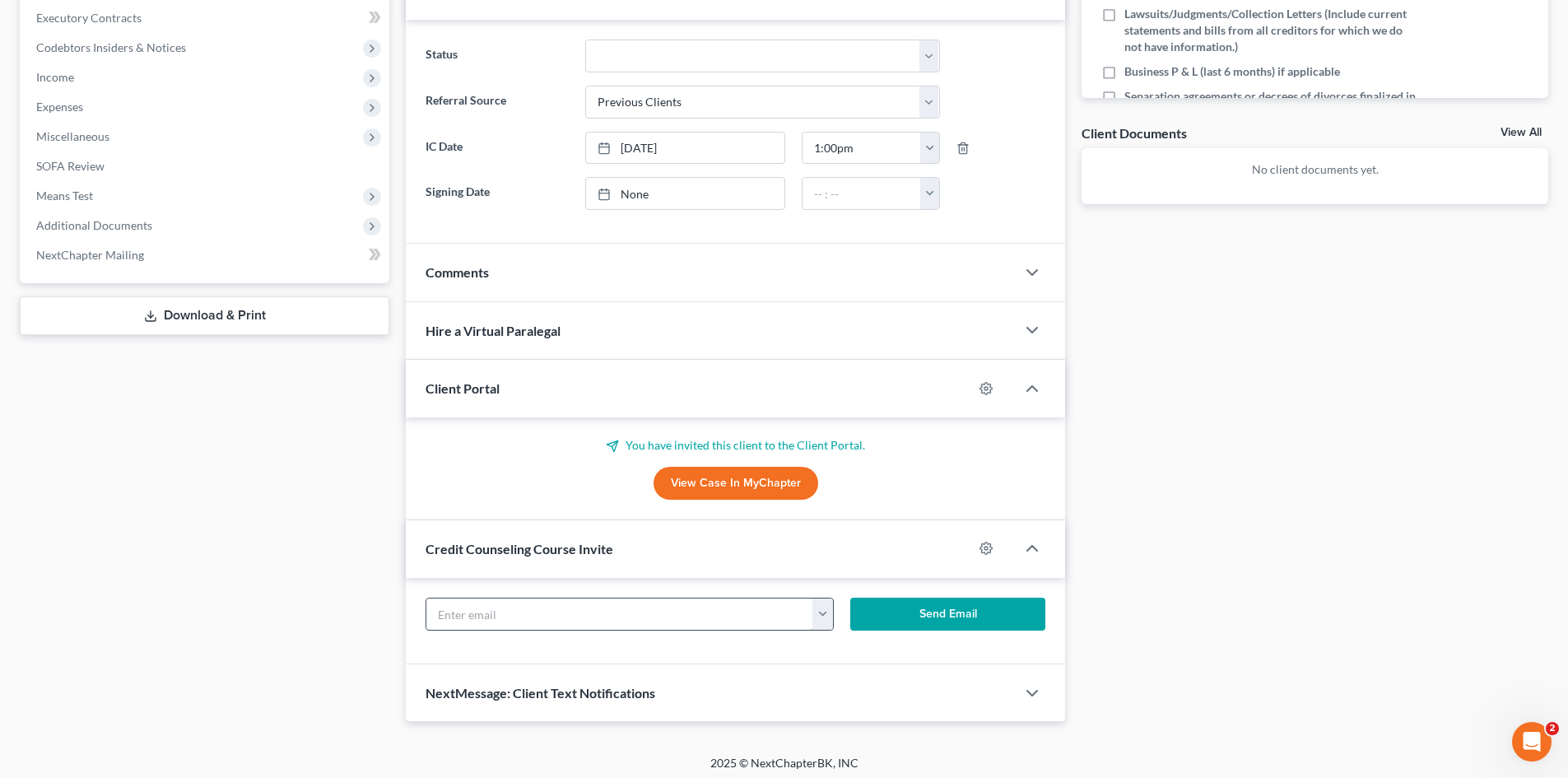
click at [609, 612] on input "text" at bounding box center [620, 615] width 387 height 31
paste input "[EMAIL_ADDRESS][DOMAIN_NAME]"
type input "[EMAIL_ADDRESS][DOMAIN_NAME]"
drag, startPoint x: 909, startPoint y: 604, endPoint x: 83, endPoint y: 465, distance: 837.6
click at [908, 604] on button "Send Email" at bounding box center [949, 615] width 196 height 33
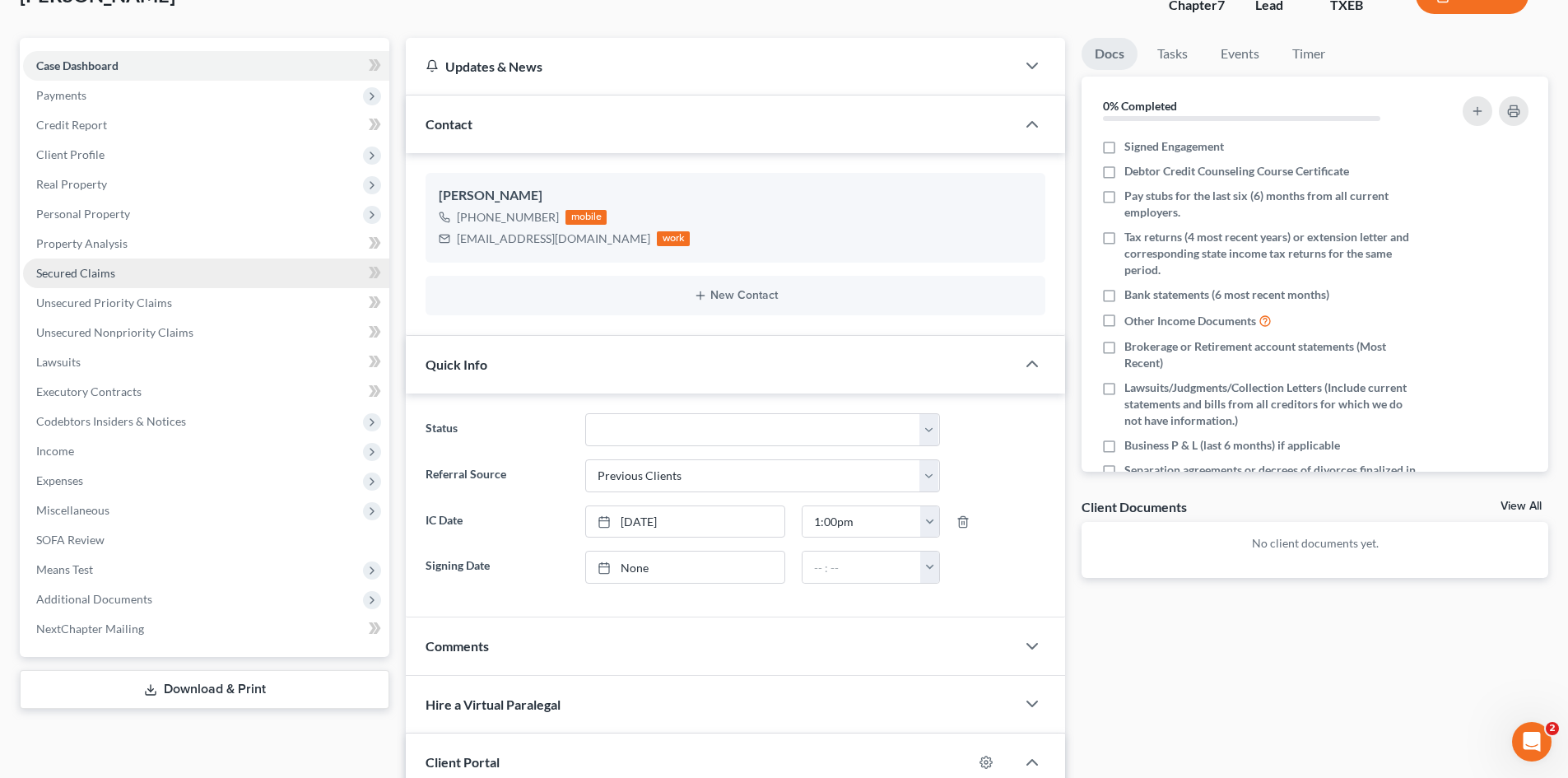
scroll to position [83, 0]
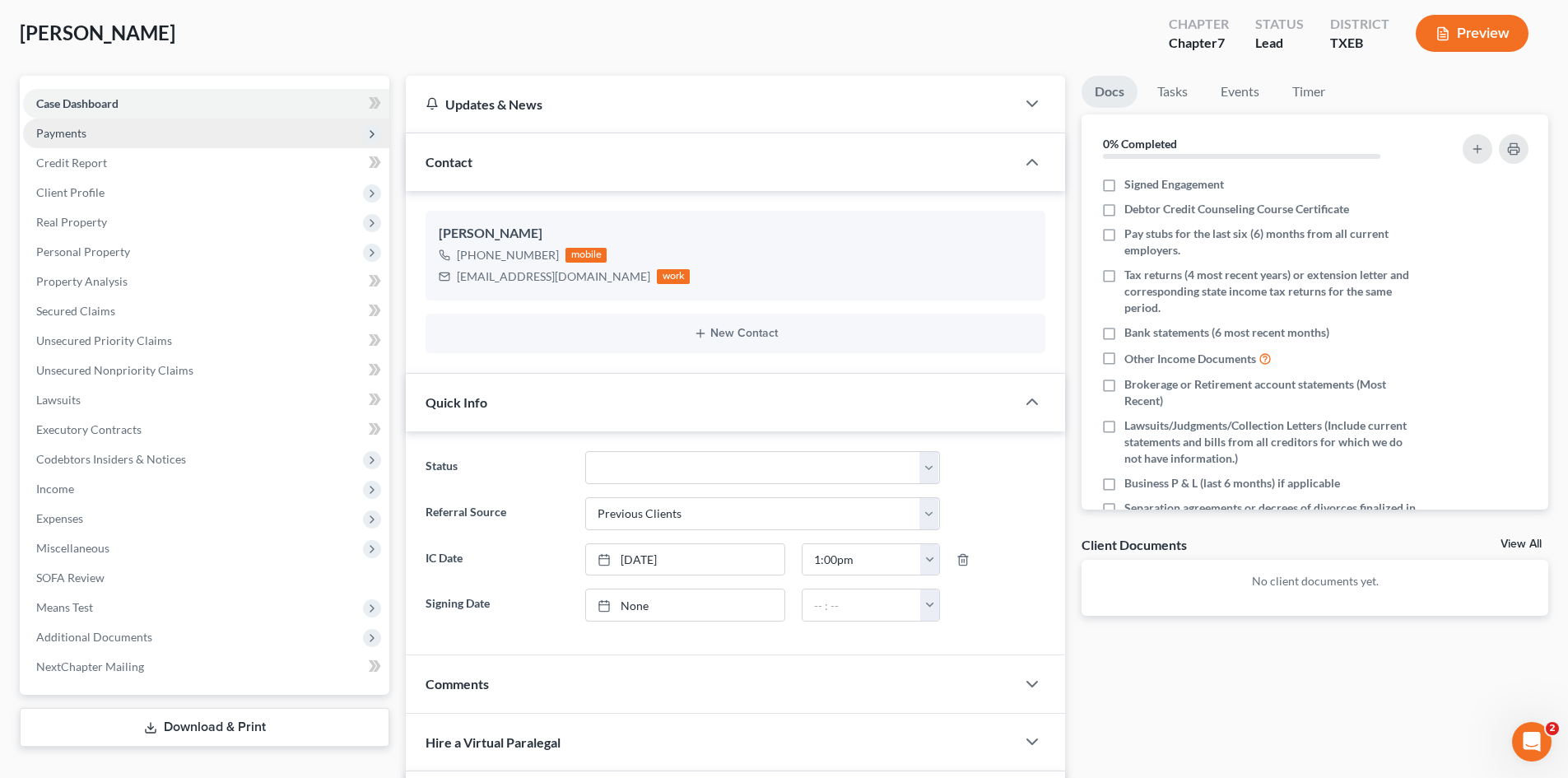
click at [73, 141] on span "Payments" at bounding box center [206, 133] width 366 height 29
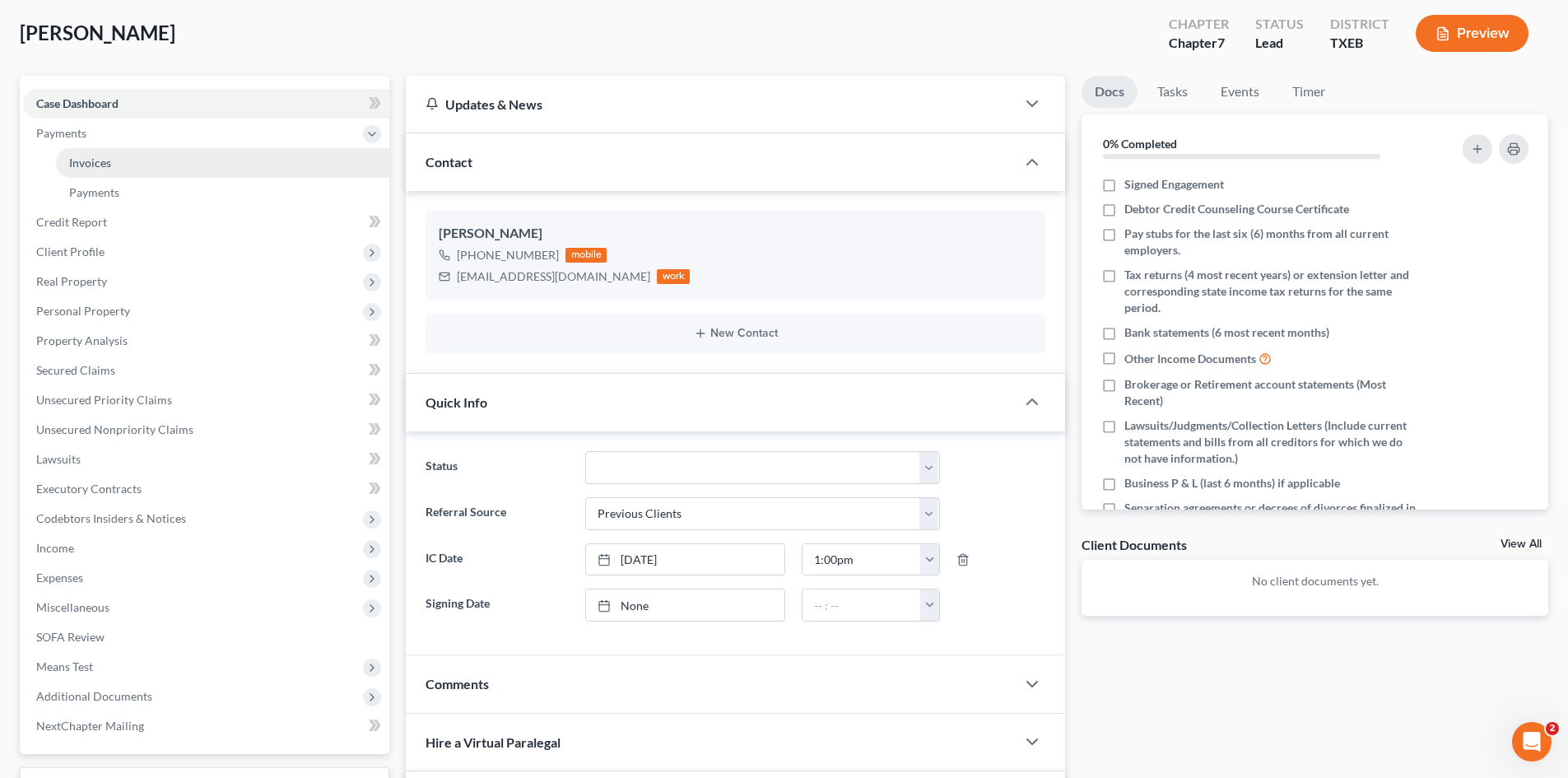
click at [133, 159] on link "Invoices" at bounding box center [223, 162] width 333 height 29
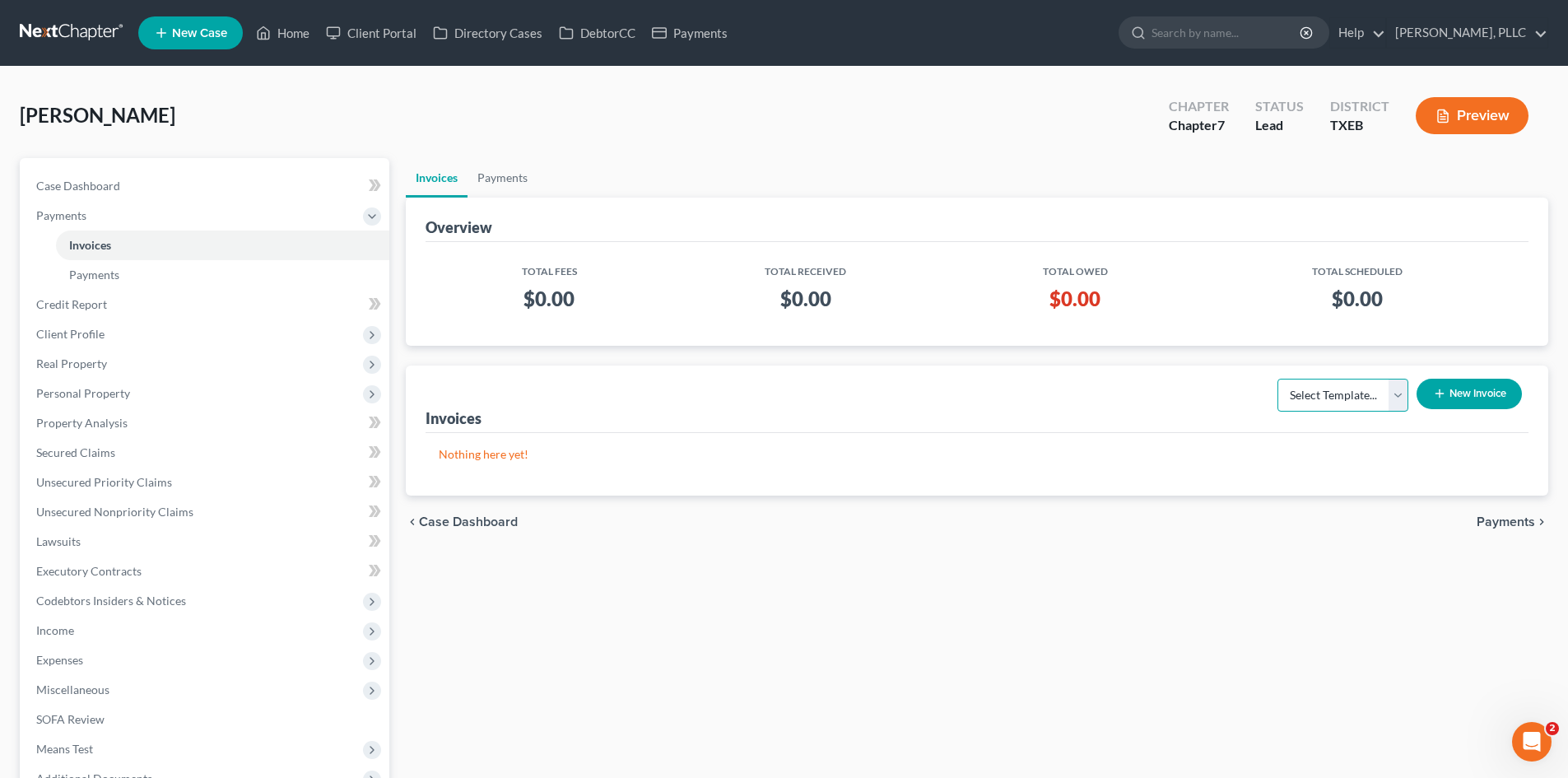
click at [1366, 404] on select "Select Template... Invoice" at bounding box center [1342, 395] width 131 height 33
select select "0"
click at [1277, 378] on select "Select Template... Invoice" at bounding box center [1342, 395] width 131 height 33
click at [1446, 399] on button "New Invoice" at bounding box center [1469, 393] width 105 height 30
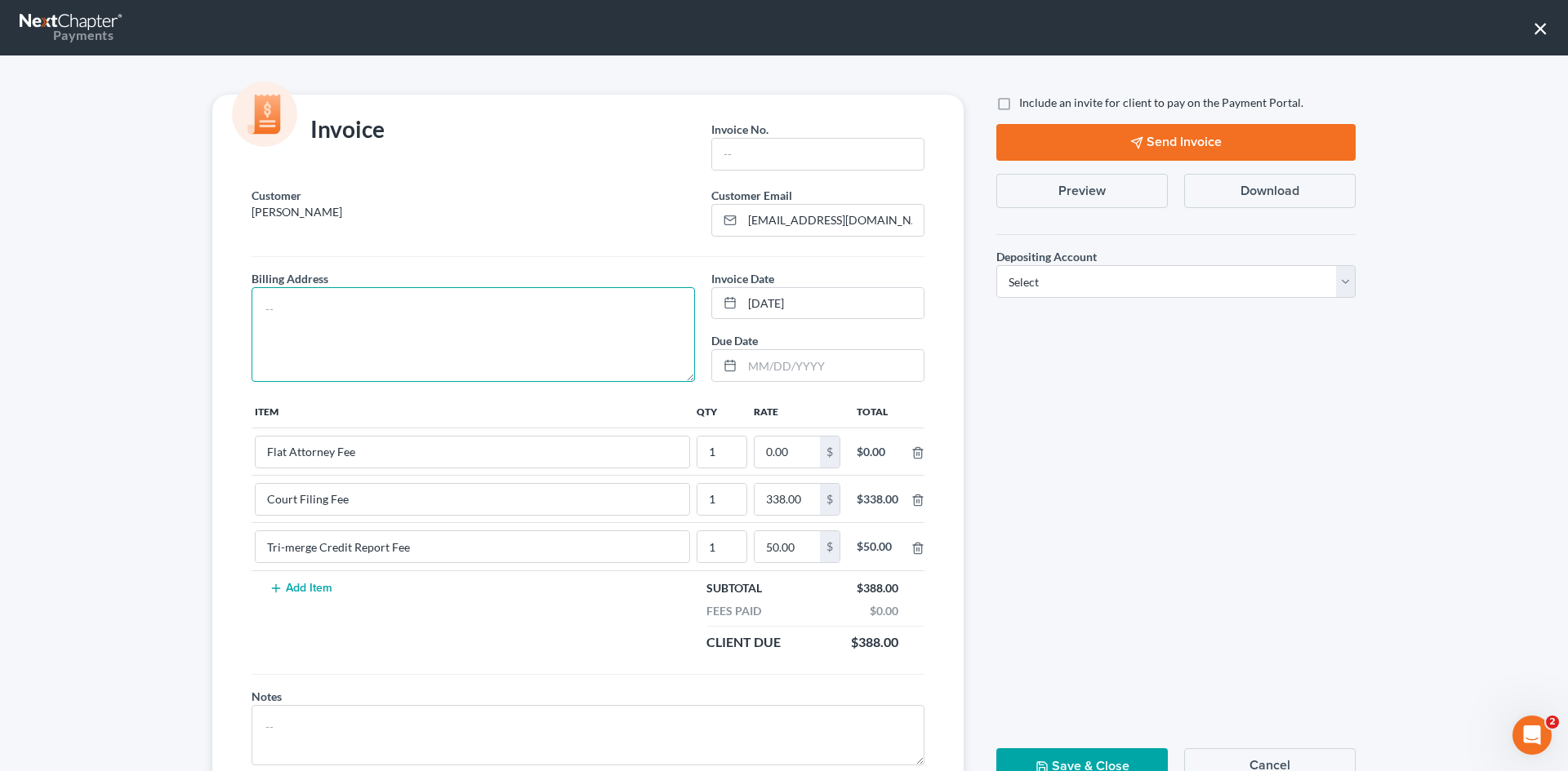
click at [517, 317] on textarea at bounding box center [473, 334] width 444 height 94
type textarea "To be provided."
click at [821, 156] on input "text" at bounding box center [817, 154] width 211 height 31
type input "A0595"
click at [794, 455] on input "0.00" at bounding box center [787, 452] width 66 height 31
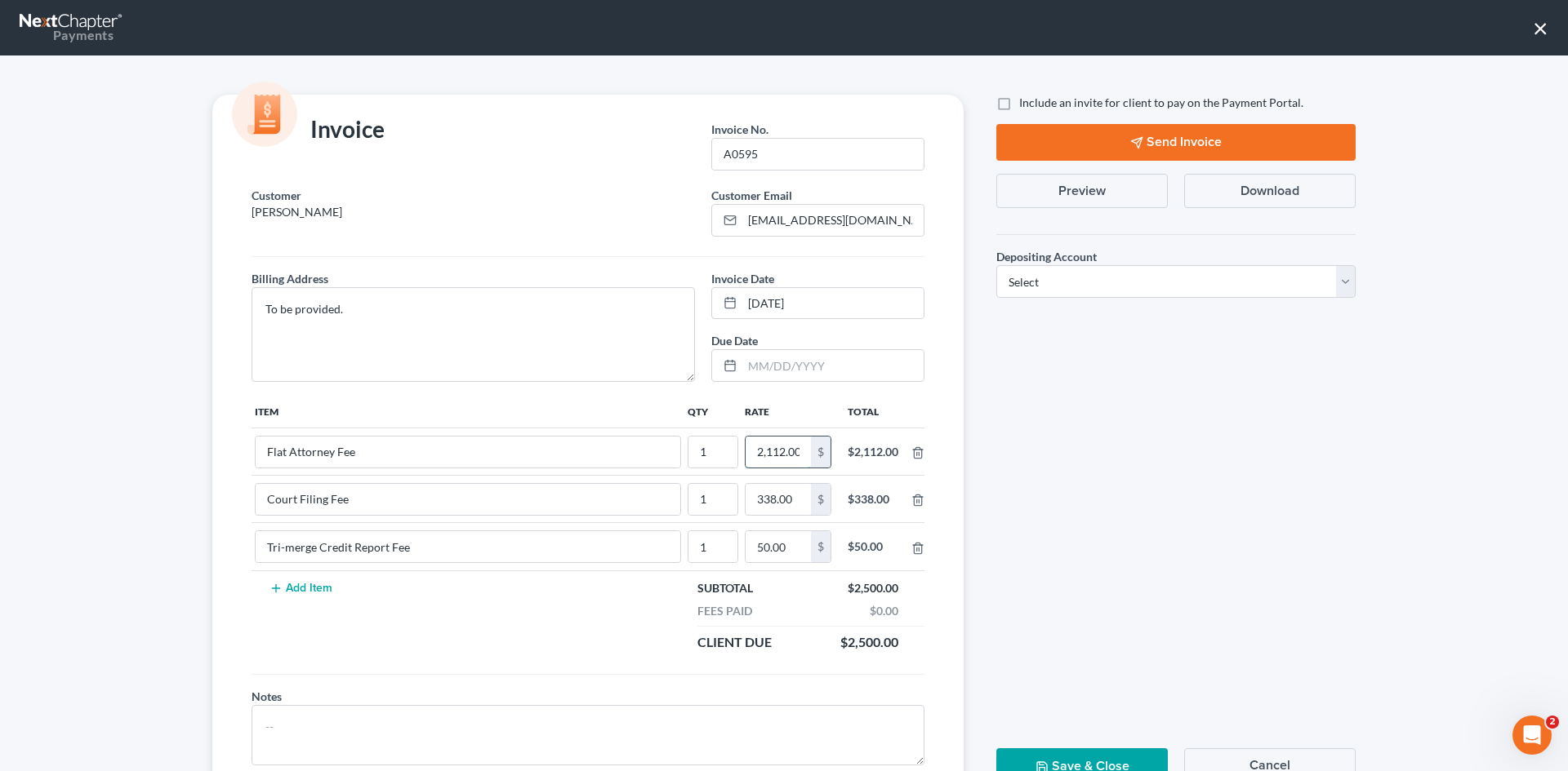
scroll to position [0, 3]
type input "2,112.00"
click at [1028, 104] on span "Include an invite for client to pay on the Payment Portal." at bounding box center [1161, 102] width 284 height 13
click at [1028, 104] on input "Include an invite for client to pay on the Payment Portal." at bounding box center [1030, 99] width 11 height 11
checkbox input "true"
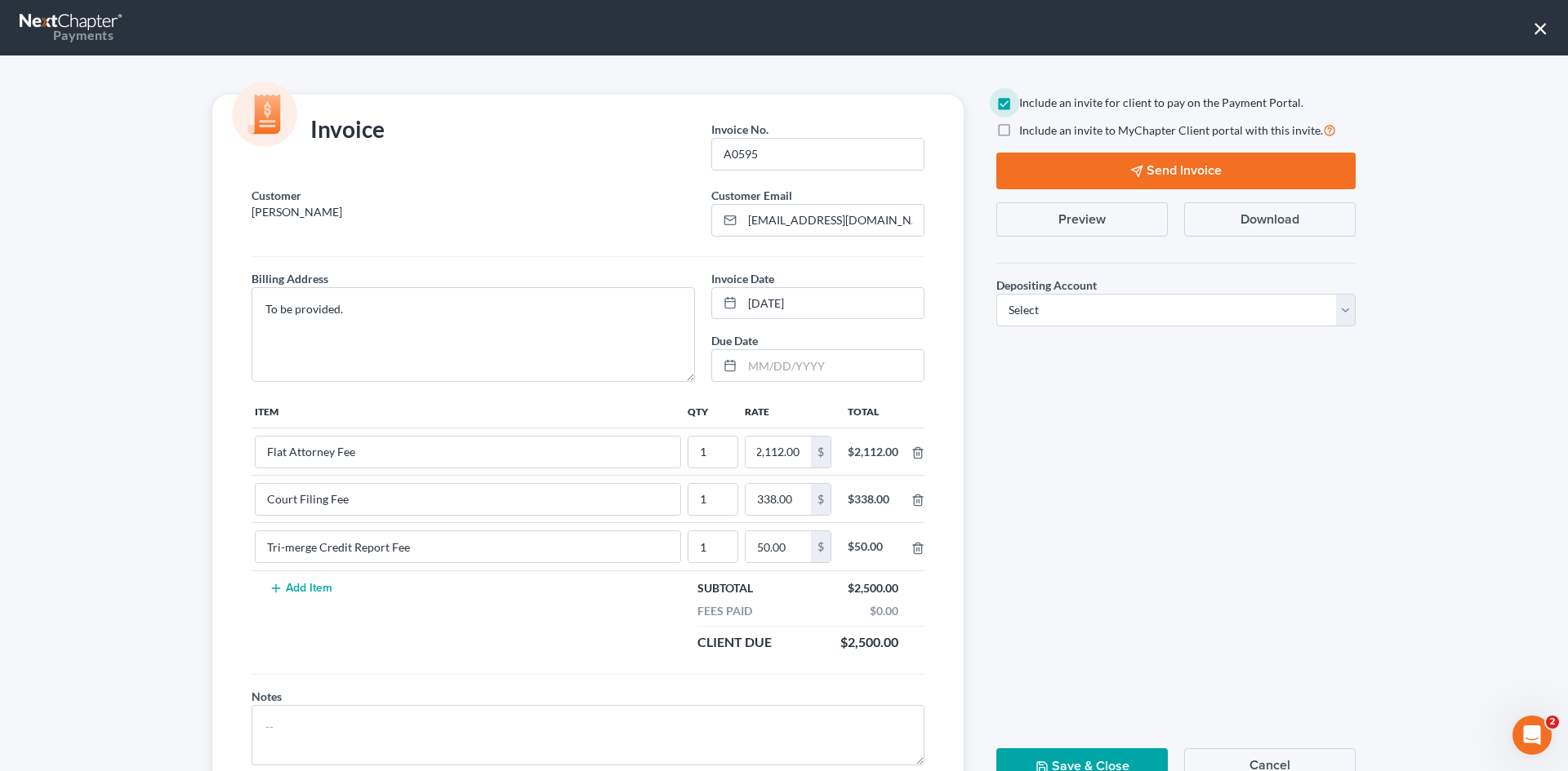
scroll to position [0, 0]
drag, startPoint x: 1116, startPoint y: 303, endPoint x: 1082, endPoint y: 320, distance: 38.0
click at [1116, 303] on select "Select Operation Trust" at bounding box center [1176, 310] width 360 height 33
select select "1"
click at [996, 294] on select "Select Operation Trust" at bounding box center [1176, 310] width 360 height 33
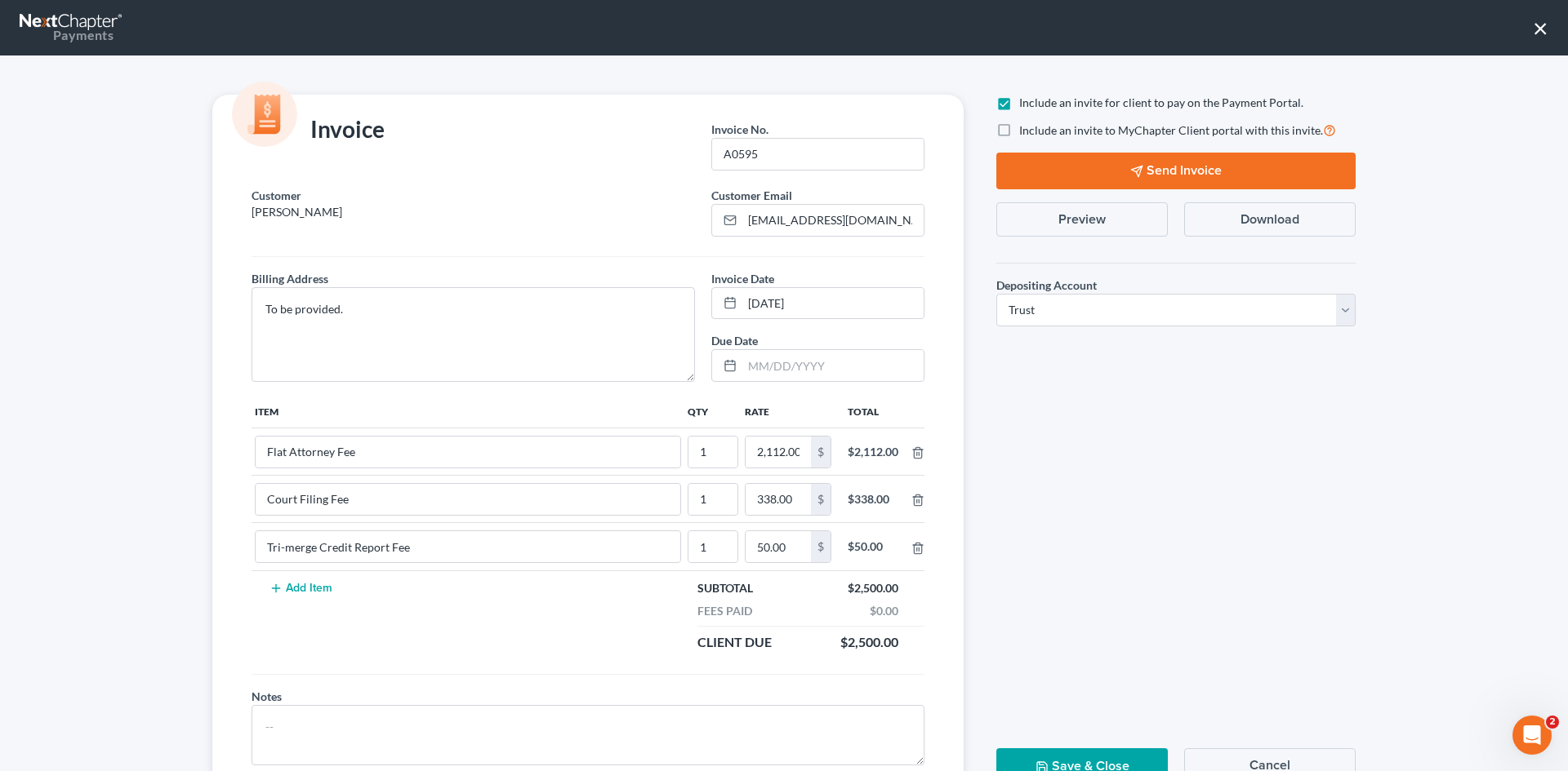
click at [1177, 166] on button "Send Invoice" at bounding box center [1176, 171] width 360 height 37
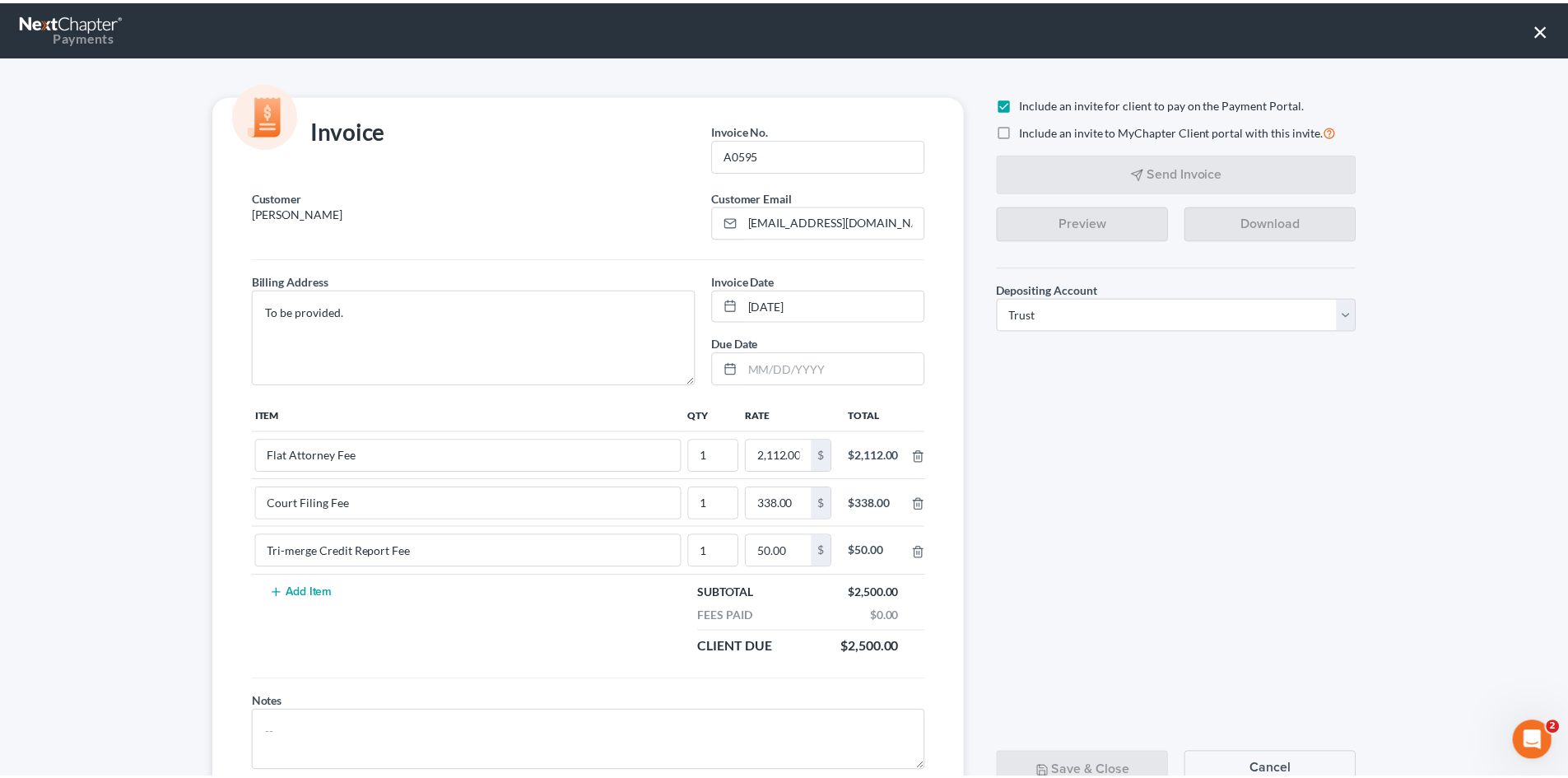
scroll to position [67, 0]
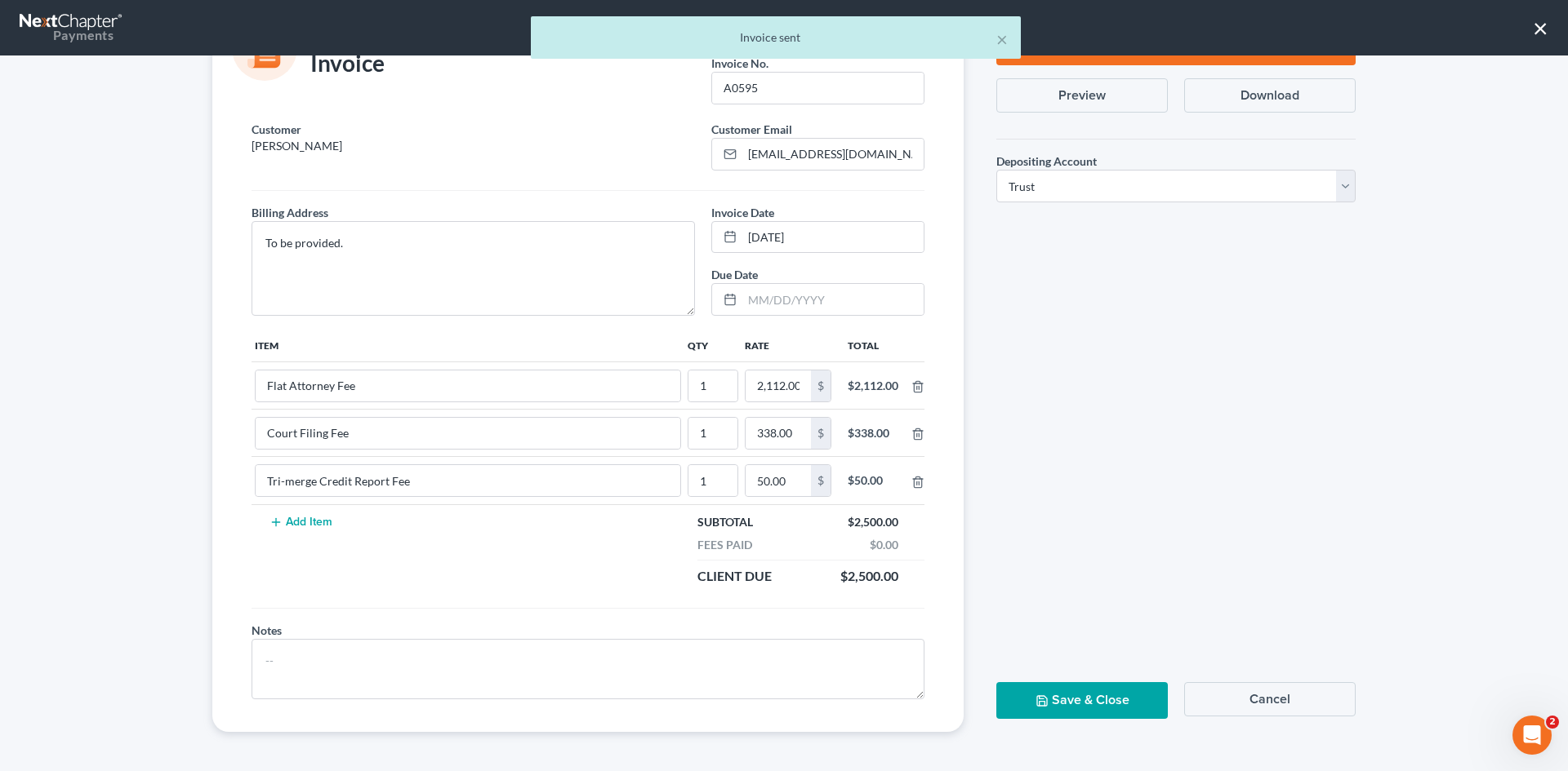
click at [1072, 708] on button "Save & Close" at bounding box center [1082, 701] width 172 height 37
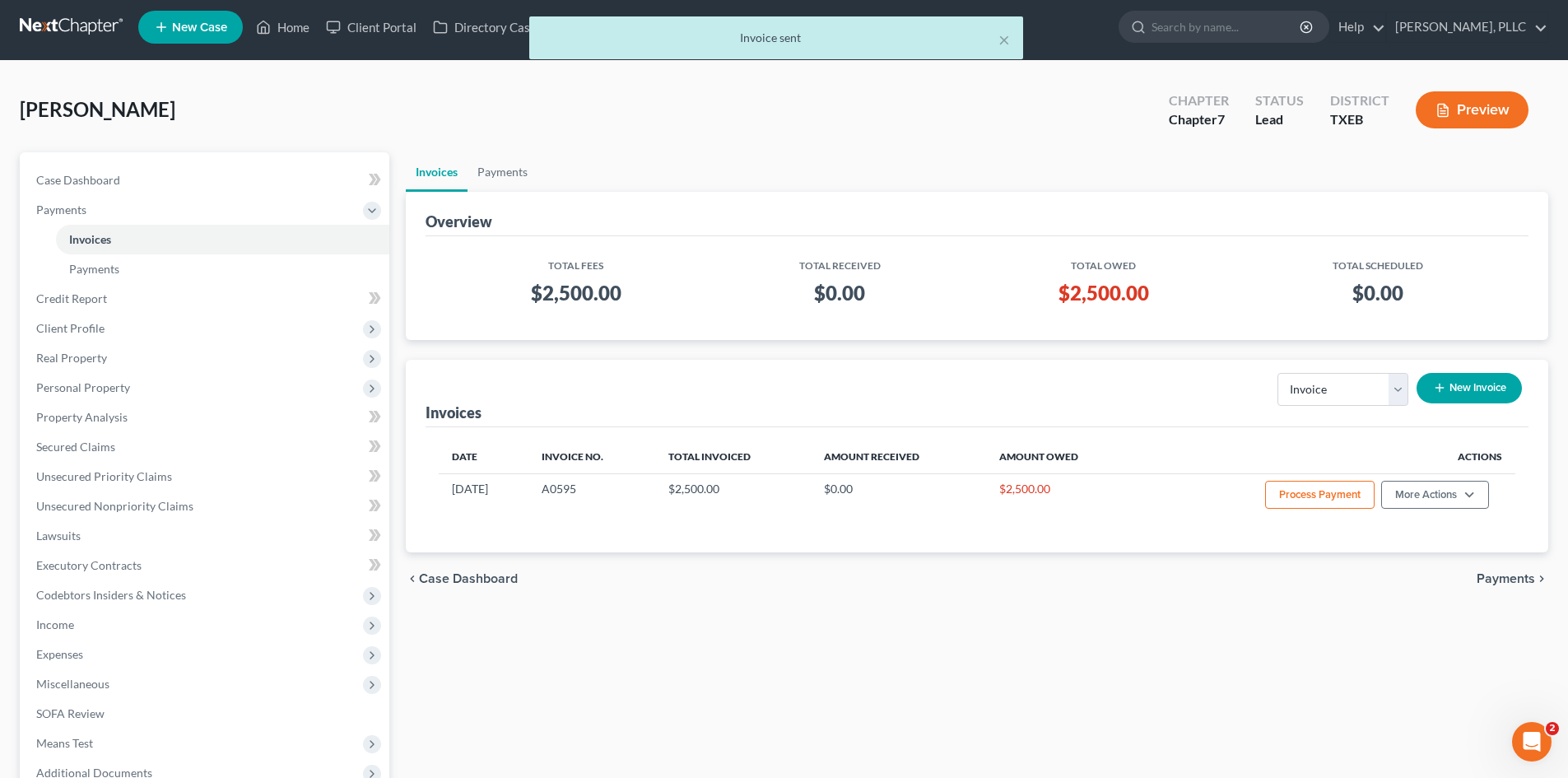
scroll to position [0, 0]
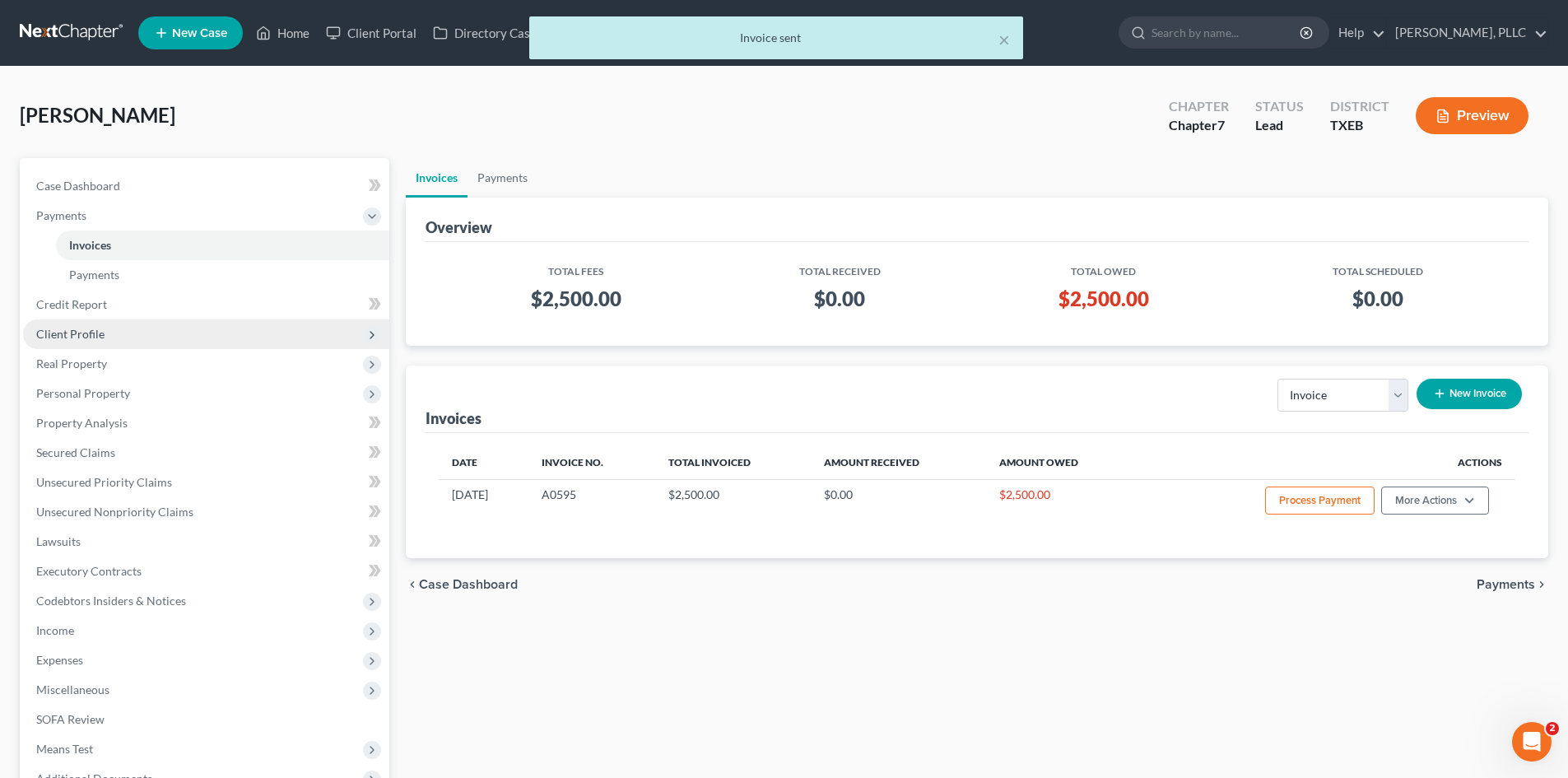
click at [126, 338] on span "Client Profile" at bounding box center [206, 334] width 366 height 29
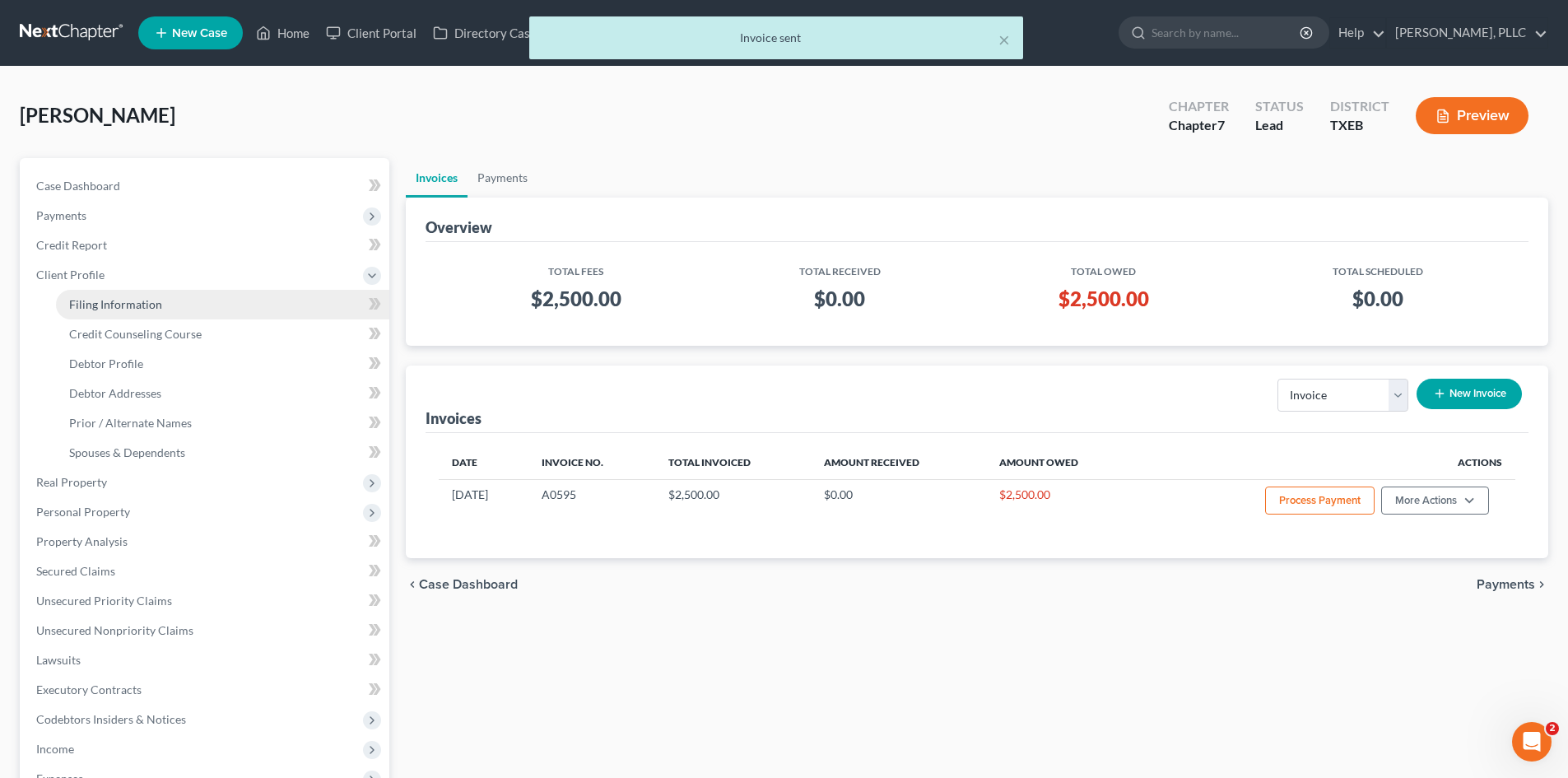
click at [128, 300] on span "Filing Information" at bounding box center [116, 304] width 93 height 14
select select "1"
select select "0"
select select "77"
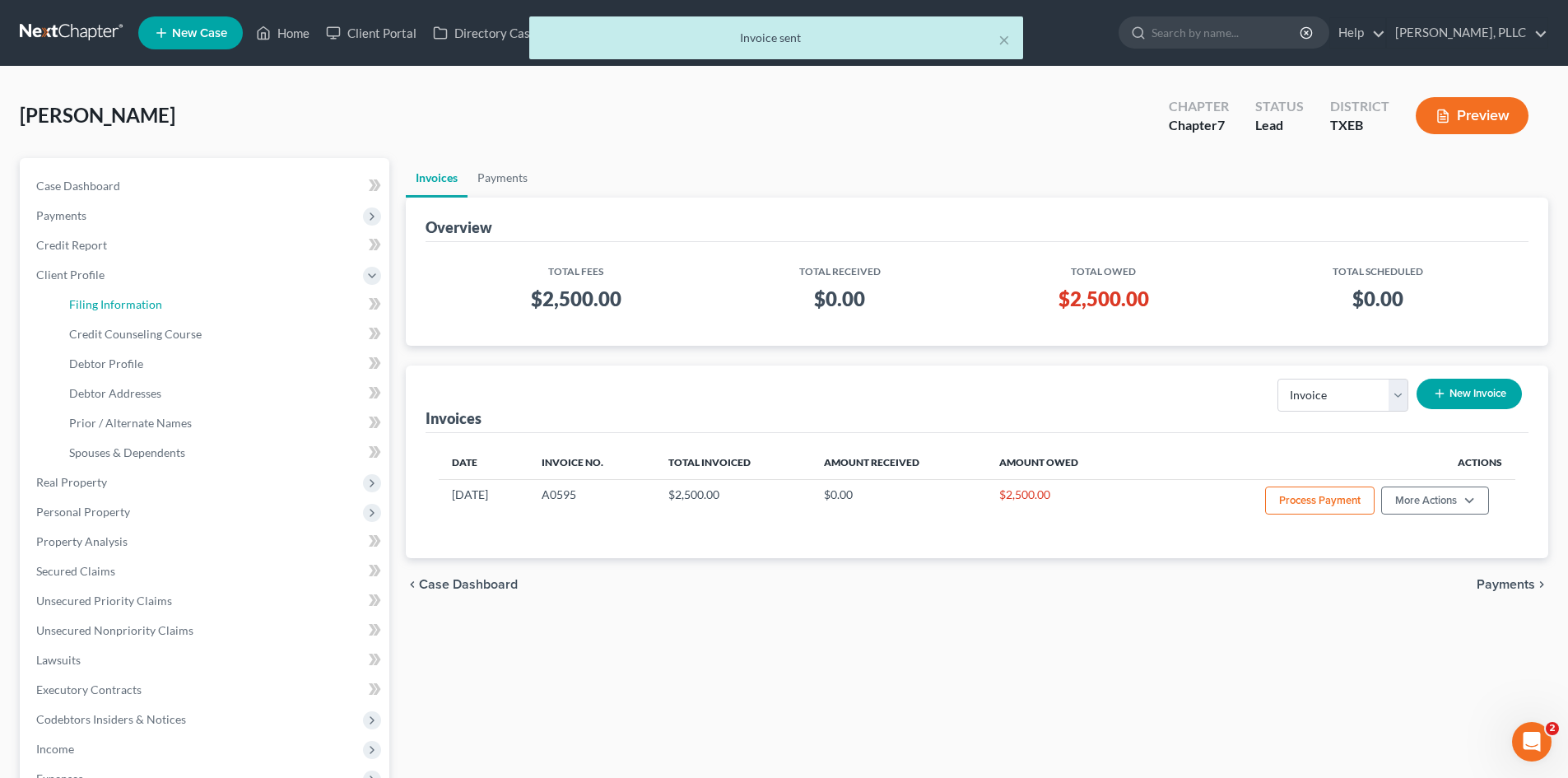
select select "45"
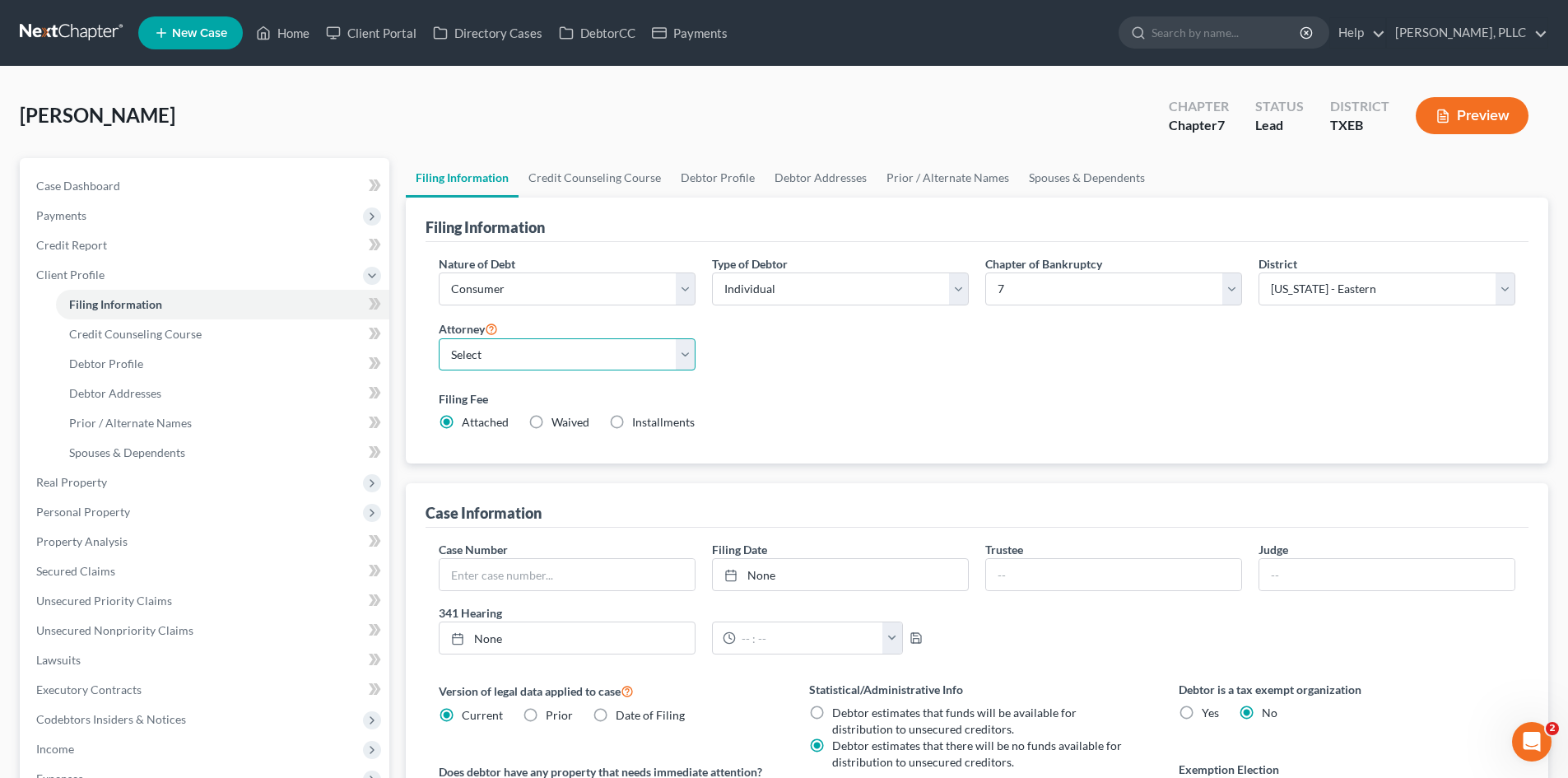
click at [591, 351] on select "Select [PERSON_NAME] - TXEB [PERSON_NAME] - [GEOGRAPHIC_DATA] [PERSON_NAME] - […" at bounding box center [567, 355] width 257 height 33
select select "0"
click at [438, 338] on select "Select [PERSON_NAME] - TXEB [PERSON_NAME] - [GEOGRAPHIC_DATA] [PERSON_NAME] - […" at bounding box center [567, 355] width 257 height 33
click at [513, 110] on div "[PERSON_NAME] Upgraded Chapter Chapter 7 Status [GEOGRAPHIC_DATA] TXEB Preview" at bounding box center [784, 123] width 1528 height 72
click at [148, 186] on link "Case Dashboard" at bounding box center [206, 186] width 366 height 29
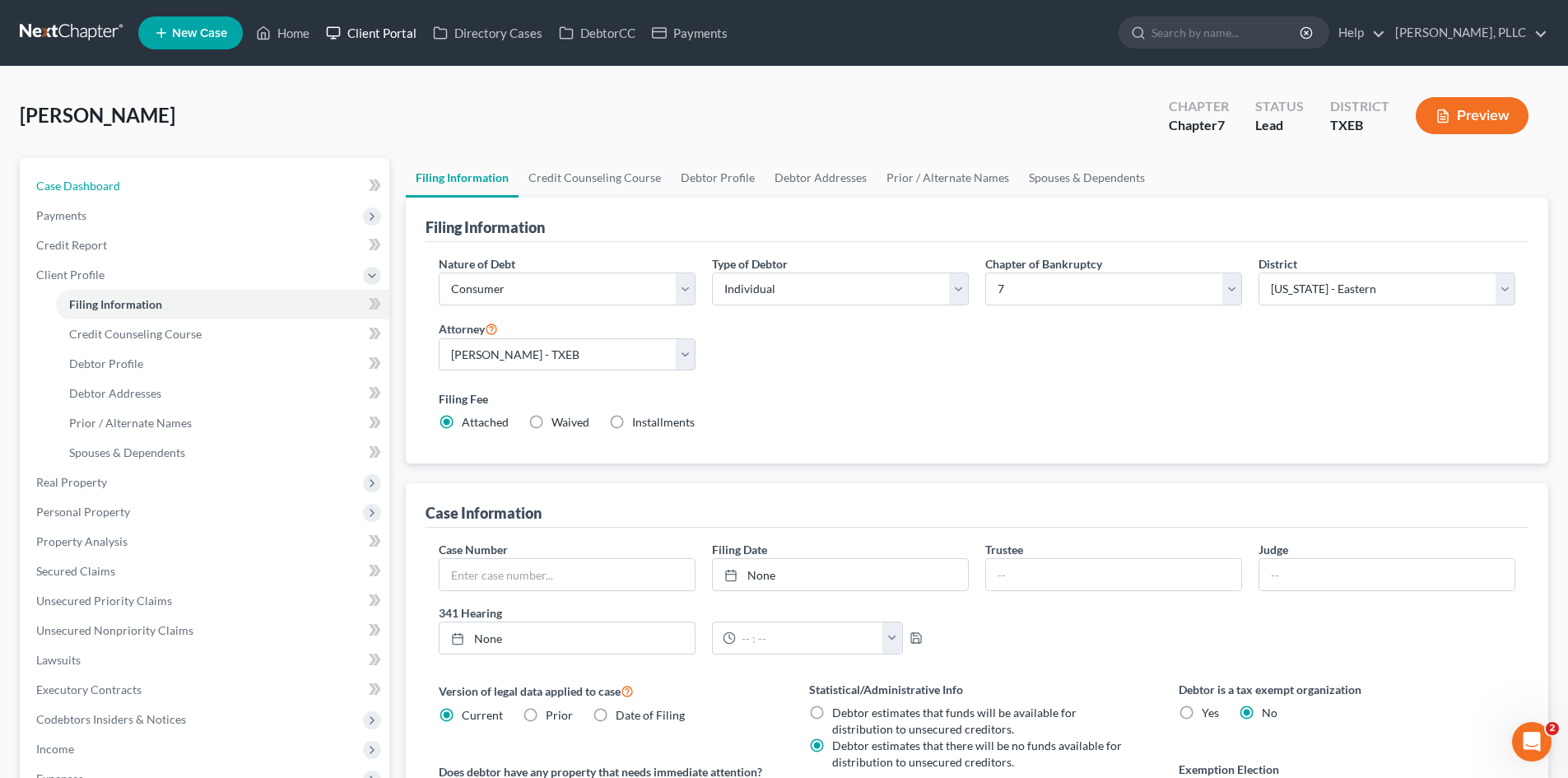
select select "1"
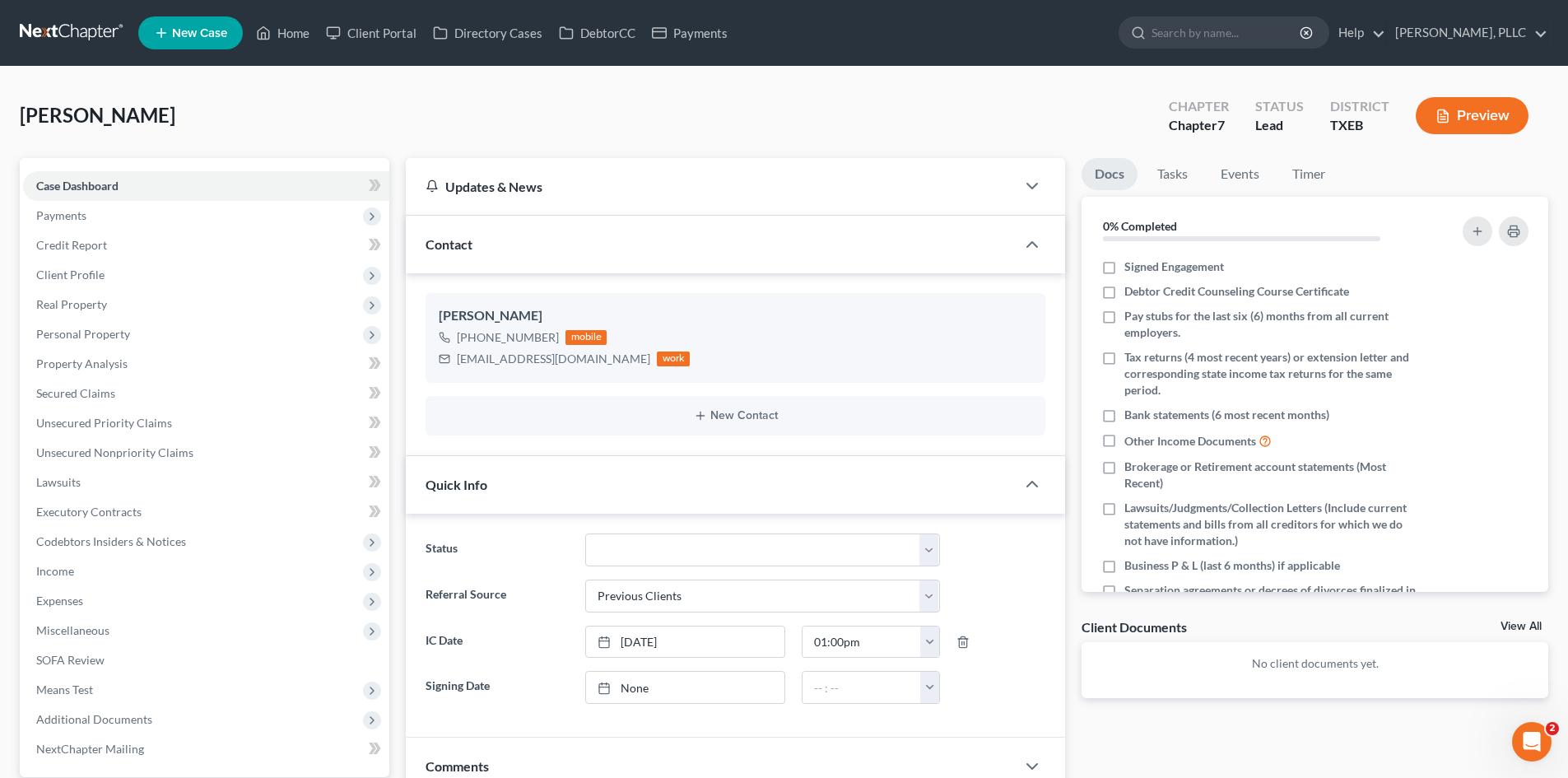
click at [185, 40] on link "New Case" at bounding box center [191, 33] width 105 height 33
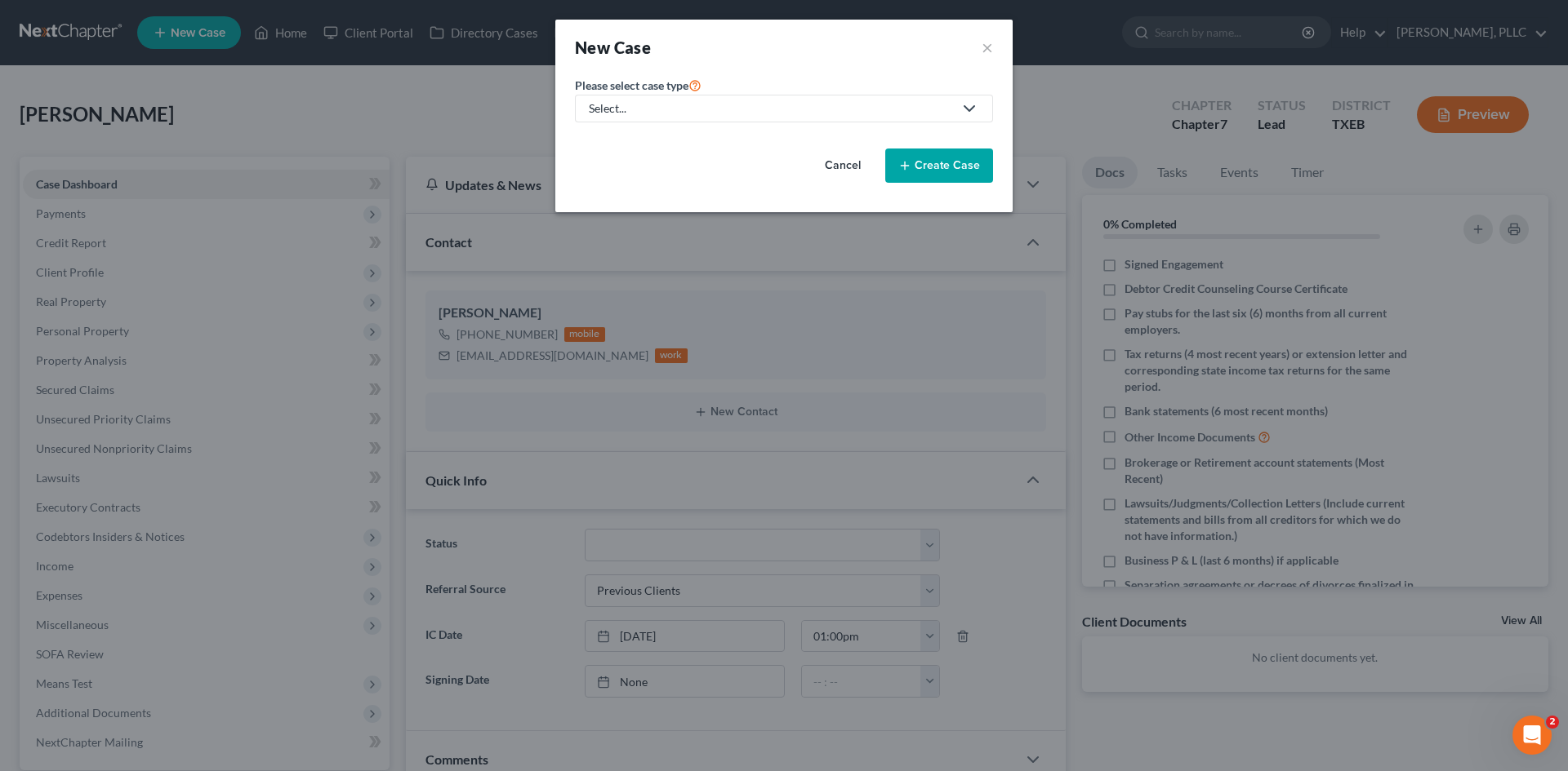
click at [686, 106] on div "Select..." at bounding box center [770, 108] width 365 height 16
click at [649, 139] on div "Bankruptcy" at bounding box center [657, 141] width 133 height 16
select select "78"
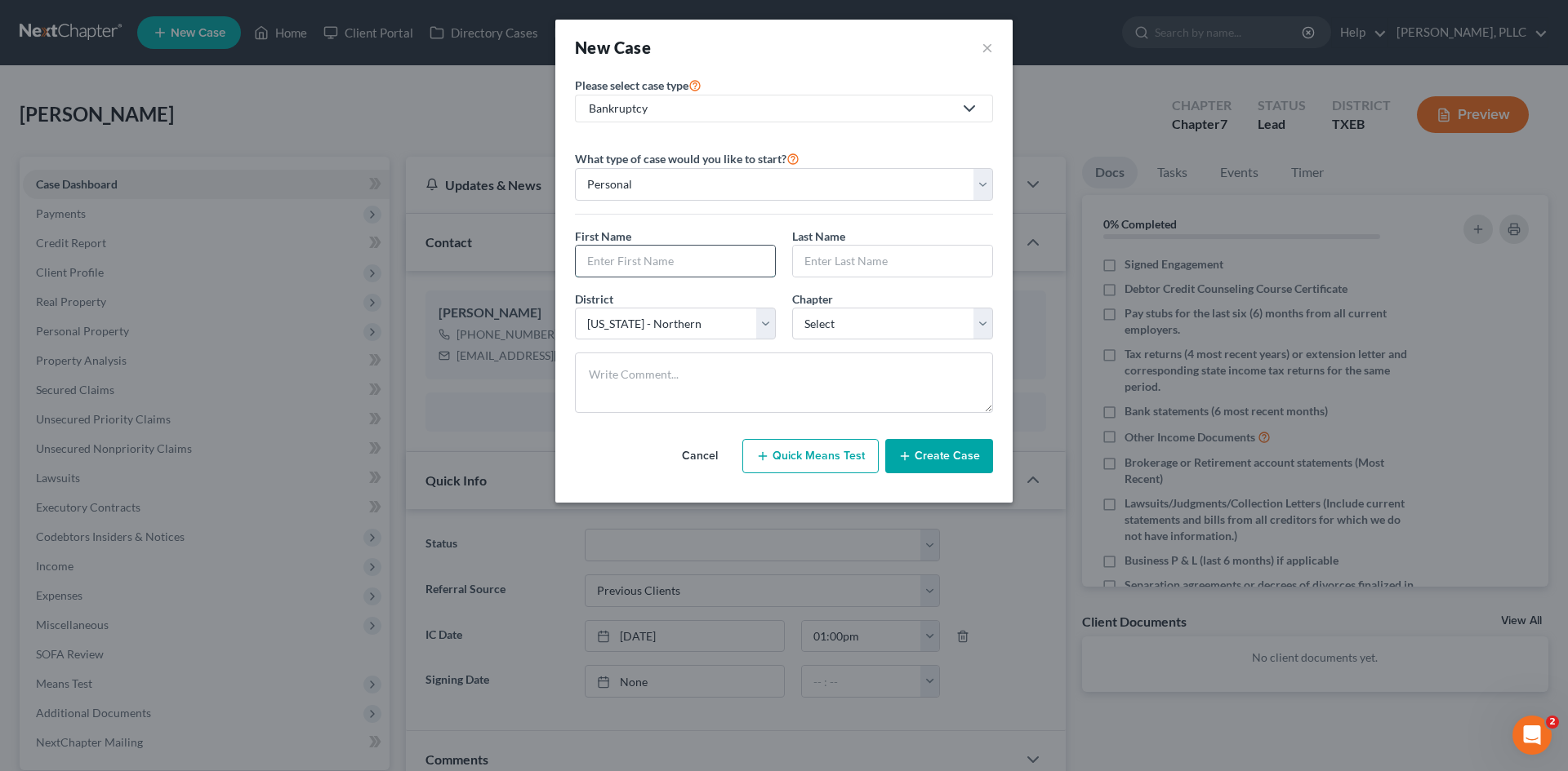
drag, startPoint x: 623, startPoint y: 270, endPoint x: 617, endPoint y: 255, distance: 16.2
click at [623, 270] on input "text" at bounding box center [675, 261] width 200 height 31
type input "[PERSON_NAME]"
drag, startPoint x: 845, startPoint y: 263, endPoint x: 850, endPoint y: 255, distance: 9.4
click at [845, 263] on input "text" at bounding box center [892, 261] width 200 height 31
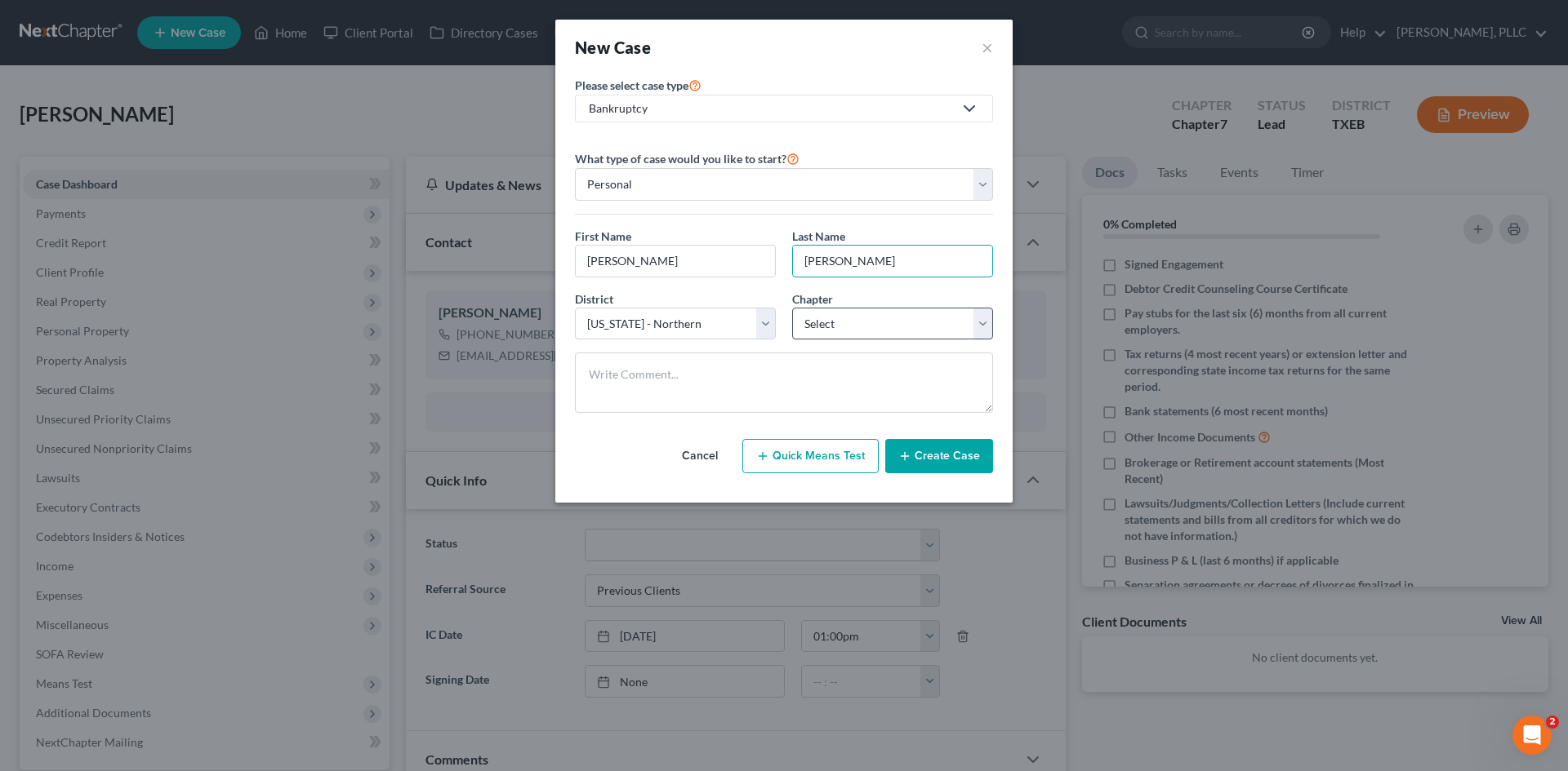
type input "[PERSON_NAME]"
click at [904, 317] on select "Select 7 11 12 13" at bounding box center [892, 324] width 201 height 33
select select "0"
click at [792, 307] on select "Select 7 11 12 13" at bounding box center [892, 324] width 201 height 33
click at [944, 466] on button "Create Case" at bounding box center [939, 456] width 108 height 35
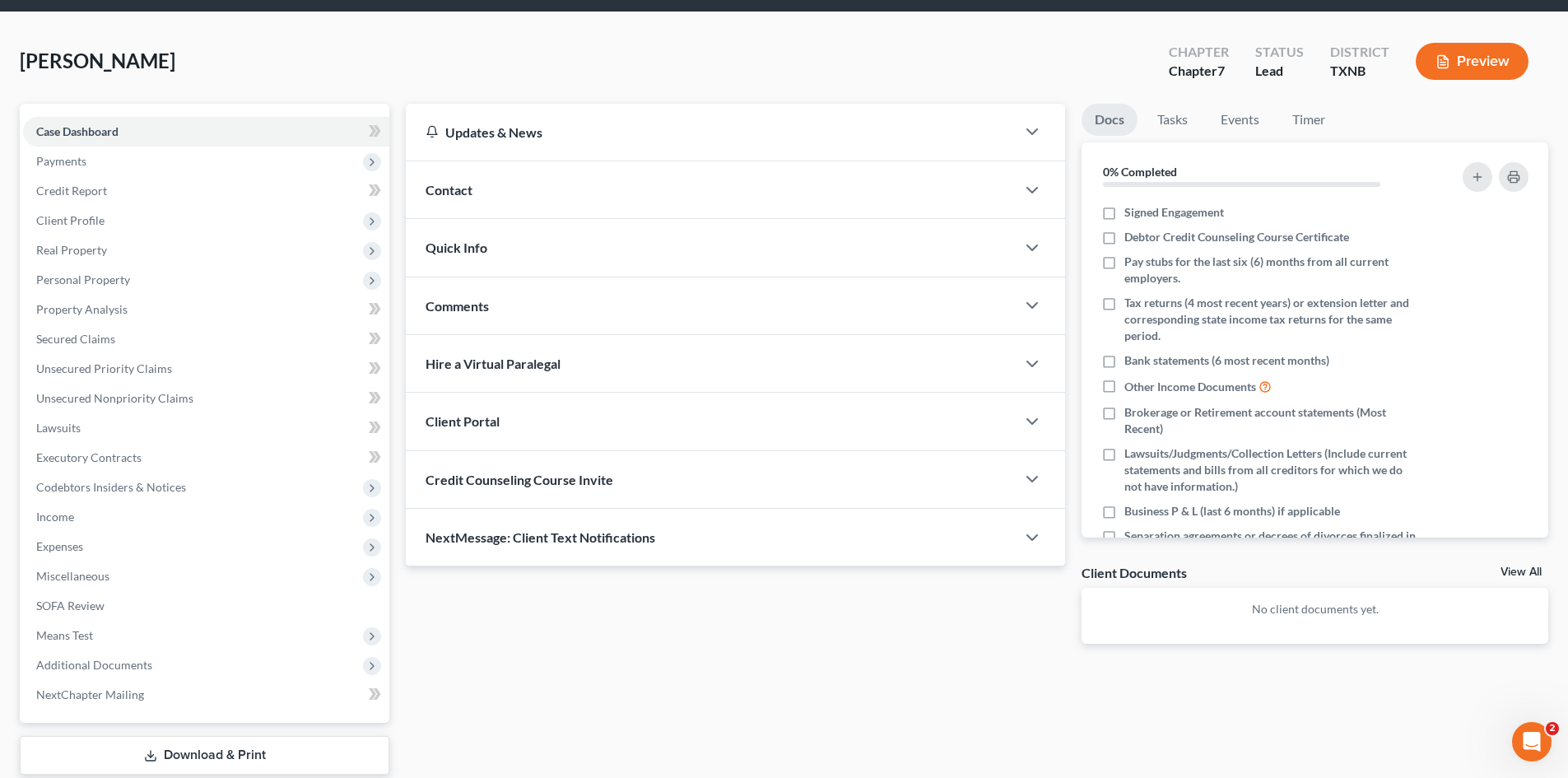
scroll to position [114, 0]
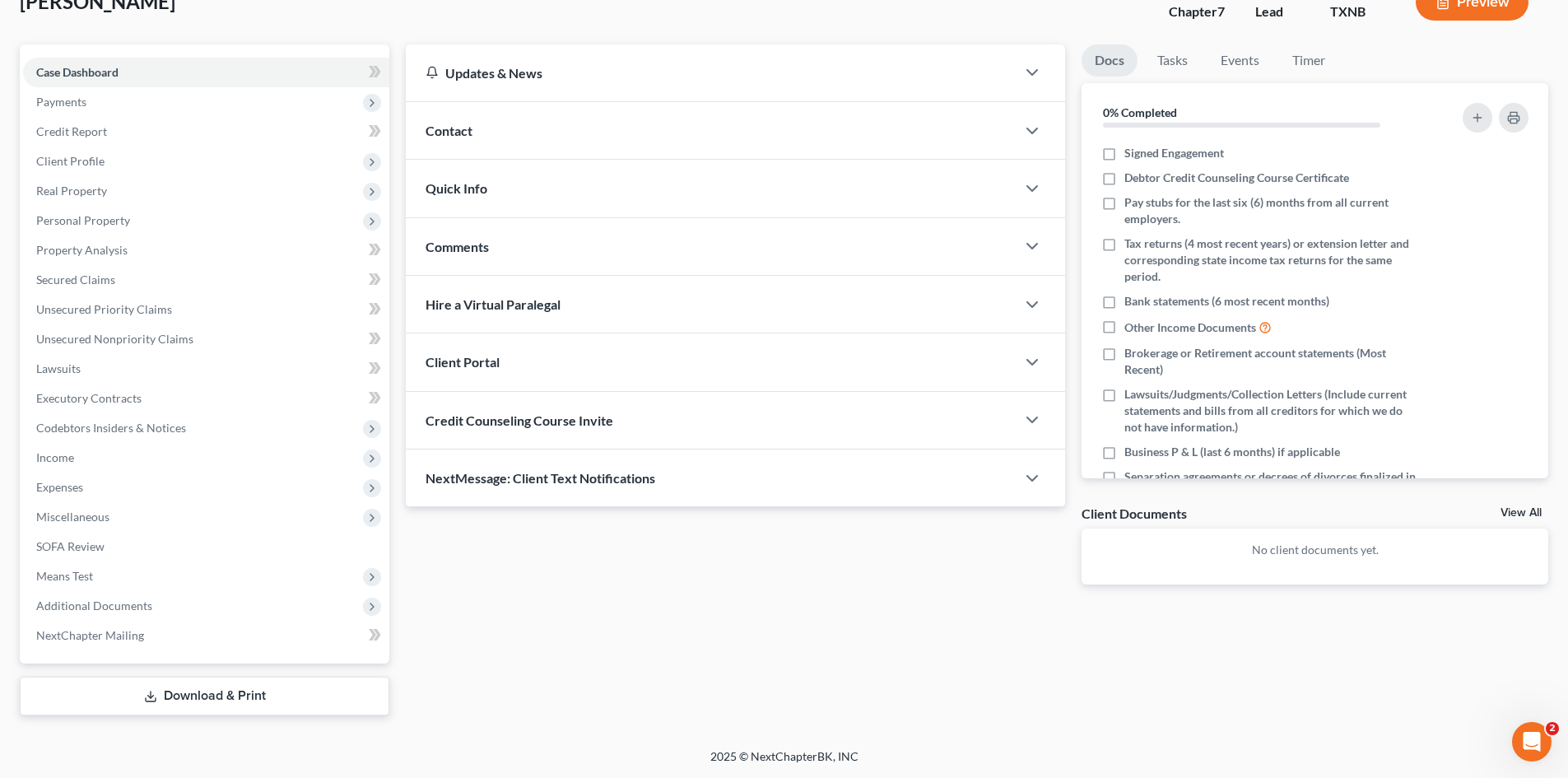
click at [563, 126] on div "Contact" at bounding box center [710, 130] width 610 height 56
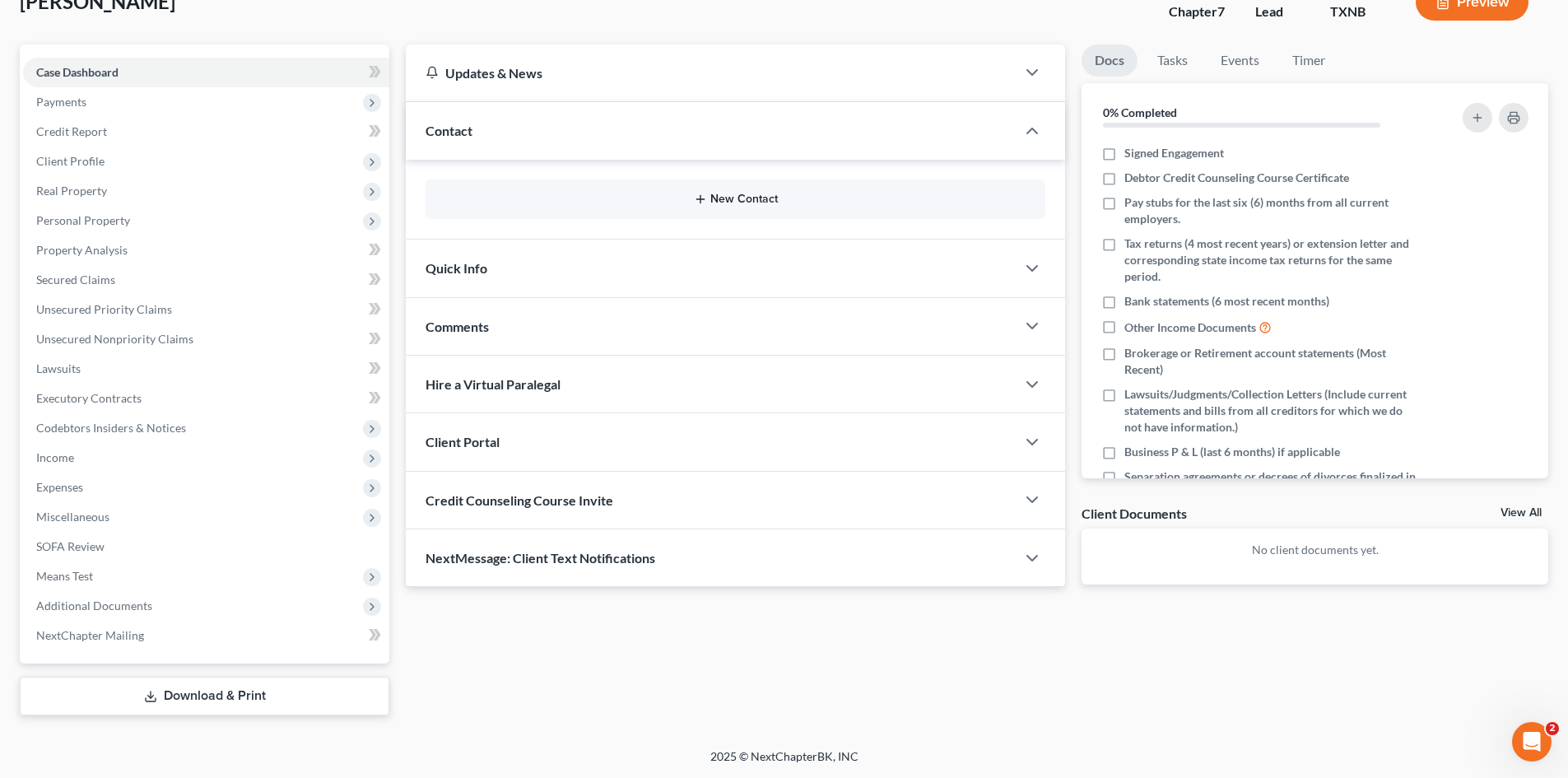
click at [841, 198] on button "New Contact" at bounding box center [735, 199] width 593 height 14
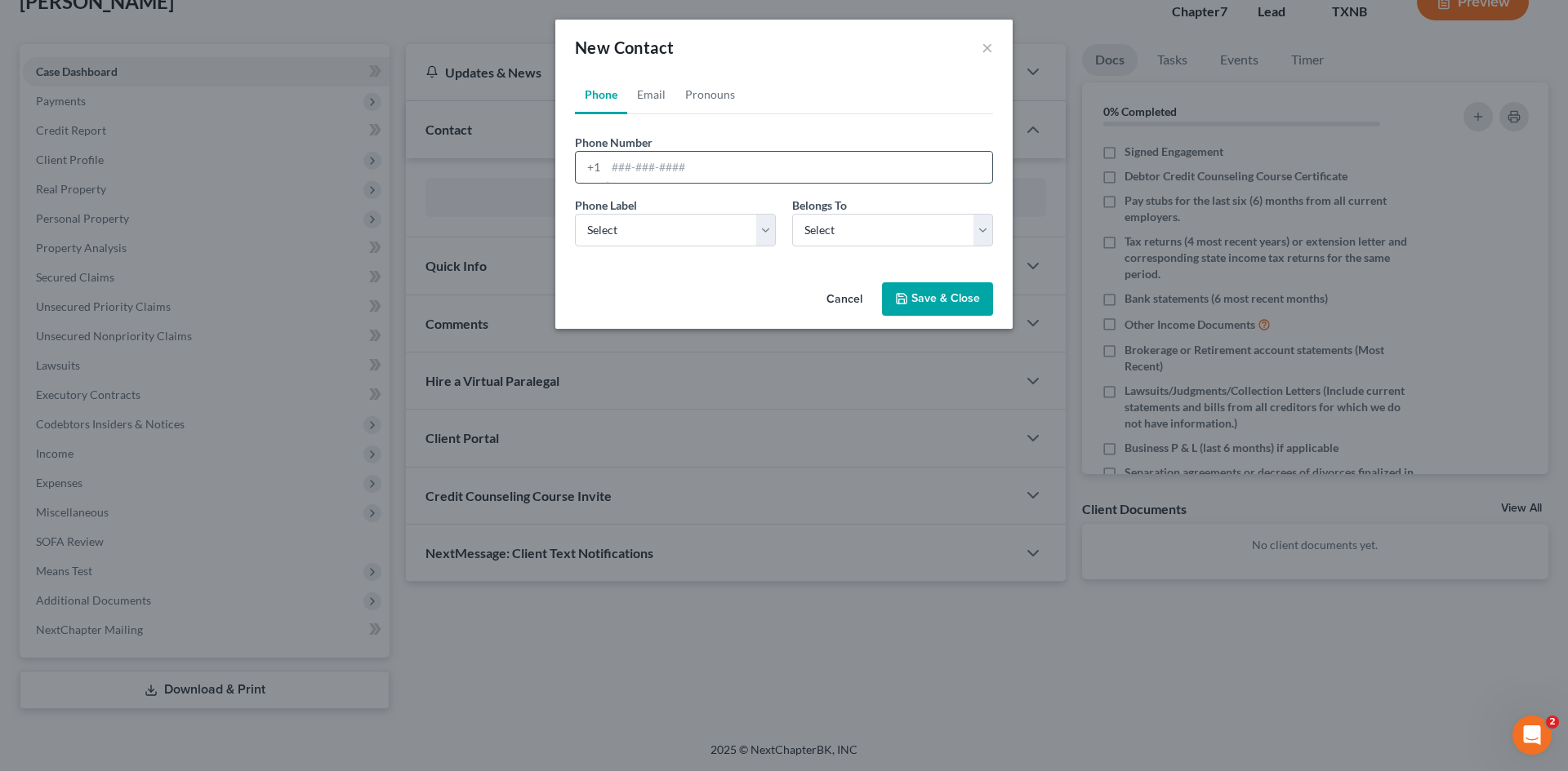
click at [718, 171] on input "tel" at bounding box center [798, 167] width 386 height 31
type input "[PHONE_NUMBER]"
click at [711, 240] on select "Select Mobile Home Work Other" at bounding box center [675, 230] width 201 height 33
select select "0"
click at [575, 214] on select "Select Mobile Home Work Other" at bounding box center [675, 230] width 201 height 33
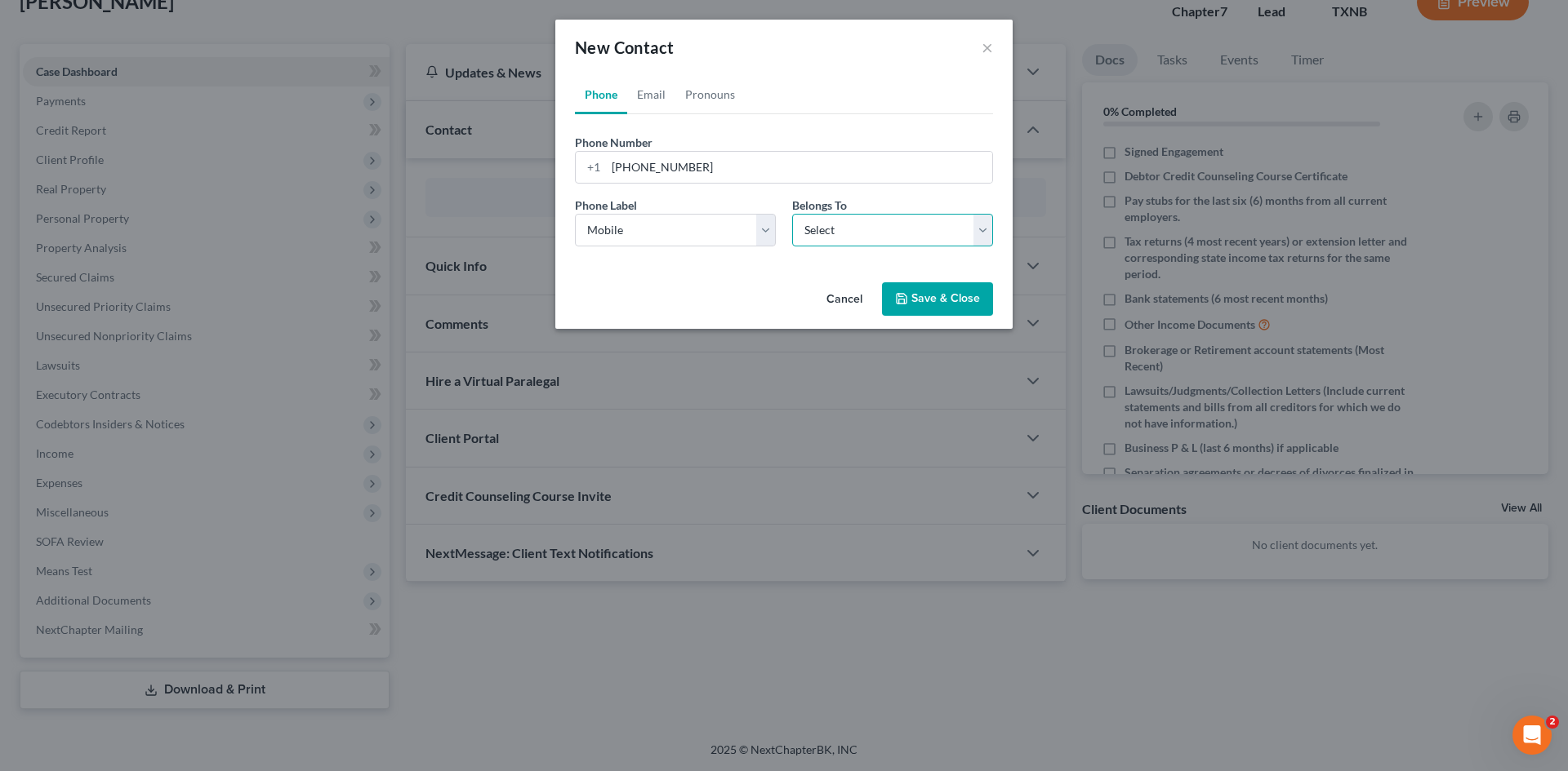
click at [853, 227] on select "Select Client Other" at bounding box center [892, 230] width 201 height 33
select select "0"
click at [792, 214] on select "Select Client Other" at bounding box center [892, 230] width 201 height 33
select select "0"
click at [647, 92] on link "Email" at bounding box center [651, 94] width 48 height 40
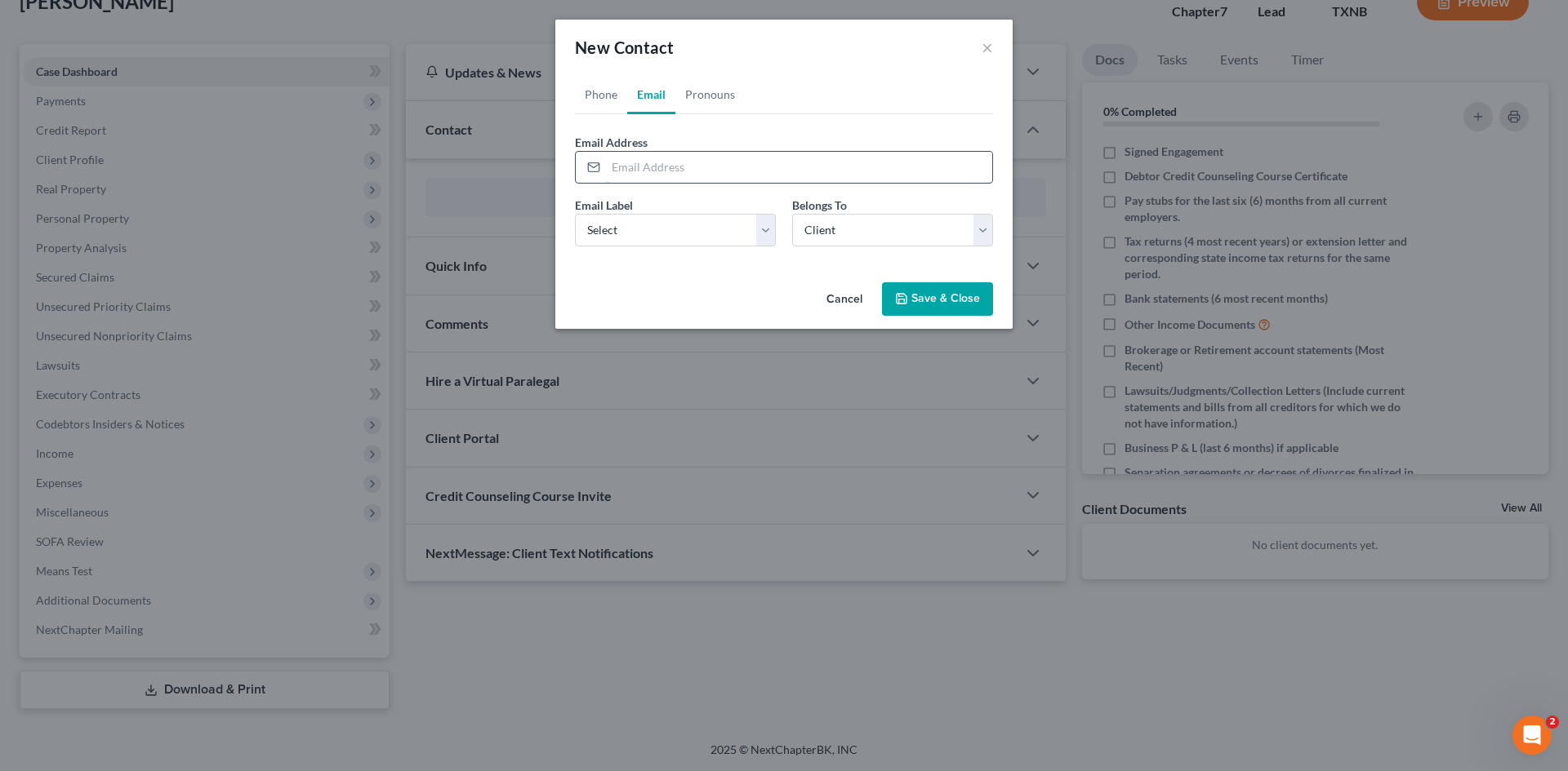
drag, startPoint x: 678, startPoint y: 173, endPoint x: 668, endPoint y: 154, distance: 21.5
click at [678, 173] on input "email" at bounding box center [798, 167] width 386 height 31
paste input "[EMAIL_ADDRESS][DOMAIN_NAME]"
type input "[EMAIL_ADDRESS][DOMAIN_NAME]"
drag, startPoint x: 600, startPoint y: 231, endPoint x: 613, endPoint y: 244, distance: 18.4
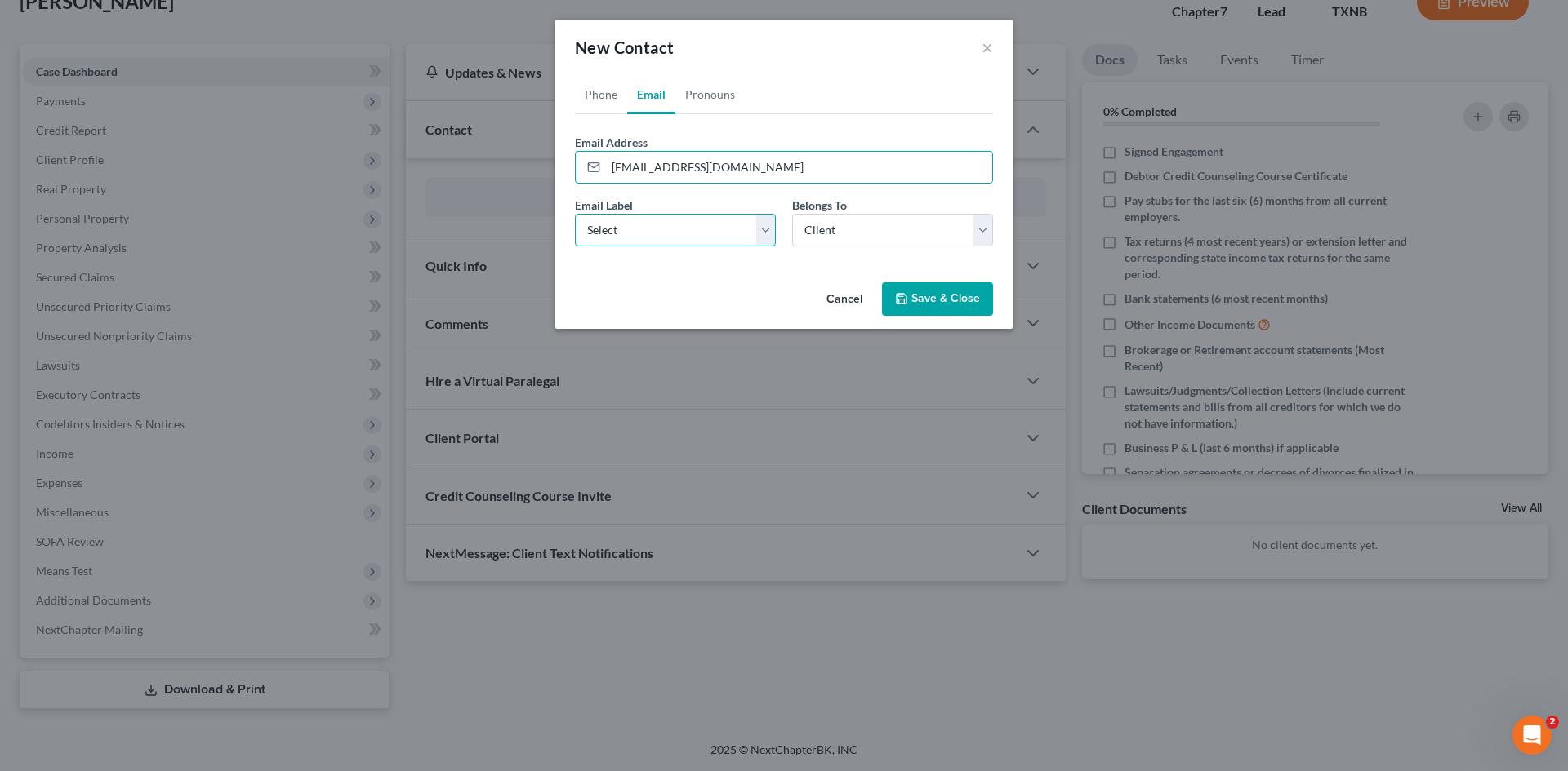
click at [600, 231] on select "Select Home Work Other" at bounding box center [675, 230] width 201 height 33
select select "1"
click at [575, 214] on select "Select Home Work Other" at bounding box center [675, 230] width 201 height 33
click at [946, 301] on button "Save & Close" at bounding box center [936, 300] width 111 height 35
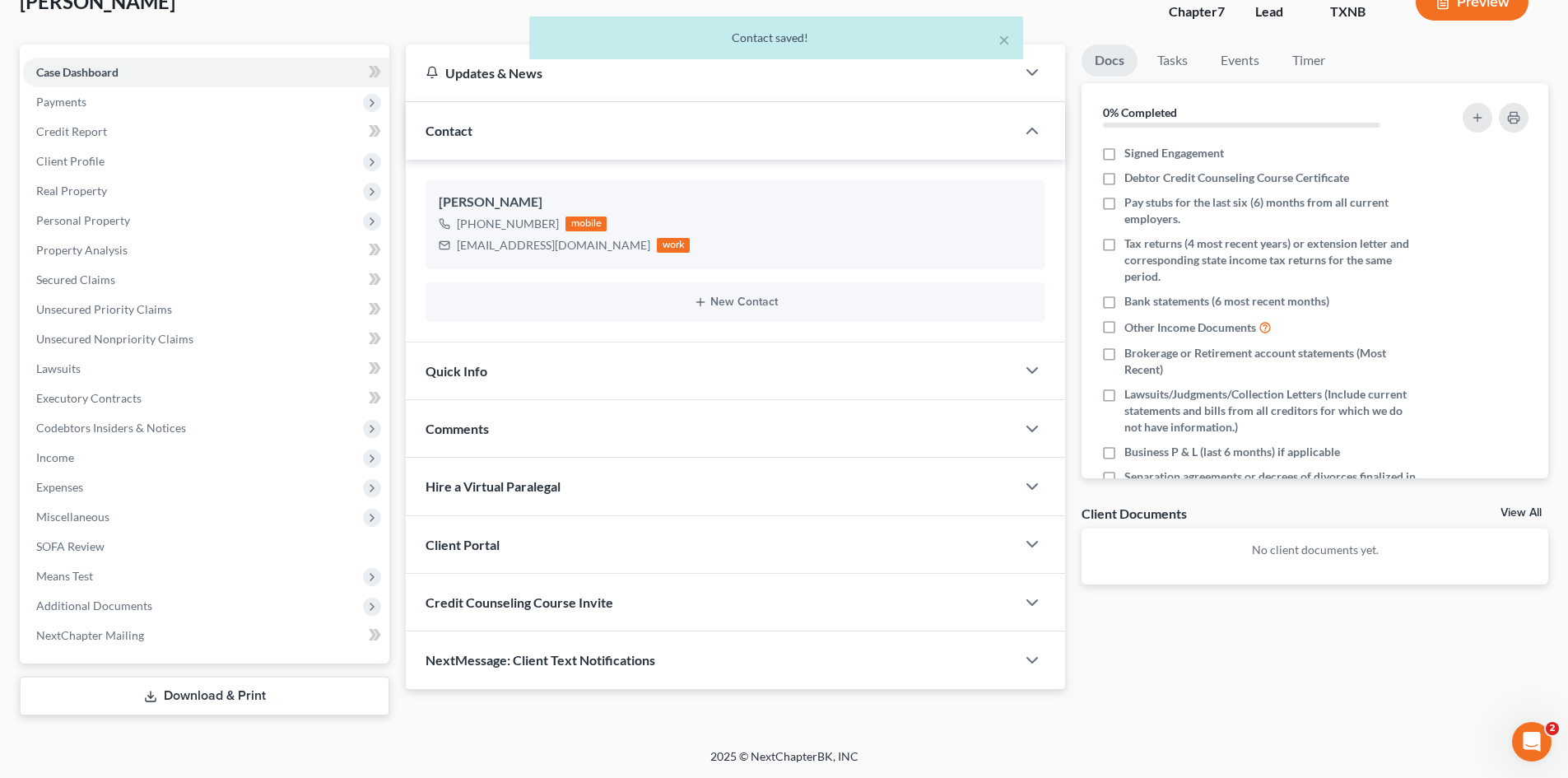
click at [562, 373] on div "Quick Info" at bounding box center [710, 371] width 610 height 56
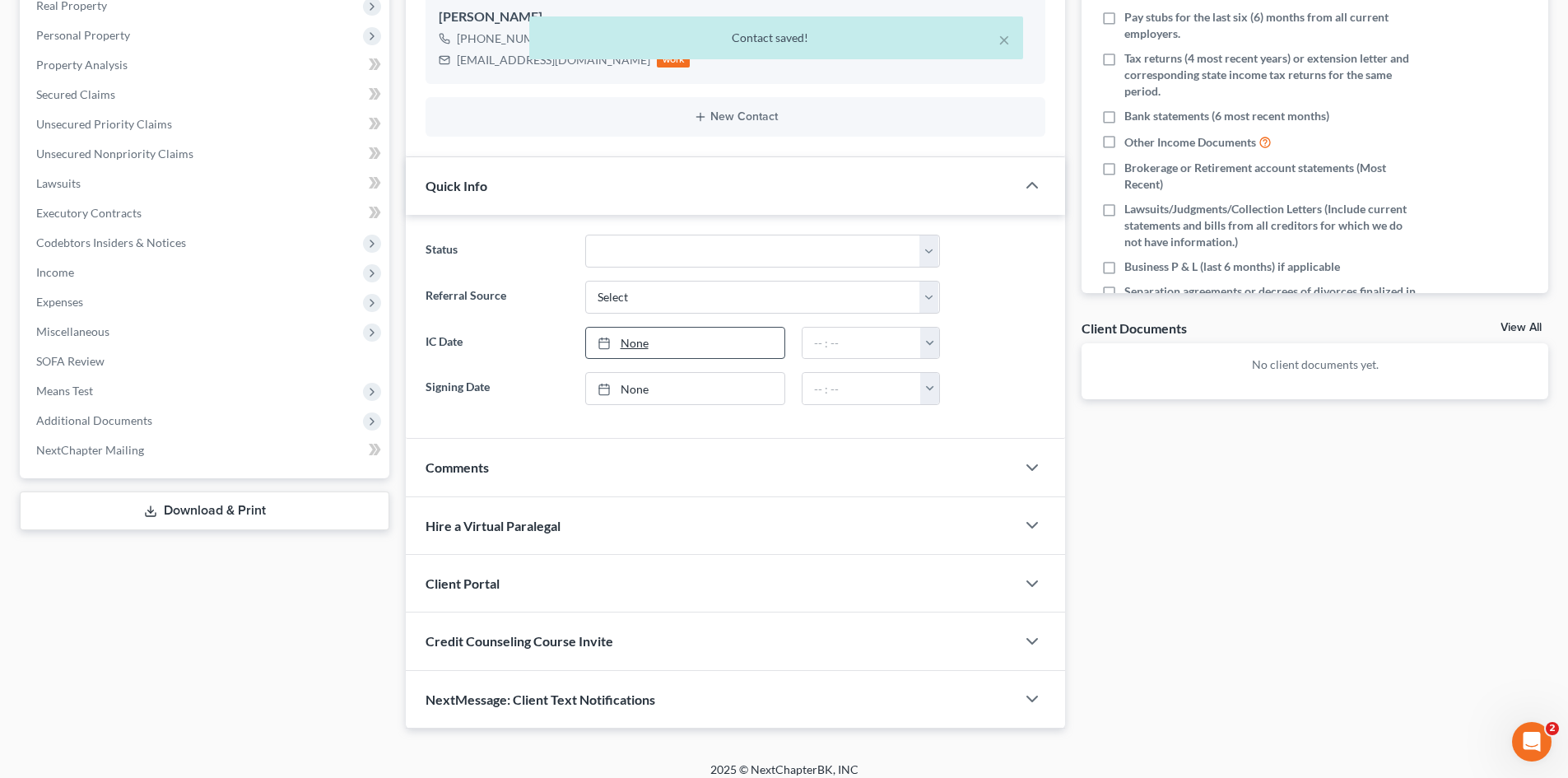
scroll to position [312, 0]
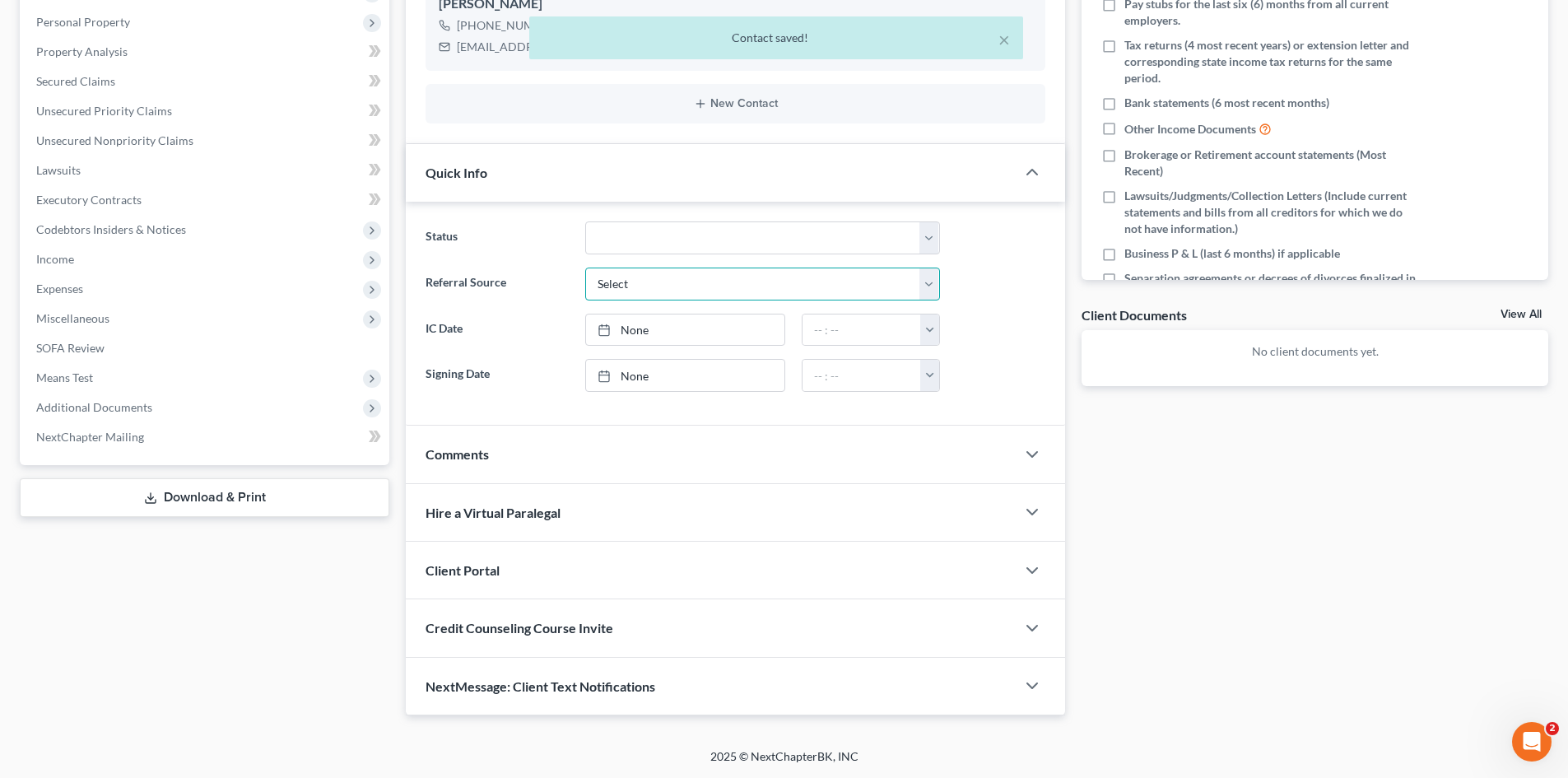
drag, startPoint x: 663, startPoint y: 285, endPoint x: 691, endPoint y: 300, distance: 31.8
click at [663, 285] on select "Select Word Of Mouth Previous Clients Direct Mail Website Google Search Modern …" at bounding box center [762, 284] width 355 height 33
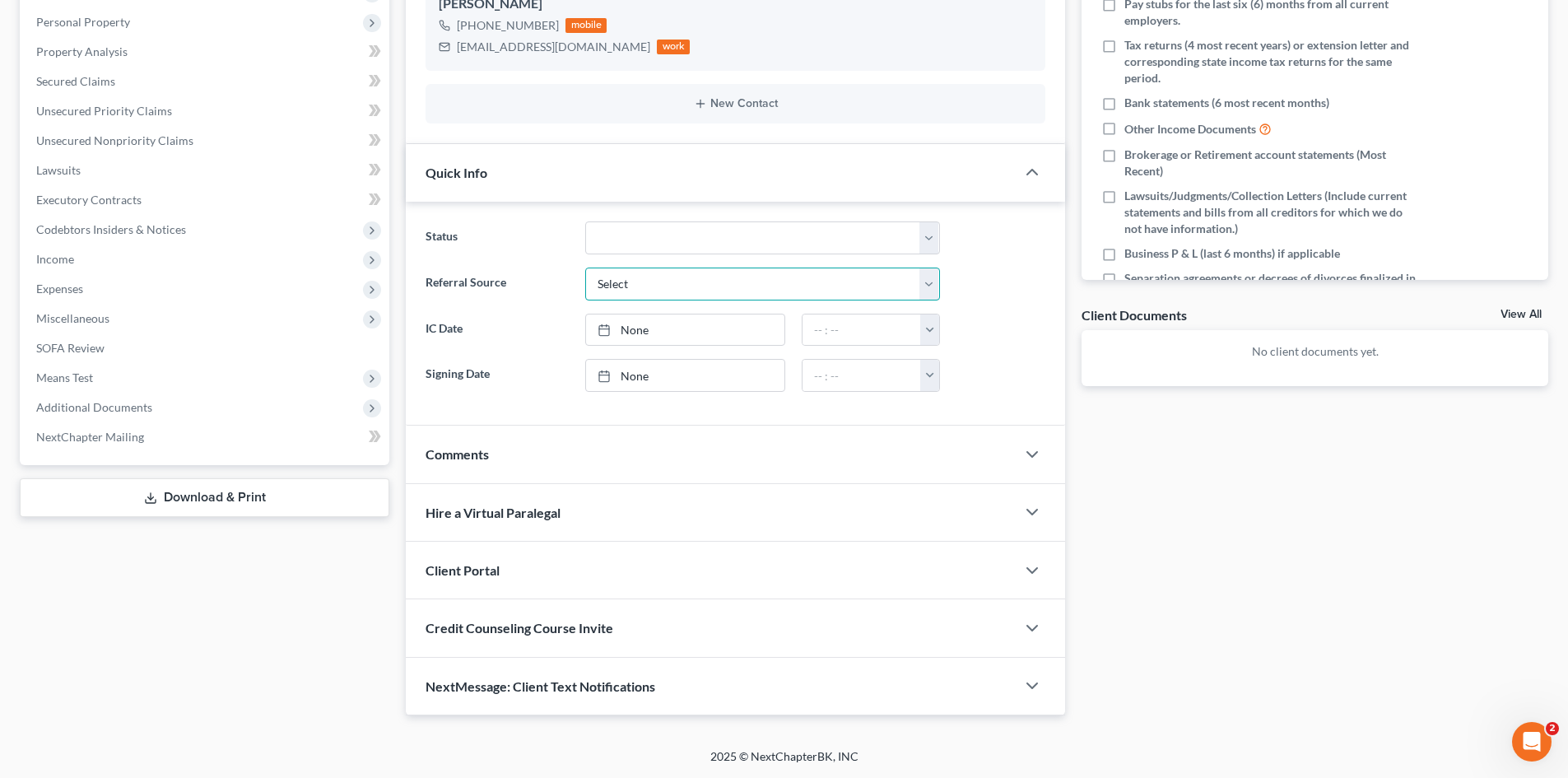
select select "1"
click at [585, 267] on select "Select Word Of Mouth Previous Clients Direct Mail Website Google Search Modern …" at bounding box center [762, 284] width 355 height 33
type input "[DATE]"
click at [667, 338] on link "None" at bounding box center [685, 330] width 198 height 31
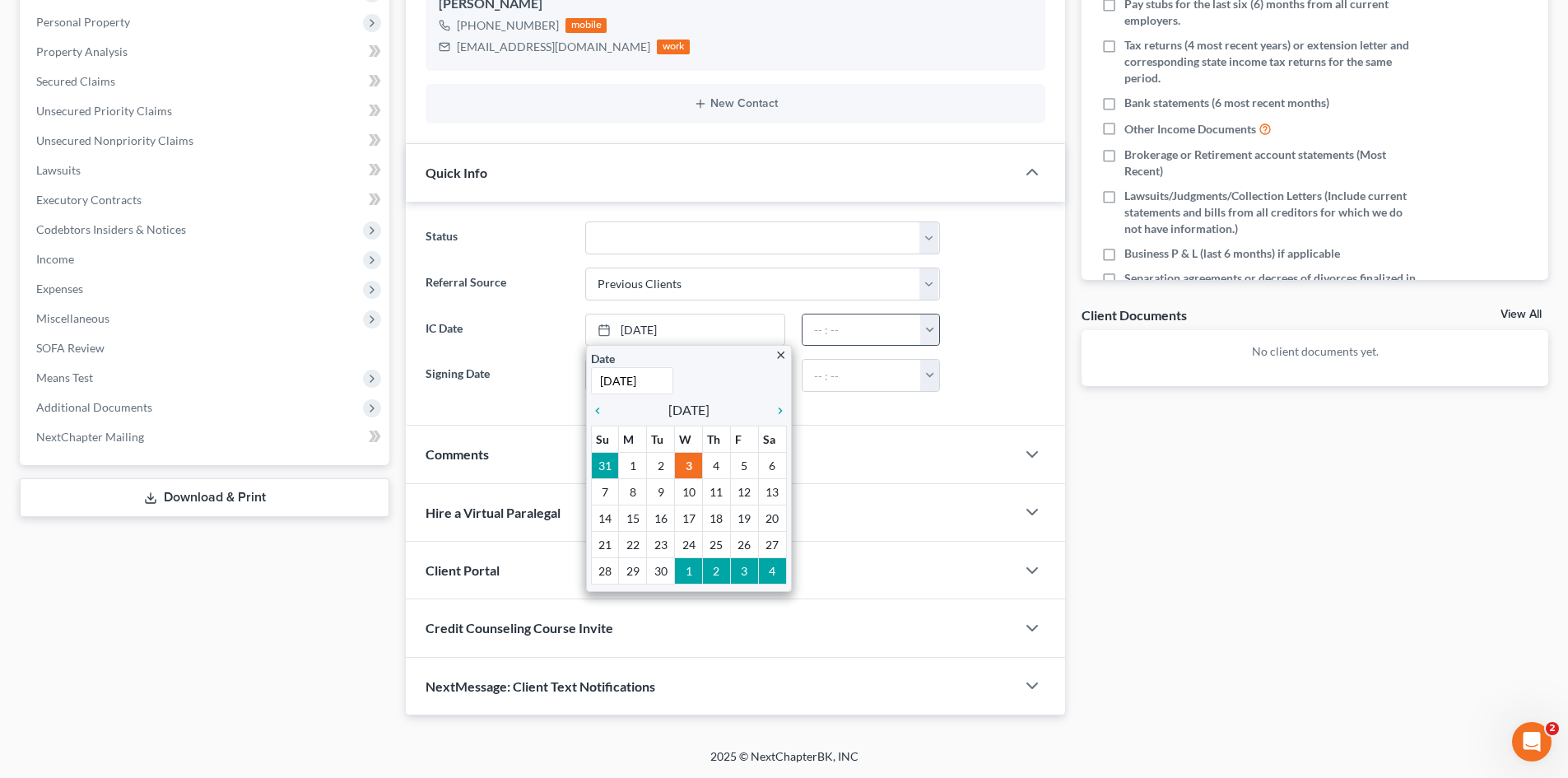
click at [926, 336] on button "button" at bounding box center [929, 330] width 18 height 31
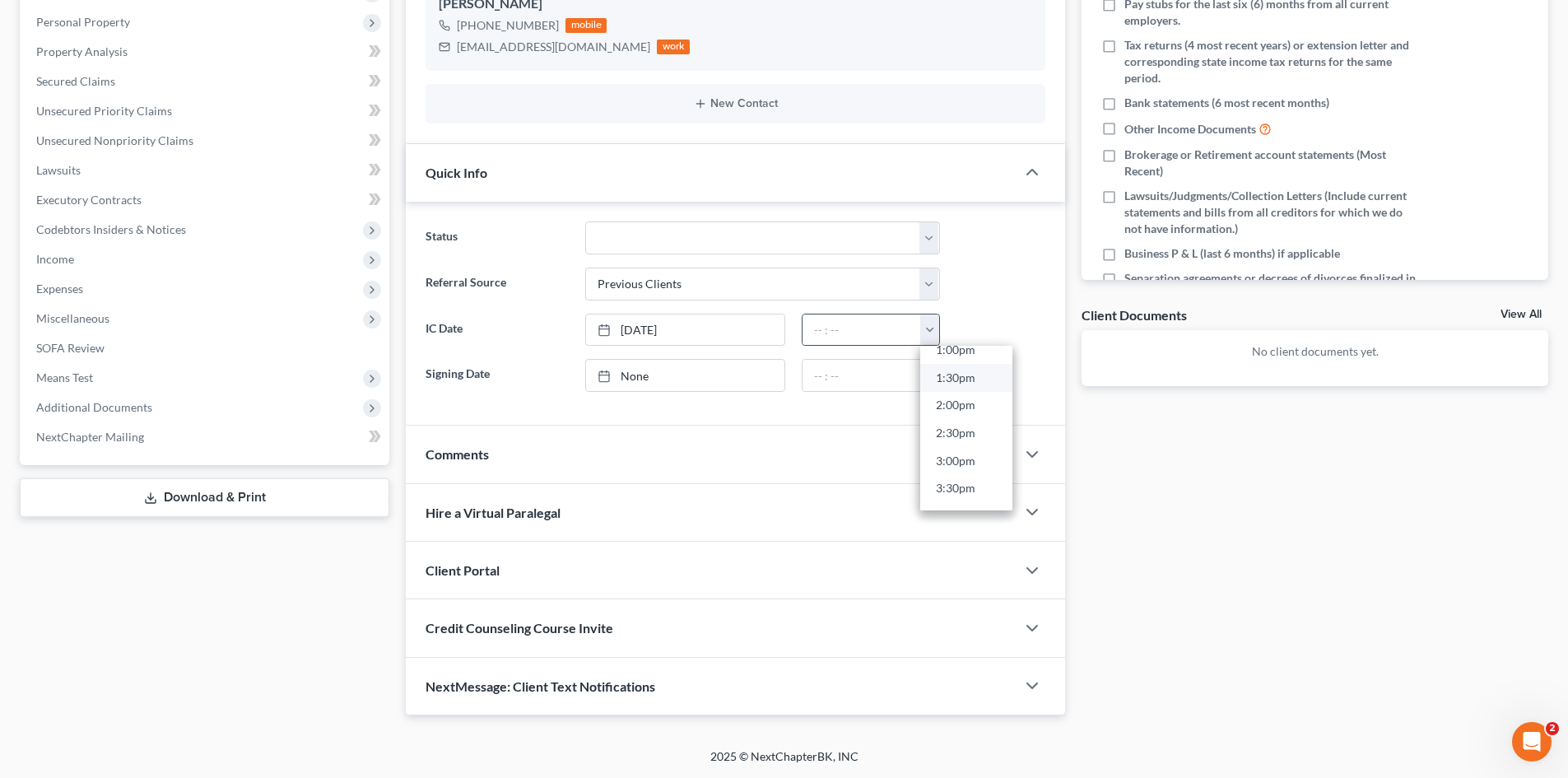
scroll to position [824, 0]
click at [953, 400] on link "3:30pm" at bounding box center [966, 400] width 92 height 28
type input "3:30pm"
click at [523, 575] on div "Client Portal" at bounding box center [710, 570] width 610 height 56
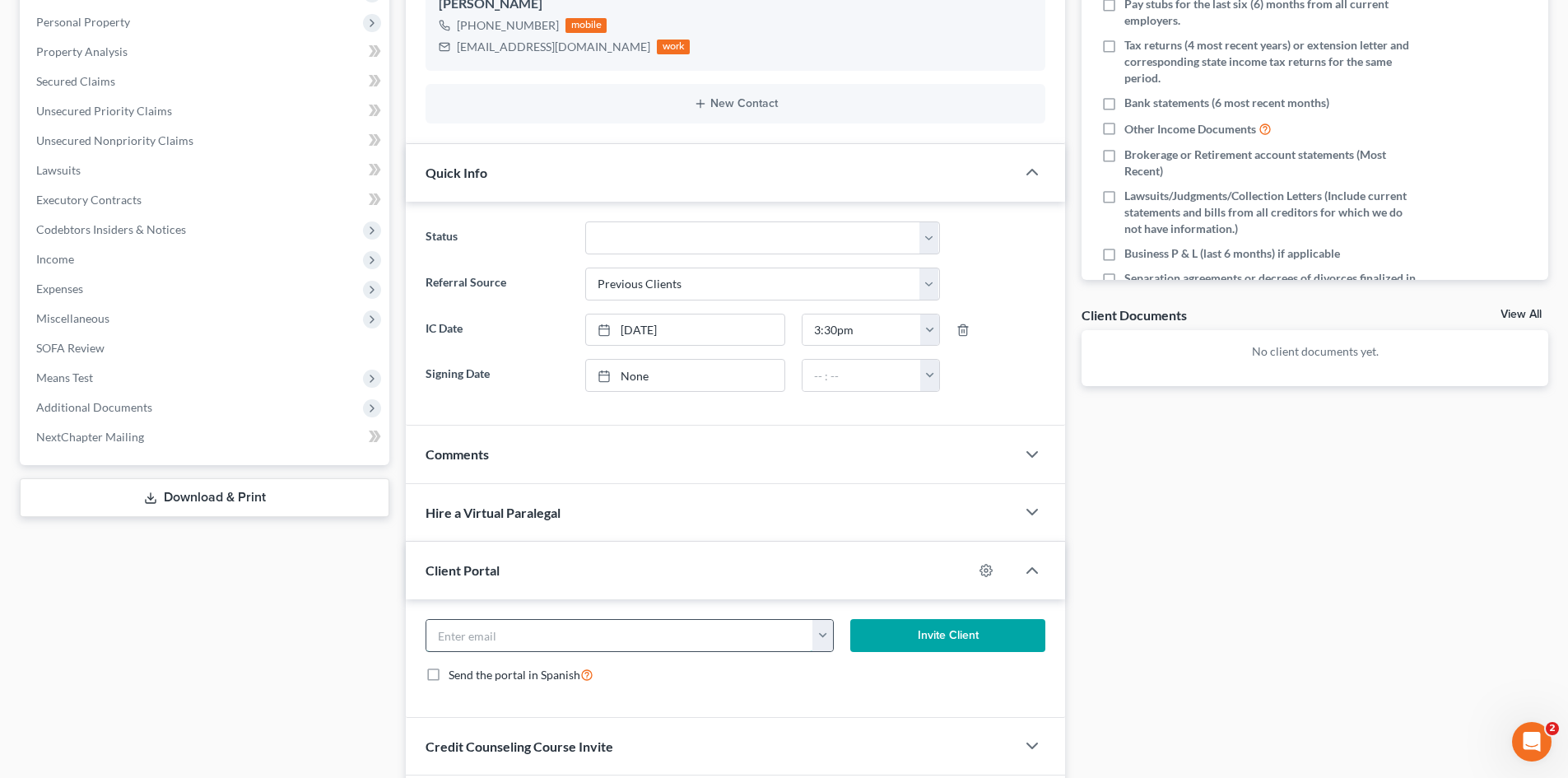
click at [608, 634] on input "email" at bounding box center [620, 636] width 387 height 31
paste input "[EMAIL_ADDRESS][DOMAIN_NAME]"
type input "[EMAIL_ADDRESS][DOMAIN_NAME]"
click at [943, 633] on button "Invite Client" at bounding box center [949, 636] width 196 height 33
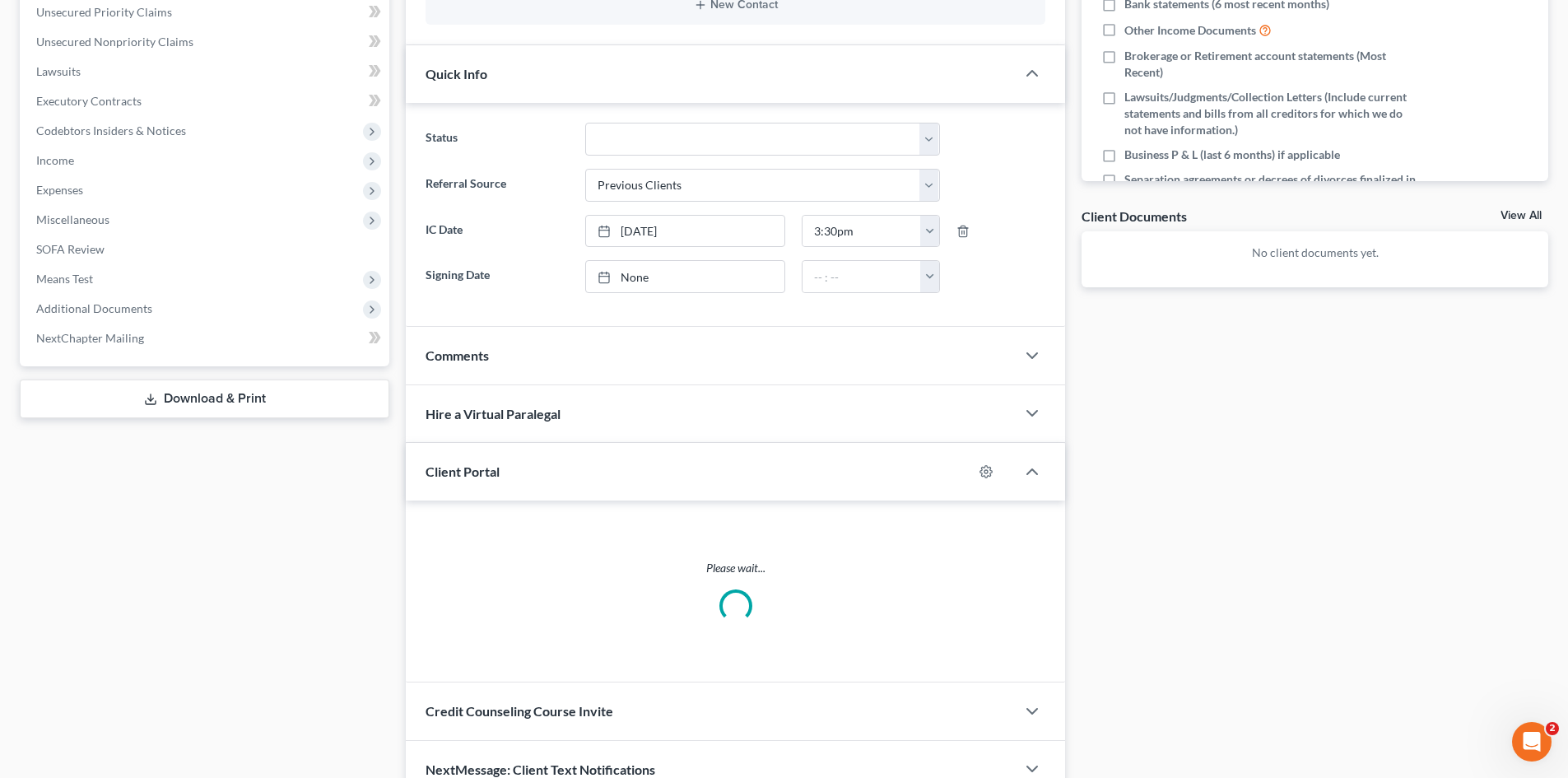
scroll to position [430, 0]
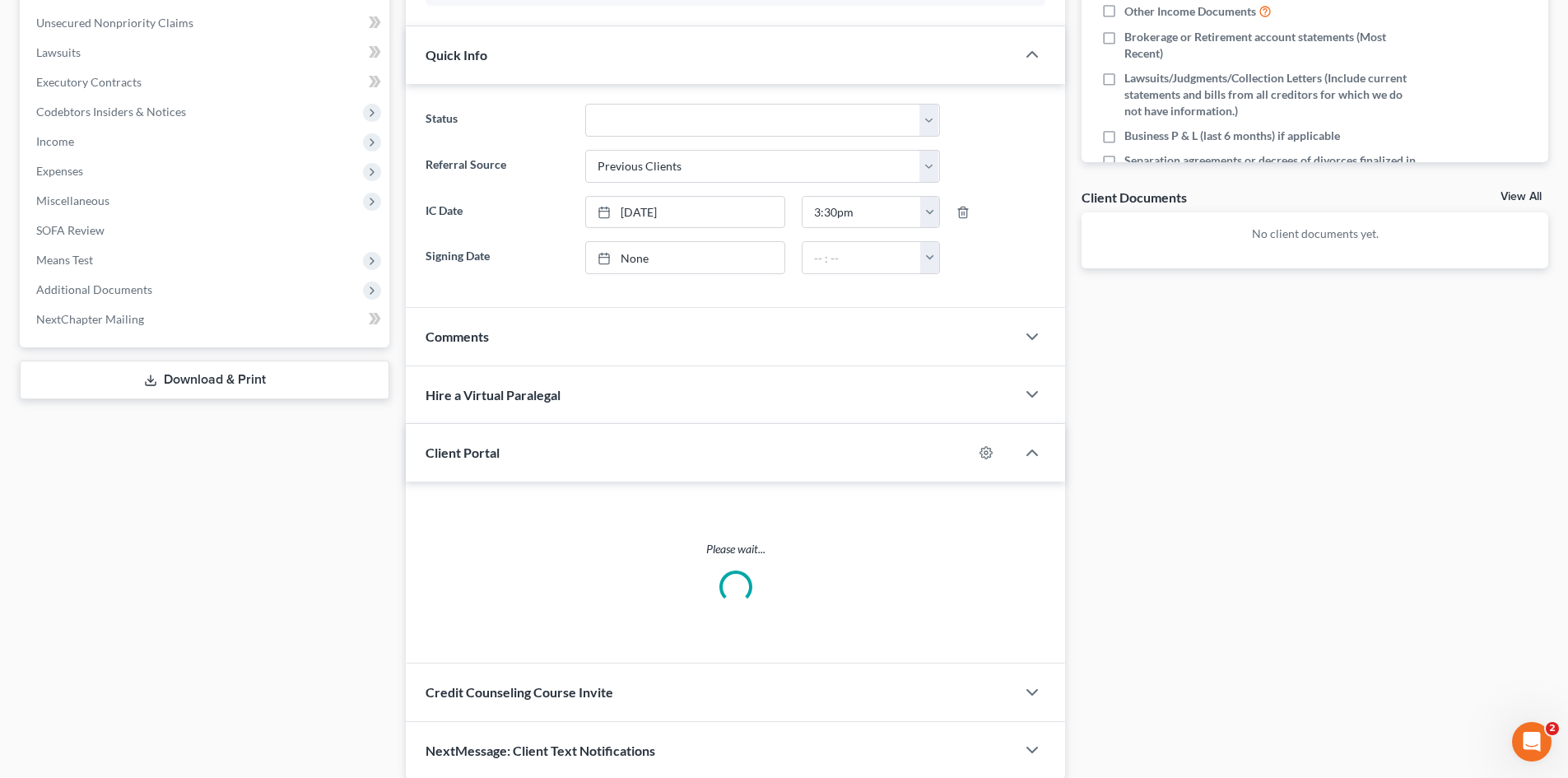
click at [606, 690] on div "Updates & News × [US_STATE] Northern: Faster Filing Times! Updates have been ma…" at bounding box center [735, 254] width 659 height 1051
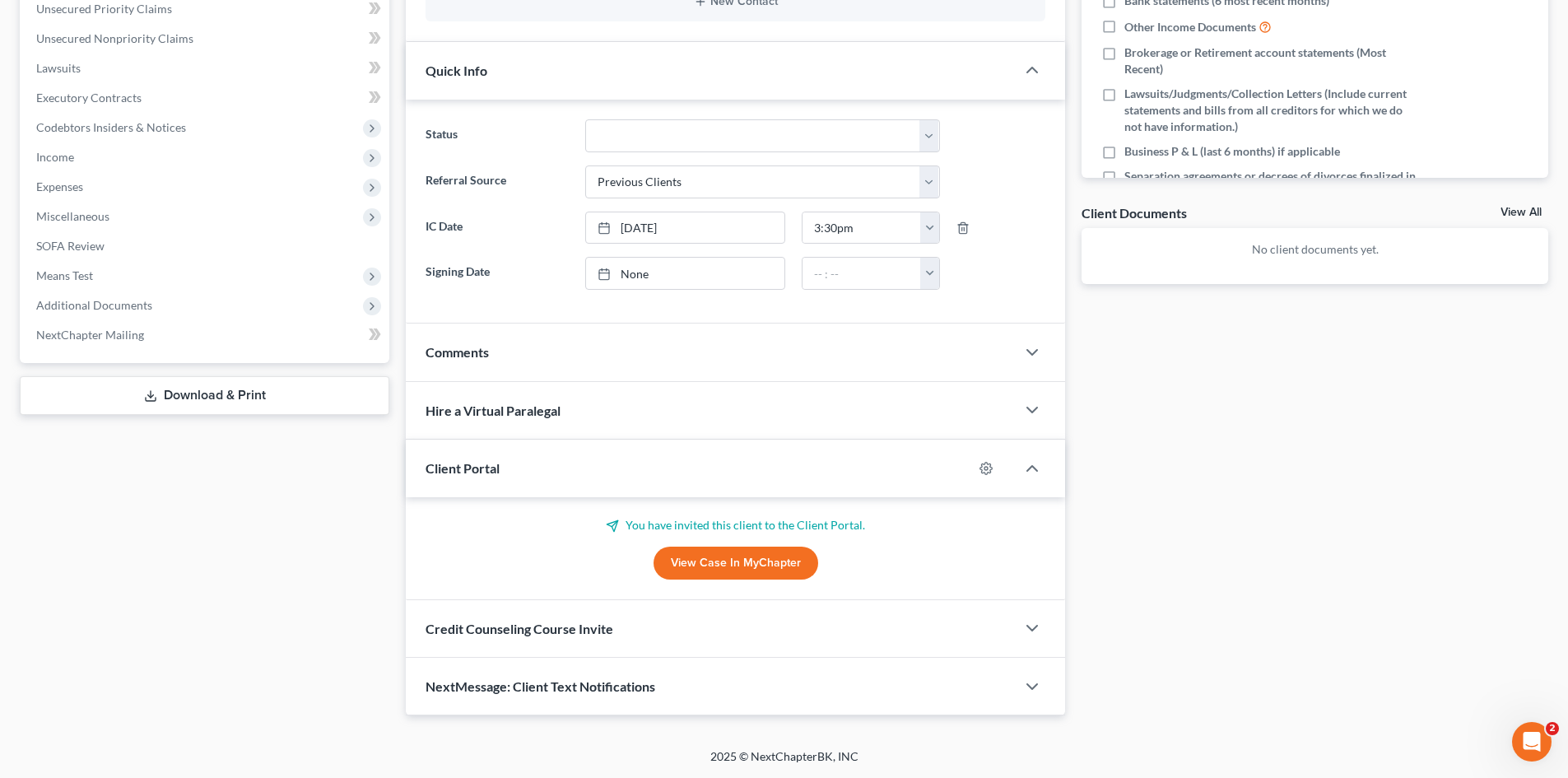
click at [554, 635] on span "Credit Counseling Course Invite" at bounding box center [519, 628] width 188 height 16
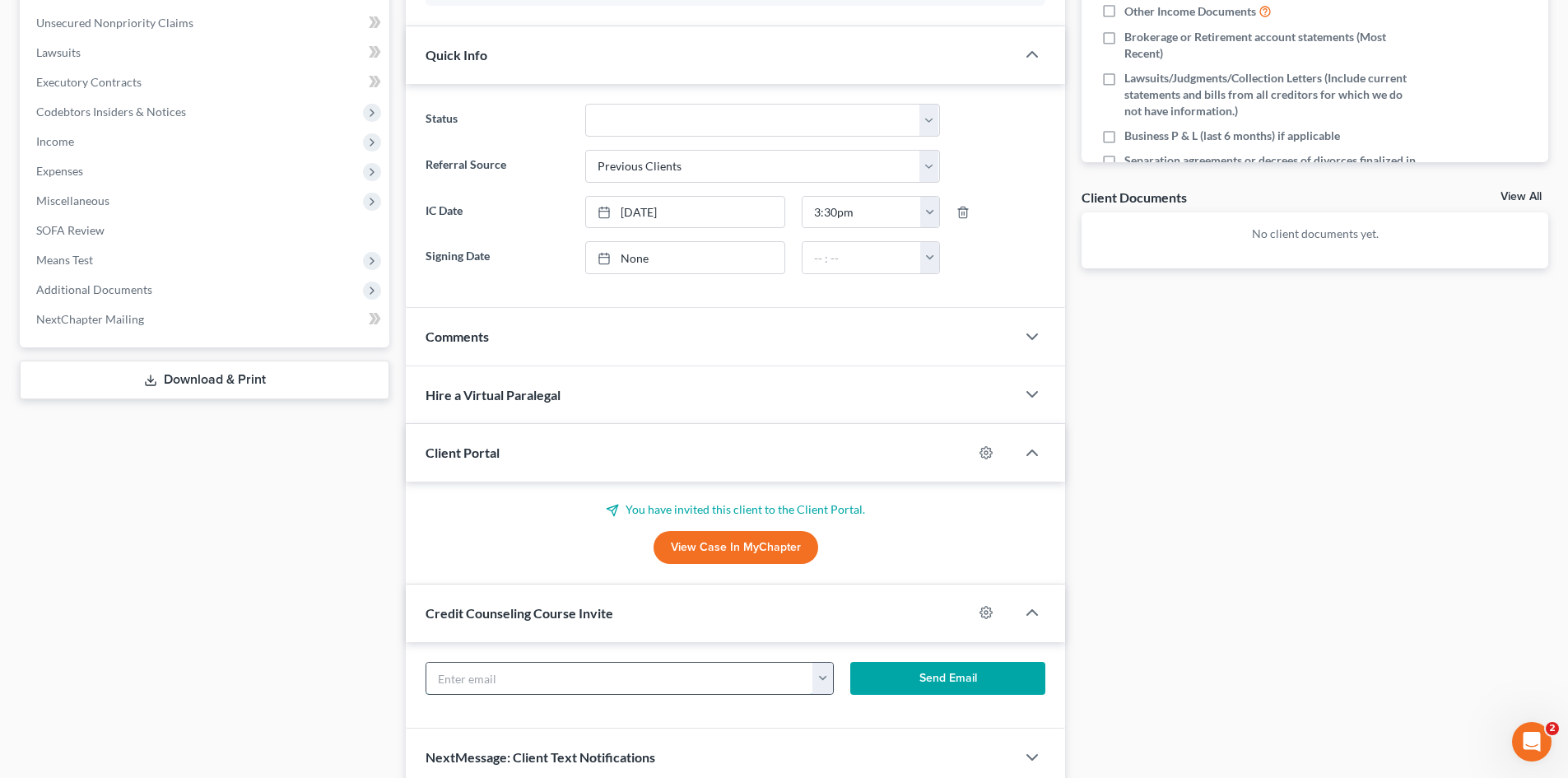
click at [684, 680] on input "text" at bounding box center [620, 679] width 387 height 31
paste input "[EMAIL_ADDRESS][DOMAIN_NAME]"
type input "[EMAIL_ADDRESS][DOMAIN_NAME]"
click at [885, 671] on button "Send Email" at bounding box center [949, 679] width 196 height 33
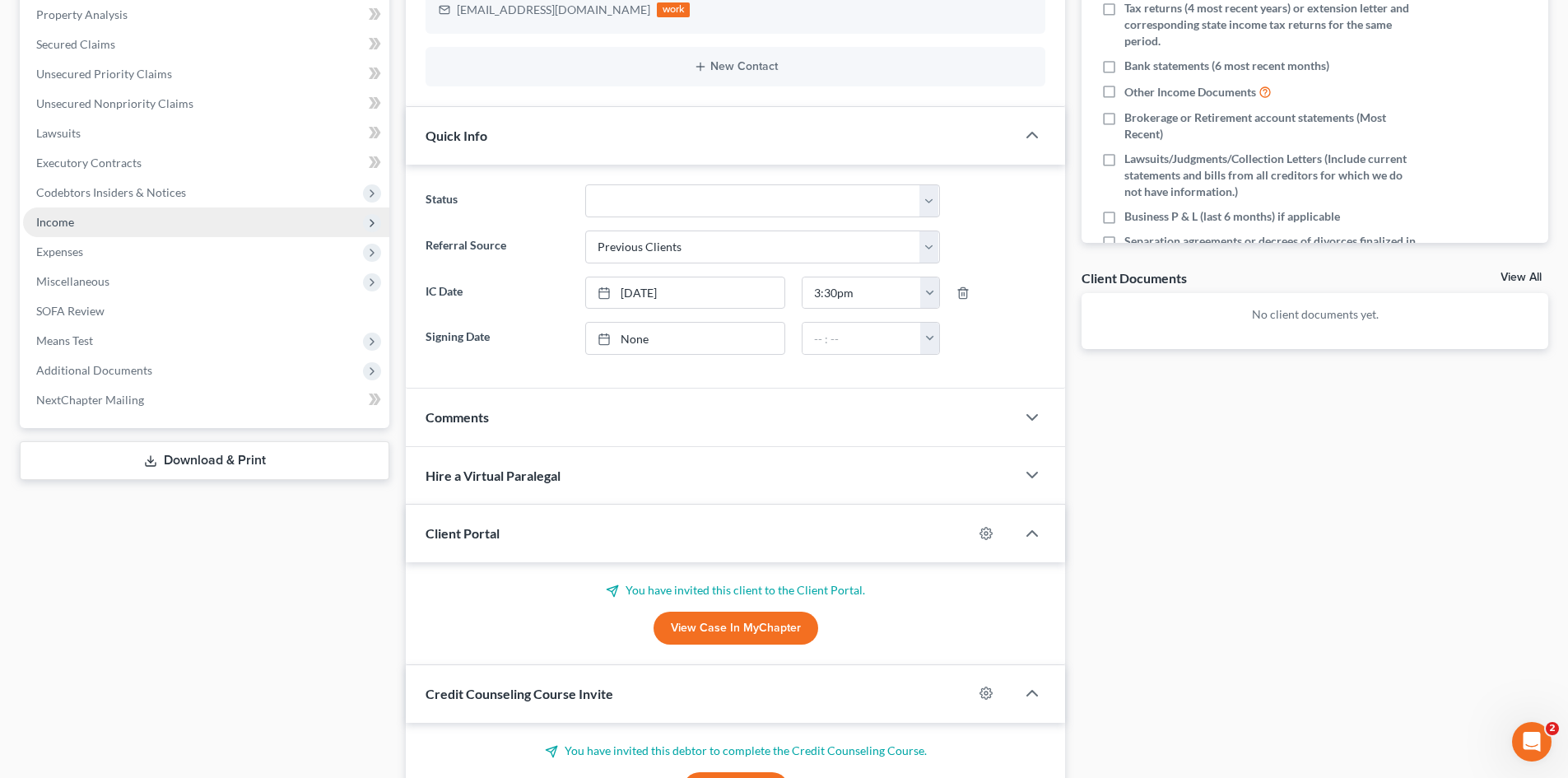
scroll to position [18, 0]
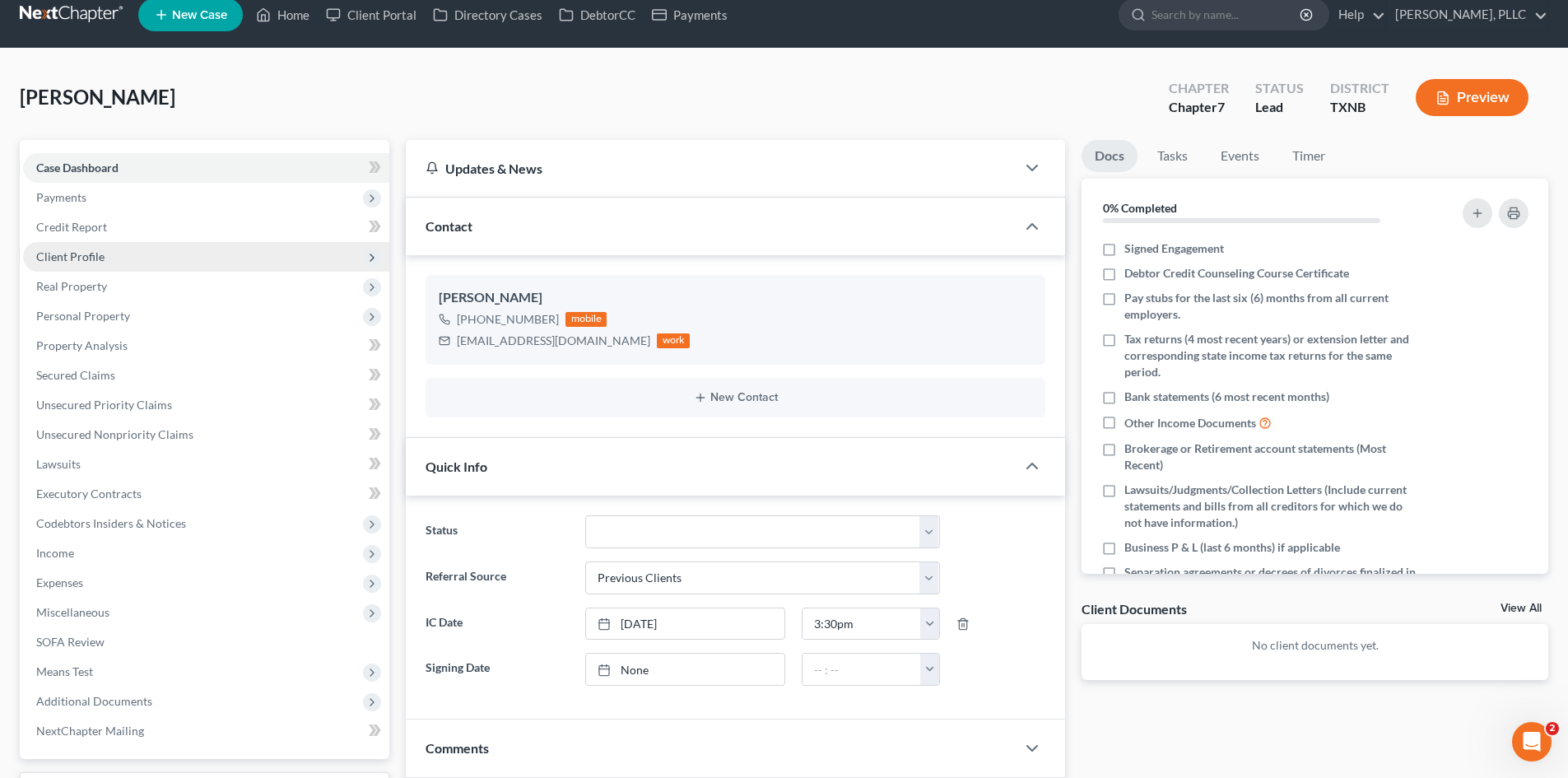
drag, startPoint x: 121, startPoint y: 195, endPoint x: 129, endPoint y: 247, distance: 52.6
click at [120, 195] on span "Payments" at bounding box center [206, 197] width 366 height 29
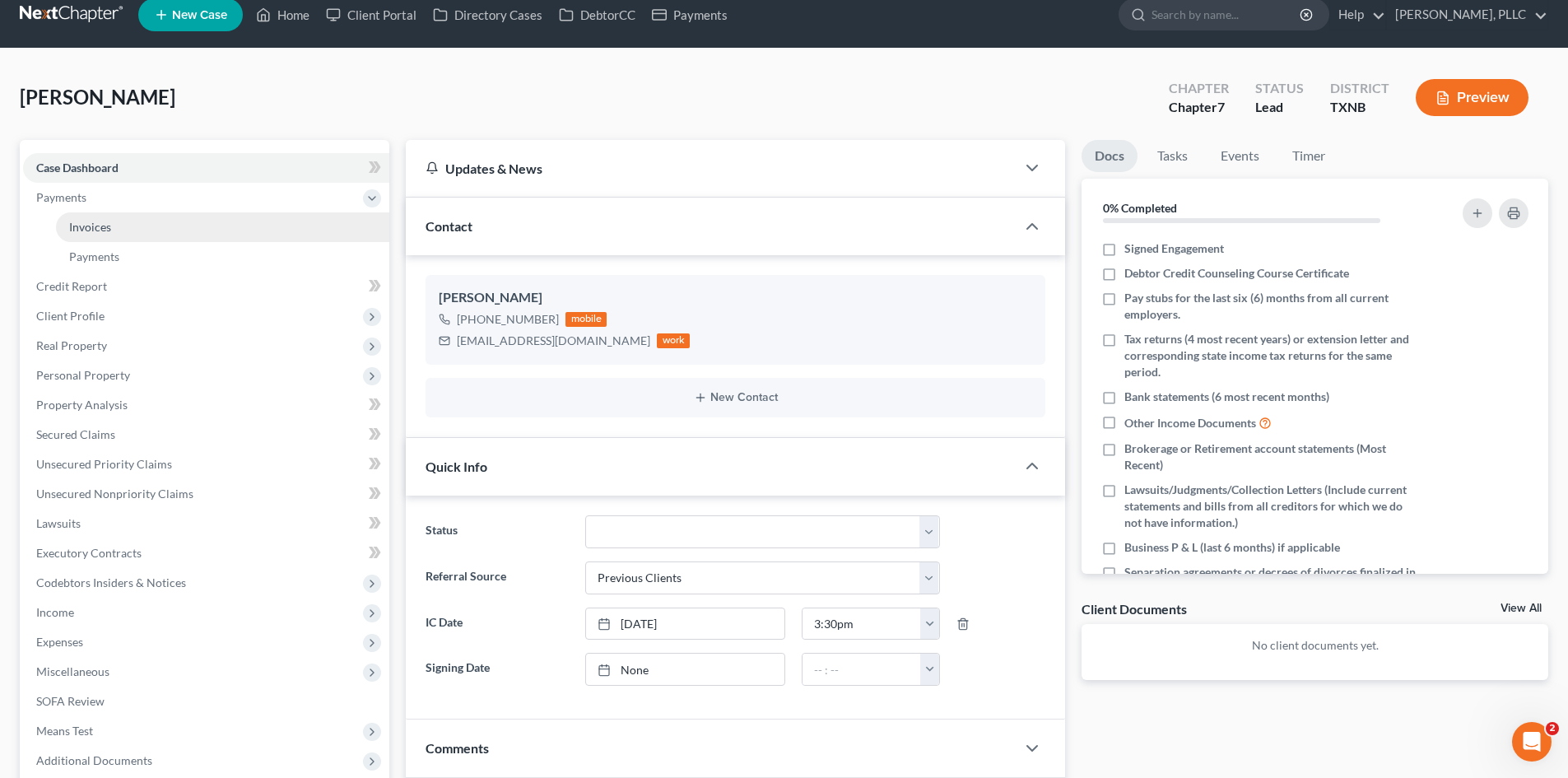
click at [121, 239] on link "Invoices" at bounding box center [223, 227] width 333 height 29
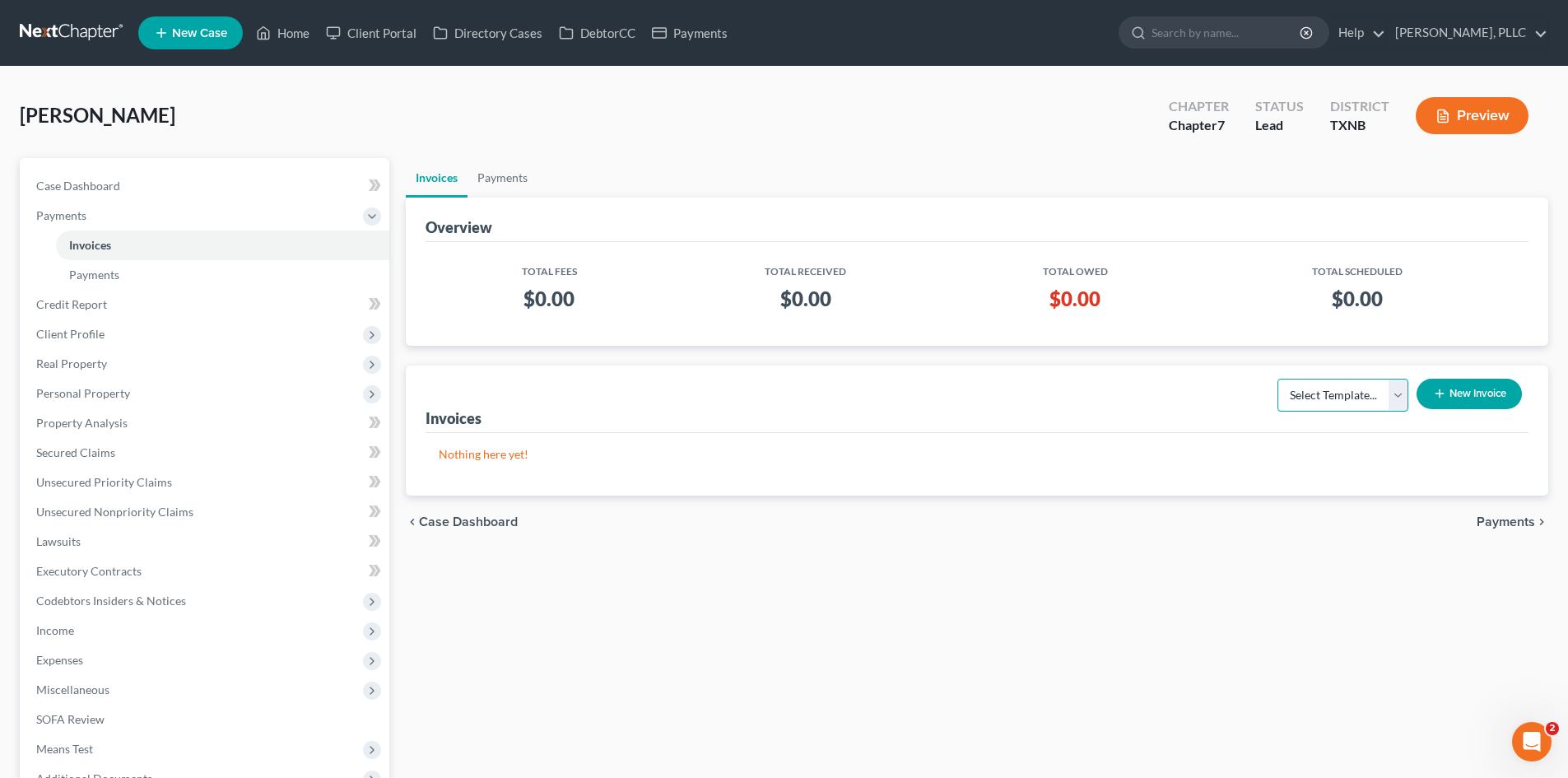
drag, startPoint x: 1317, startPoint y: 389, endPoint x: 1315, endPoint y: 409, distance: 20.1
click at [1317, 390] on select "Select Template... Invoice" at bounding box center [1342, 395] width 131 height 33
select select "0"
click at [1277, 378] on select "Select Template... Invoice" at bounding box center [1342, 395] width 131 height 33
click at [1451, 404] on button "New Invoice" at bounding box center [1469, 393] width 105 height 30
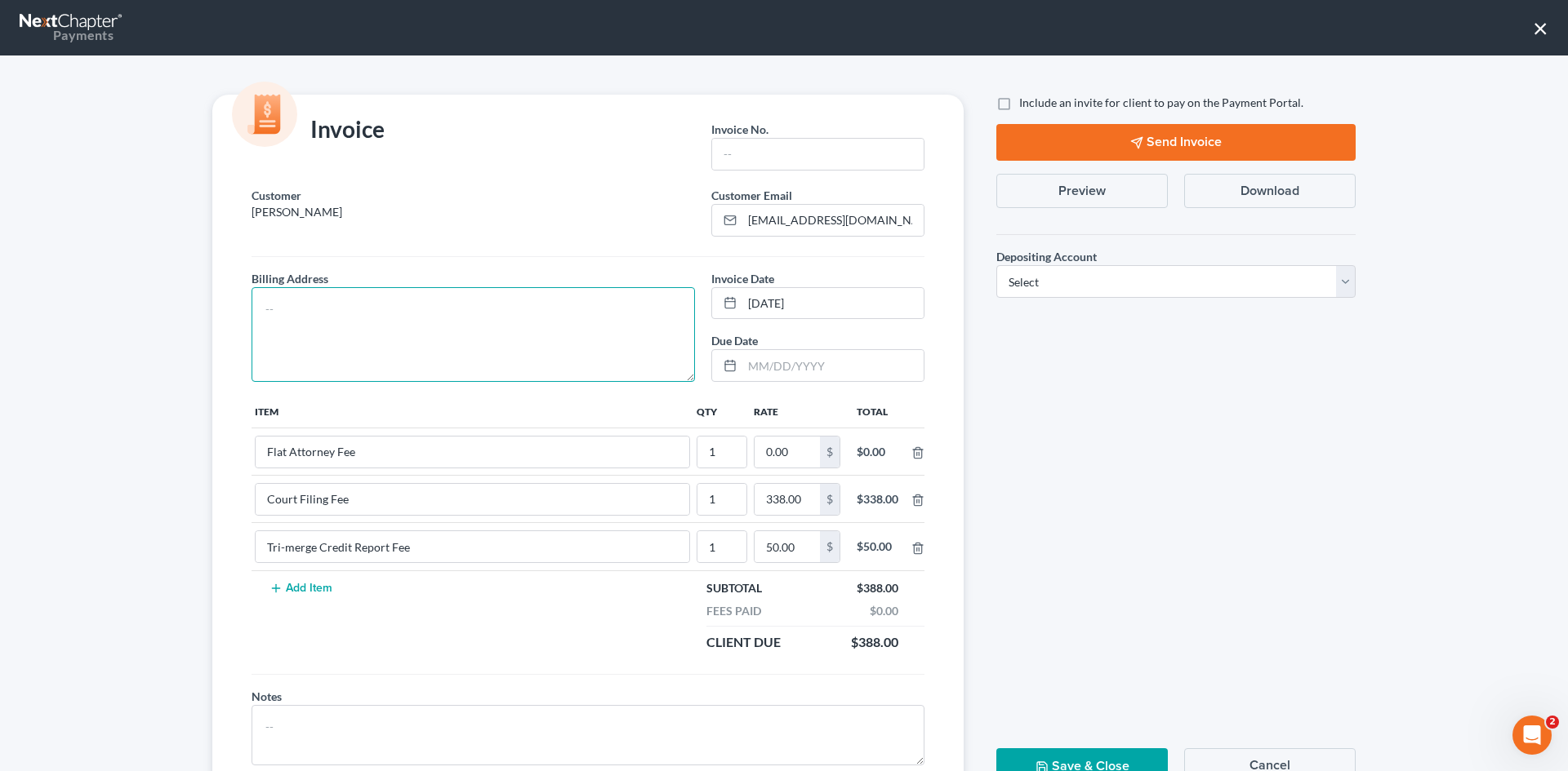
click at [526, 323] on textarea at bounding box center [473, 334] width 444 height 94
type textarea "To be provided."
drag, startPoint x: 754, startPoint y: 156, endPoint x: 750, endPoint y: 140, distance: 16.5
click at [754, 156] on input "text" at bounding box center [817, 154] width 211 height 31
type input "A0596"
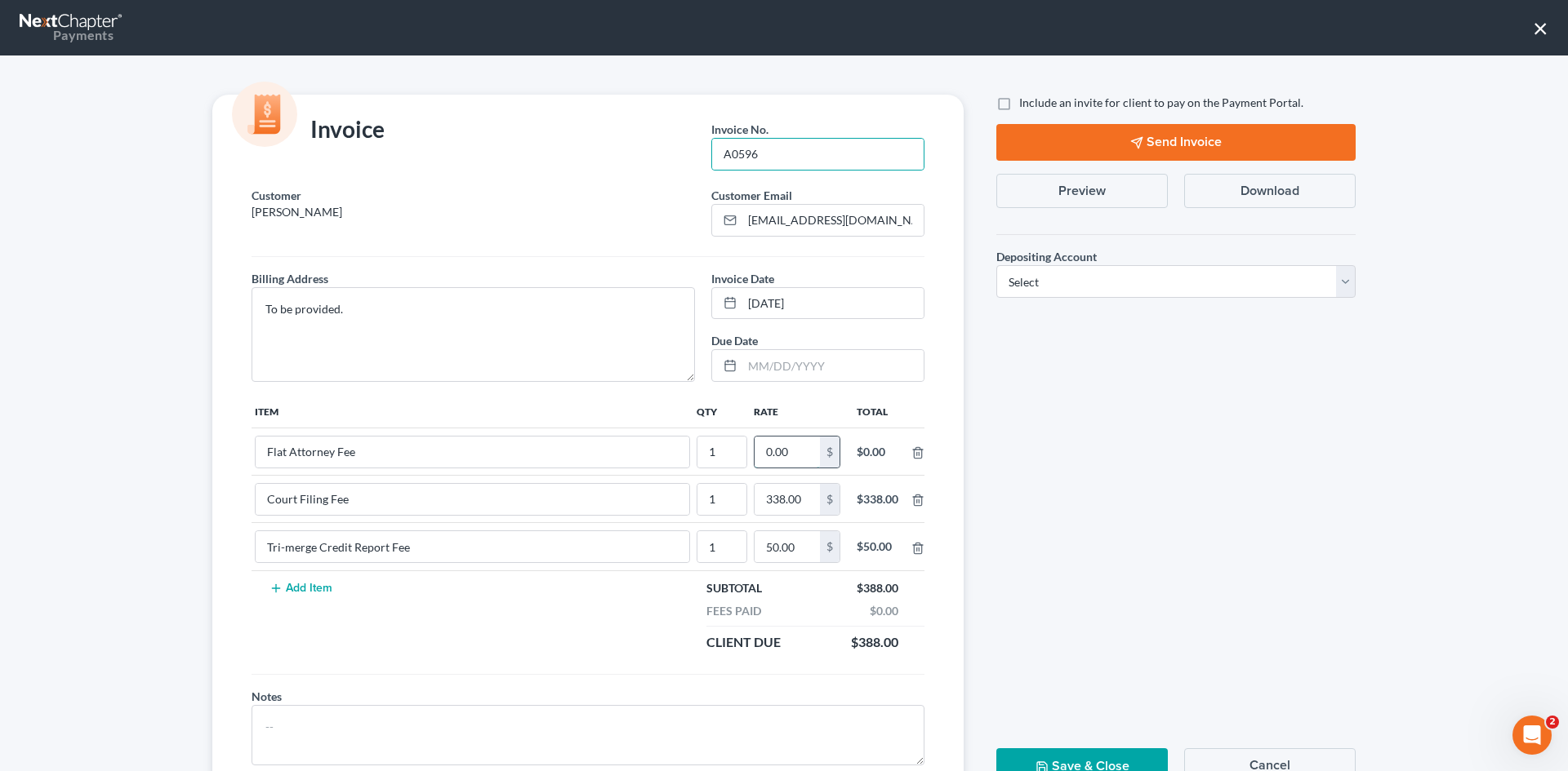
click at [790, 456] on input "0.00" at bounding box center [787, 452] width 66 height 31
type input "2,112.00"
click at [1019, 103] on label "Include an invite for client to pay on the Payment Portal." at bounding box center [1161, 102] width 284 height 16
click at [1025, 103] on input "Include an invite for client to pay on the Payment Portal." at bounding box center [1030, 99] width 11 height 11
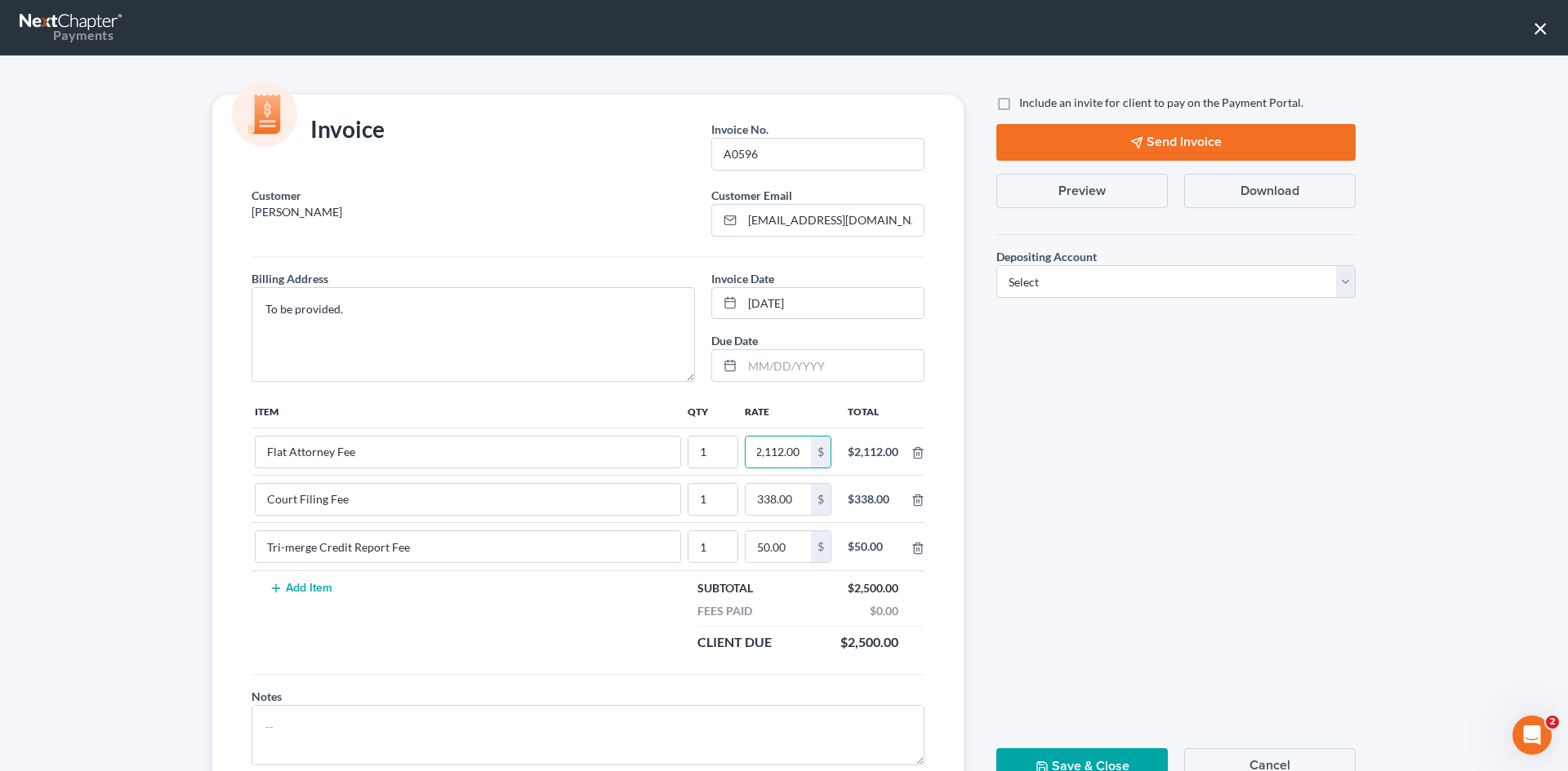
checkbox input "true"
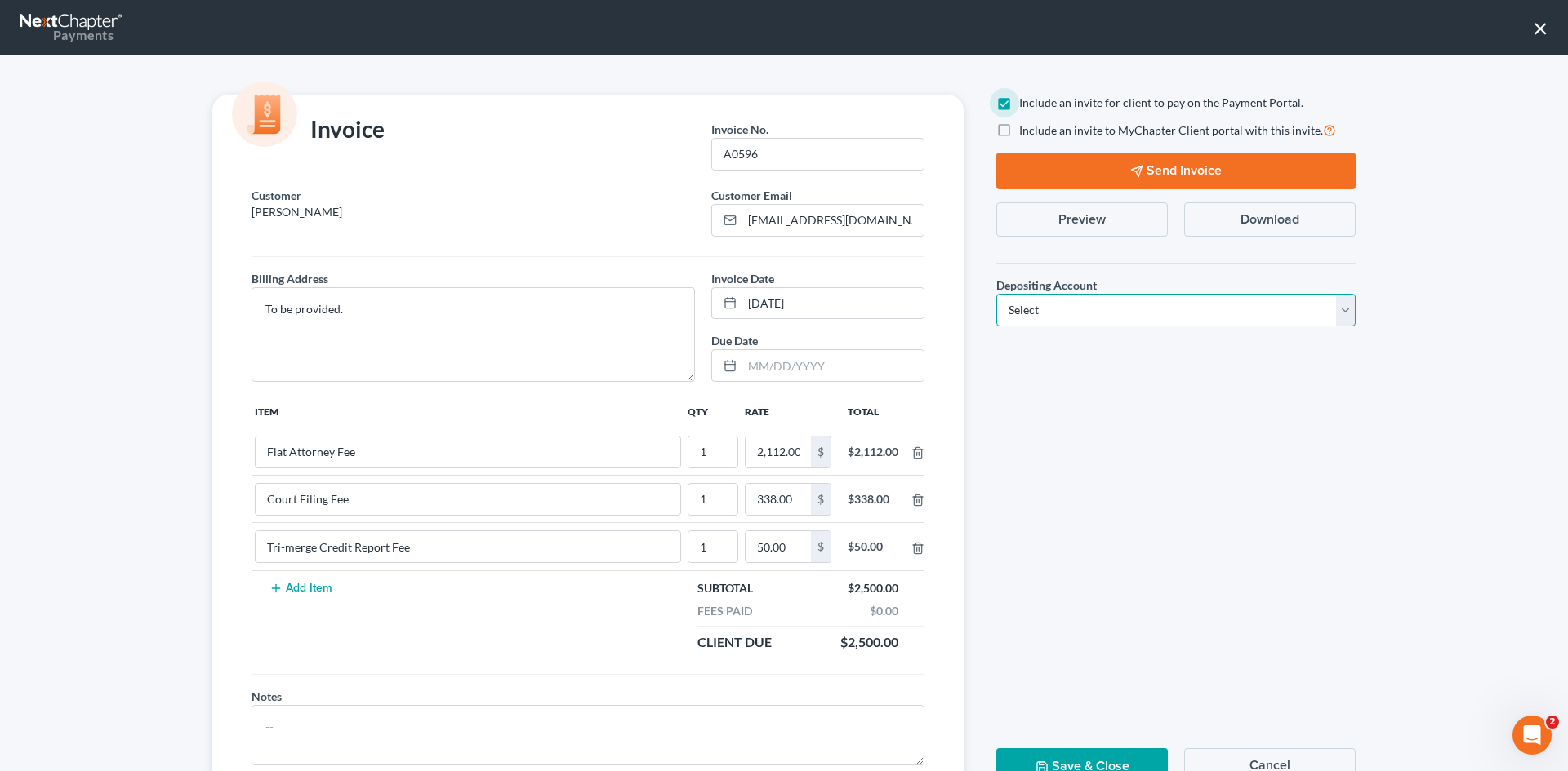
drag, startPoint x: 1072, startPoint y: 308, endPoint x: 1059, endPoint y: 325, distance: 21.4
click at [1072, 308] on select "Select Operation Trust" at bounding box center [1176, 310] width 360 height 33
select select "1"
click at [996, 294] on select "Select Operation Trust" at bounding box center [1176, 310] width 360 height 33
click at [1231, 146] on div "Include an invite for client to pay on the Payment Portal. Include an invite to…" at bounding box center [1175, 217] width 375 height 245
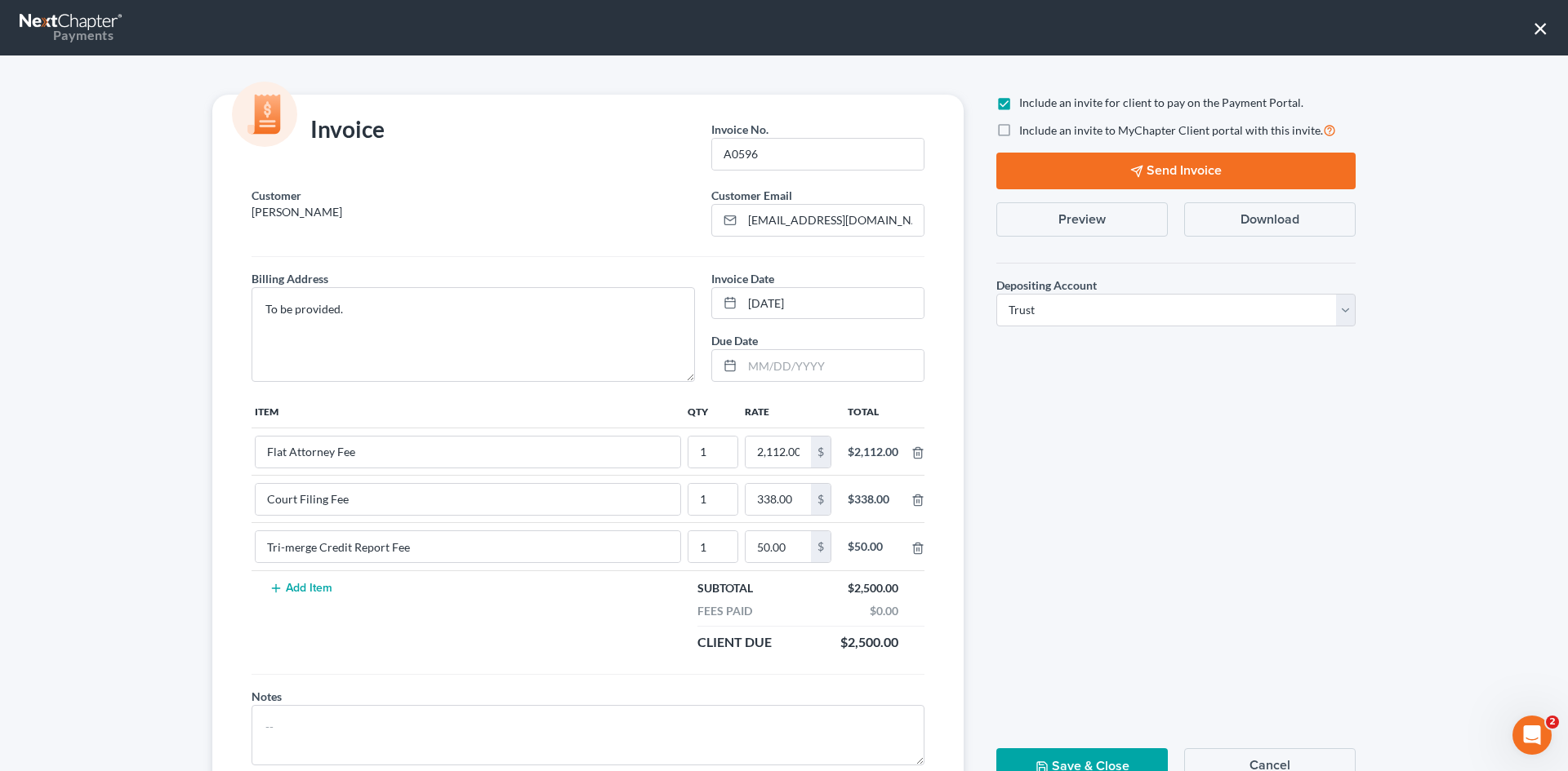
click at [1235, 157] on button "Send Invoice" at bounding box center [1176, 171] width 360 height 37
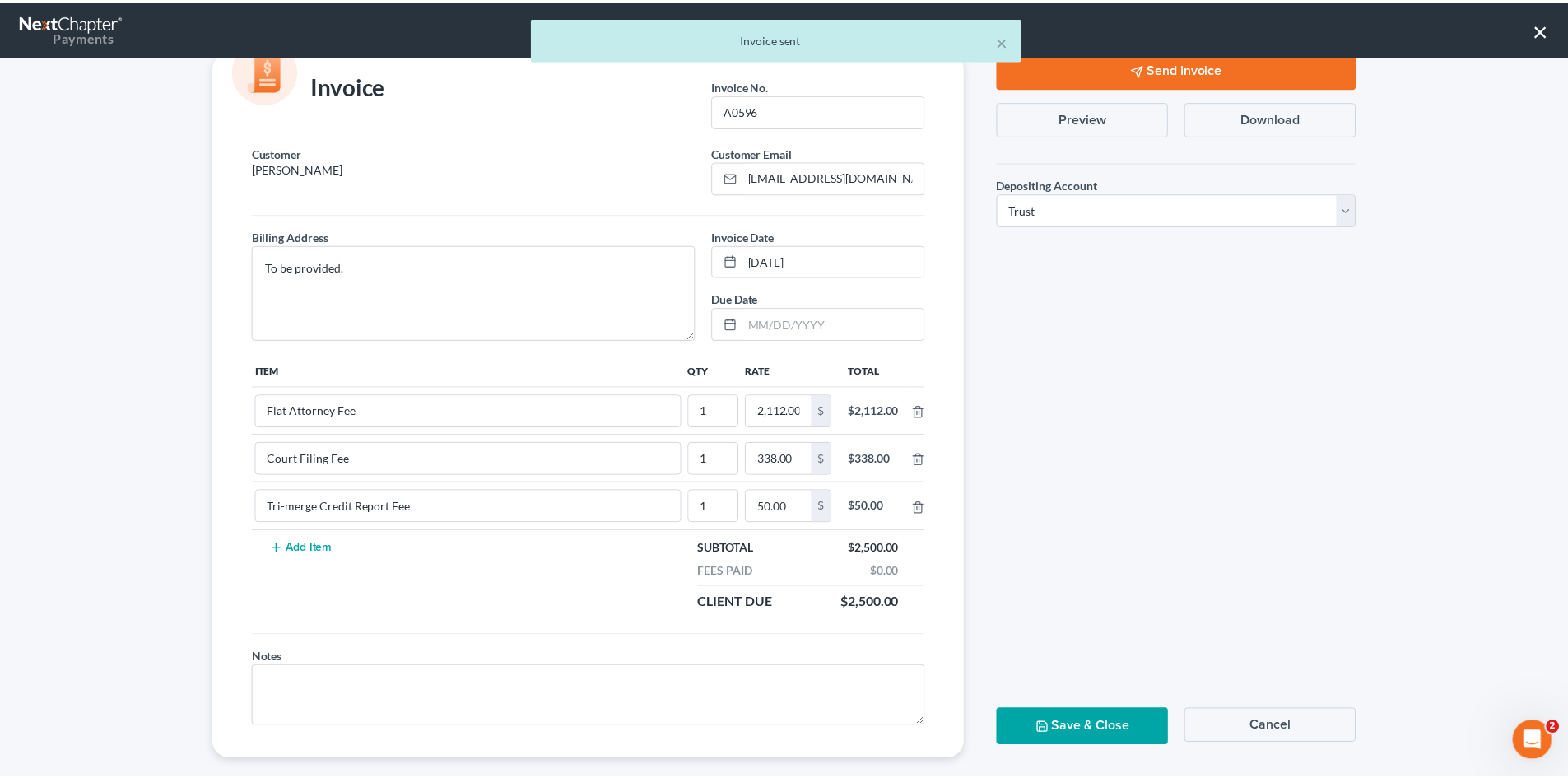
scroll to position [67, 0]
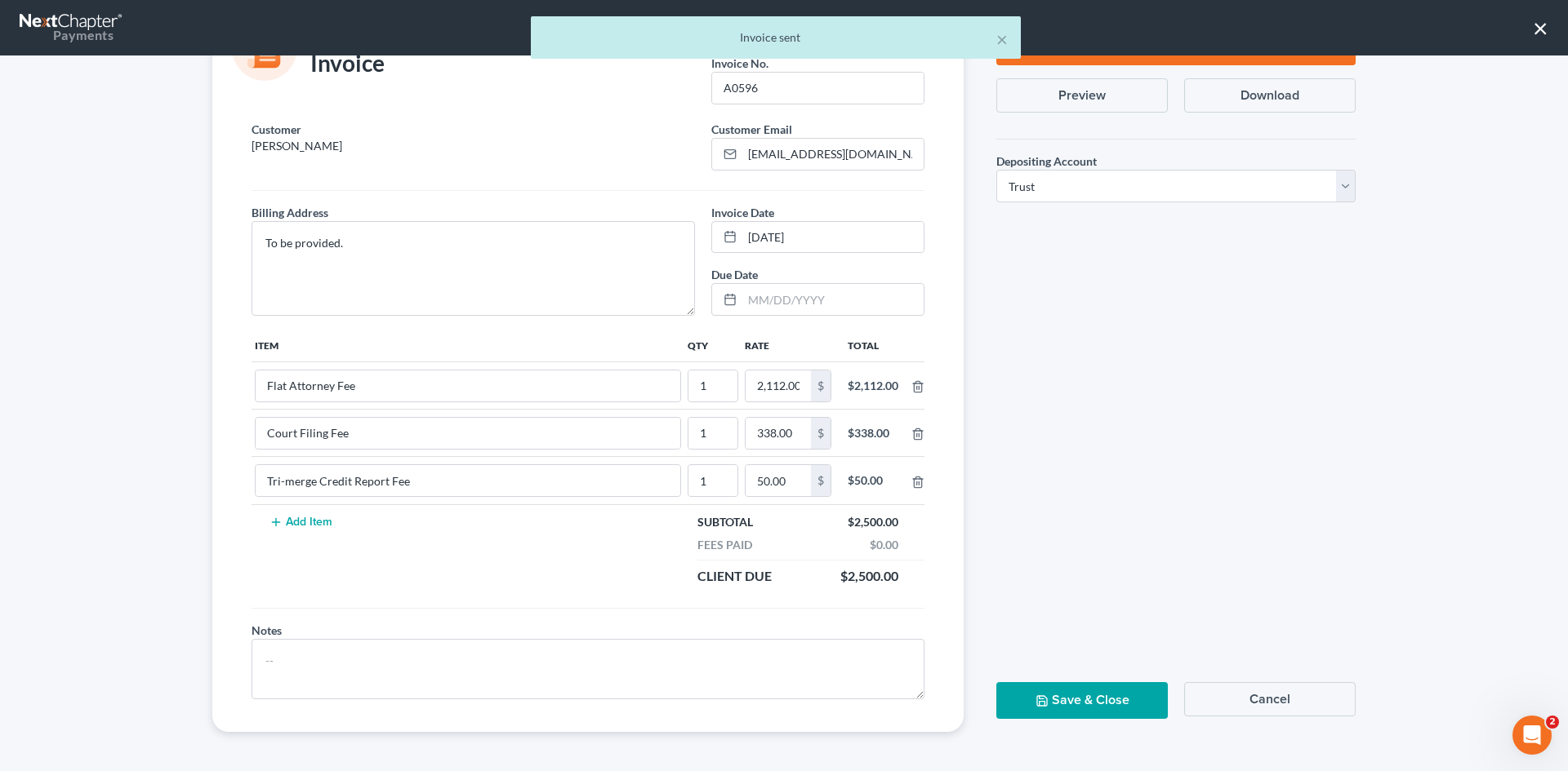
click at [1059, 699] on button "Save & Close" at bounding box center [1082, 701] width 172 height 37
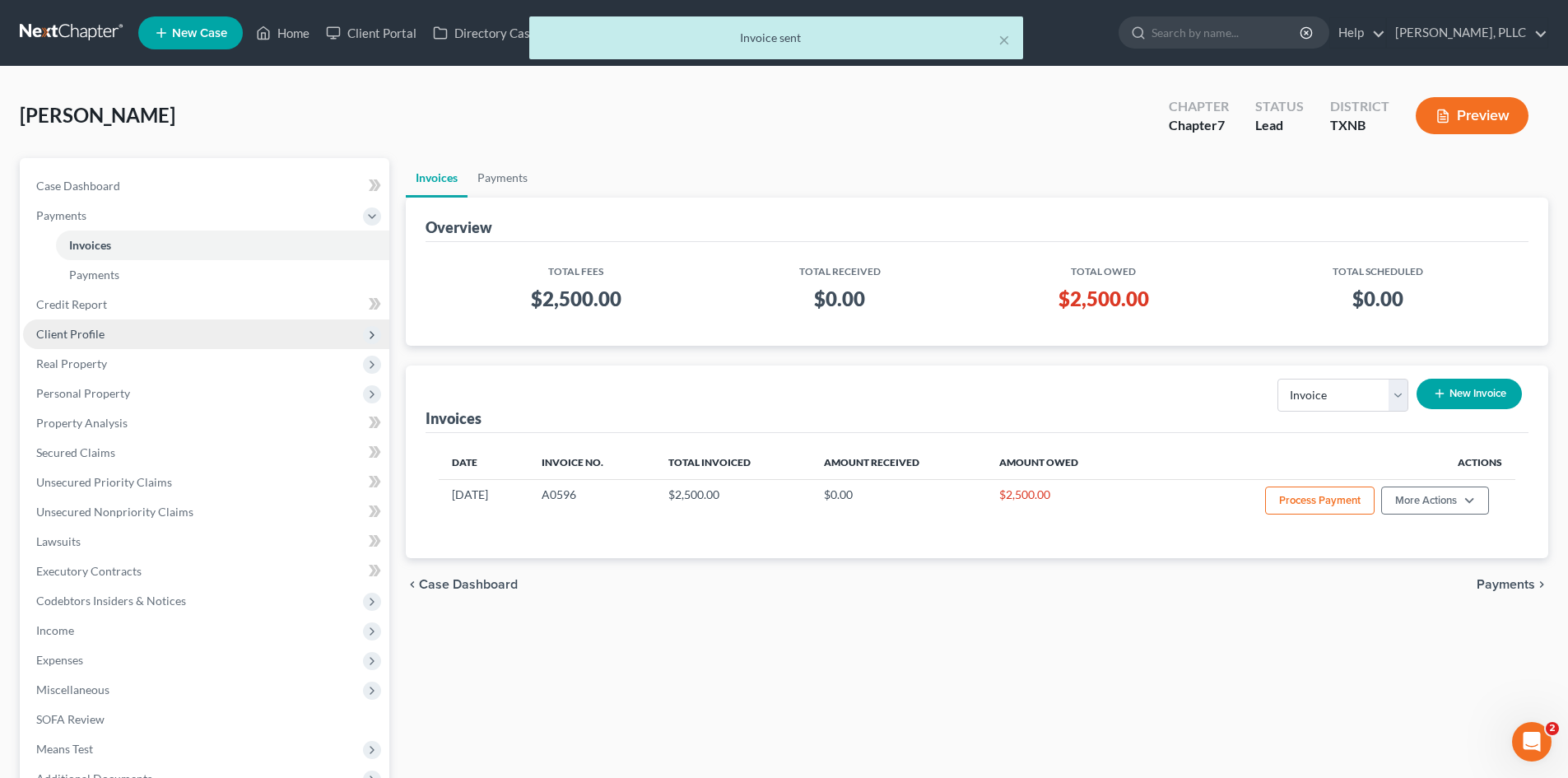
click at [98, 342] on span "Client Profile" at bounding box center [206, 334] width 366 height 29
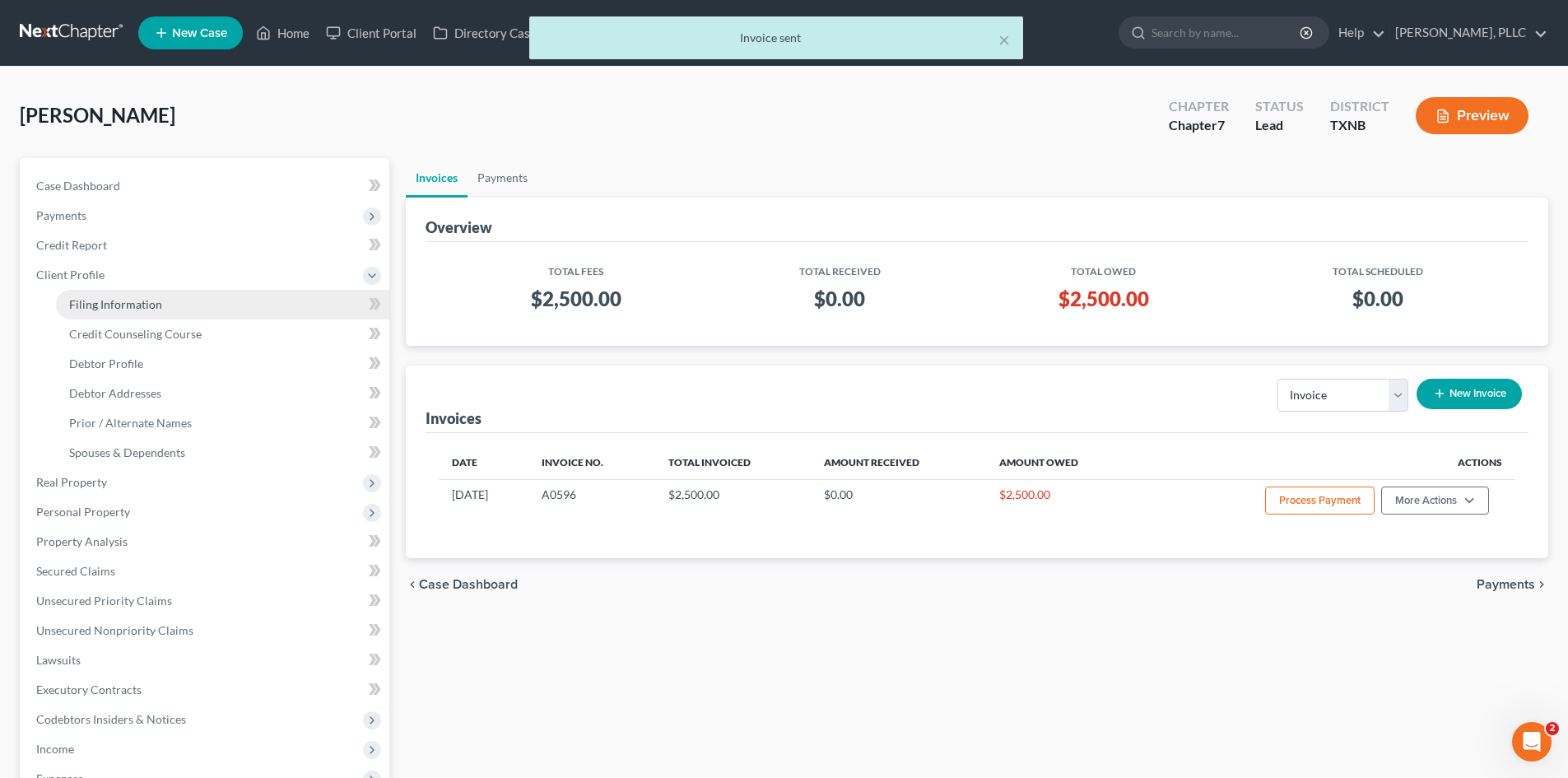
click at [118, 302] on span "Filing Information" at bounding box center [116, 304] width 93 height 14
select select "1"
select select "0"
select select "78"
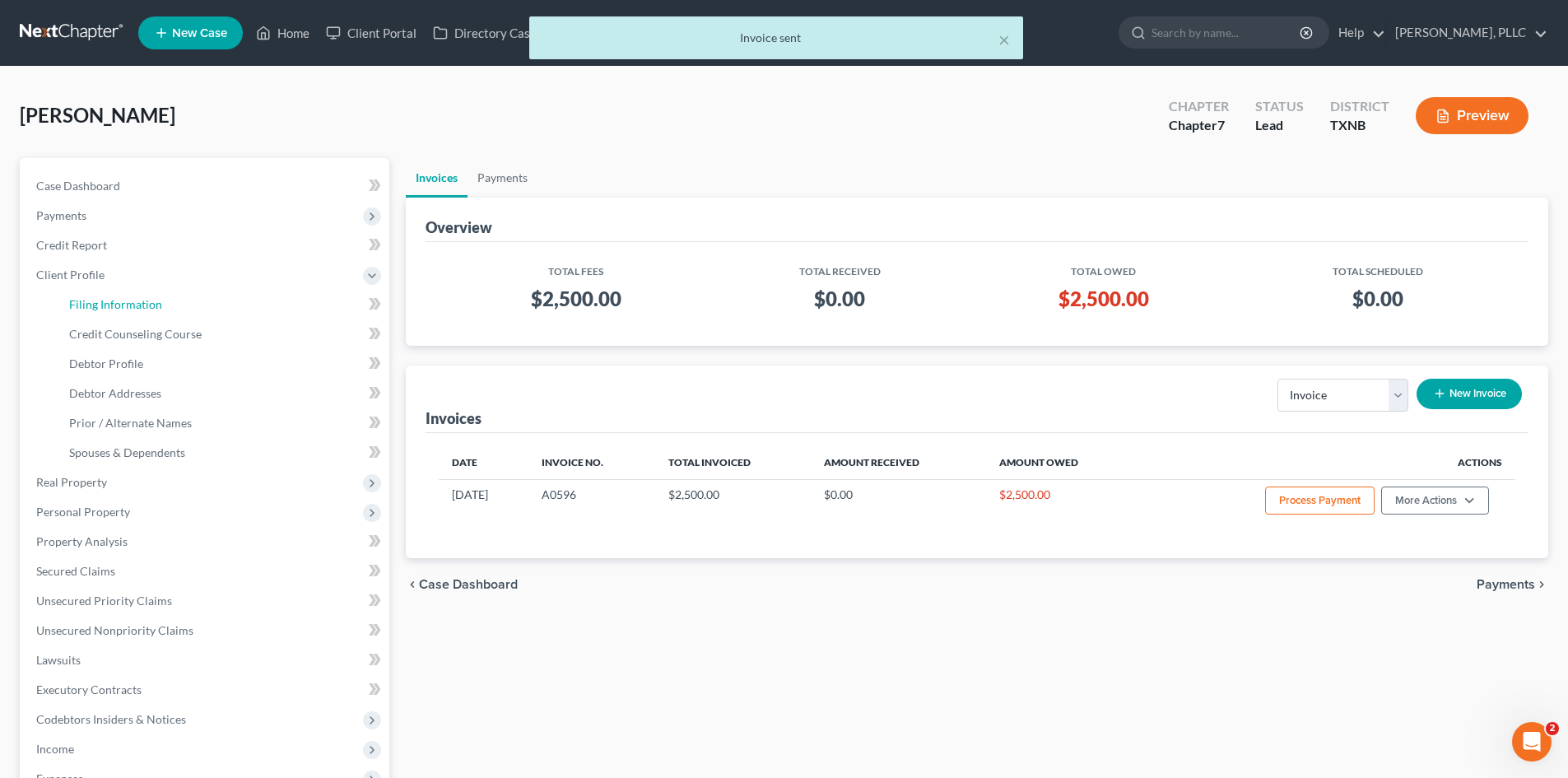
select select "45"
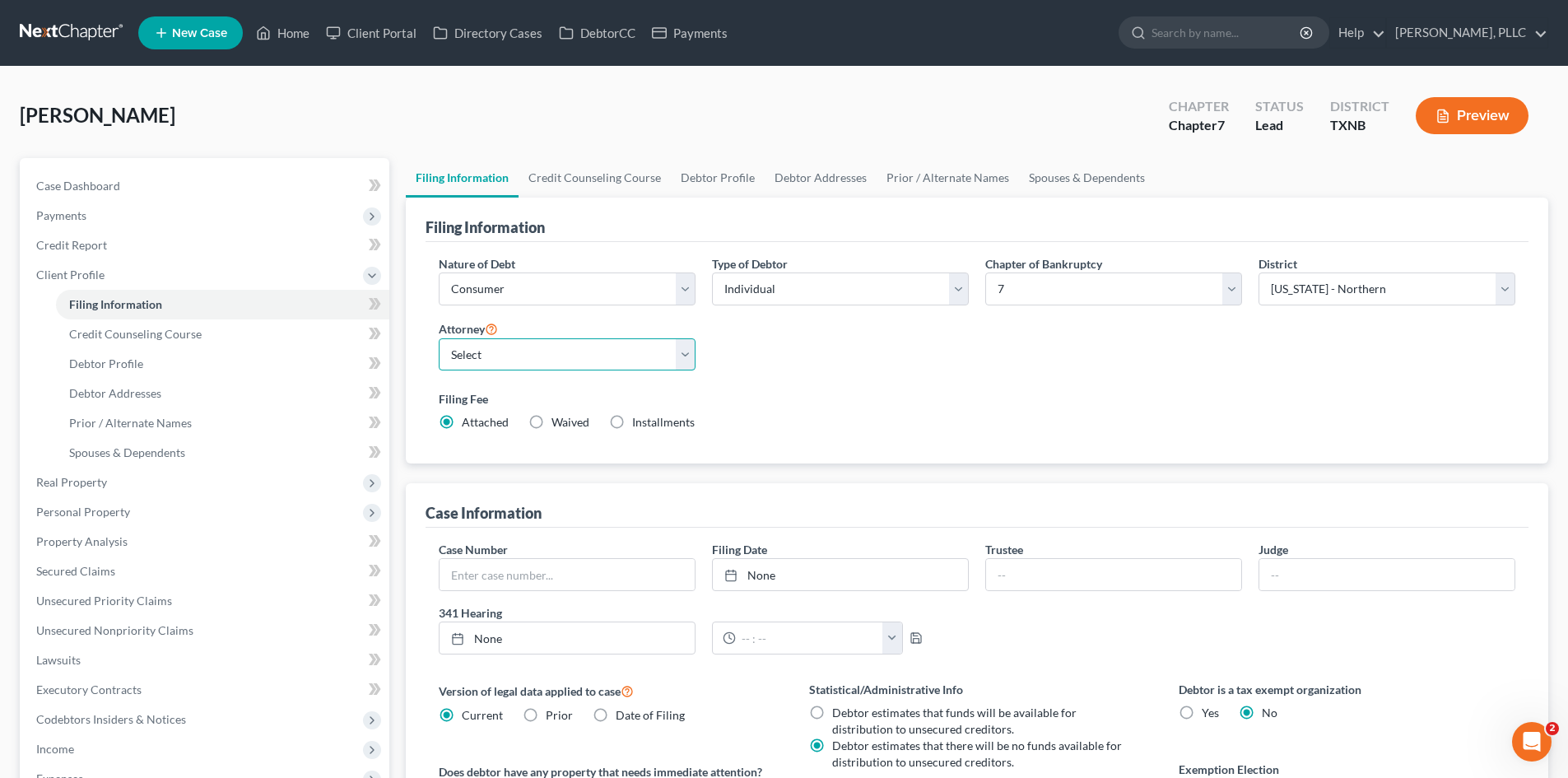
drag, startPoint x: 547, startPoint y: 358, endPoint x: 551, endPoint y: 368, distance: 10.8
click at [547, 358] on select "Select [PERSON_NAME] - TXEB [PERSON_NAME] - [GEOGRAPHIC_DATA] [PERSON_NAME] - […" at bounding box center [567, 355] width 257 height 33
click at [438, 338] on select "Select [PERSON_NAME] - TXEB [PERSON_NAME] - [GEOGRAPHIC_DATA] [PERSON_NAME] - […" at bounding box center [567, 355] width 257 height 33
click at [550, 366] on select "Select [PERSON_NAME] - TXEB [PERSON_NAME] - [GEOGRAPHIC_DATA] [PERSON_NAME] - […" at bounding box center [567, 355] width 257 height 33
select select "1"
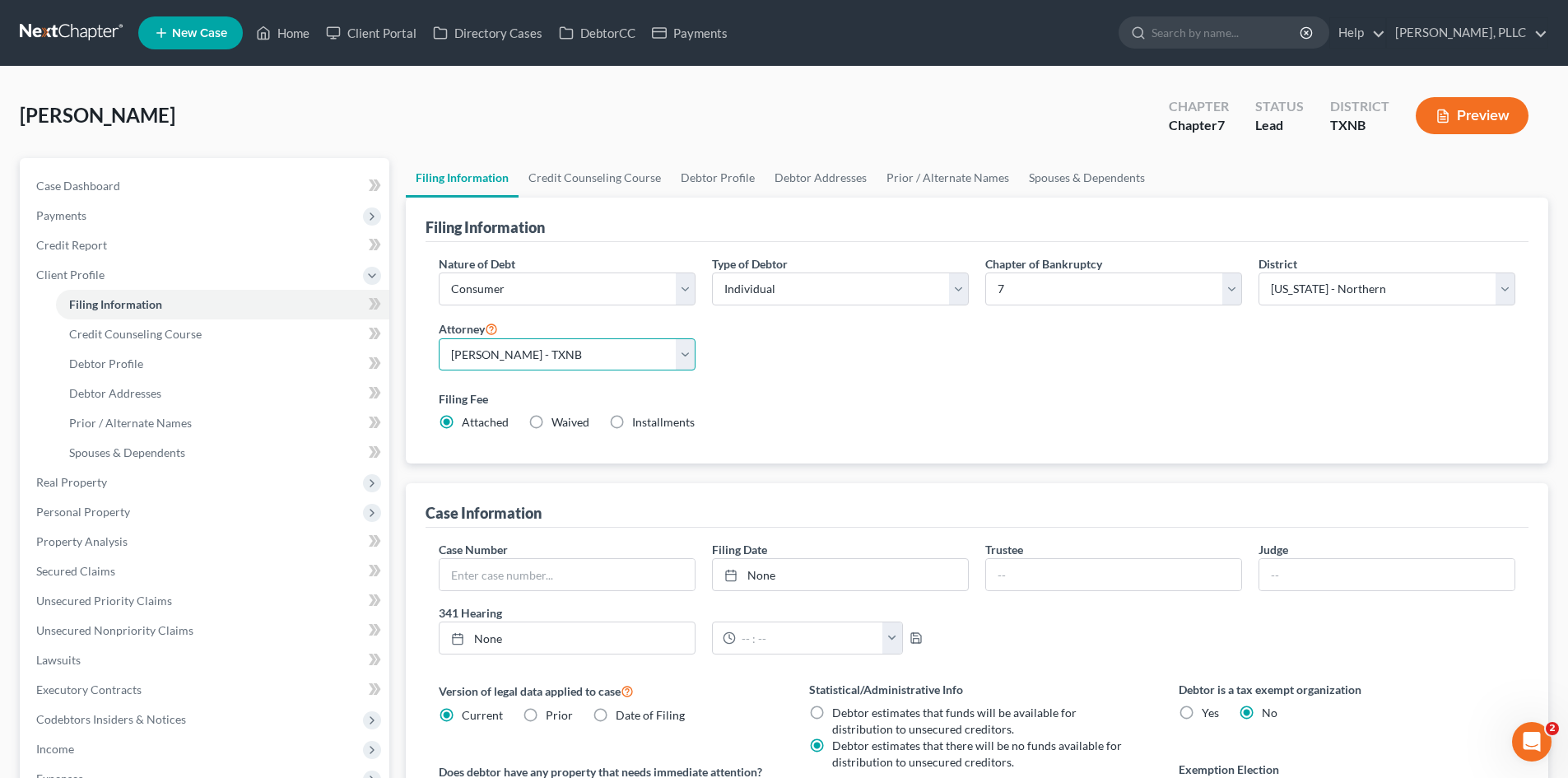
click at [438, 338] on select "Select [PERSON_NAME] - TXEB [PERSON_NAME] - [GEOGRAPHIC_DATA] [PERSON_NAME] - […" at bounding box center [567, 355] width 257 height 33
click at [297, 32] on link "Home" at bounding box center [283, 33] width 70 height 29
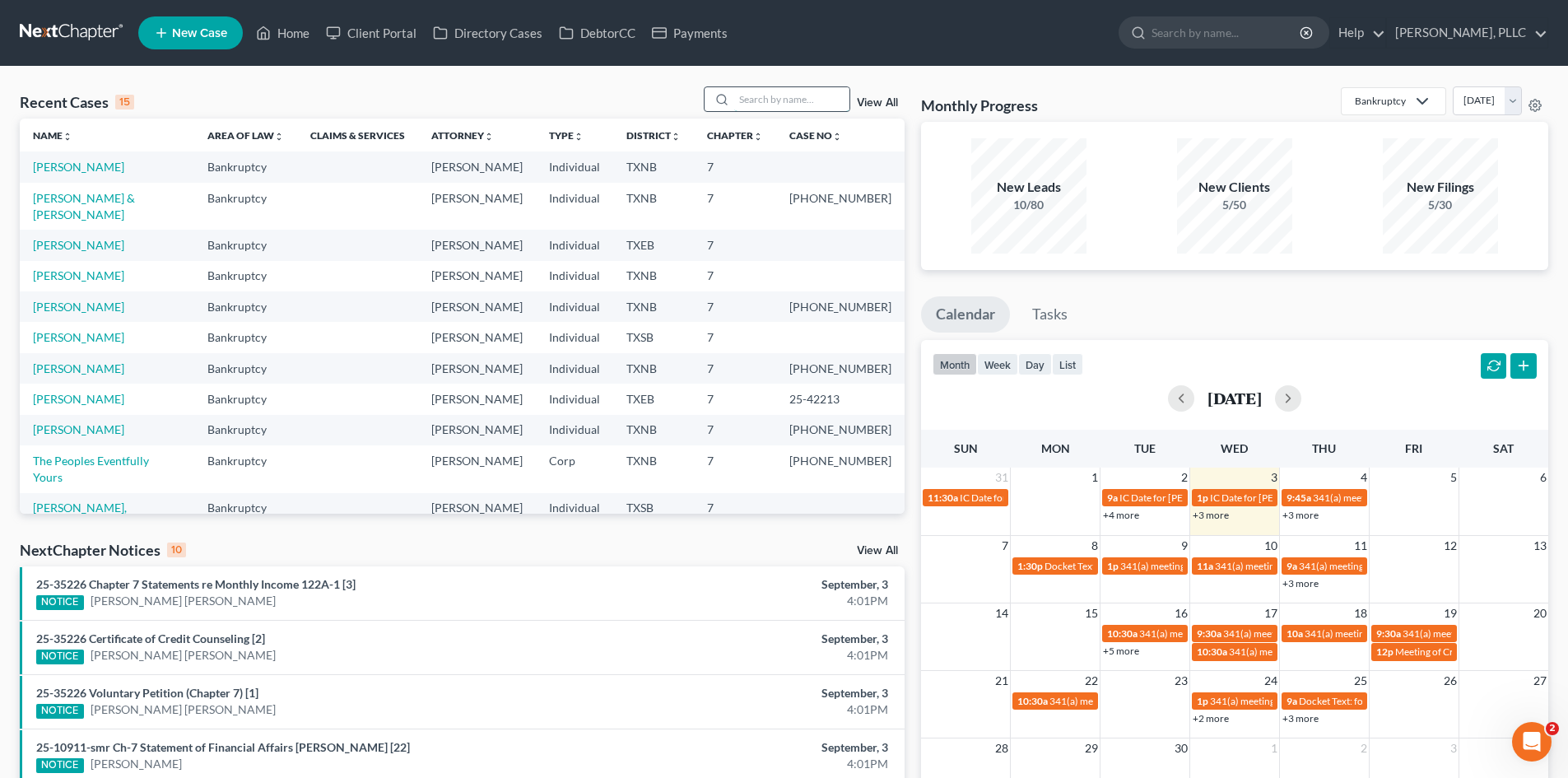
click at [761, 105] on input "search" at bounding box center [791, 99] width 116 height 24
type input "[PERSON_NAME]"
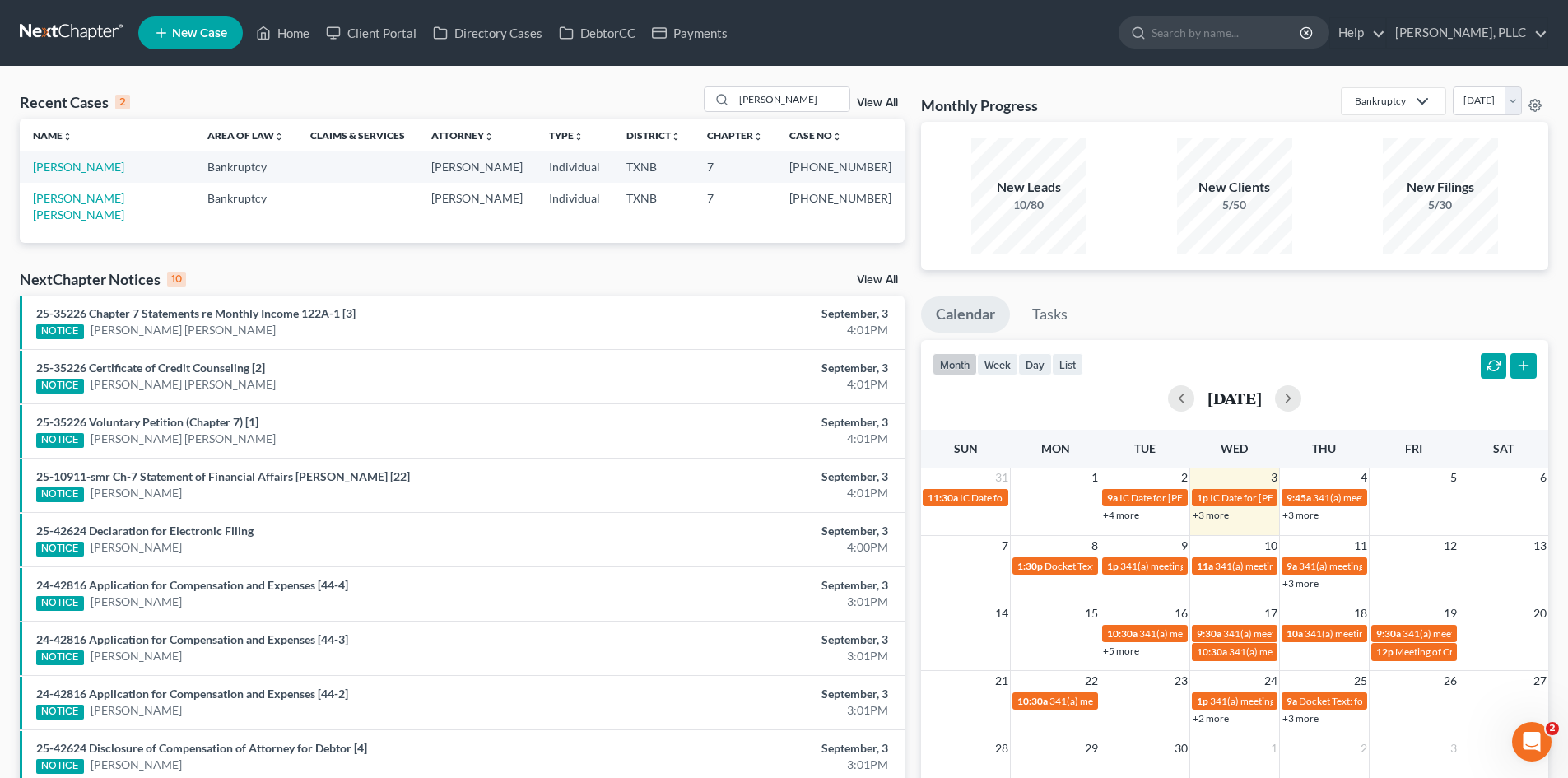
drag, startPoint x: 0, startPoint y: 202, endPoint x: 1227, endPoint y: 198, distance: 1227.0
click at [18, 194] on div "Recent Cases 2 [PERSON_NAME] View All Name unfold_more expand_more expand_less …" at bounding box center [784, 494] width 1568 height 855
drag, startPoint x: 0, startPoint y: 432, endPoint x: 495, endPoint y: 329, distance: 505.6
click at [35, 417] on div "Recent Cases 2 [PERSON_NAME] View All Name unfold_more expand_more expand_less …" at bounding box center [784, 494] width 1568 height 855
click at [0, 625] on div "Recent Cases 2 [PERSON_NAME] View All Name unfold_more expand_more expand_less …" at bounding box center [784, 494] width 1568 height 855
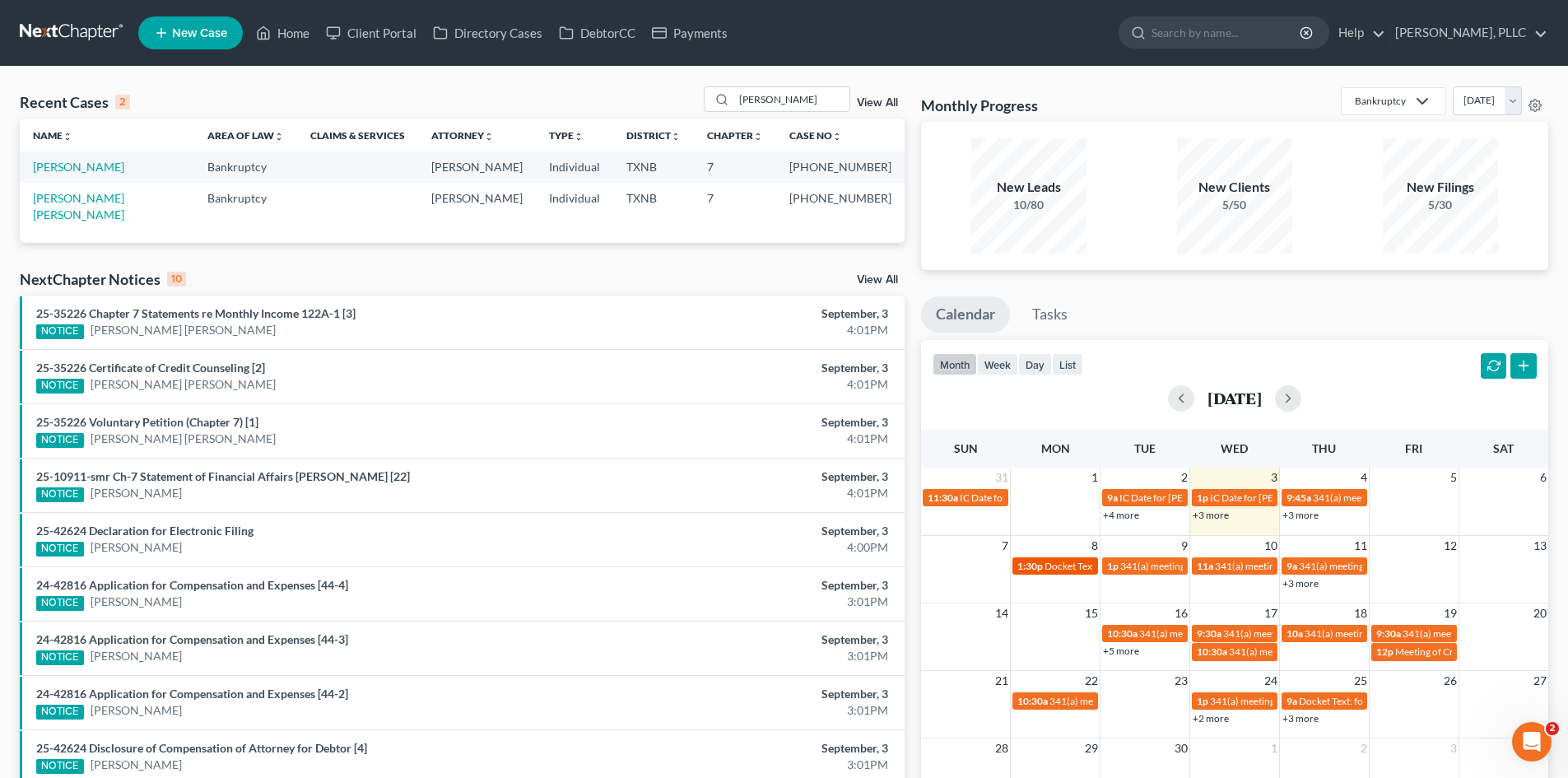
drag, startPoint x: 0, startPoint y: 533, endPoint x: 1097, endPoint y: 560, distance: 1097.3
click at [77, 533] on div "Recent Cases 2 [PERSON_NAME] View All Name unfold_more expand_more expand_less …" at bounding box center [784, 494] width 1568 height 855
drag, startPoint x: 0, startPoint y: 51, endPoint x: 479, endPoint y: 37, distance: 479.2
click at [42, 51] on nav "Home New Case Client Portal Directory Cases DebtorCC Payments [PERSON_NAME], PL…" at bounding box center [784, 33] width 1568 height 66
drag, startPoint x: 944, startPoint y: 152, endPoint x: 1254, endPoint y: 145, distance: 310.1
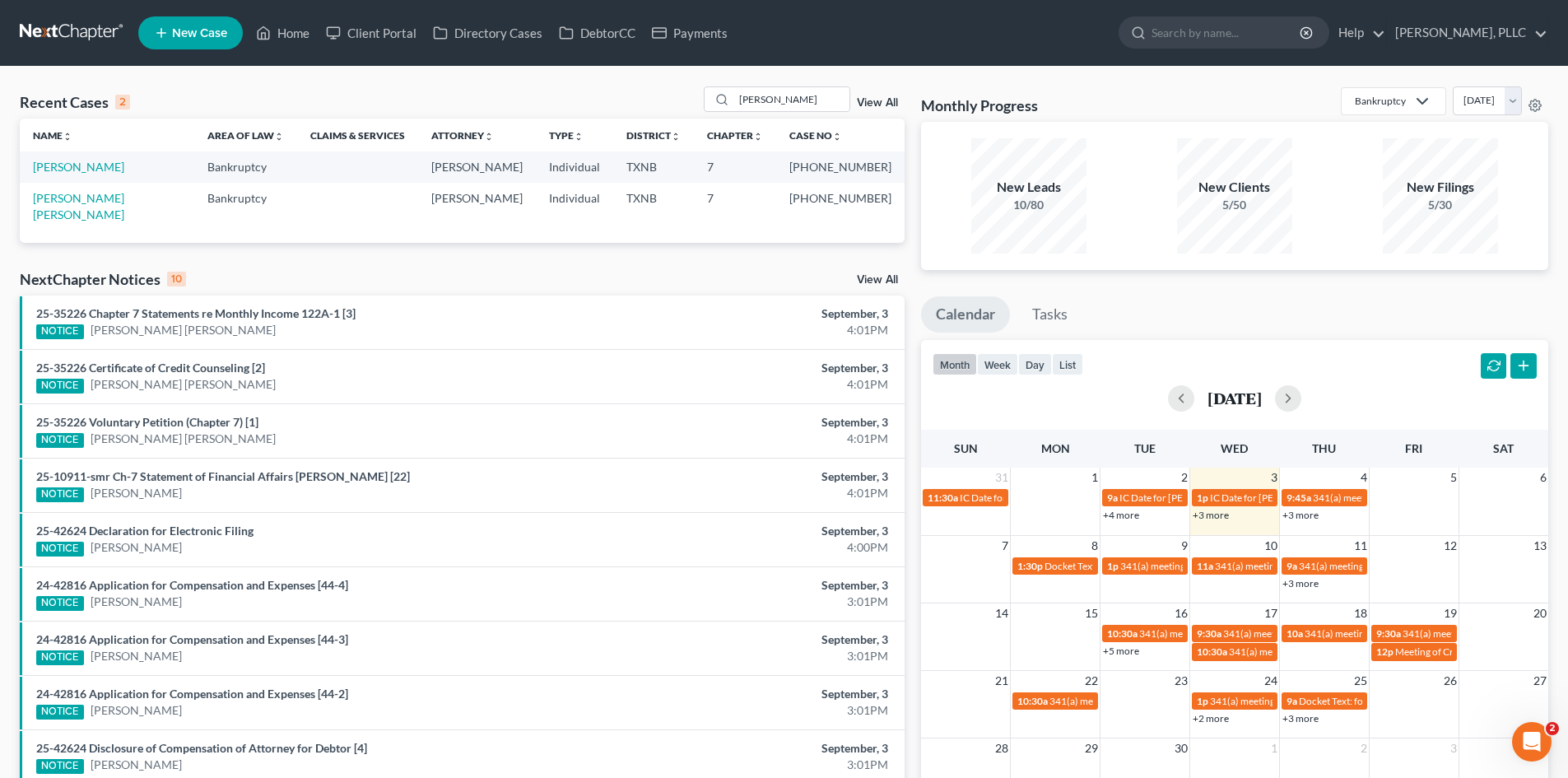
click at [1014, 159] on div "New Leads 10/80" at bounding box center [1028, 195] width 190 height 116
drag, startPoint x: 0, startPoint y: 637, endPoint x: 1173, endPoint y: 491, distance: 1182.1
click at [69, 600] on div "Recent Cases 2 [PERSON_NAME] View All Name unfold_more expand_more expand_less …" at bounding box center [784, 494] width 1568 height 855
click at [919, 407] on div "month week day list [DATE]" at bounding box center [1235, 379] width 644 height 79
